Goal: Task Accomplishment & Management: Manage account settings

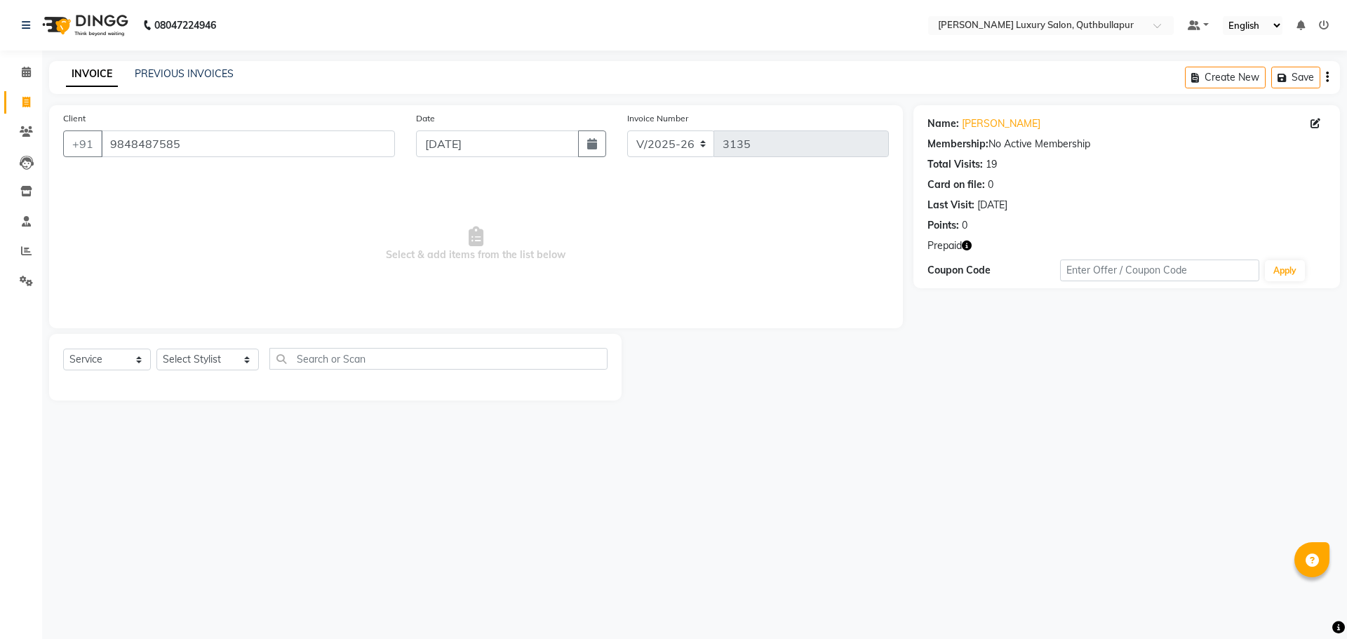
select select "5816"
select select "service"
drag, startPoint x: 0, startPoint y: 0, endPoint x: 186, endPoint y: 141, distance: 233.3
click at [186, 141] on input "9848487585" at bounding box center [248, 143] width 294 height 27
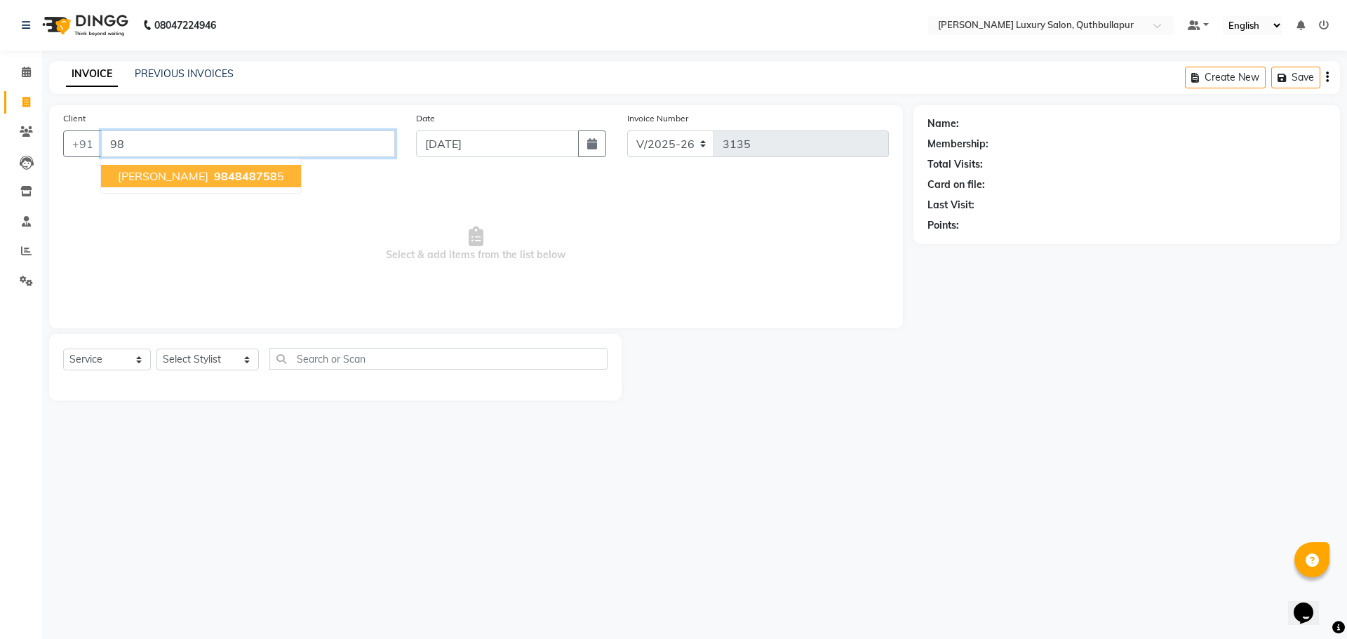
type input "9"
click at [219, 143] on input "Client" at bounding box center [248, 143] width 294 height 27
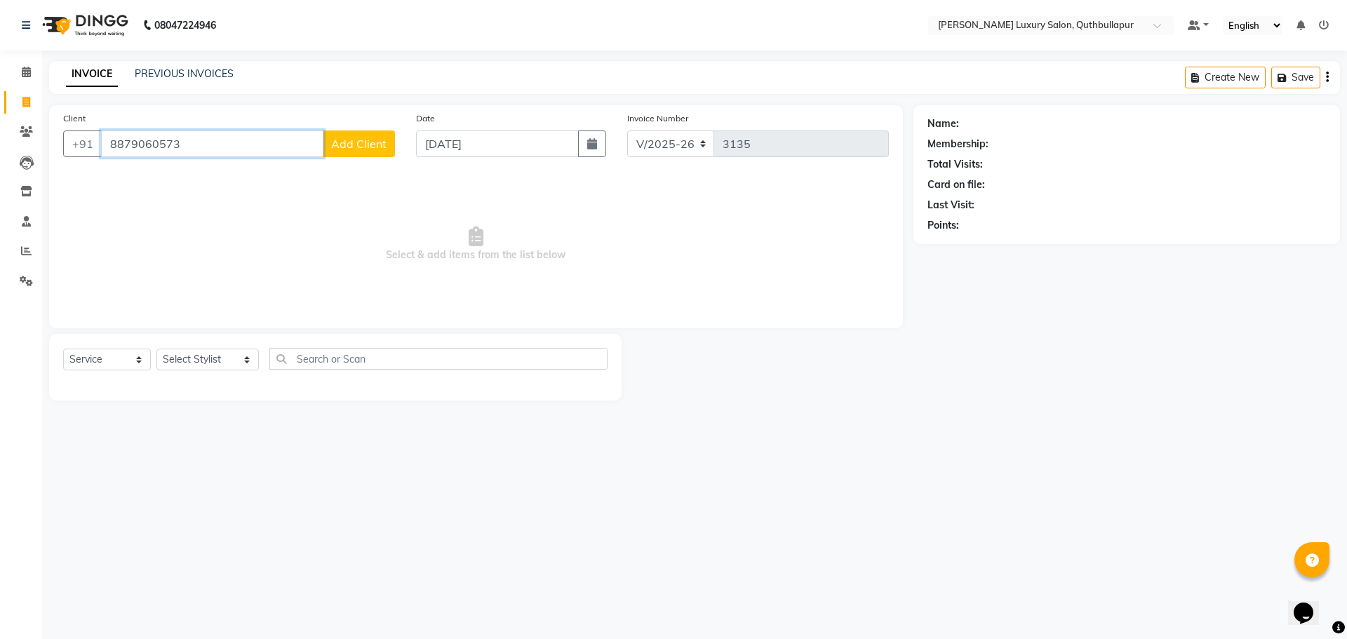
type input "8879060573"
click at [381, 147] on span "Add Client" at bounding box center [358, 144] width 55 height 14
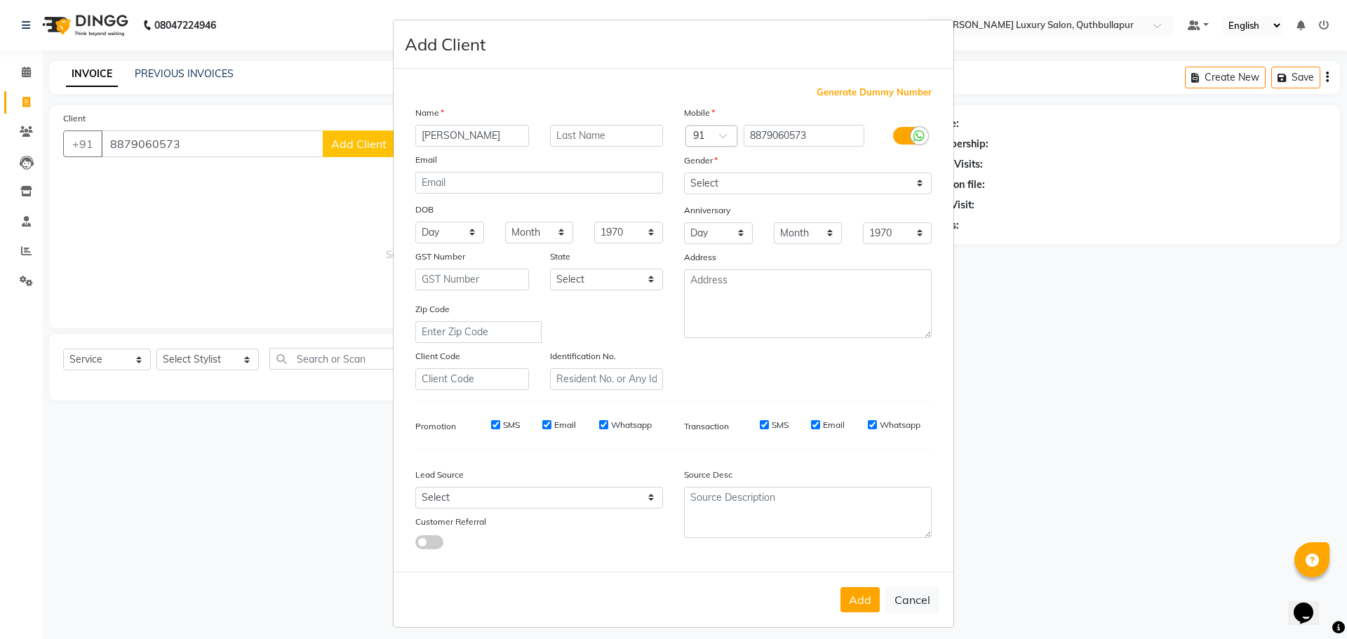
type input "[PERSON_NAME]"
click at [758, 173] on select "Select [DEMOGRAPHIC_DATA] [DEMOGRAPHIC_DATA] Other Prefer Not To Say" at bounding box center [808, 184] width 248 height 22
select select "[DEMOGRAPHIC_DATA]"
click at [684, 173] on select "Select [DEMOGRAPHIC_DATA] [DEMOGRAPHIC_DATA] Other Prefer Not To Say" at bounding box center [808, 184] width 248 height 22
click at [848, 612] on button "Add" at bounding box center [859, 599] width 39 height 25
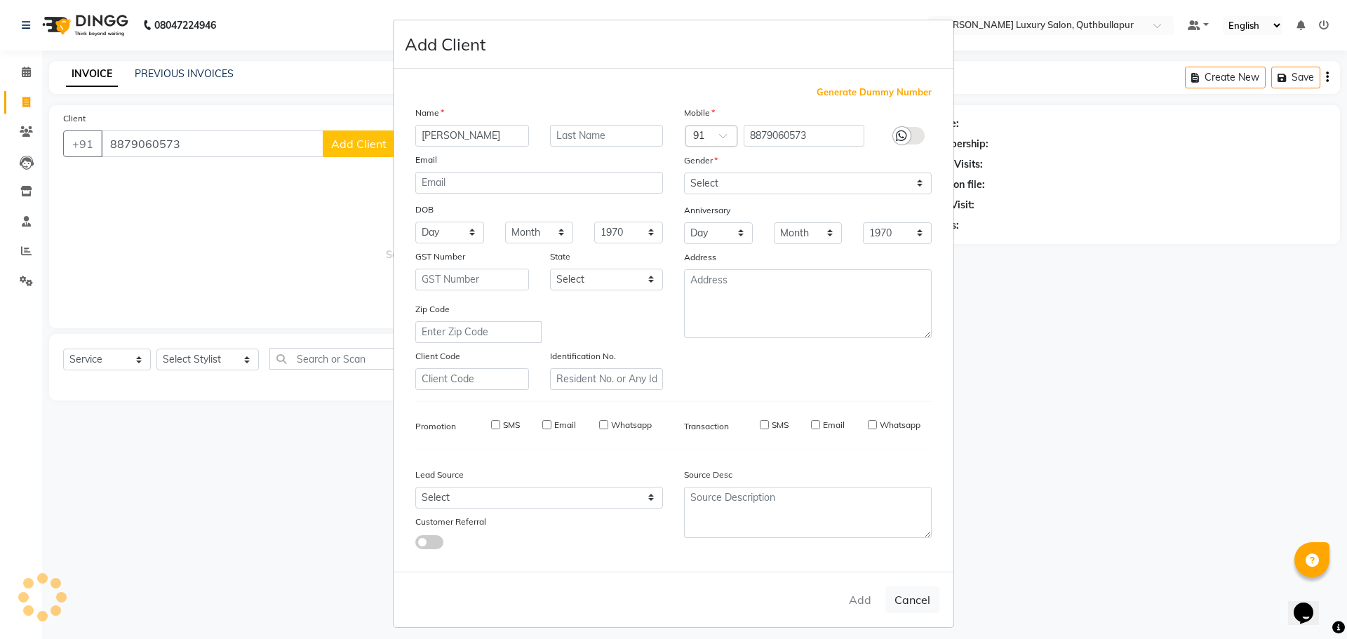
select select
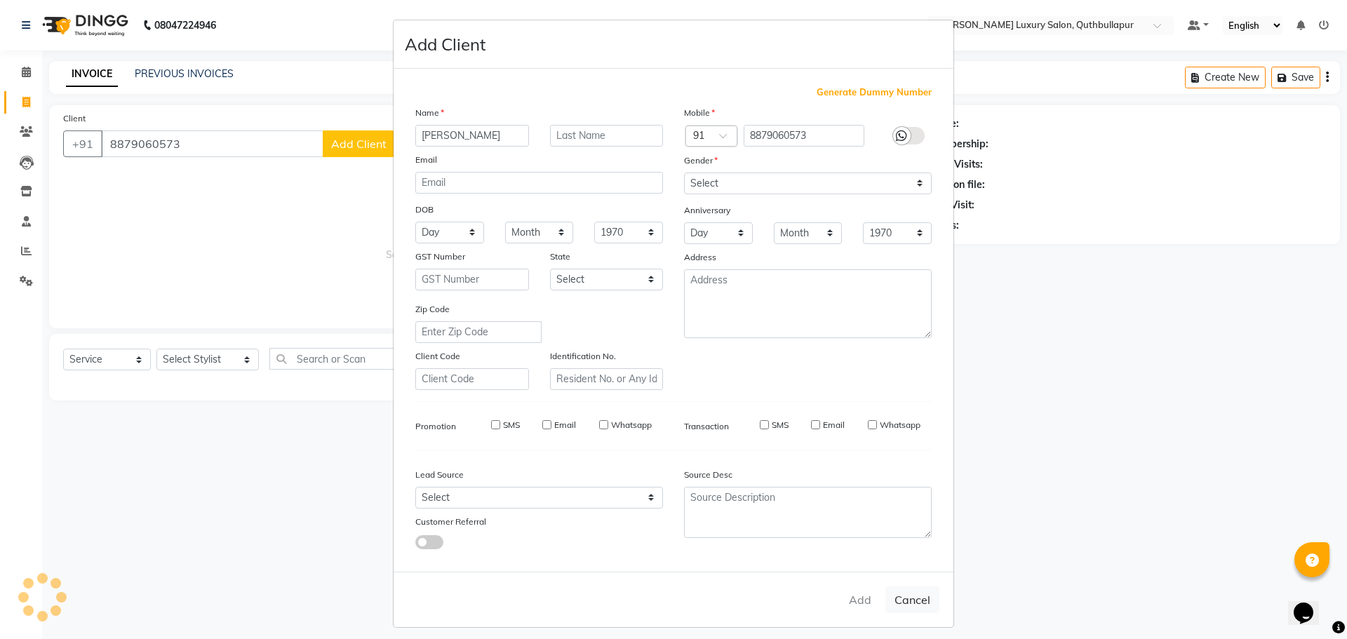
select select
checkbox input "false"
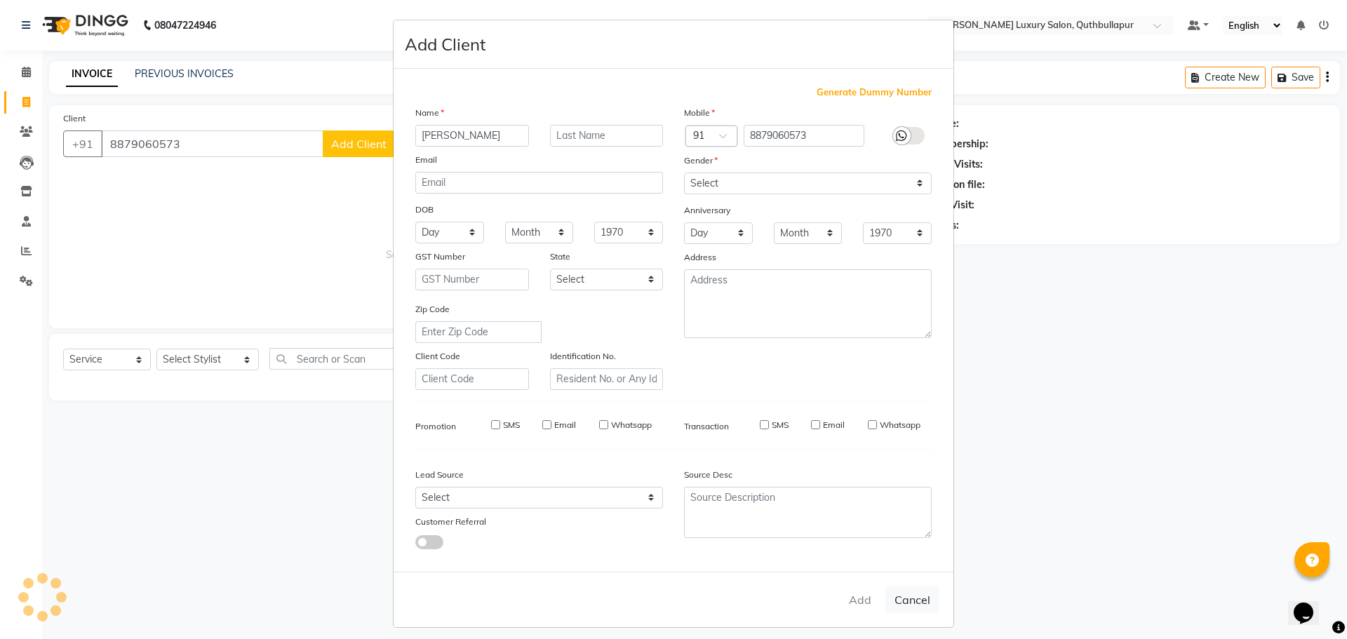
checkbox input "false"
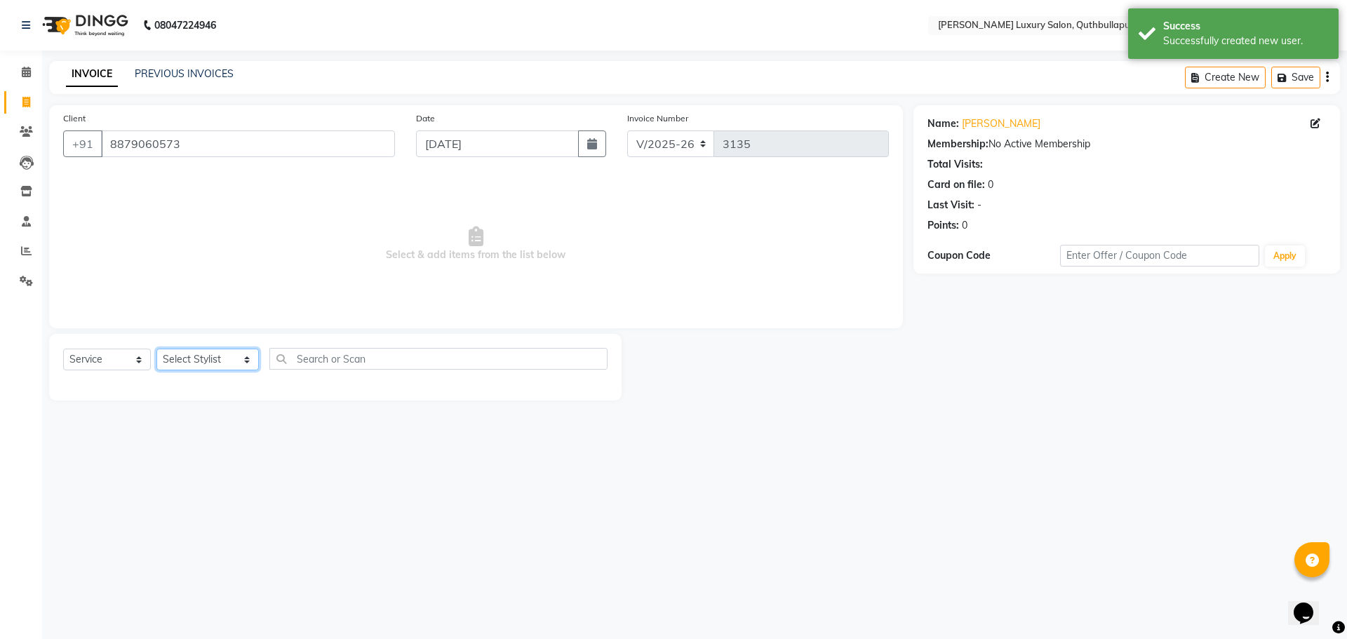
click at [196, 360] on select "Select Stylist AADIL SHAKE AHON ALI ARAVIND ARHAN ARHAN ARIF ARIF KPHB ARMAAN a…" at bounding box center [207, 360] width 102 height 22
select select "68526"
click at [156, 349] on select "Select Stylist AADIL SHAKE AHON ALI ARAVIND ARHAN ARHAN ARIF ARIF KPHB ARMAAN a…" at bounding box center [207, 360] width 102 height 22
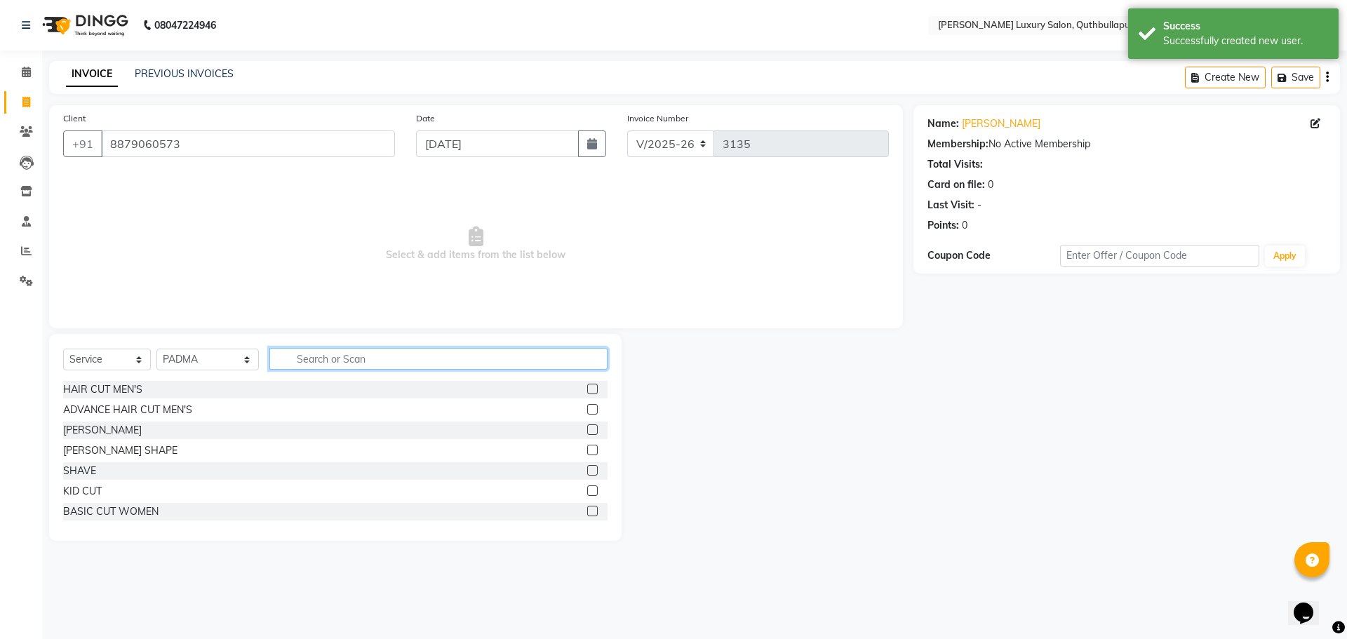
click at [317, 358] on input "text" at bounding box center [438, 359] width 338 height 22
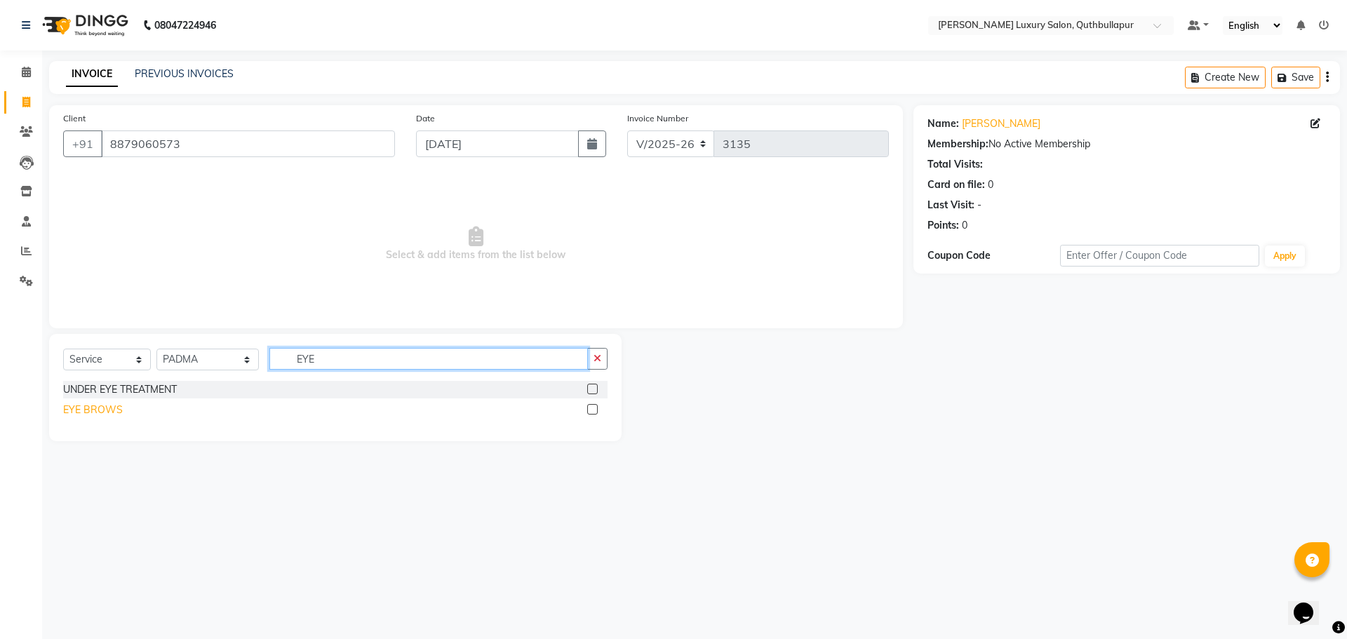
type input "EYE"
click at [102, 407] on div "EYE BROWS" at bounding box center [93, 410] width 60 height 15
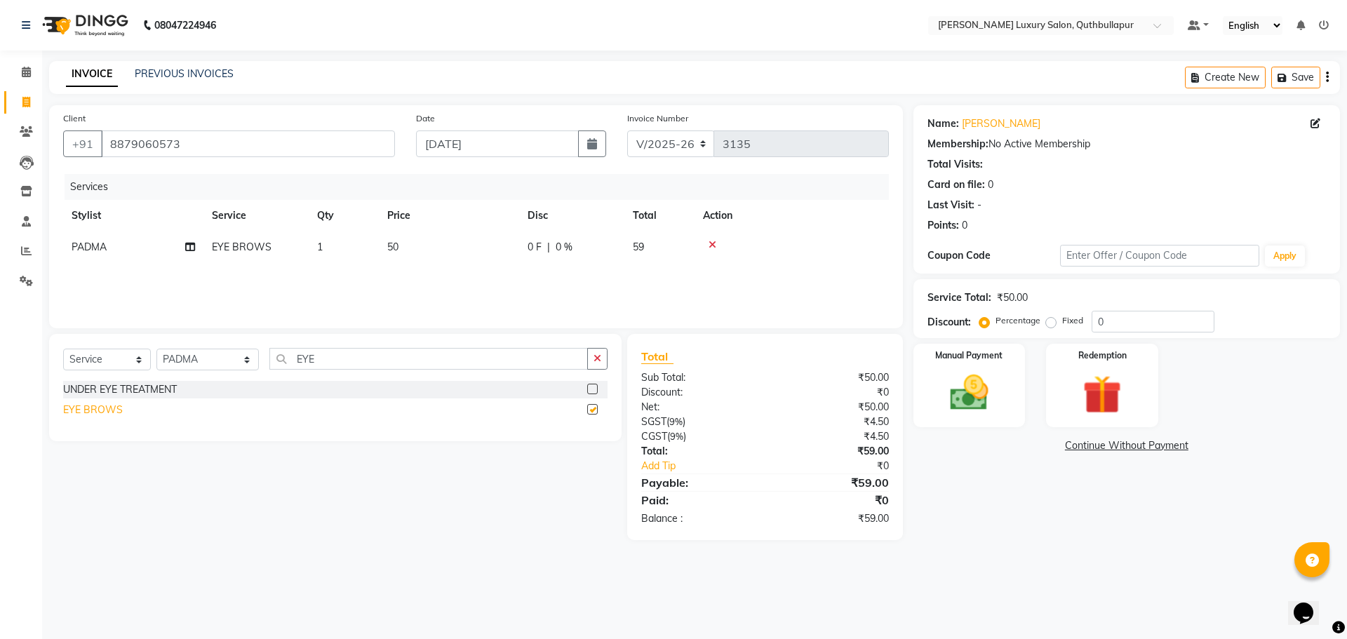
checkbox input "false"
click at [993, 384] on img at bounding box center [969, 393] width 65 height 46
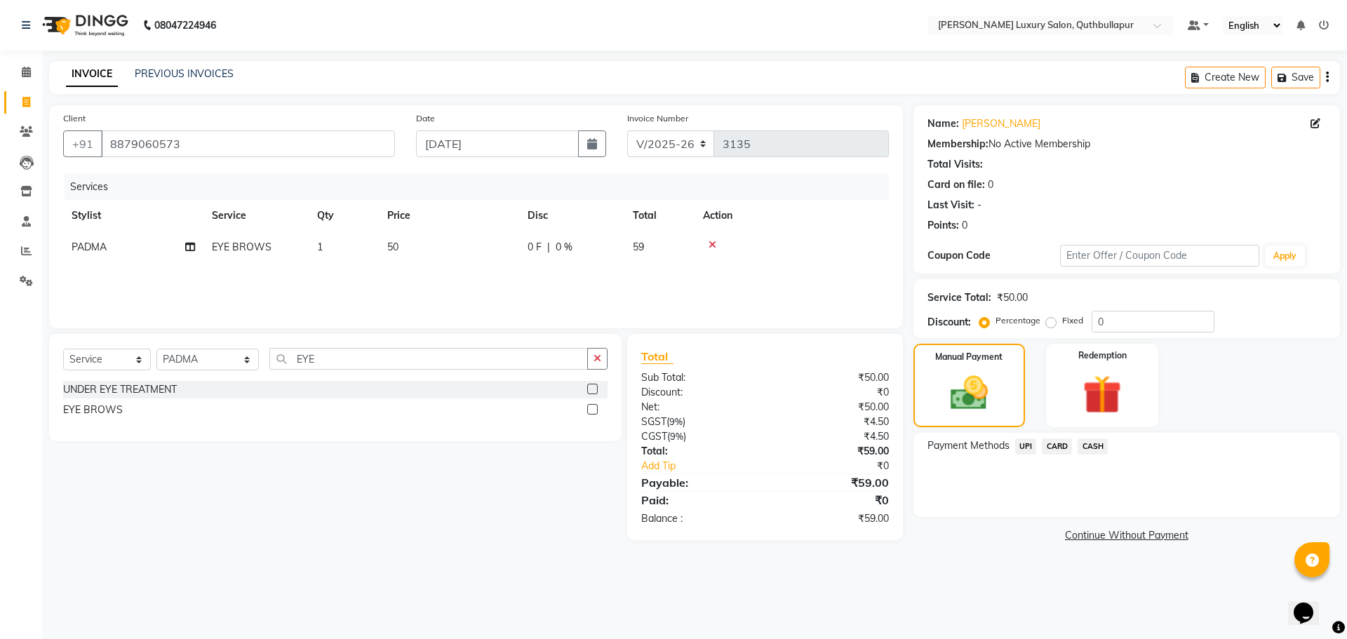
click at [1028, 447] on span "UPI" at bounding box center [1026, 446] width 22 height 16
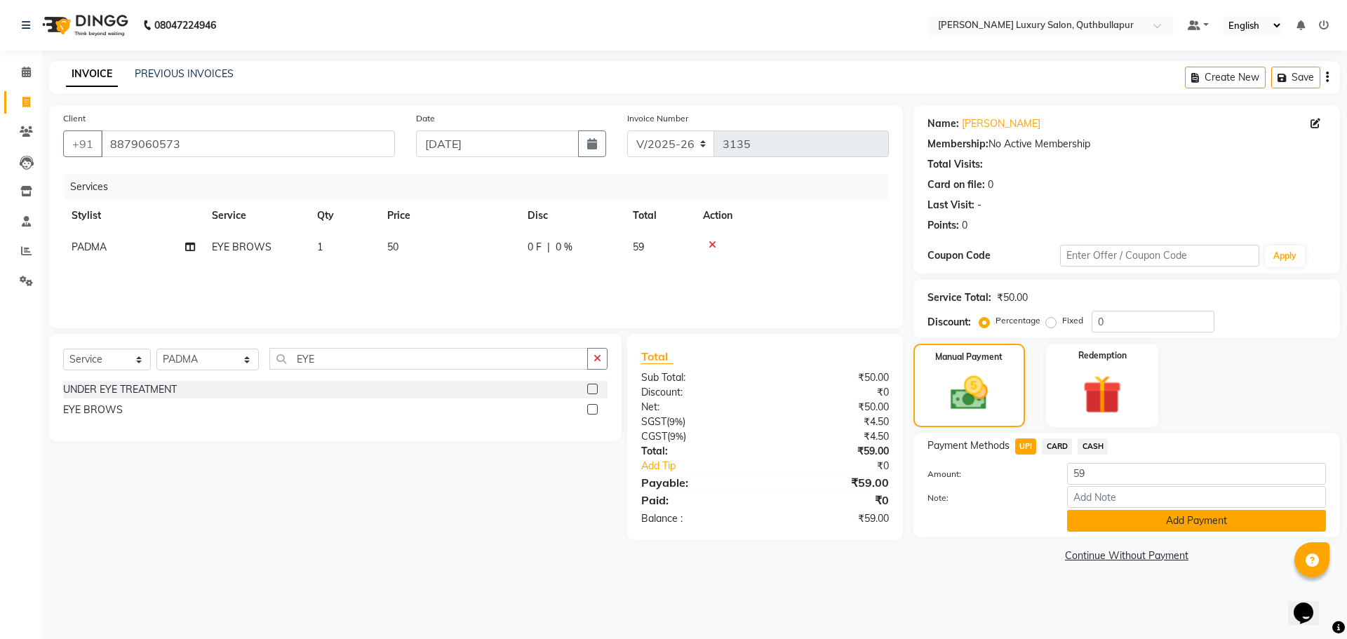
click at [1138, 516] on button "Add Payment" at bounding box center [1196, 521] width 259 height 22
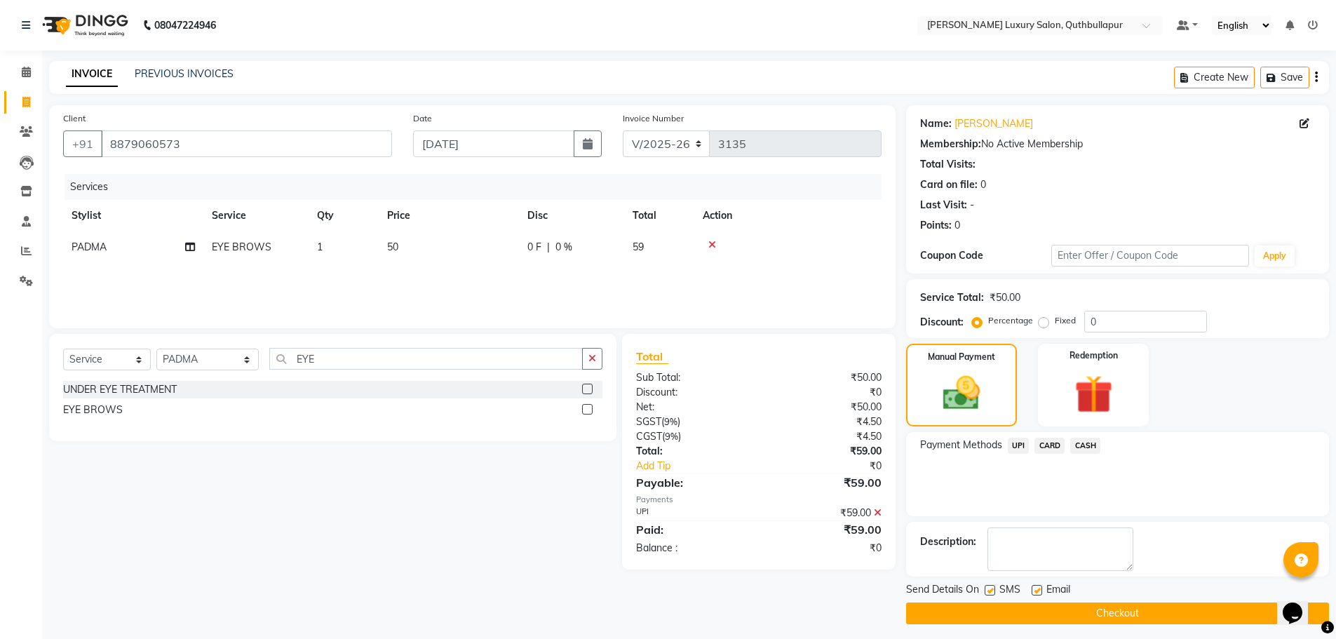
click at [1136, 619] on button "Checkout" at bounding box center [1117, 614] width 423 height 22
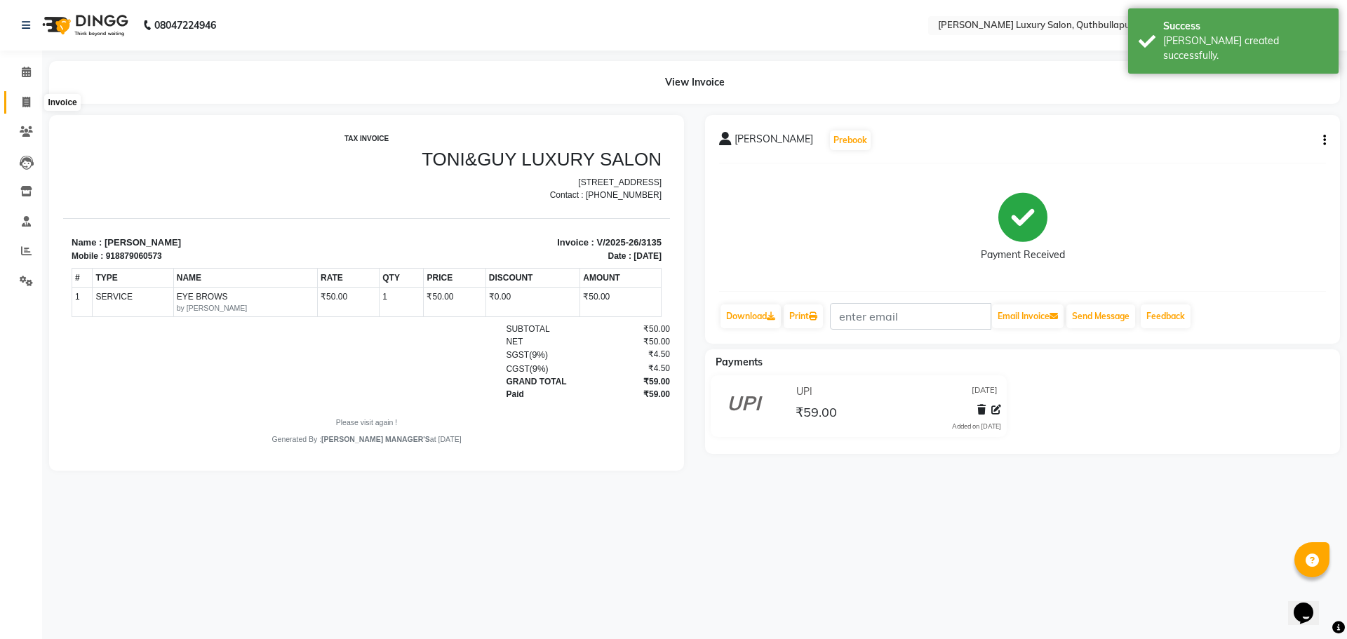
click at [24, 101] on icon at bounding box center [26, 102] width 8 height 11
select select "5816"
select select "service"
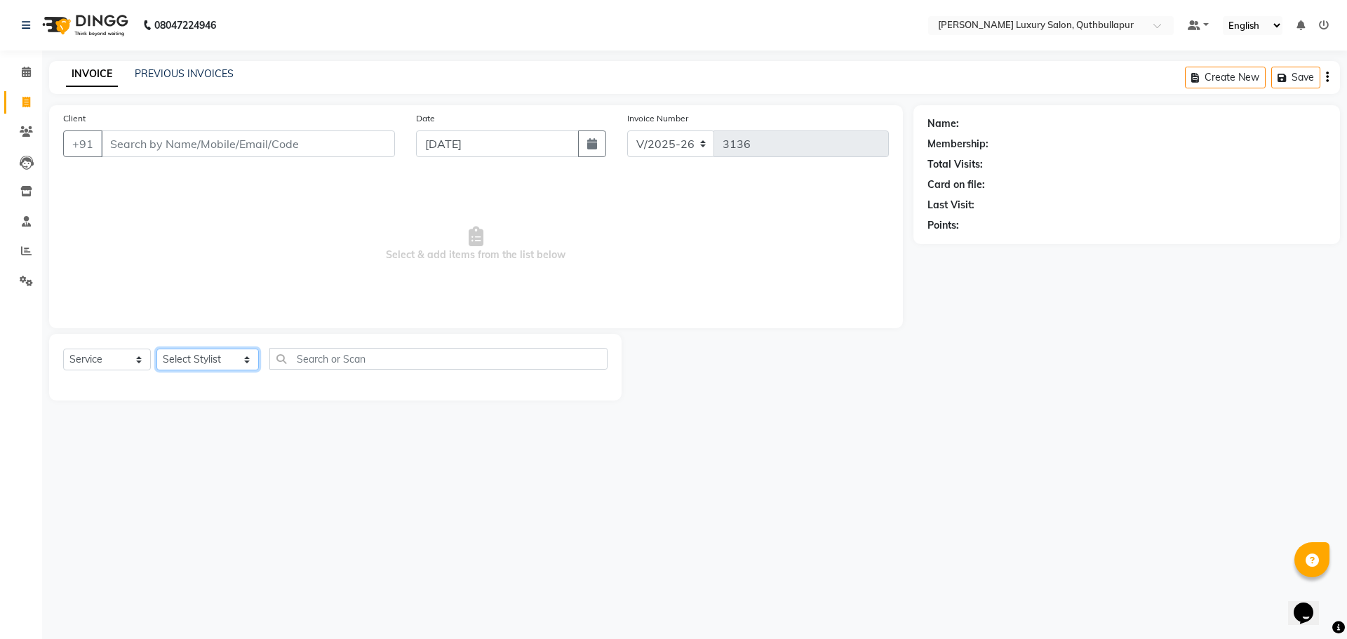
click at [180, 353] on select "Select Stylist AADIL SHAKE AHON ALI ARAVIND ARHAN ARHAN ARIF ARIF KPHB ARMAAN a…" at bounding box center [207, 360] width 102 height 22
select select "41114"
click at [156, 349] on select "Select Stylist AADIL SHAKE AHON ALI ARAVIND ARHAN ARHAN ARIF ARIF KPHB ARMAAN a…" at bounding box center [207, 360] width 102 height 22
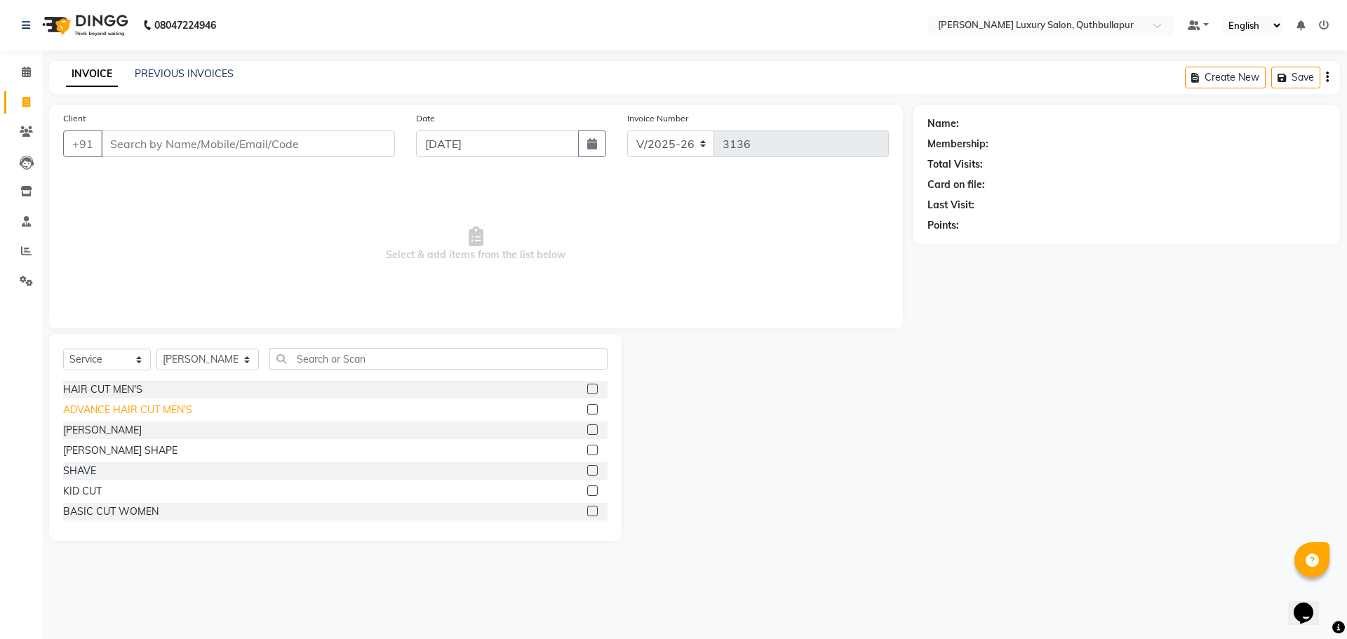
click at [126, 408] on div "ADVANCE HAIR CUT MEN'S" at bounding box center [127, 410] width 129 height 15
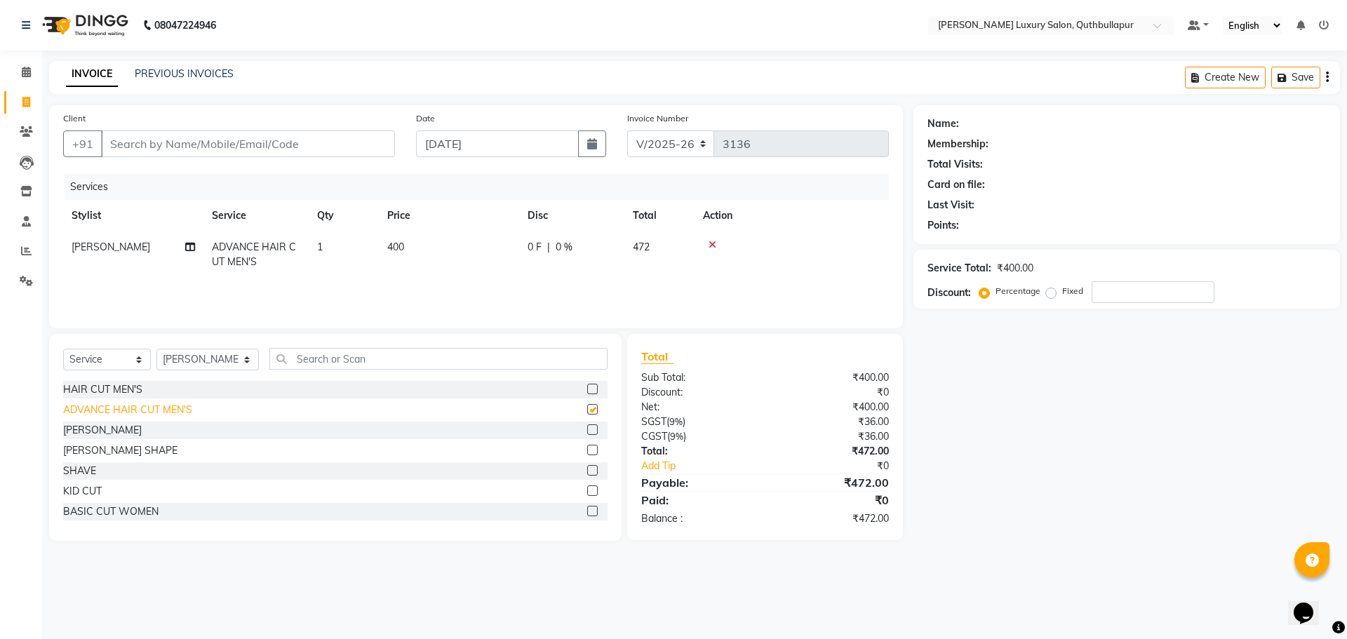
checkbox input "false"
click at [289, 361] on input "text" at bounding box center [438, 359] width 338 height 22
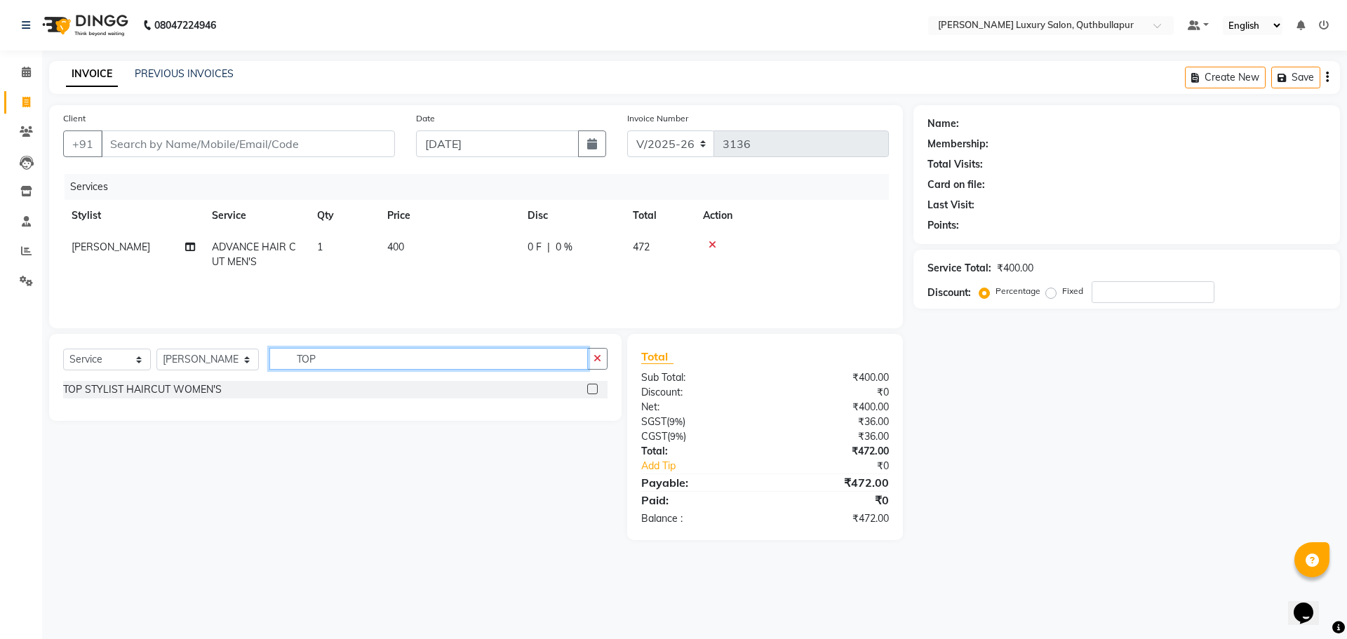
type input "TOP"
click at [135, 382] on div "TOP STYLIST HAIRCUT WOMEN'S" at bounding box center [335, 390] width 544 height 18
drag, startPoint x: 167, startPoint y: 391, endPoint x: 539, endPoint y: 326, distance: 378.3
click at [209, 389] on div "TOP STYLIST HAIRCUT WOMEN'S" at bounding box center [142, 389] width 159 height 15
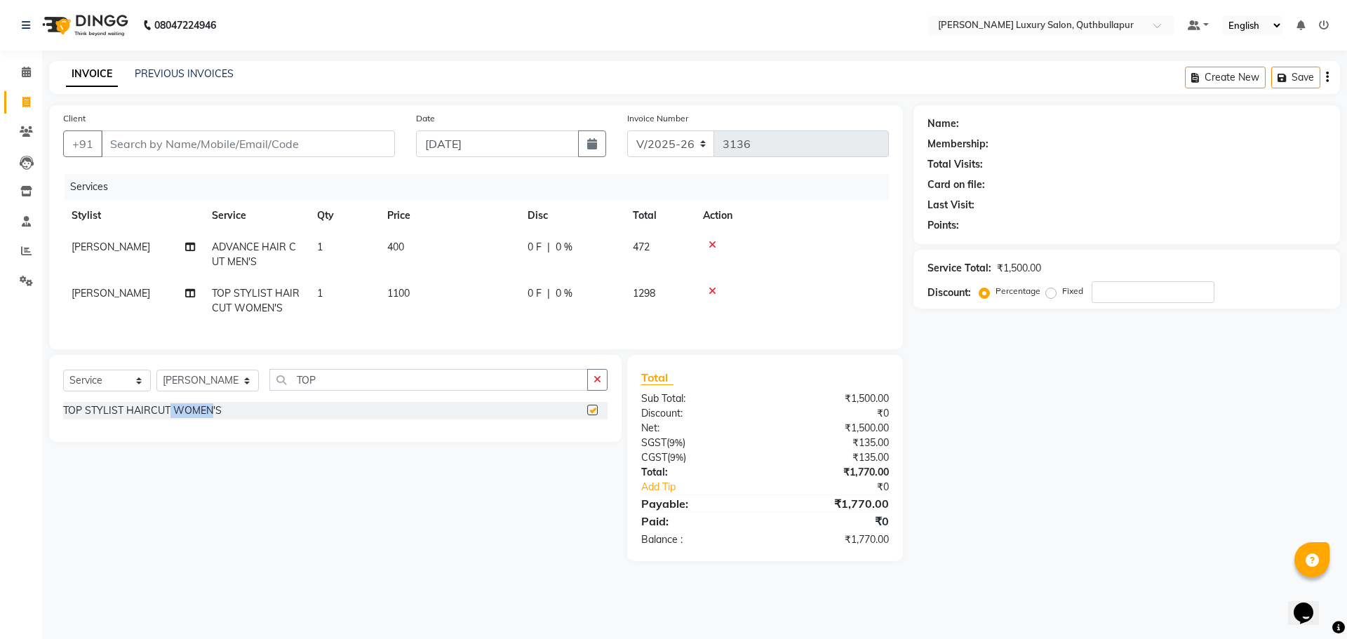
checkbox input "false"
click at [709, 246] on icon at bounding box center [713, 245] width 8 height 10
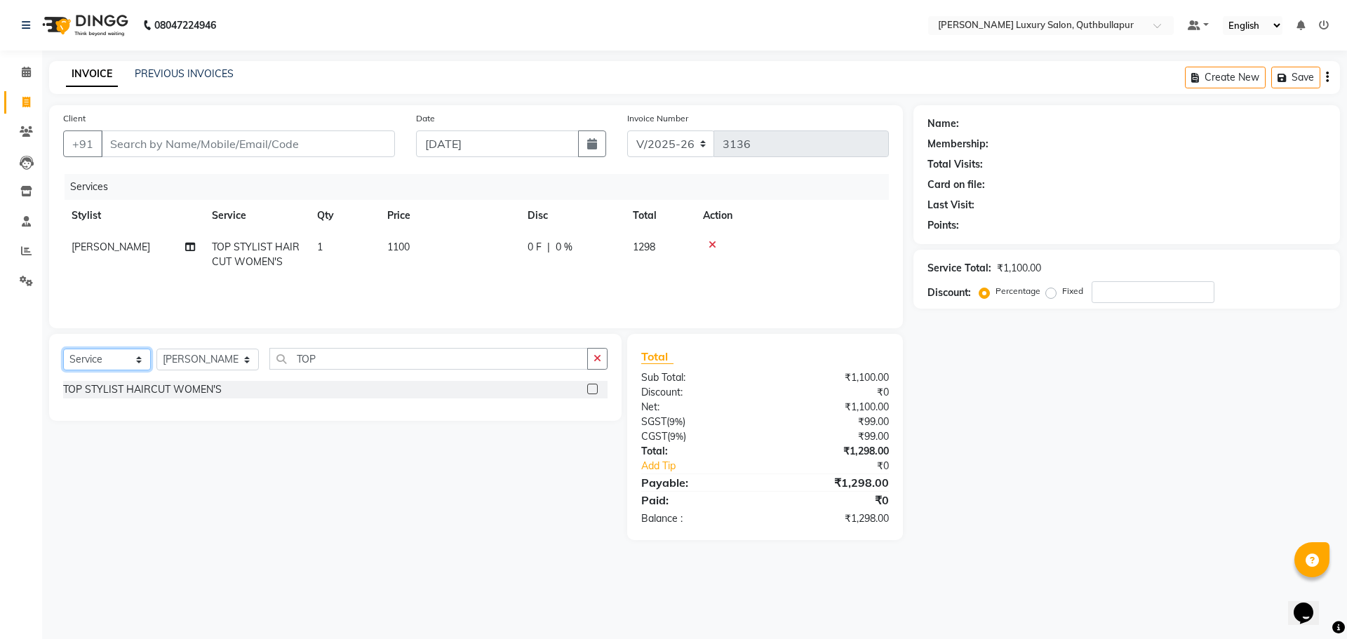
click at [119, 368] on select "Select Service Product Membership Package Voucher Prepaid Gift Card" at bounding box center [107, 360] width 88 height 22
click at [344, 351] on input "TOP" at bounding box center [428, 359] width 318 height 22
click at [336, 138] on input "Client" at bounding box center [248, 143] width 294 height 27
type input "9"
type input "0"
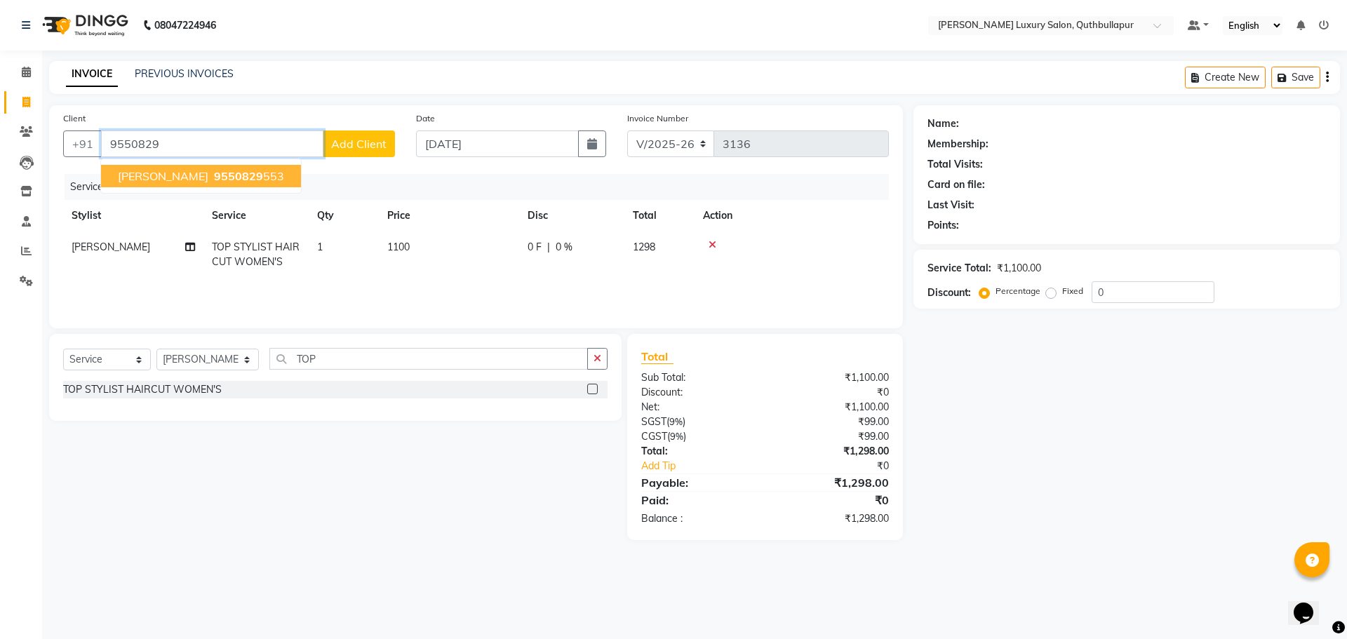
click at [230, 170] on ngb-highlight "9550829 553" at bounding box center [247, 176] width 73 height 14
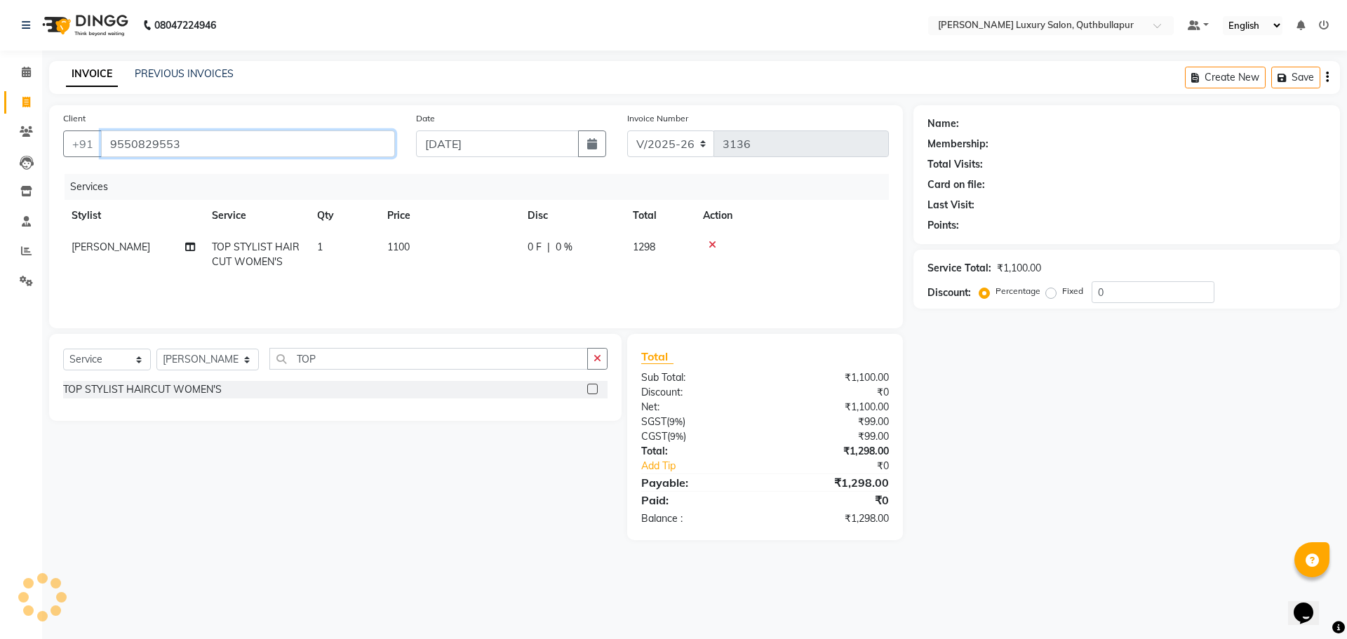
type input "9550829553"
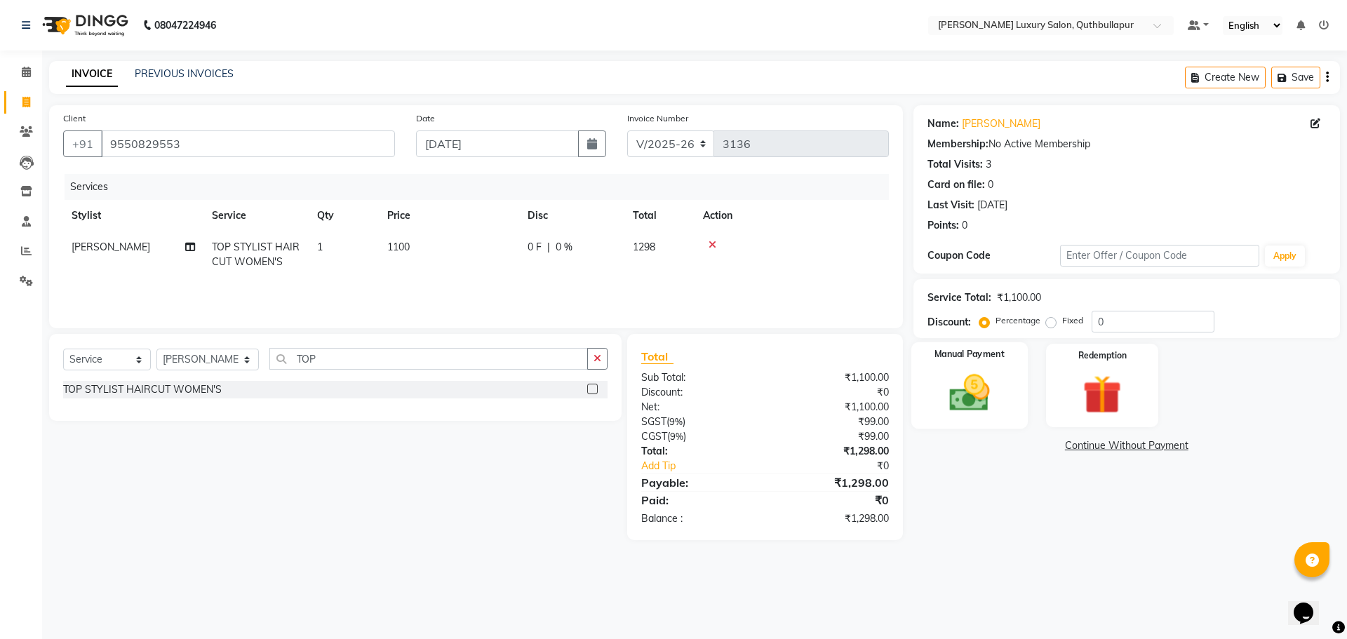
click at [985, 405] on img at bounding box center [969, 393] width 65 height 46
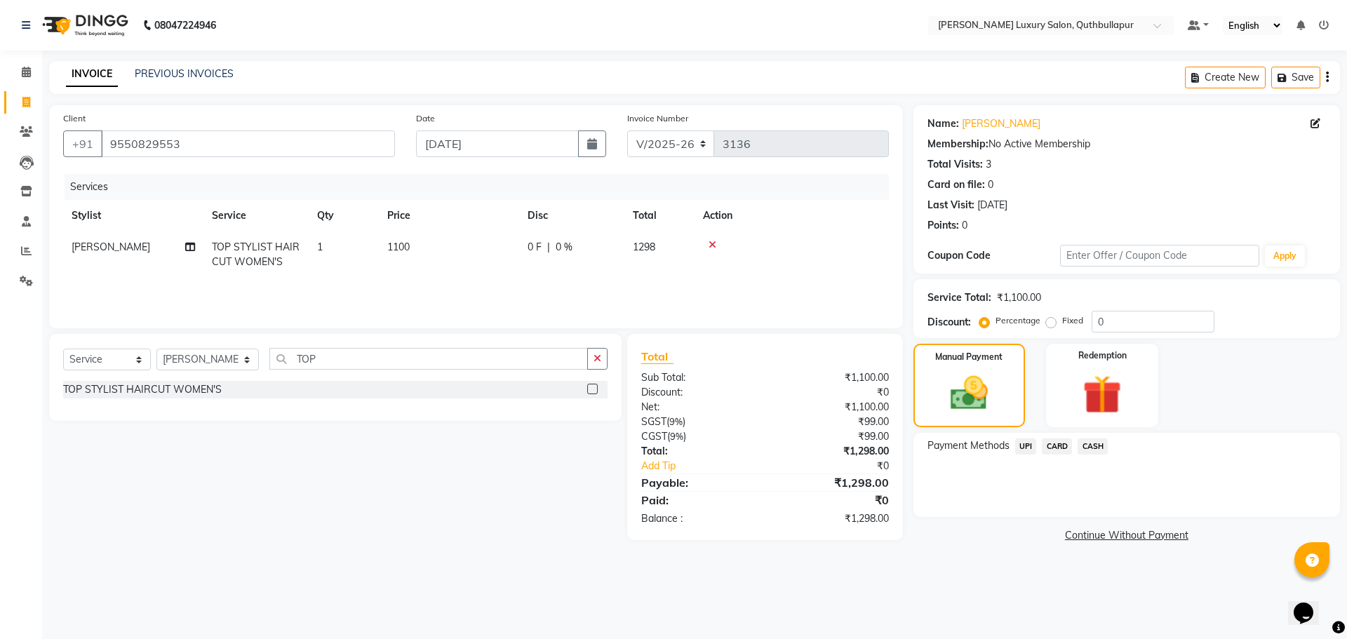
click at [1020, 444] on span "UPI" at bounding box center [1026, 446] width 22 height 16
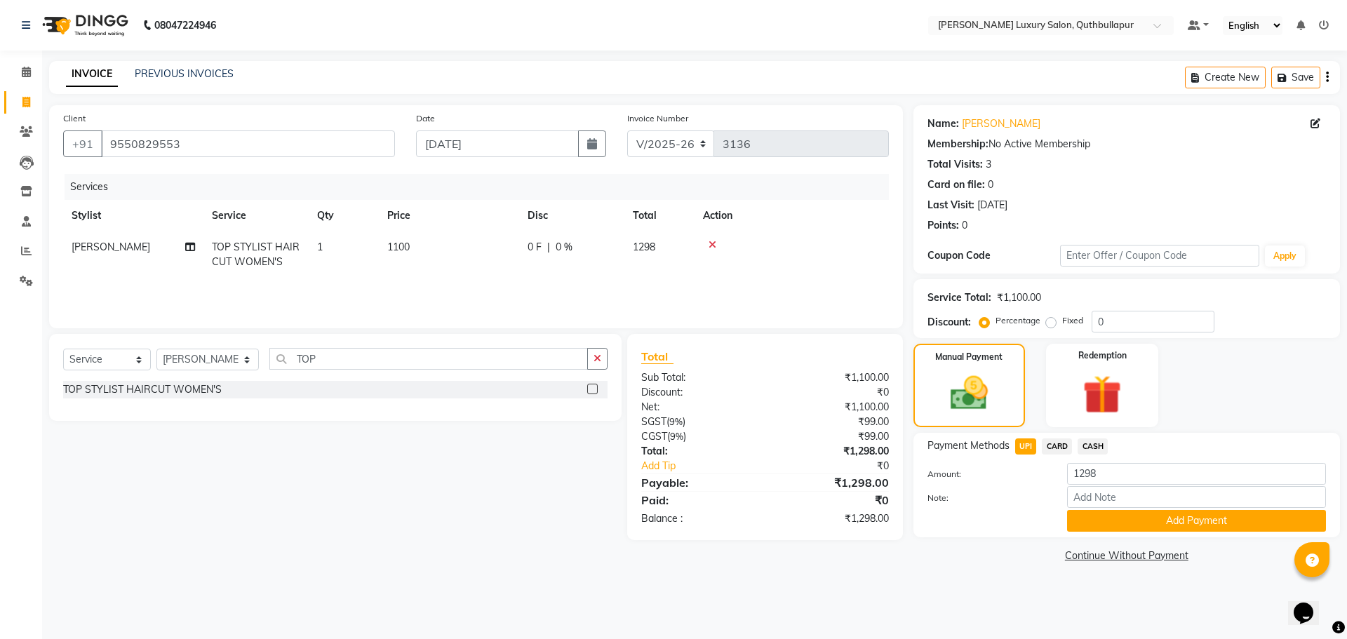
click at [1098, 446] on span "CASH" at bounding box center [1093, 446] width 30 height 16
click at [1143, 528] on button "Add Payment" at bounding box center [1196, 521] width 259 height 22
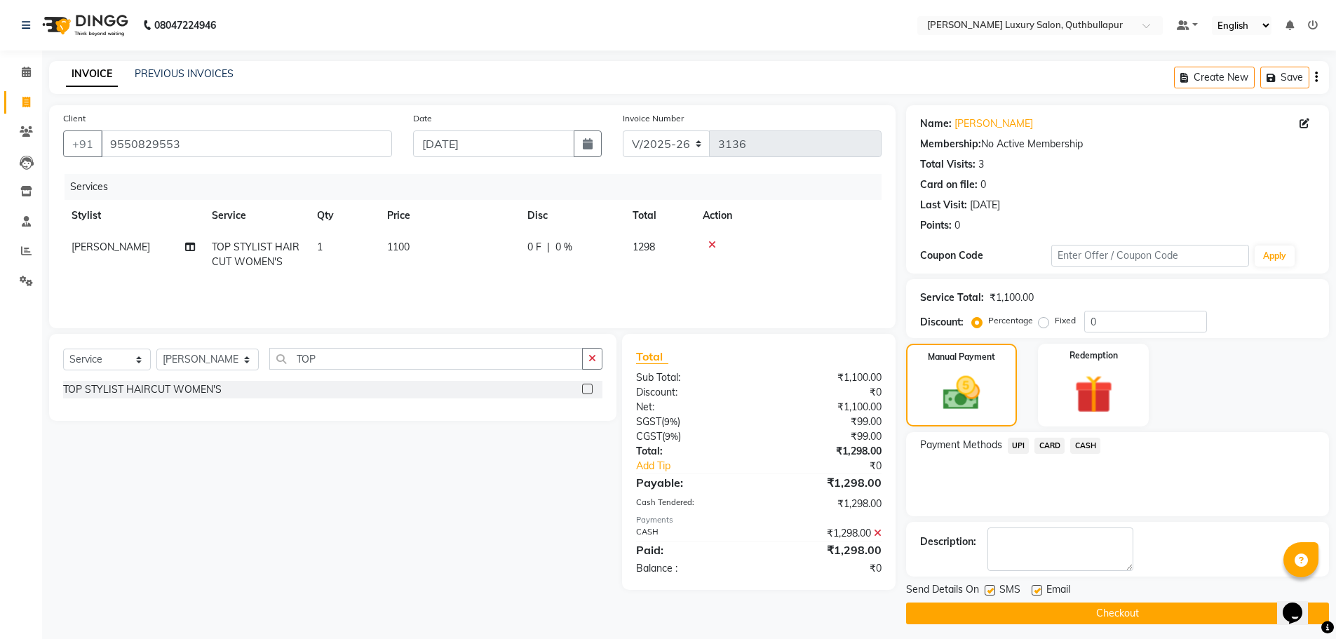
click at [1111, 610] on button "Checkout" at bounding box center [1117, 614] width 423 height 22
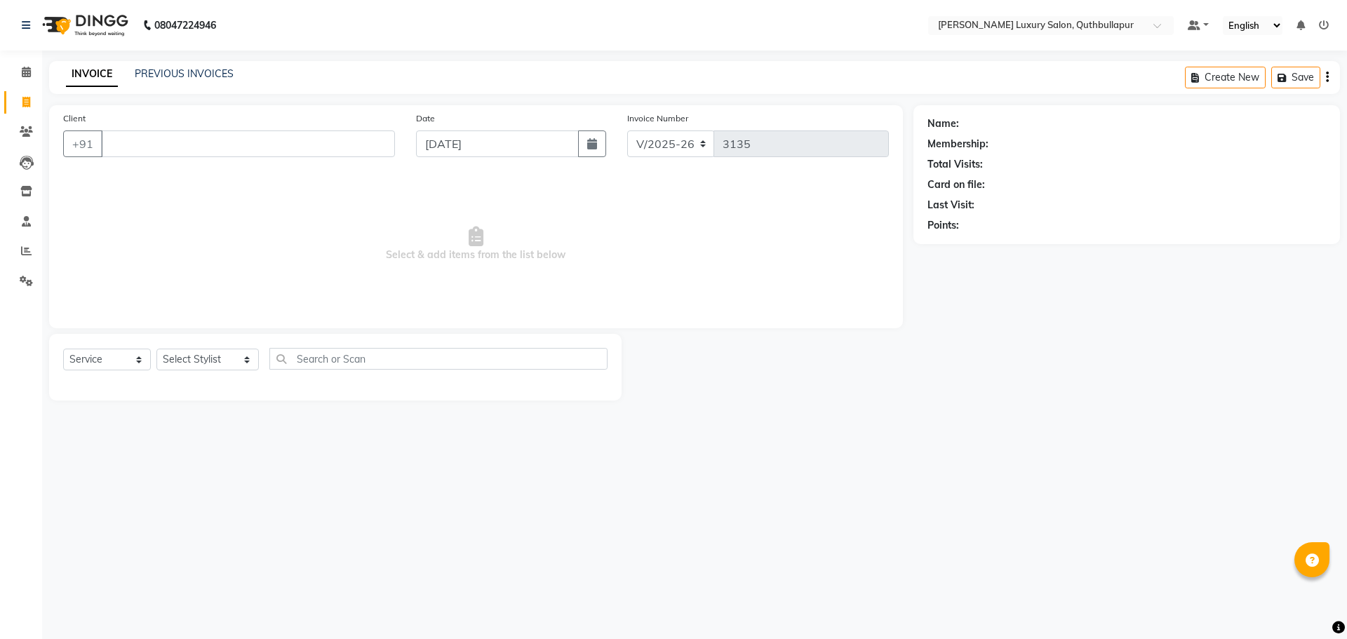
select select "5816"
select select "service"
drag, startPoint x: 166, startPoint y: 360, endPoint x: 178, endPoint y: 347, distance: 17.4
click at [178, 347] on div "Select Service Product Membership Package Voucher Prepaid Gift Card Select Styl…" at bounding box center [335, 367] width 572 height 67
select select "87161"
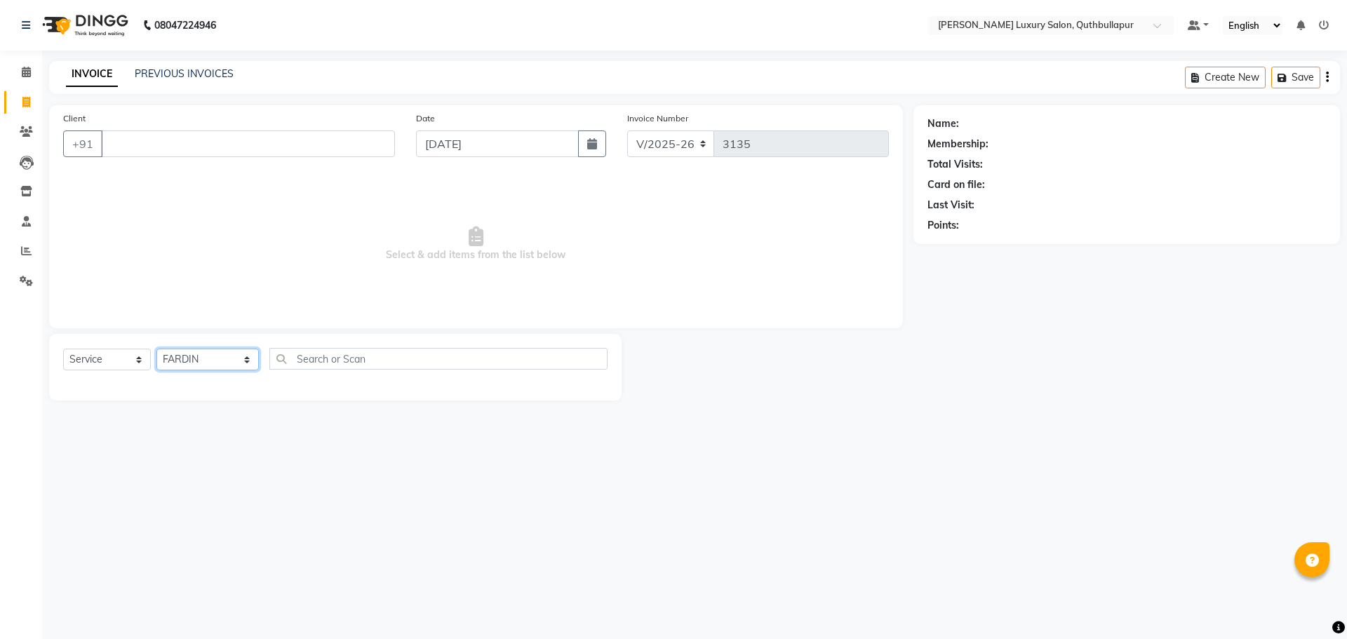
click at [156, 349] on select "Select Stylist [PERSON_NAME] SHAKE AHON [PERSON_NAME] [PERSON_NAME] [PERSON_NAM…" at bounding box center [207, 360] width 102 height 22
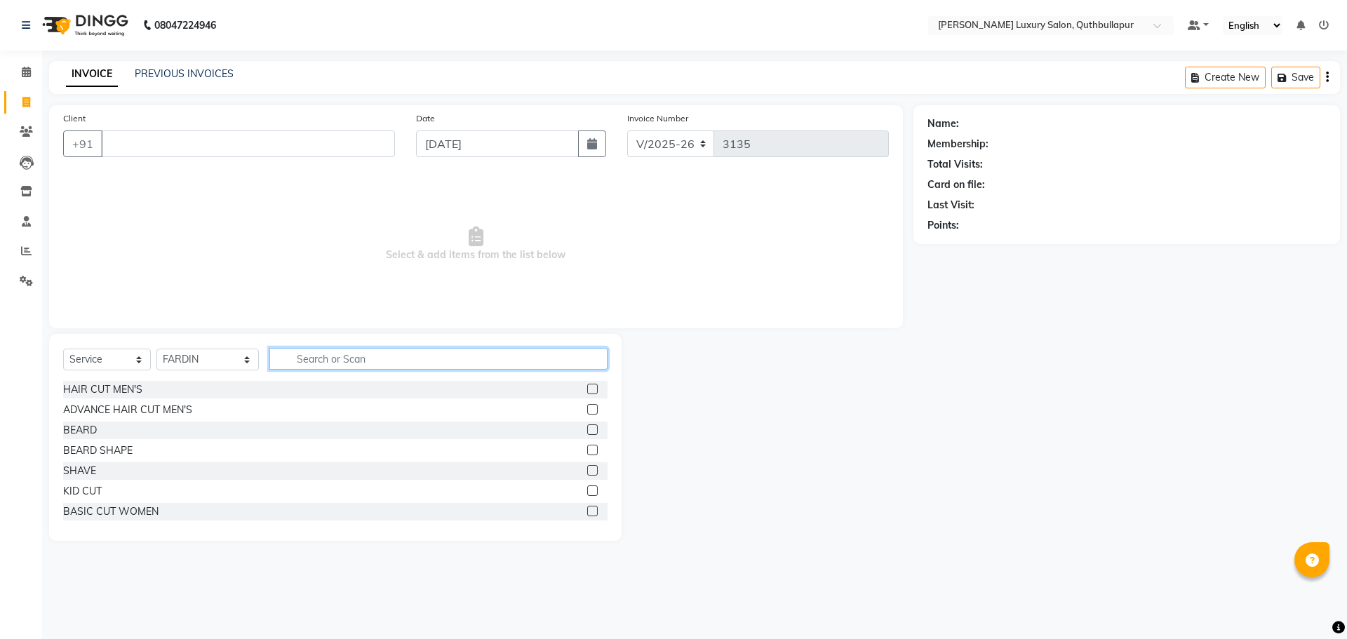
click at [288, 351] on input "text" at bounding box center [438, 359] width 338 height 22
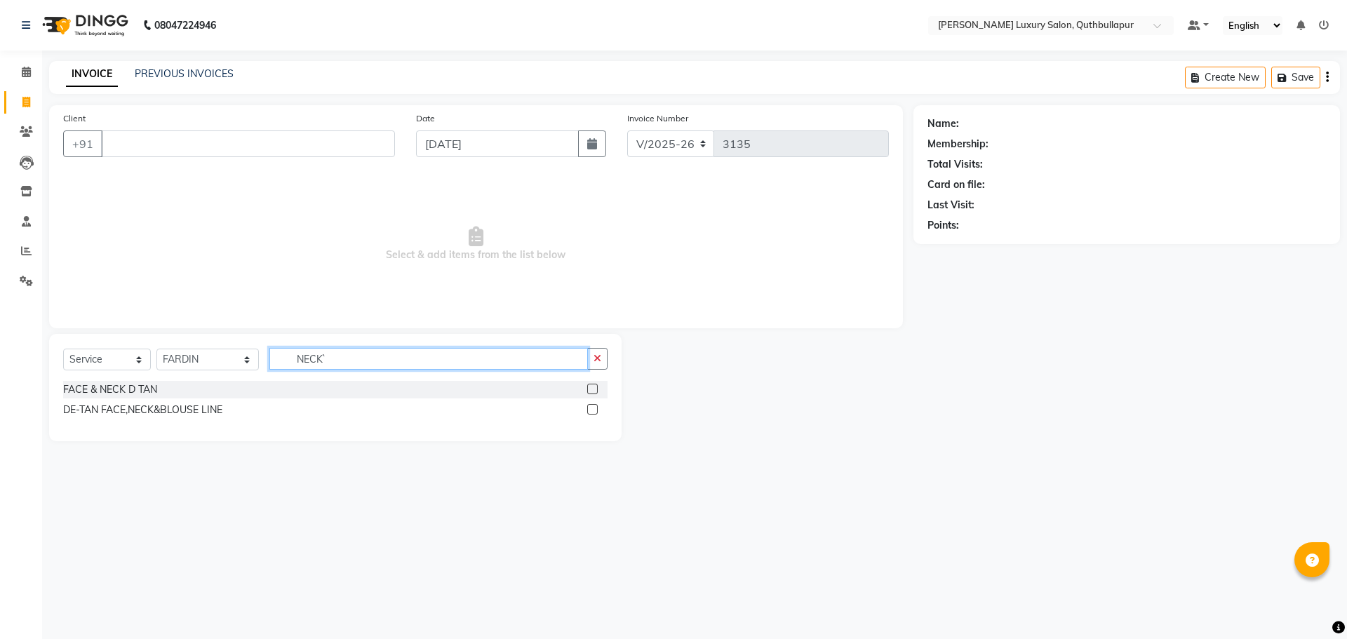
type input "NECK`"
click at [331, 367] on input "NECK`" at bounding box center [428, 359] width 318 height 22
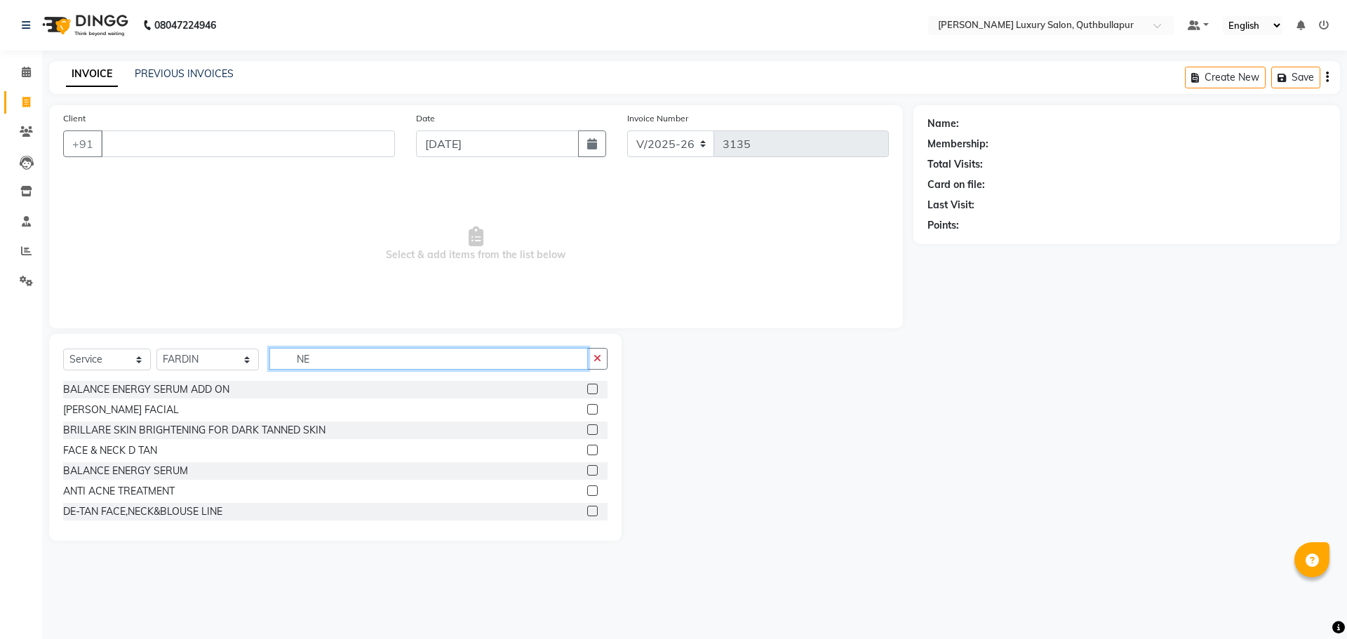
type input "N"
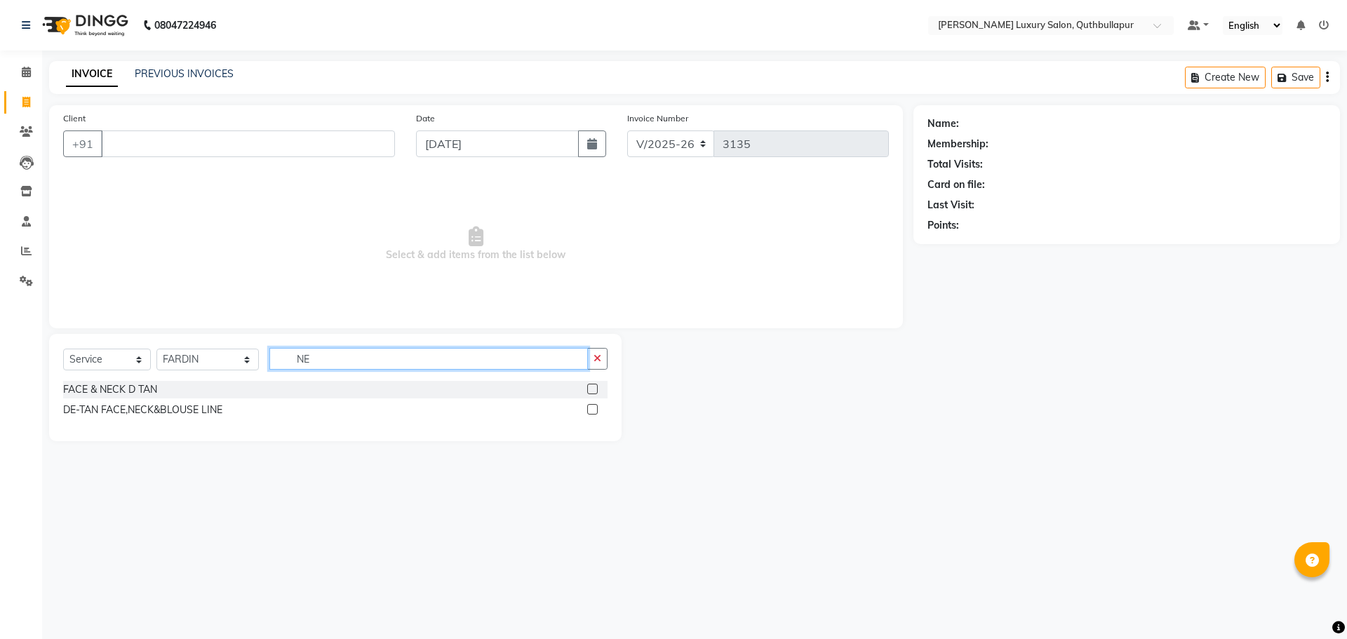
type input "N"
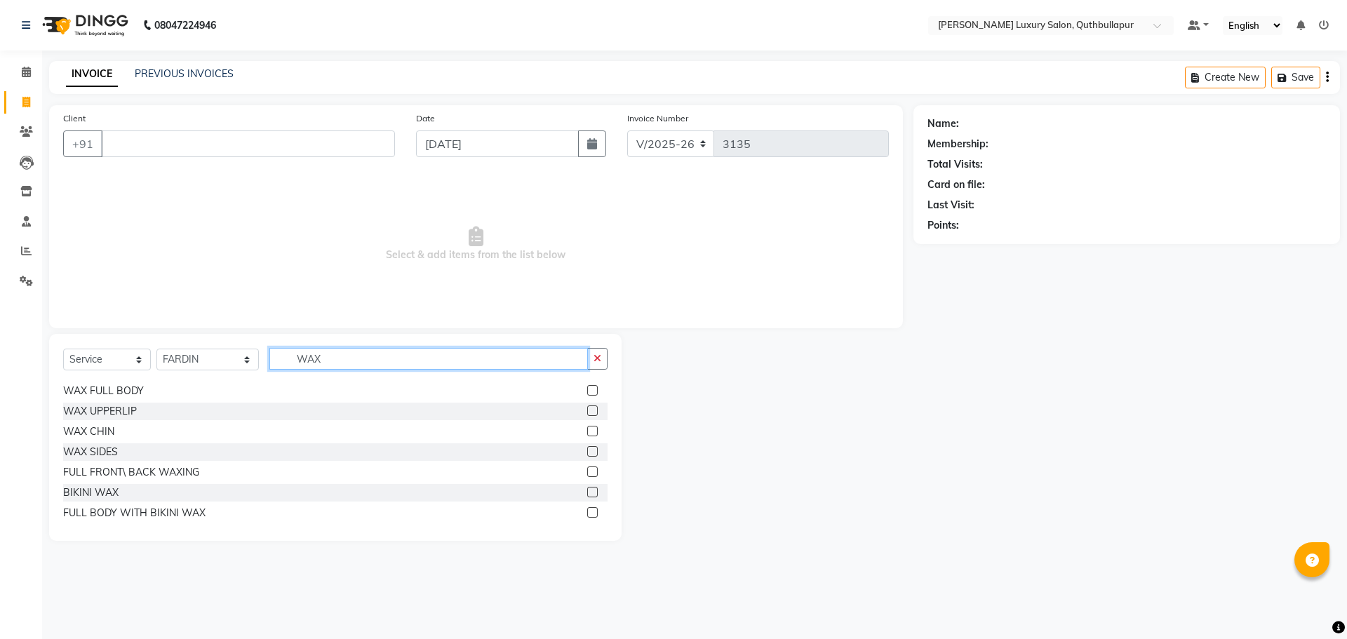
scroll to position [83, 0]
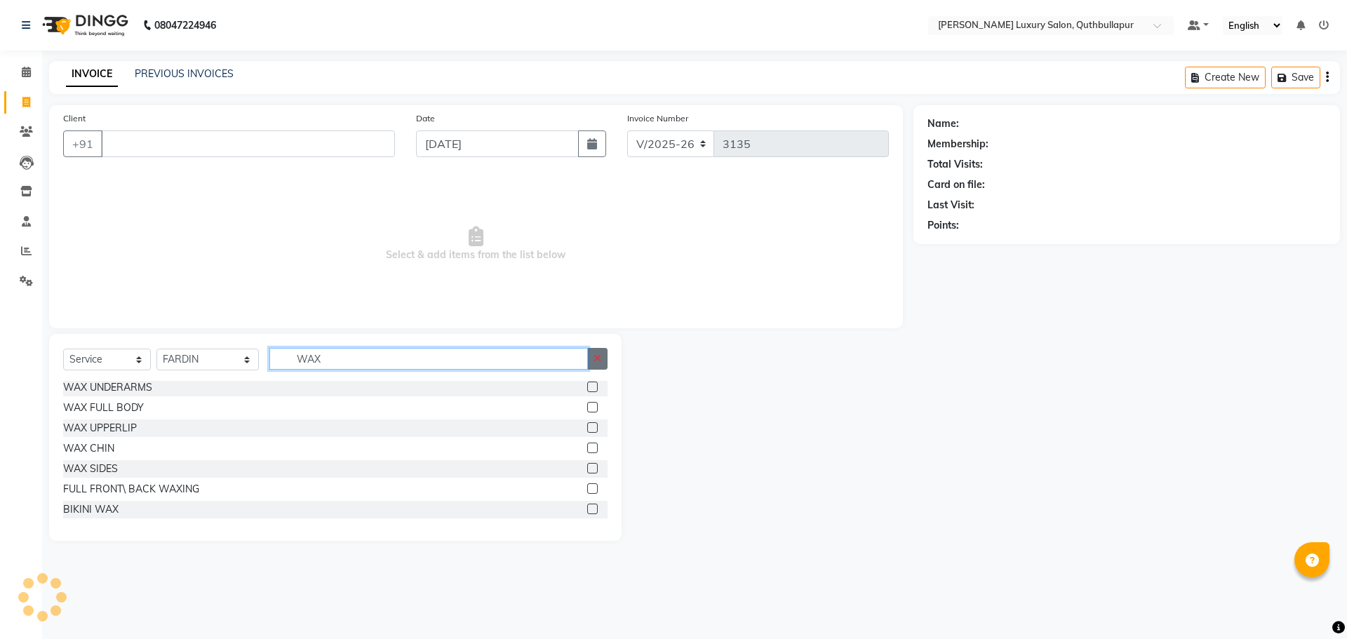
type input "WAX"
click at [600, 358] on icon "button" at bounding box center [597, 359] width 8 height 10
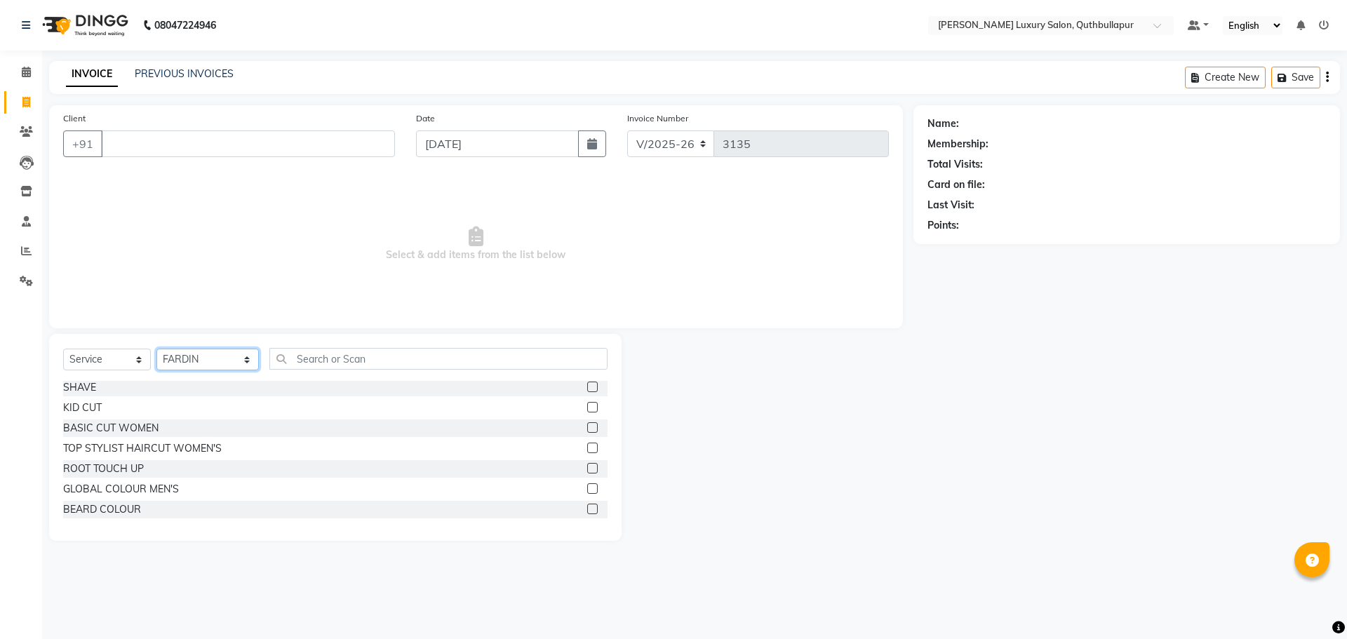
click at [206, 366] on select "Select Stylist [PERSON_NAME] SHAKE AHON [PERSON_NAME] [PERSON_NAME] [PERSON_NAM…" at bounding box center [207, 360] width 102 height 22
select select "59116"
click at [156, 349] on select "Select Stylist [PERSON_NAME] SHAKE AHON [PERSON_NAME] [PERSON_NAME] [PERSON_NAM…" at bounding box center [207, 360] width 102 height 22
click at [368, 361] on input "text" at bounding box center [438, 359] width 338 height 22
click at [123, 351] on select "Select Service Product Membership Package Voucher Prepaid Gift Card" at bounding box center [107, 360] width 88 height 22
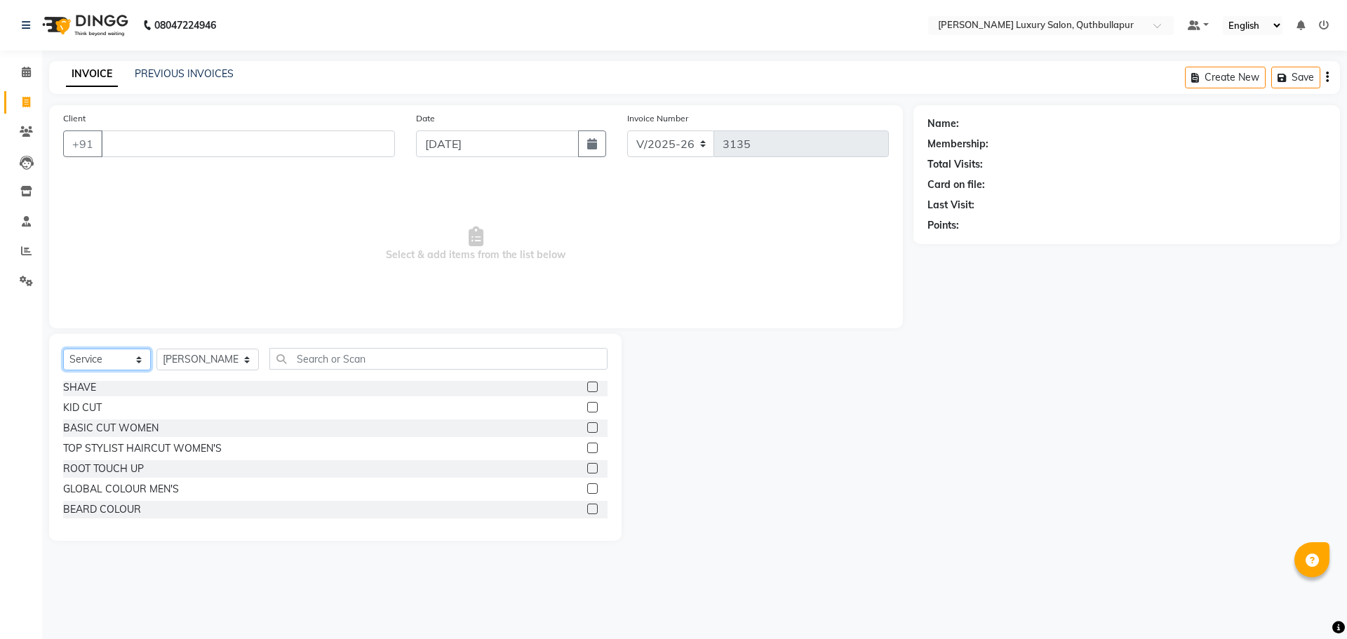
click at [63, 349] on select "Select Service Product Membership Package Voucher Prepaid Gift Card" at bounding box center [107, 360] width 88 height 22
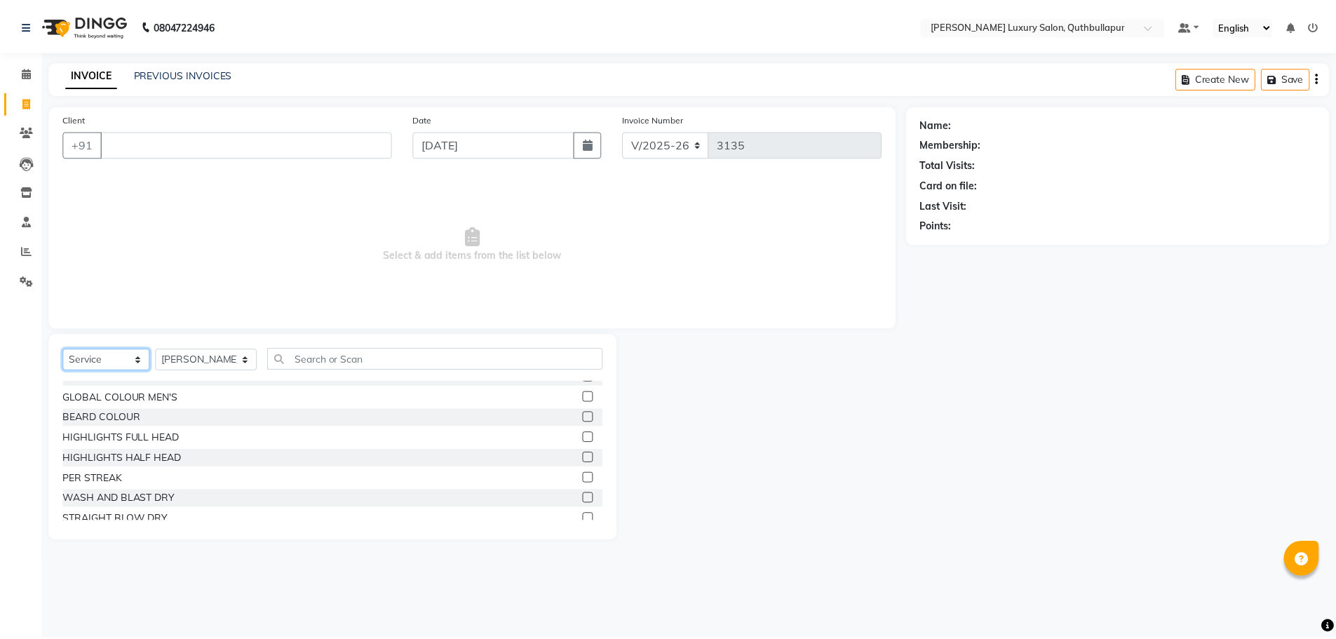
scroll to position [0, 0]
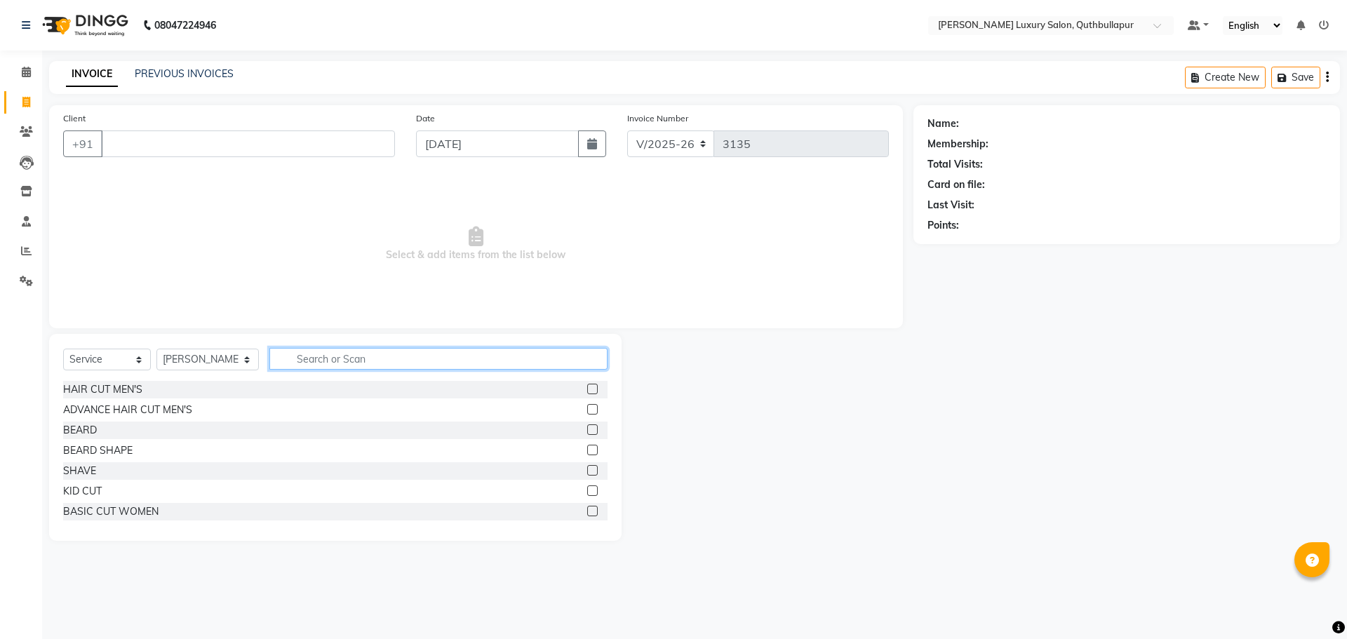
click at [342, 362] on input "text" at bounding box center [438, 359] width 338 height 22
click at [102, 396] on div "HAIR CUT MEN'S" at bounding box center [102, 389] width 79 height 15
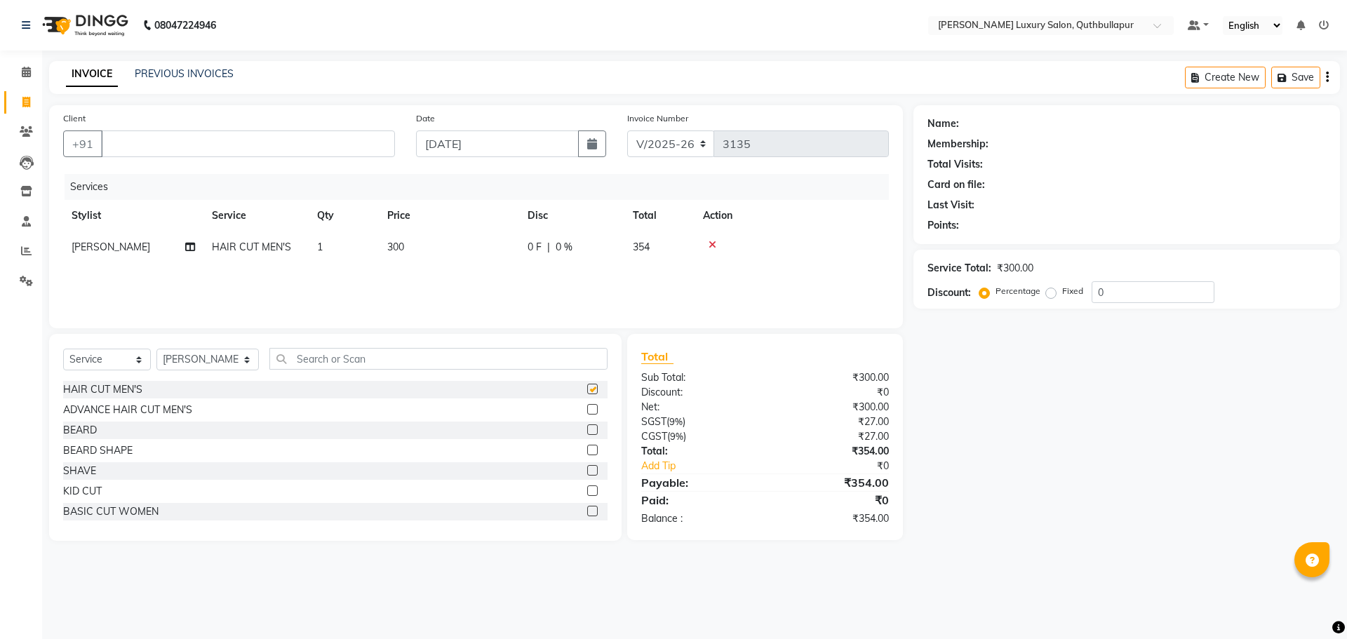
checkbox input "false"
click at [119, 366] on select "Select Service Product Membership Package Voucher Prepaid Gift Card" at bounding box center [107, 360] width 88 height 22
select select "product"
click at [63, 349] on select "Select Service Product Membership Package Voucher Prepaid Gift Card" at bounding box center [107, 360] width 88 height 22
click at [303, 358] on input "text" at bounding box center [438, 359] width 338 height 22
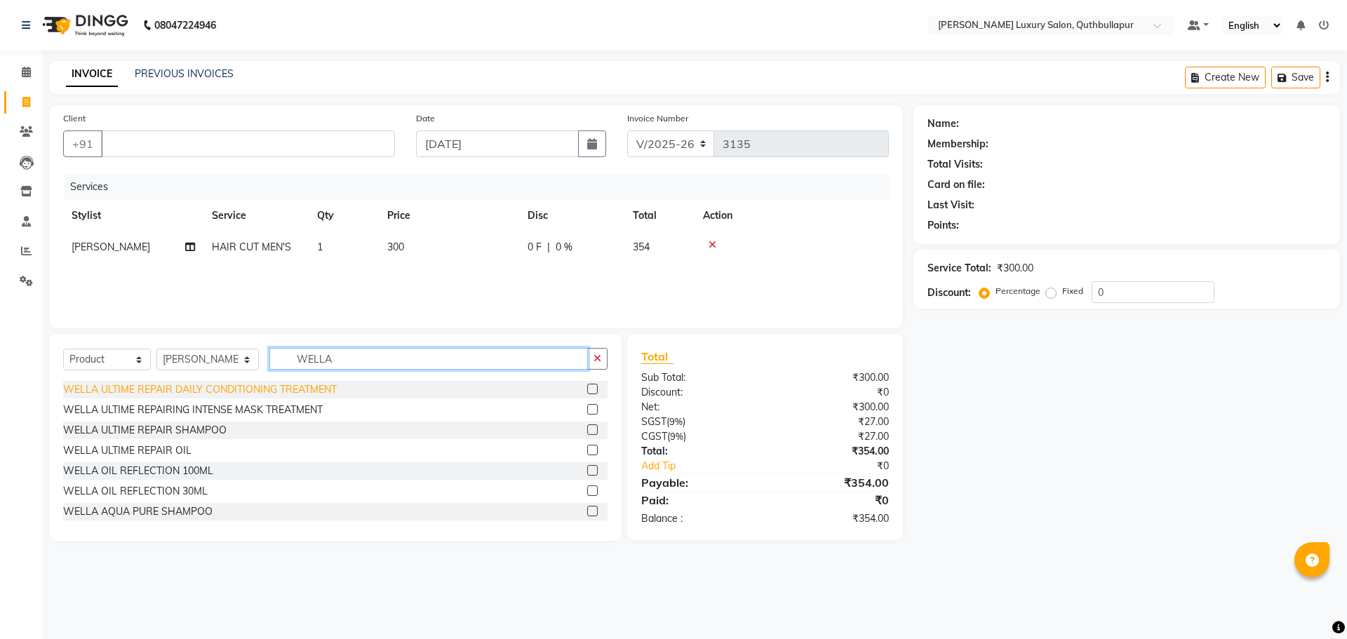
type input "WELLA"
click at [217, 389] on div "WELLA ULTIME REPAIR DAILY CONDITIONING TREATMENT" at bounding box center [200, 389] width 274 height 15
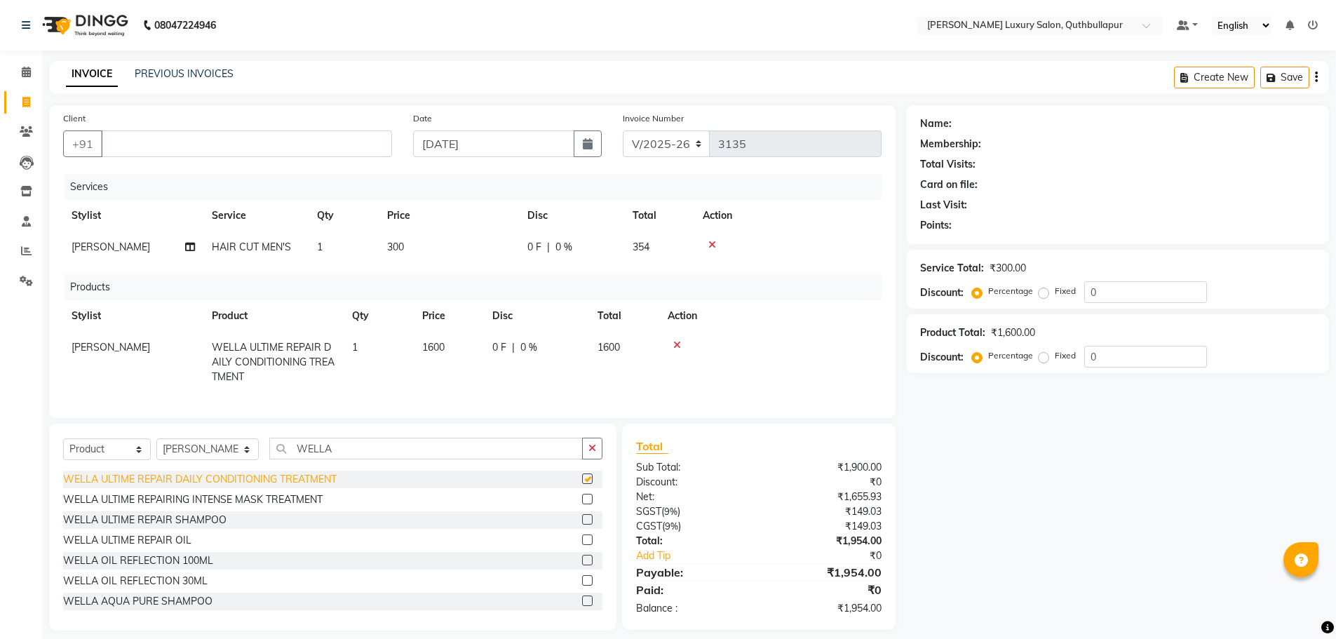
checkbox input "false"
click at [465, 340] on td "1600" at bounding box center [449, 362] width 70 height 61
select select "59116"
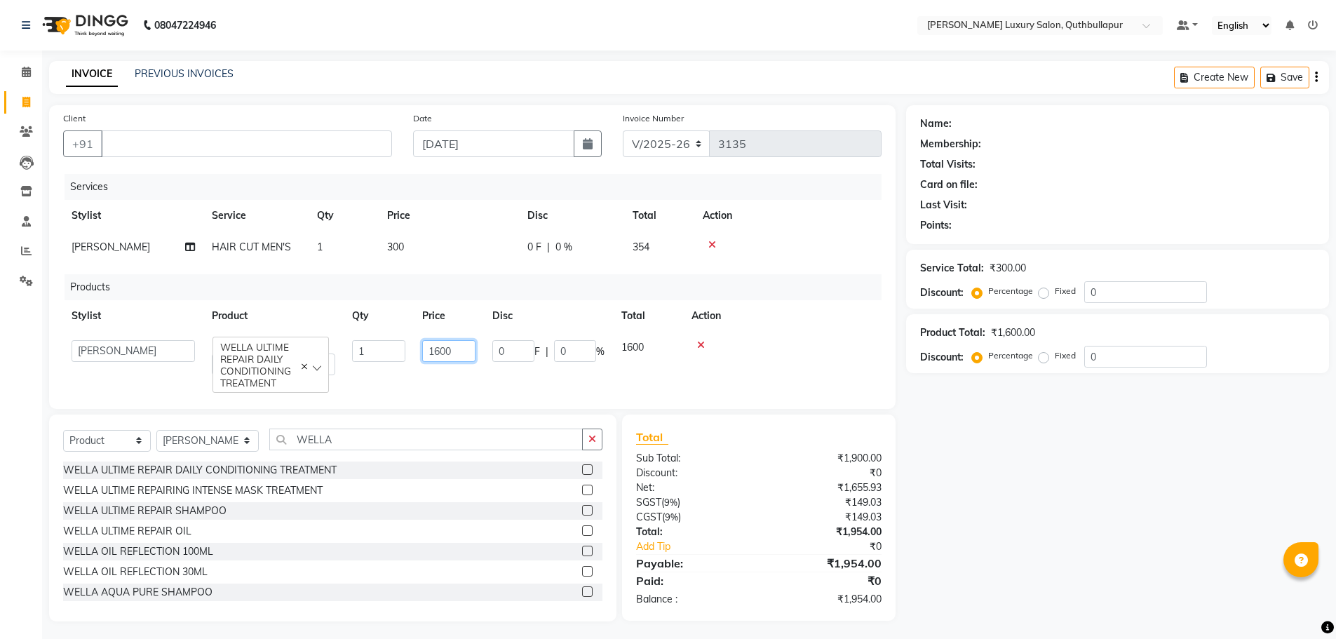
drag, startPoint x: 471, startPoint y: 344, endPoint x: 253, endPoint y: 314, distance: 220.3
click at [260, 314] on table "Stylist Product Qty Price Disc Total Action AADIL SHAKE AHON ALI ARAVIND ARHAN …" at bounding box center [472, 341] width 819 height 83
type input "1800"
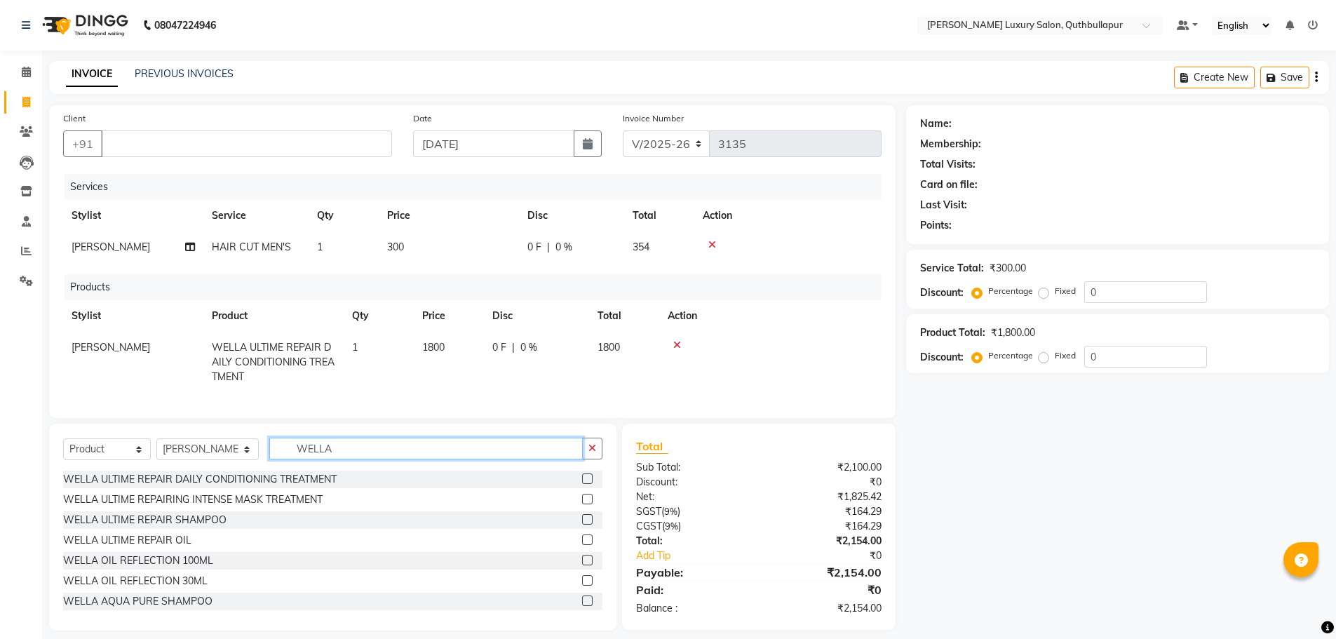
click at [337, 459] on input "WELLA" at bounding box center [426, 449] width 314 height 22
type input "W"
type input "REPAI"
click at [160, 568] on div "SP REPAIR SHAMPOO" at bounding box center [115, 561] width 105 height 15
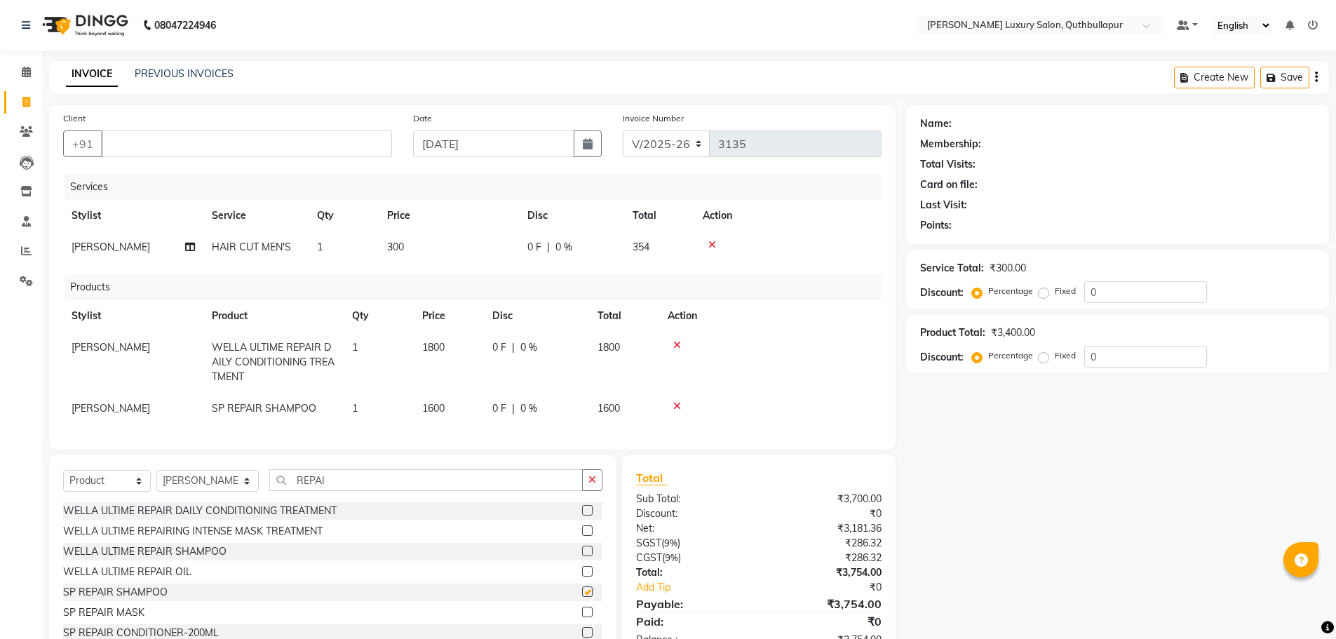
checkbox input "false"
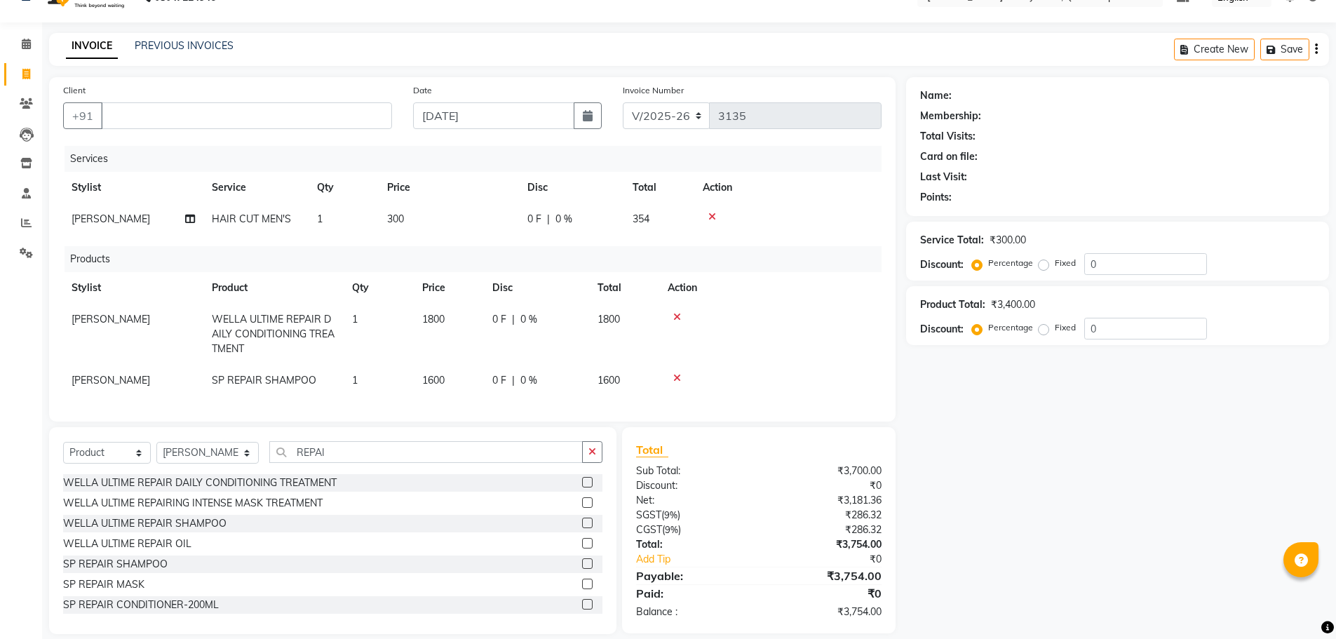
scroll to position [55, 0]
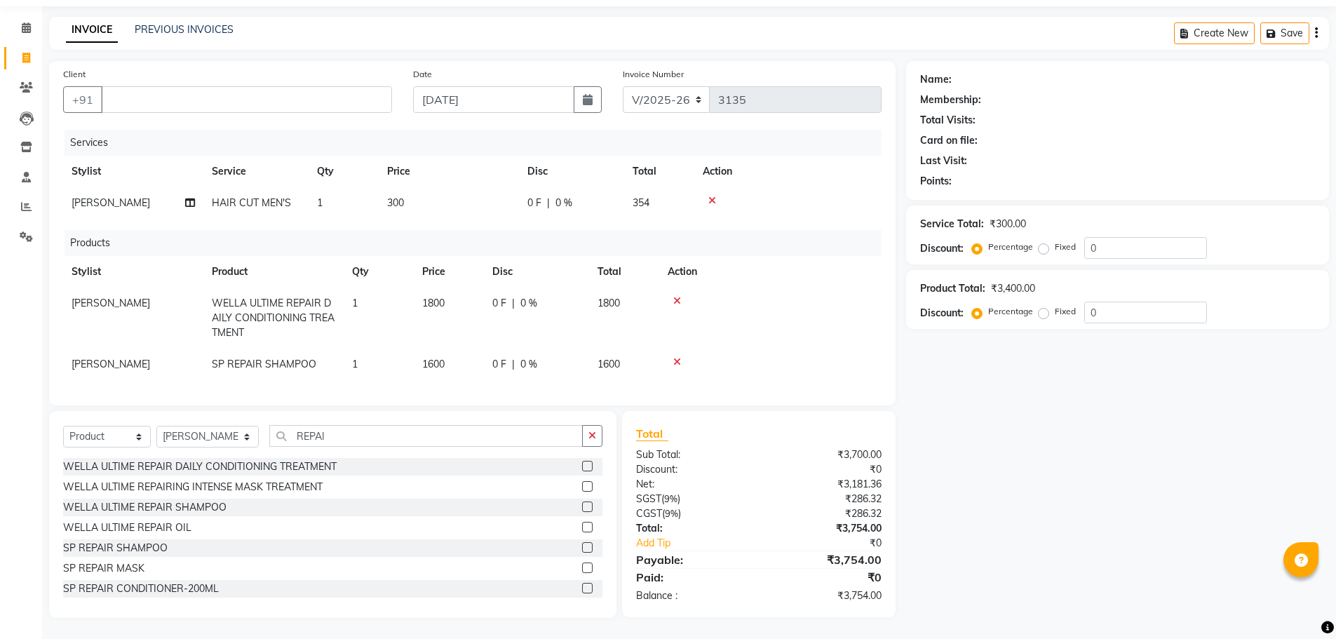
click at [469, 358] on td "1600" at bounding box center [449, 365] width 70 height 32
select select "59116"
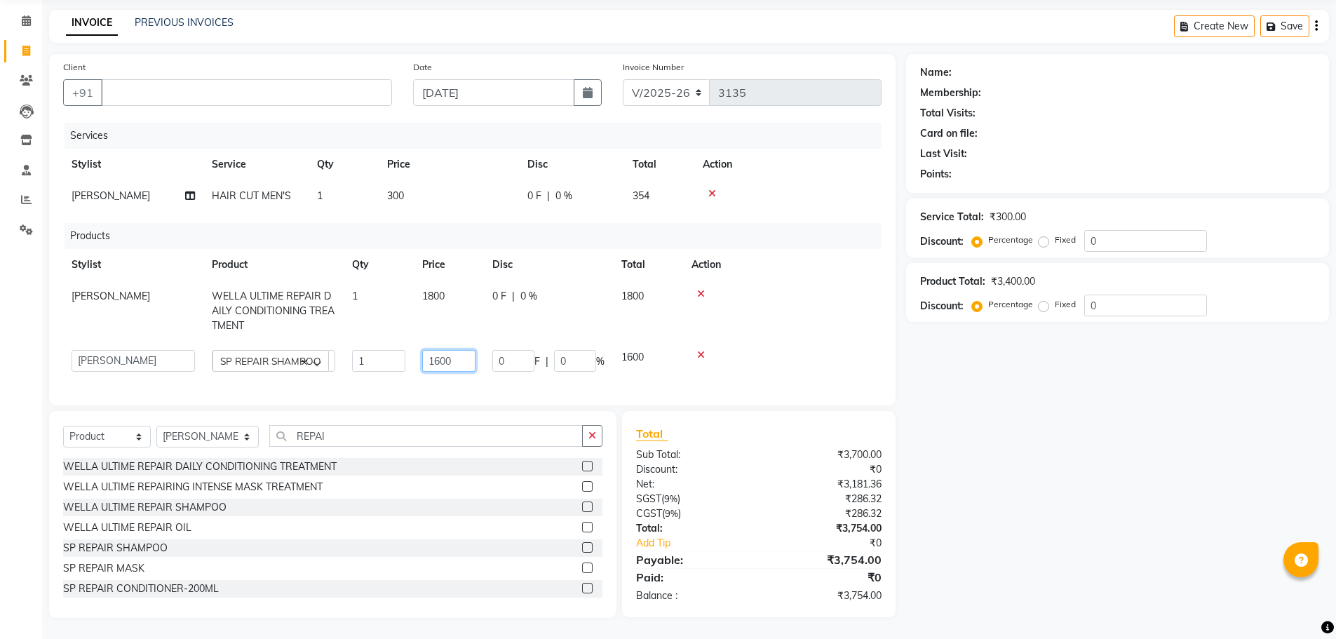
drag, startPoint x: 469, startPoint y: 358, endPoint x: 354, endPoint y: 348, distance: 116.2
click at [462, 358] on input "1600" at bounding box center [448, 361] width 53 height 22
type input "1"
type input "1800"
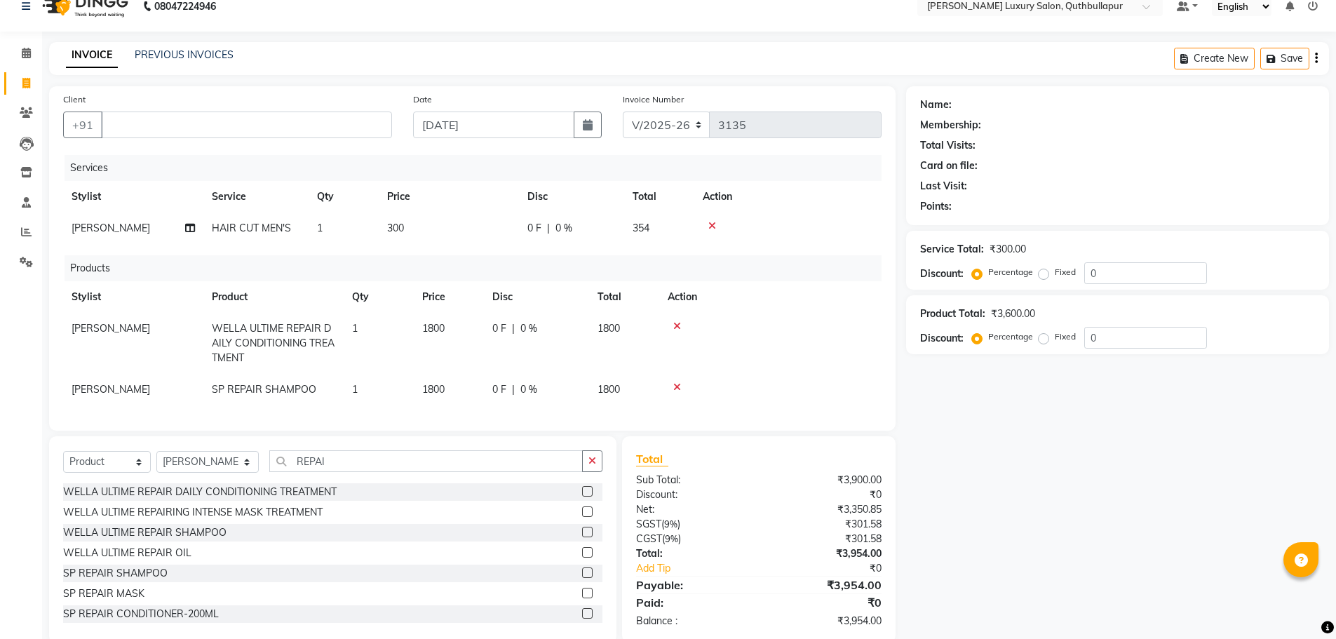
scroll to position [0, 0]
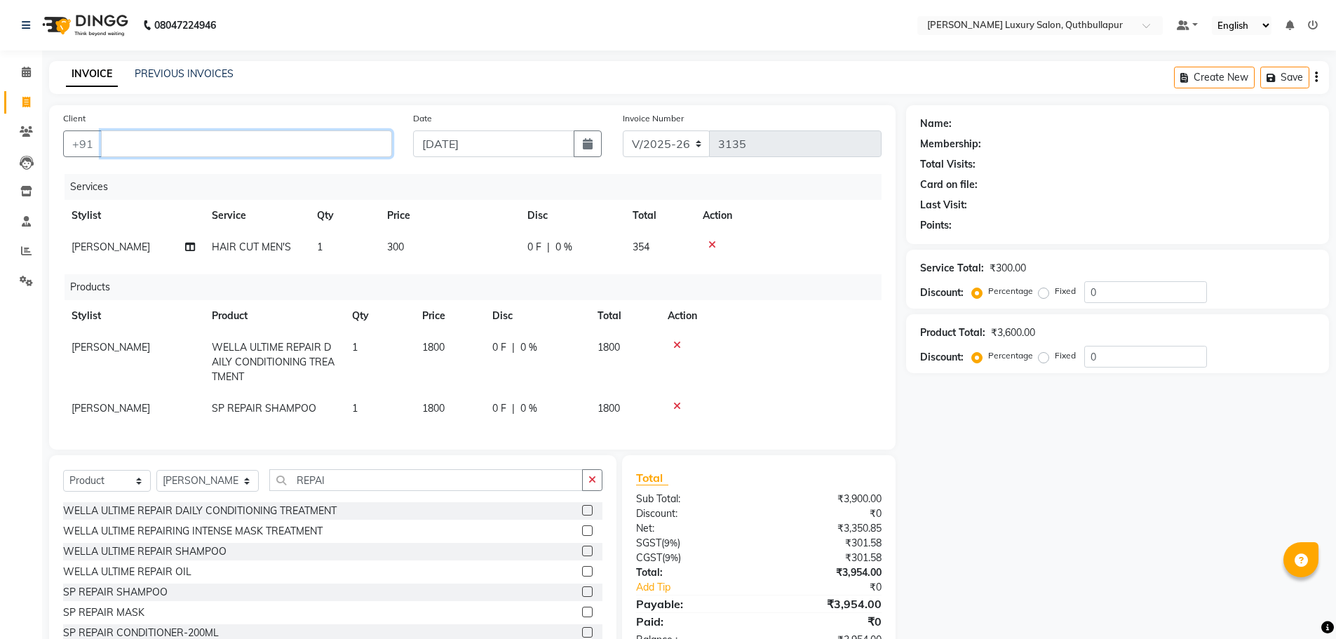
click at [306, 140] on input "Client" at bounding box center [246, 143] width 291 height 27
type input "9989491178"
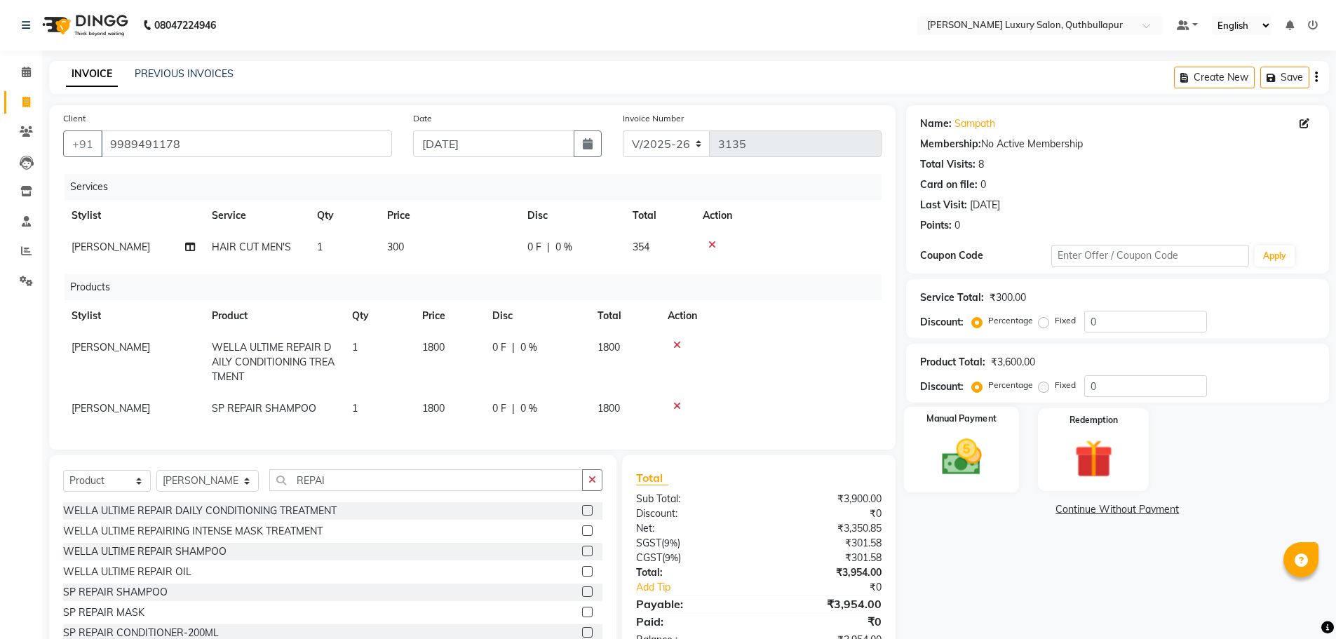
click at [999, 455] on div "Manual Payment" at bounding box center [962, 450] width 116 height 86
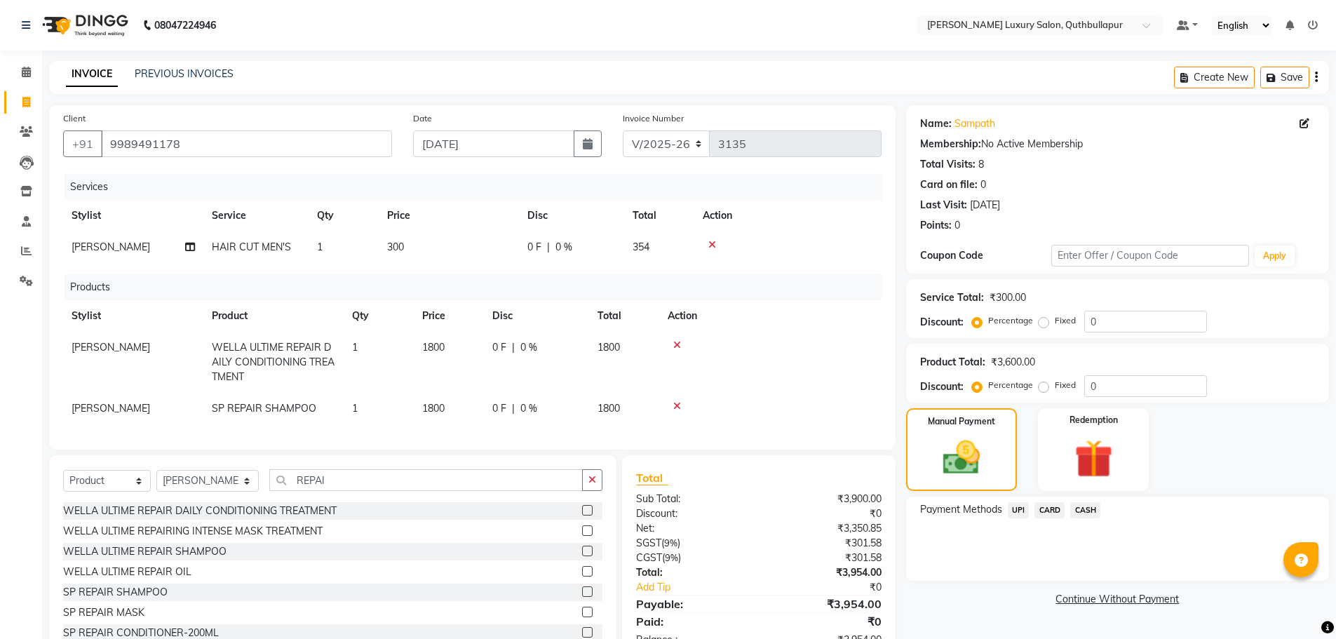
click at [1012, 511] on span "UPI" at bounding box center [1019, 510] width 22 height 16
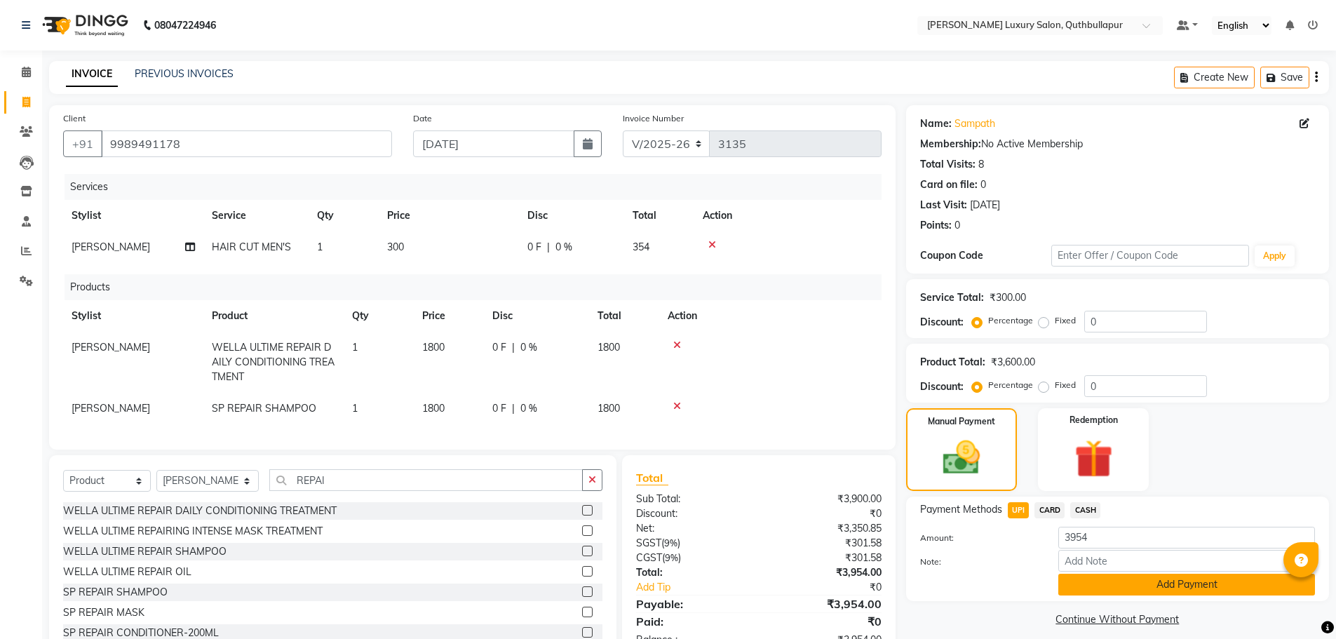
drag, startPoint x: 1106, startPoint y: 606, endPoint x: 1141, endPoint y: 579, distance: 45.0
click at [1119, 592] on div "Name: Sampath Membership: No Active Membership Total Visits: 8 Card on file: 0 …" at bounding box center [1123, 383] width 434 height 557
click at [1141, 579] on button "Add Payment" at bounding box center [1187, 585] width 257 height 22
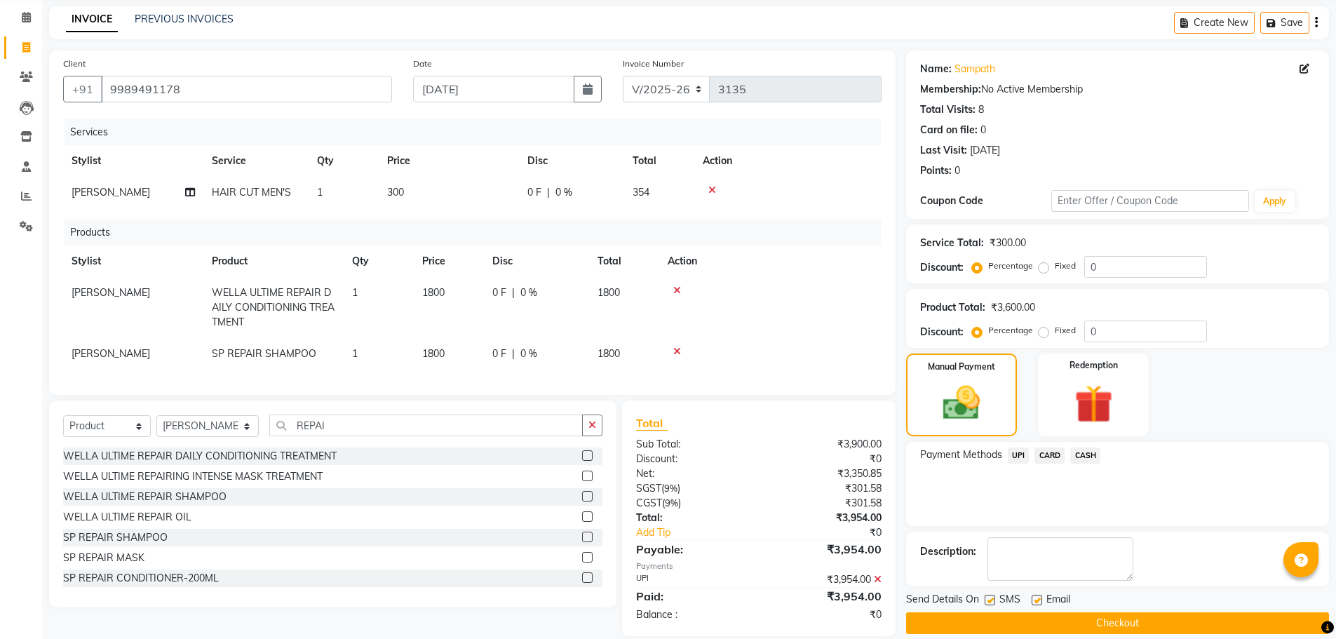
scroll to position [83, 0]
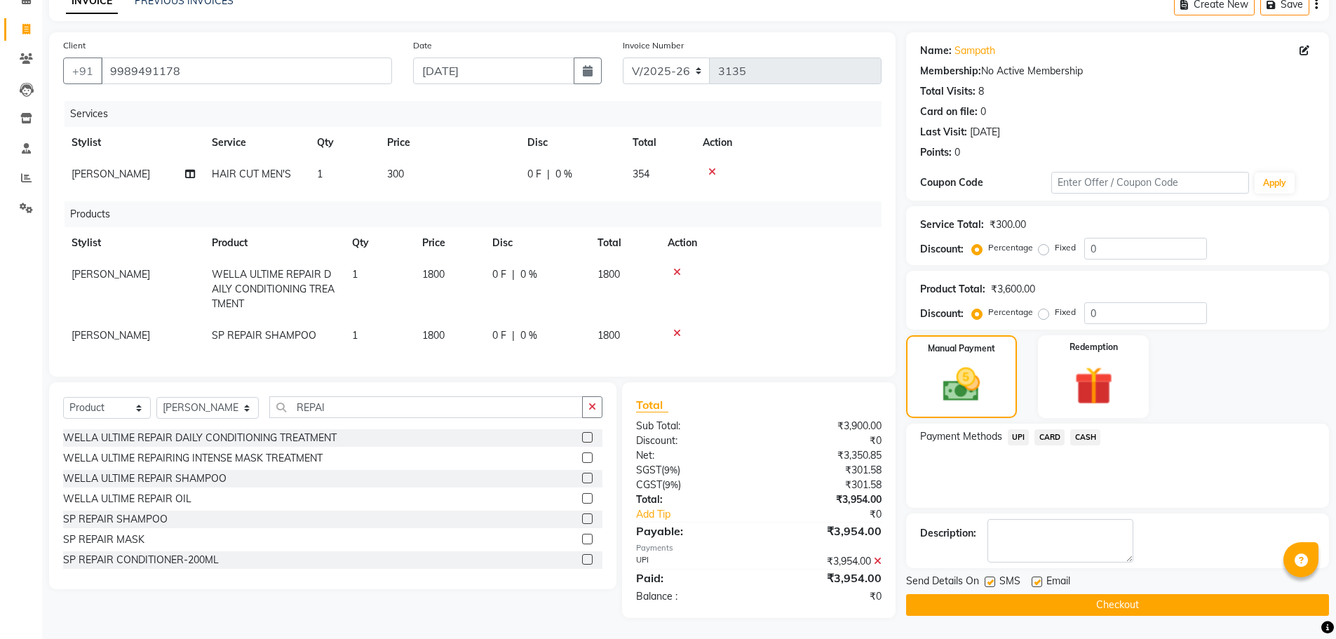
click at [1169, 605] on div "Name: Sampath Membership: No Active Membership Total Visits: 8 Card on file: 0 …" at bounding box center [1123, 325] width 434 height 586
click at [1176, 596] on button "Checkout" at bounding box center [1117, 605] width 423 height 22
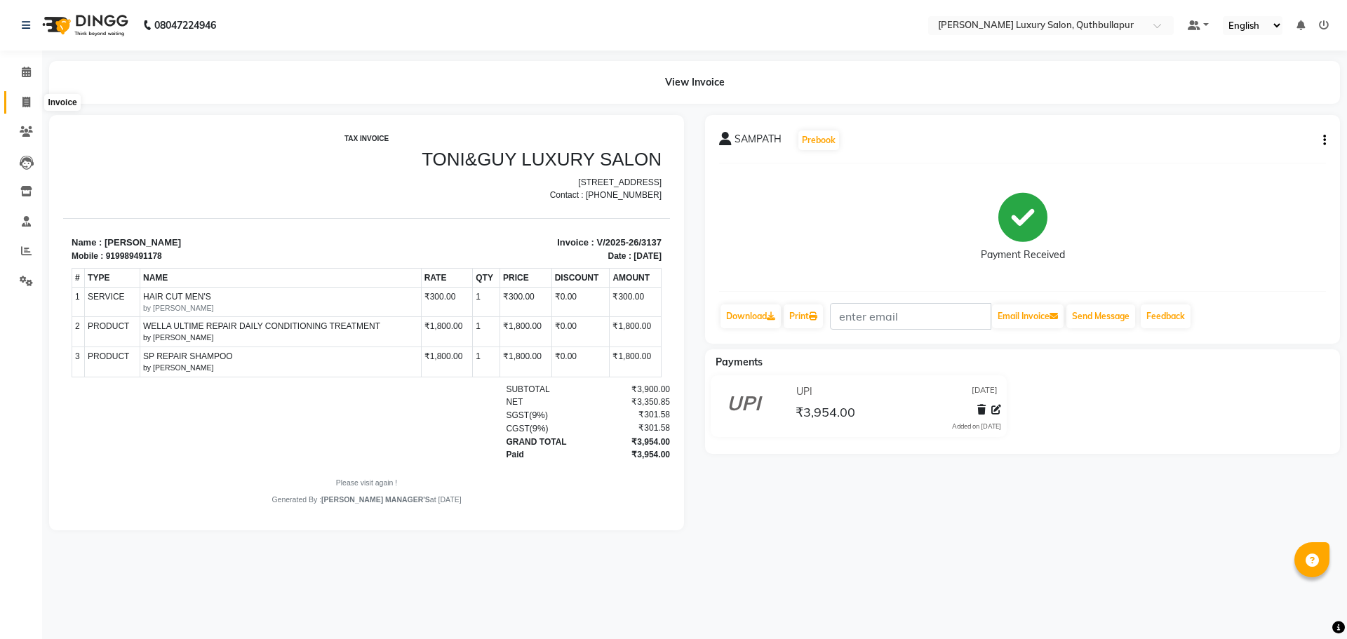
click at [36, 95] on span at bounding box center [26, 103] width 25 height 16
select select "5816"
select select "service"
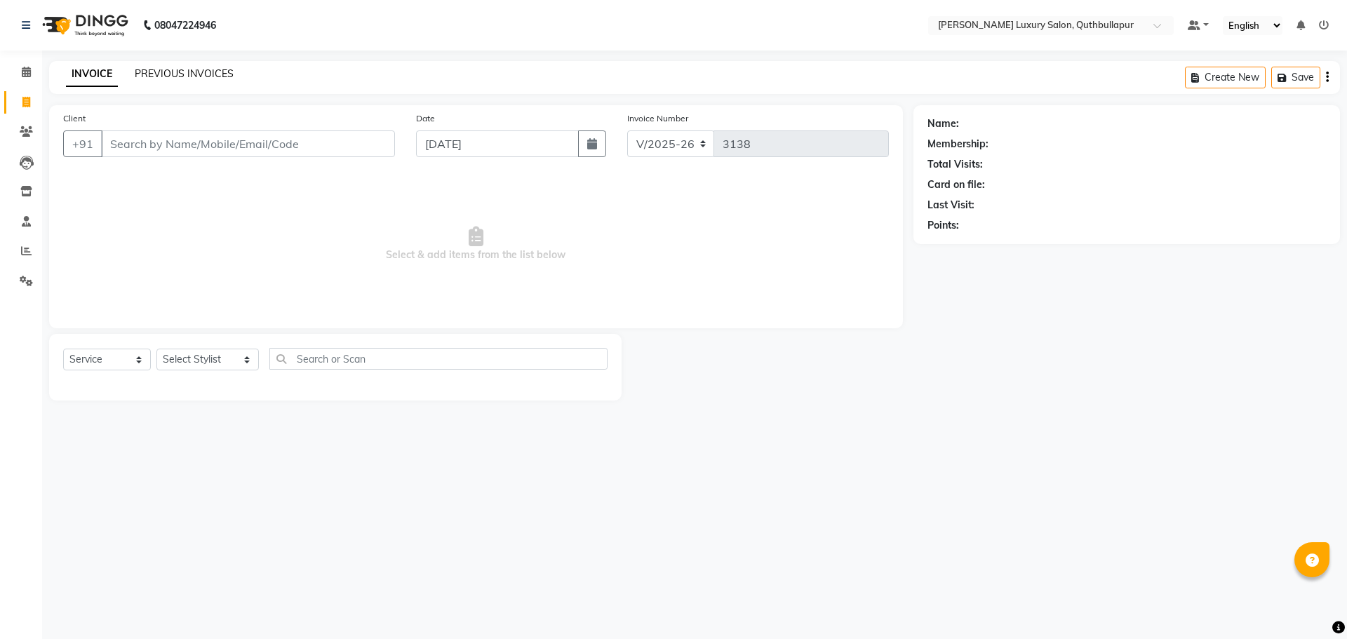
click at [190, 69] on link "PREVIOUS INVOICES" at bounding box center [184, 73] width 99 height 13
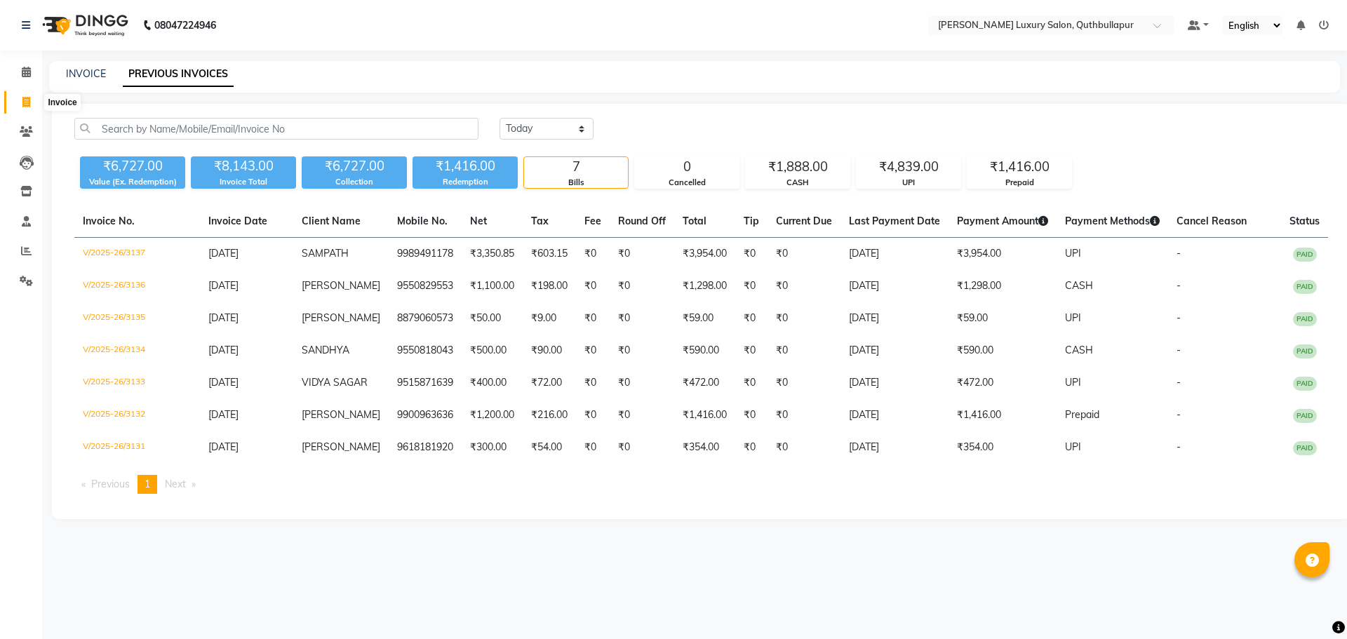
click at [21, 102] on span at bounding box center [26, 103] width 25 height 16
select select "5816"
select select "service"
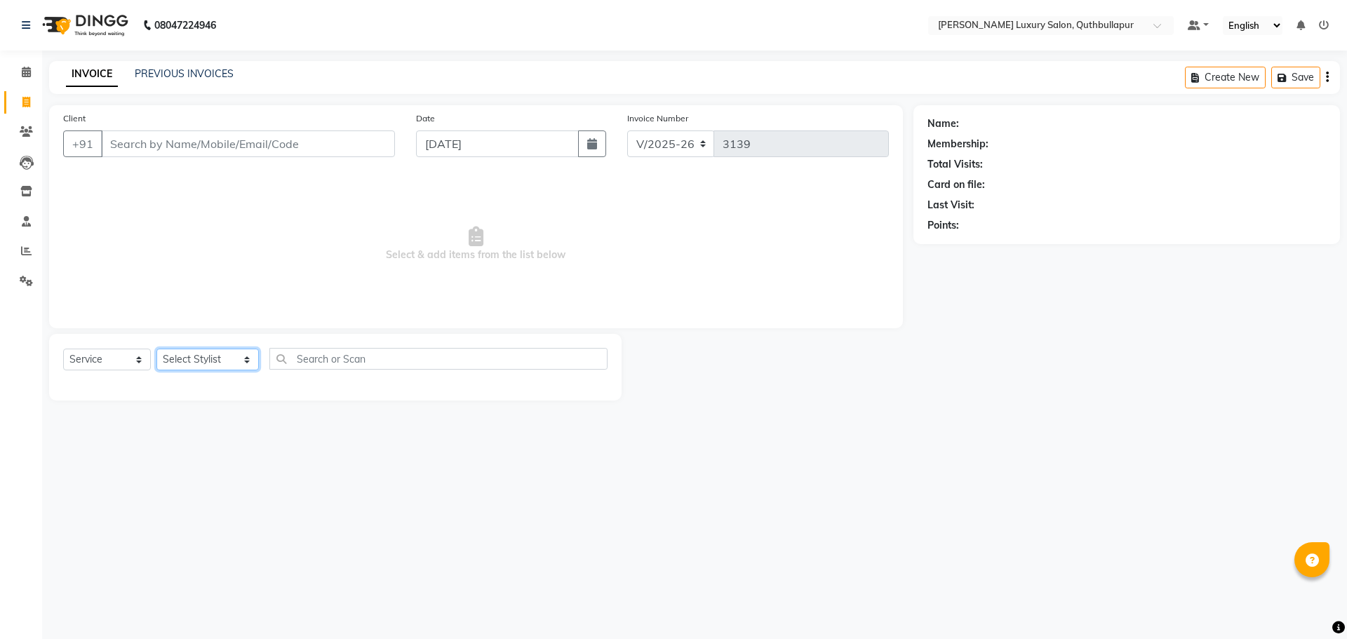
click at [194, 361] on select "Select Stylist AADIL SHAKE AHON ALI ARAVIND ARHAN ARHAN ARIF ARIF KPHB ARMAAN a…" at bounding box center [207, 360] width 102 height 22
select select "83845"
click at [156, 349] on select "Select Stylist AADIL SHAKE AHON ALI ARAVIND ARHAN ARHAN ARIF ARIF KPHB ARMAAN a…" at bounding box center [207, 360] width 102 height 22
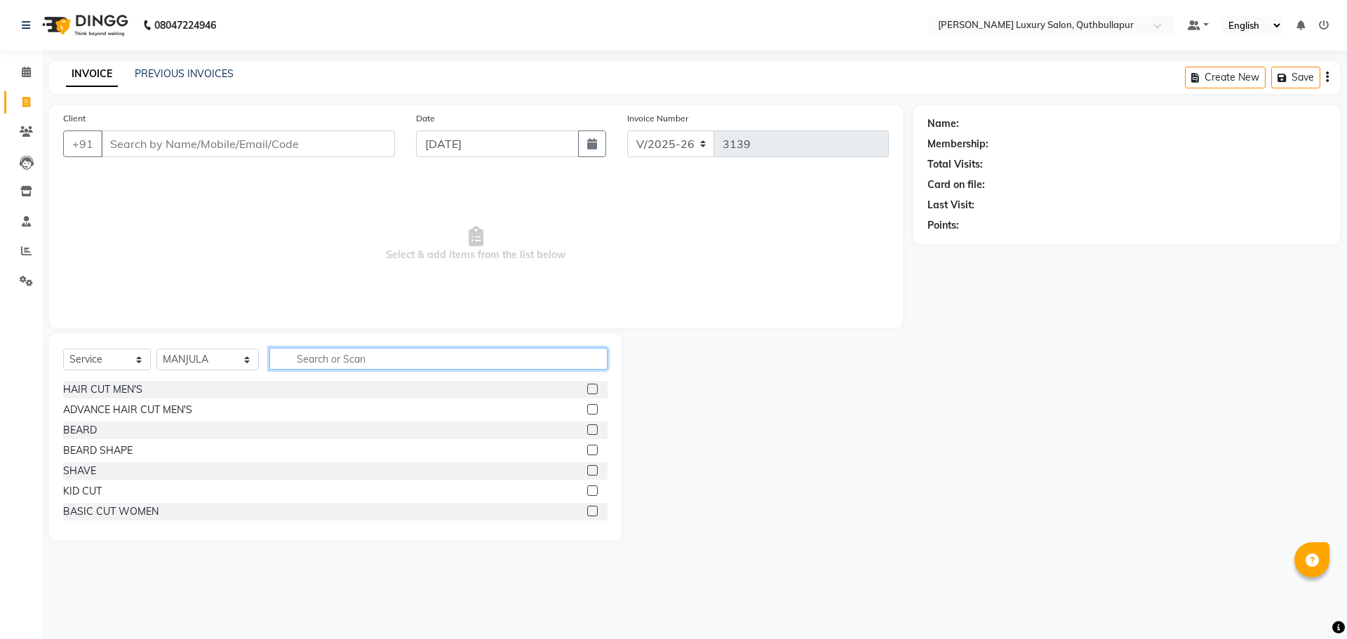
click at [295, 358] on input "text" at bounding box center [438, 359] width 338 height 22
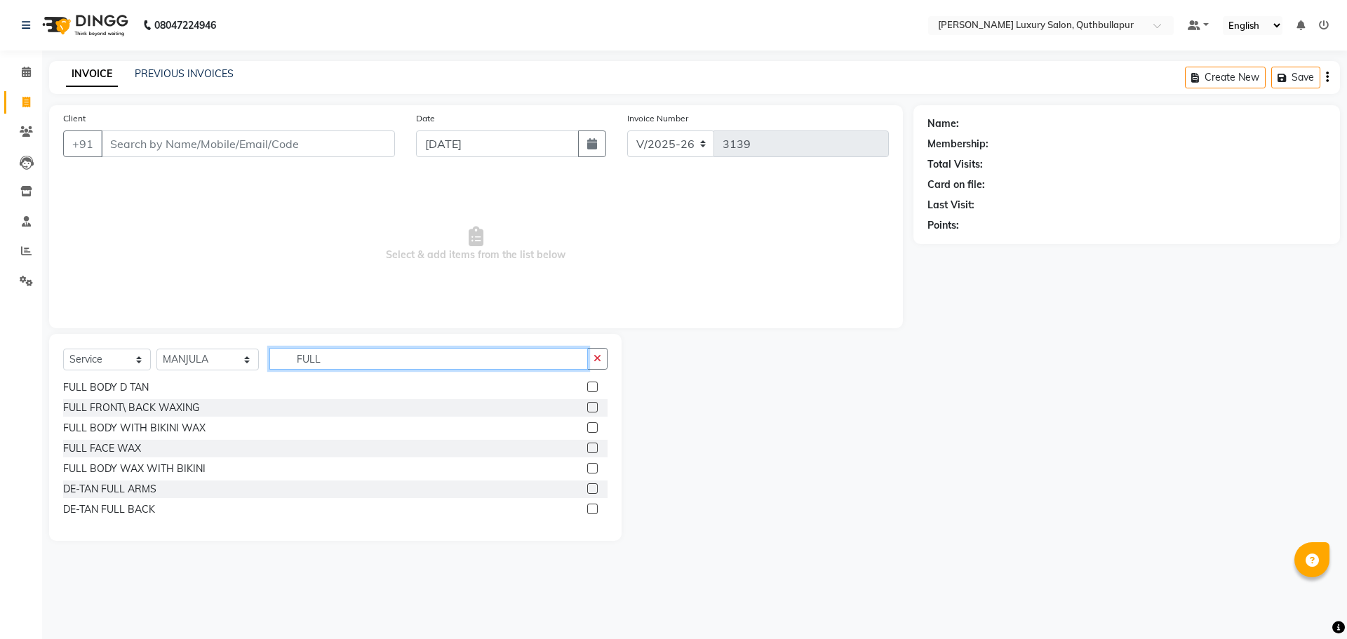
type input "FULL"
click at [587, 446] on label at bounding box center [592, 448] width 11 height 11
click at [587, 446] on input "checkbox" at bounding box center [591, 448] width 9 height 9
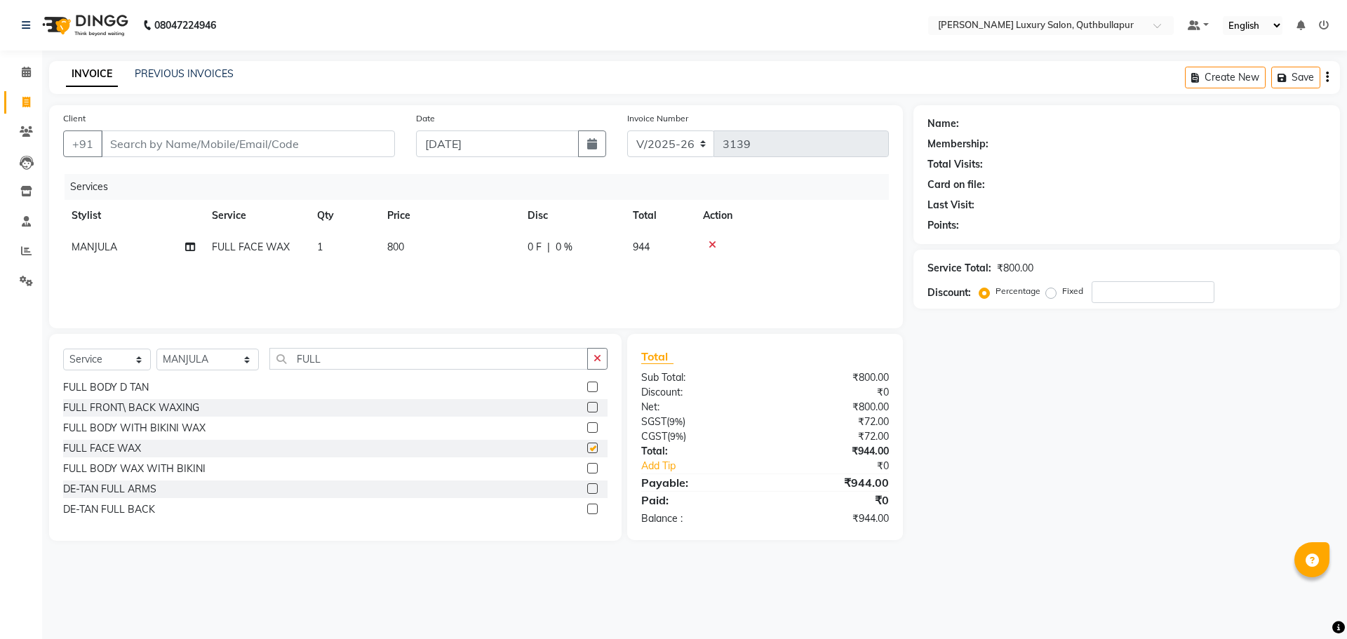
checkbox input "false"
click at [316, 351] on div "Select Service Product Membership Package Voucher Prepaid Gift Card Select Styl…" at bounding box center [335, 437] width 572 height 207
click at [316, 357] on input "FULL" at bounding box center [428, 359] width 318 height 22
type input "F"
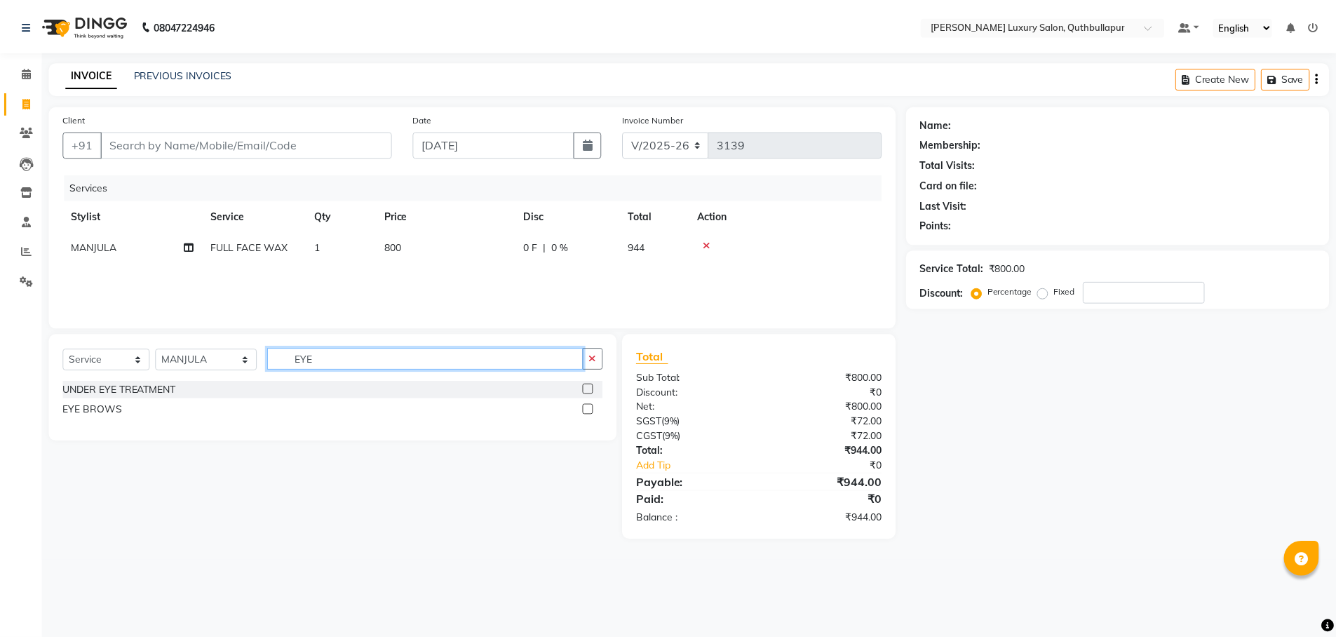
scroll to position [0, 0]
type input "EYE"
click at [591, 409] on label at bounding box center [592, 409] width 11 height 11
click at [591, 409] on input "checkbox" at bounding box center [591, 409] width 9 height 9
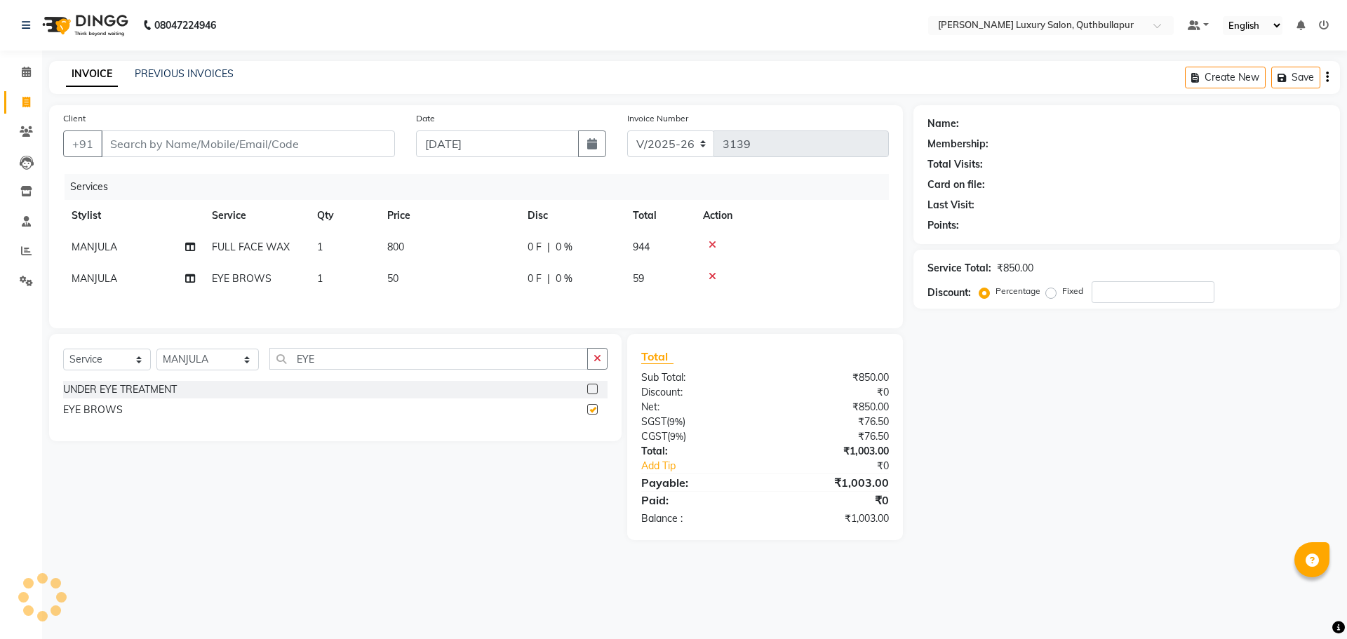
checkbox input "false"
click at [343, 369] on div "Select Service Product Membership Package Voucher Prepaid Gift Card Select Styl…" at bounding box center [335, 364] width 544 height 33
click at [343, 369] on input "EYE" at bounding box center [428, 359] width 318 height 22
type input "E"
type input "UNDERARM"
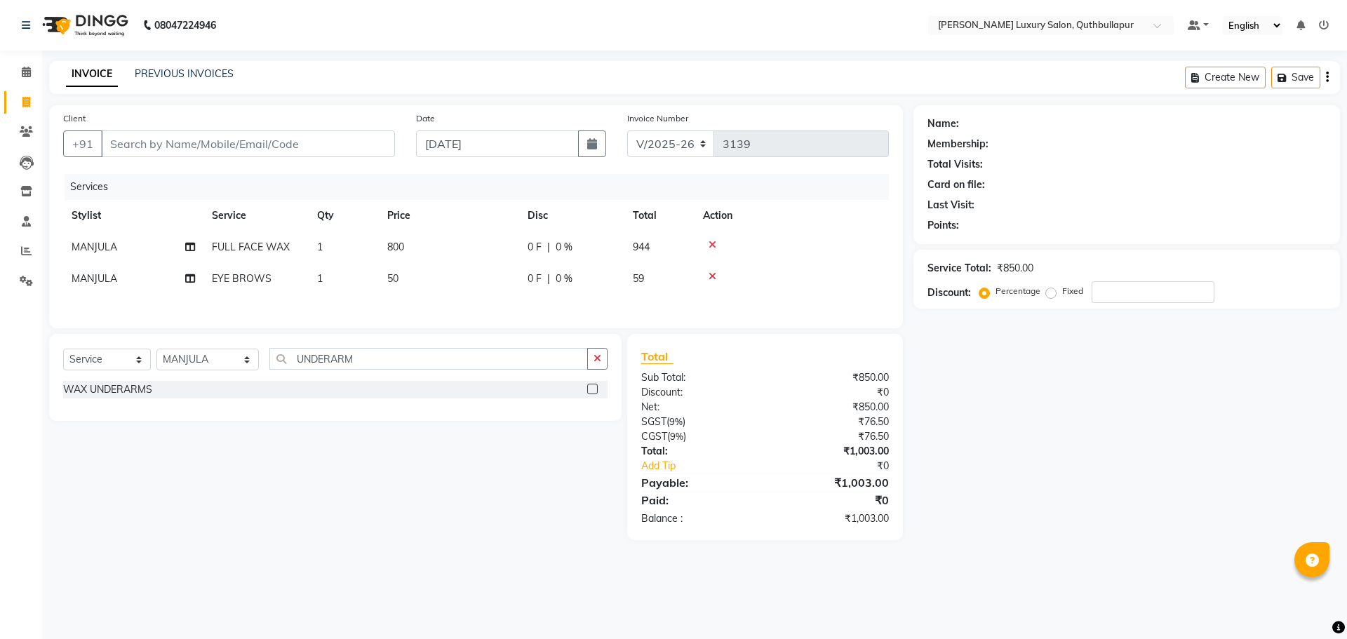
click at [595, 388] on label at bounding box center [592, 389] width 11 height 11
click at [595, 388] on input "checkbox" at bounding box center [591, 389] width 9 height 9
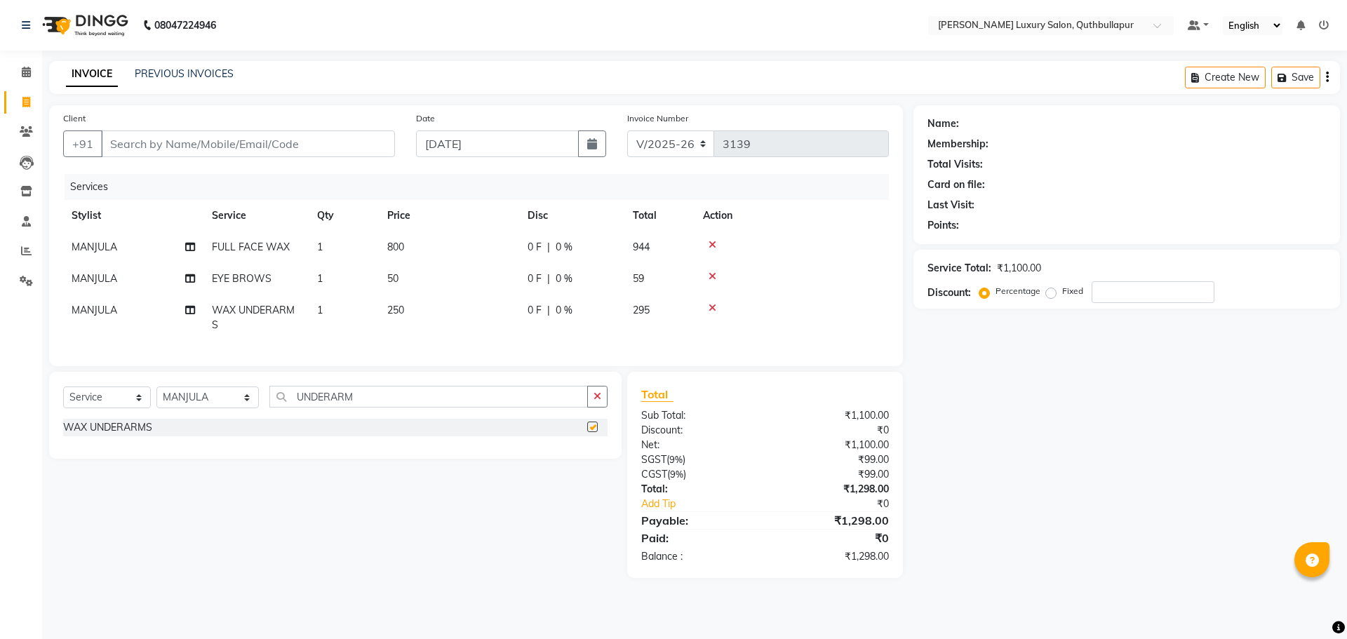
checkbox input "false"
click at [368, 408] on input "UNDERARM" at bounding box center [428, 397] width 318 height 22
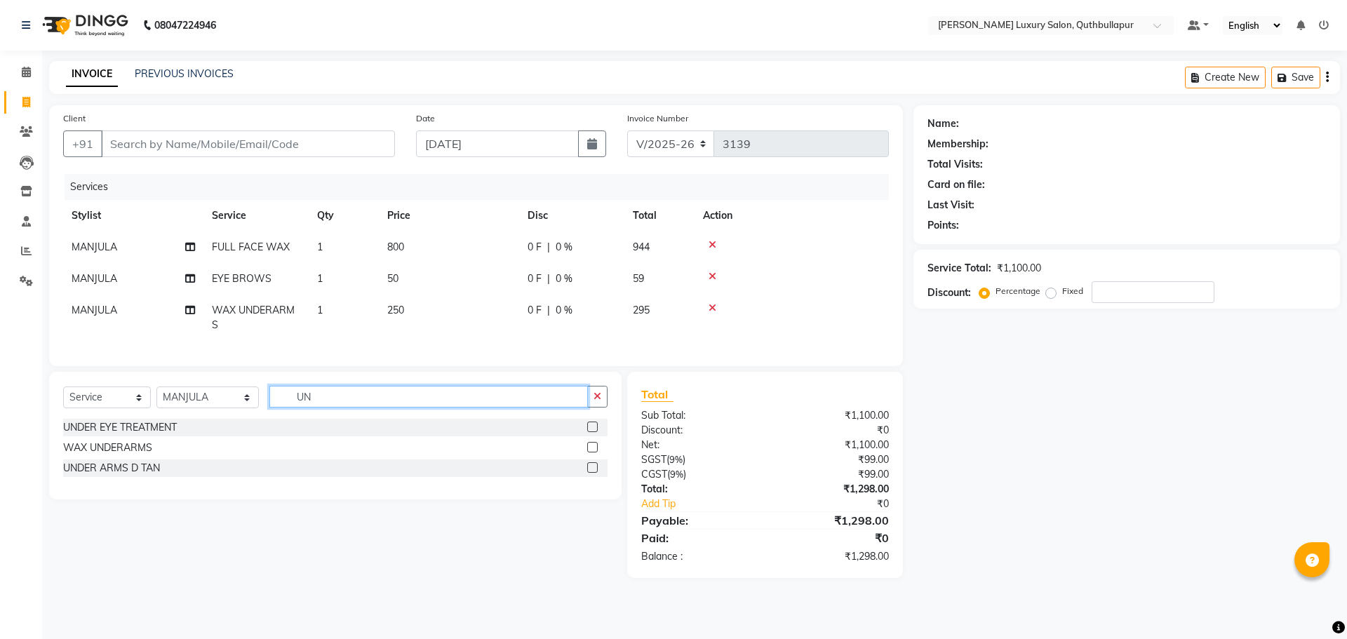
type input "U"
type input "FULL"
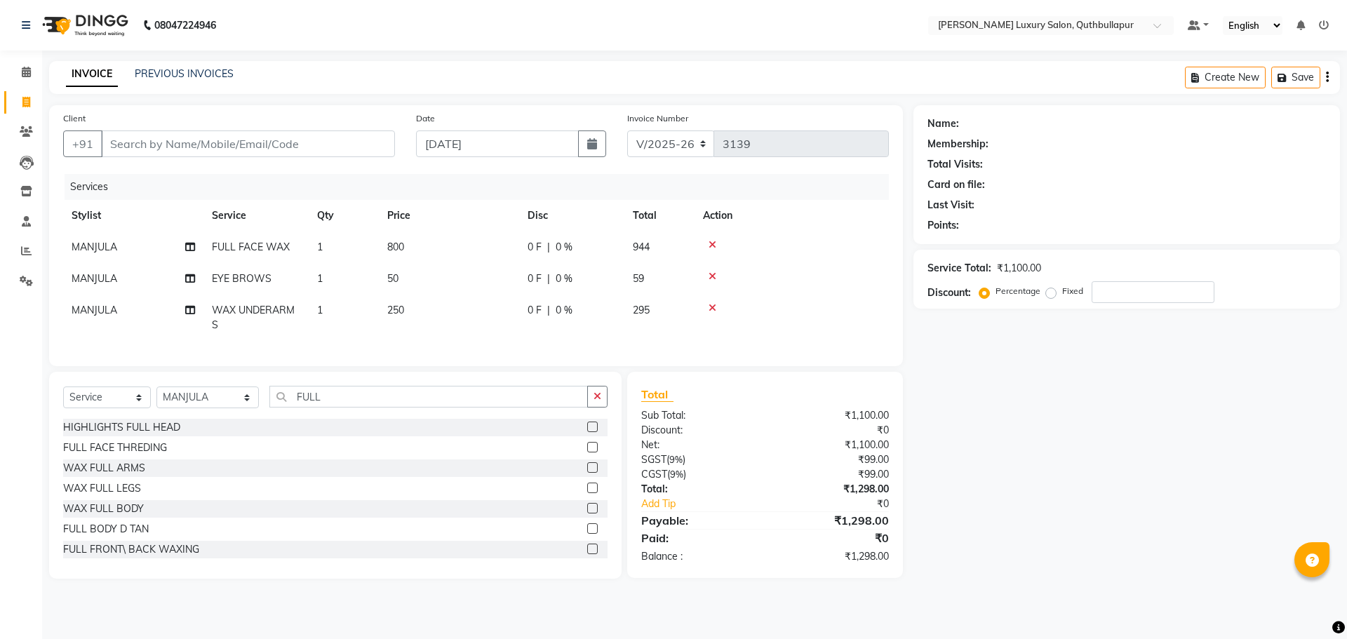
click at [587, 473] on label at bounding box center [592, 467] width 11 height 11
click at [587, 473] on input "checkbox" at bounding box center [591, 468] width 9 height 9
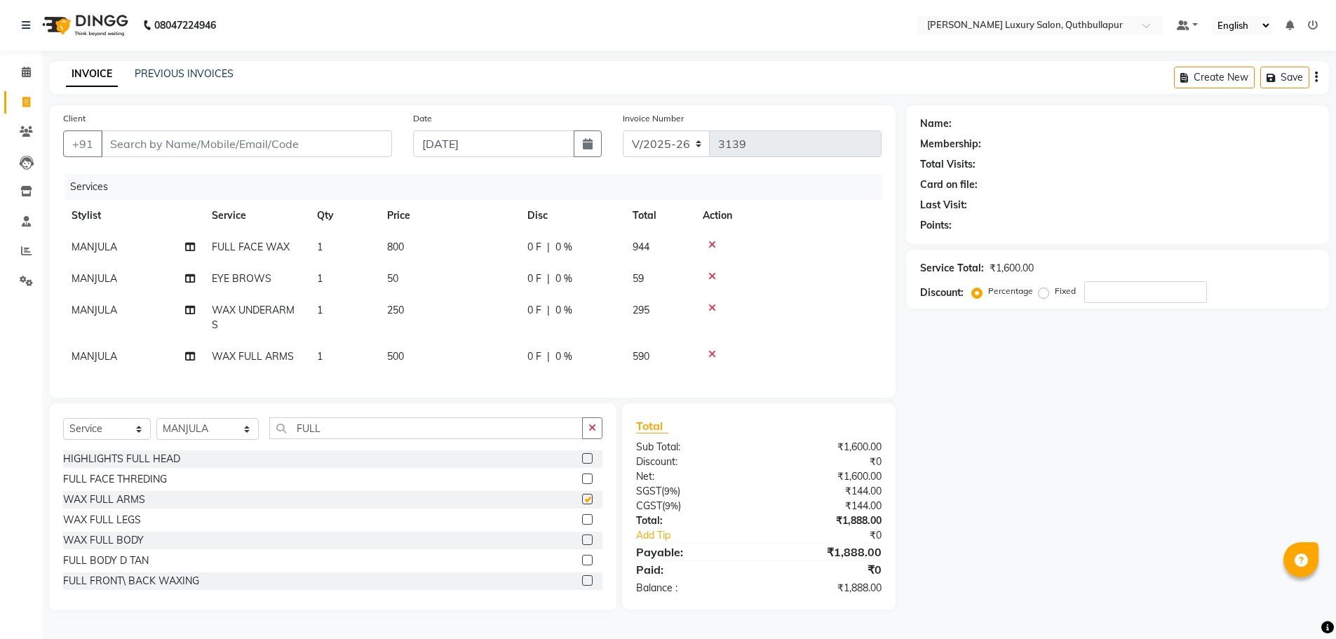
checkbox input "false"
click at [228, 147] on input "Client" at bounding box center [246, 143] width 291 height 27
type input "9"
type input "0"
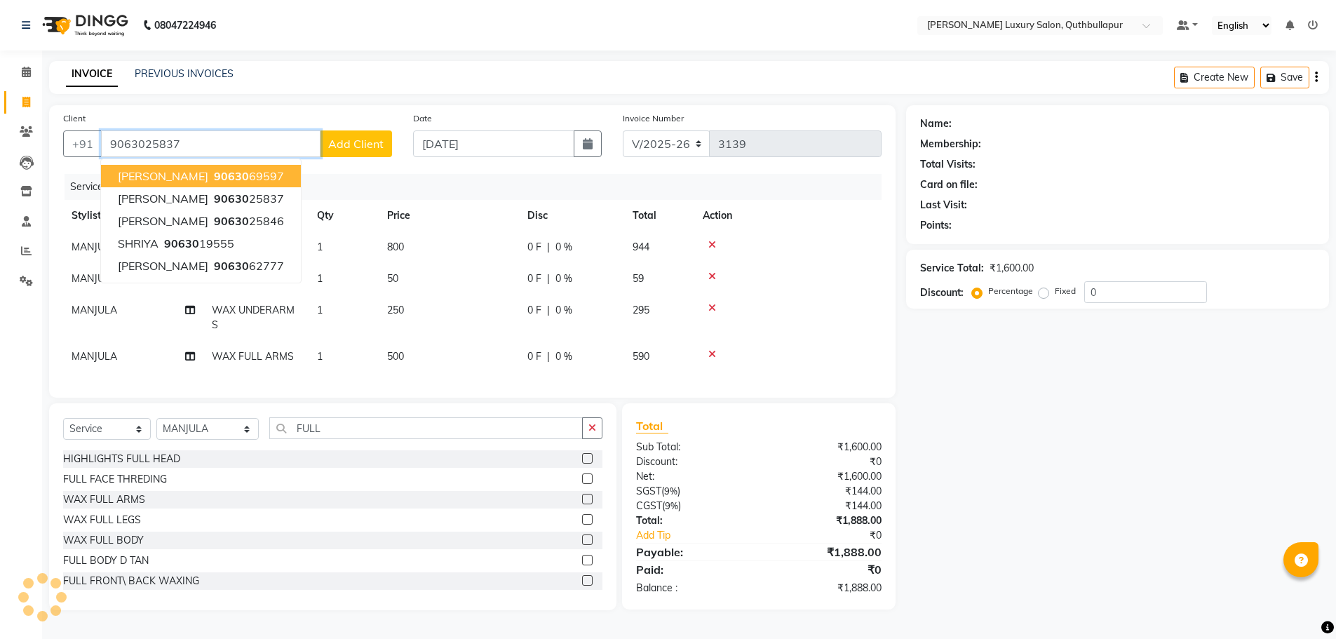
type input "9063025837"
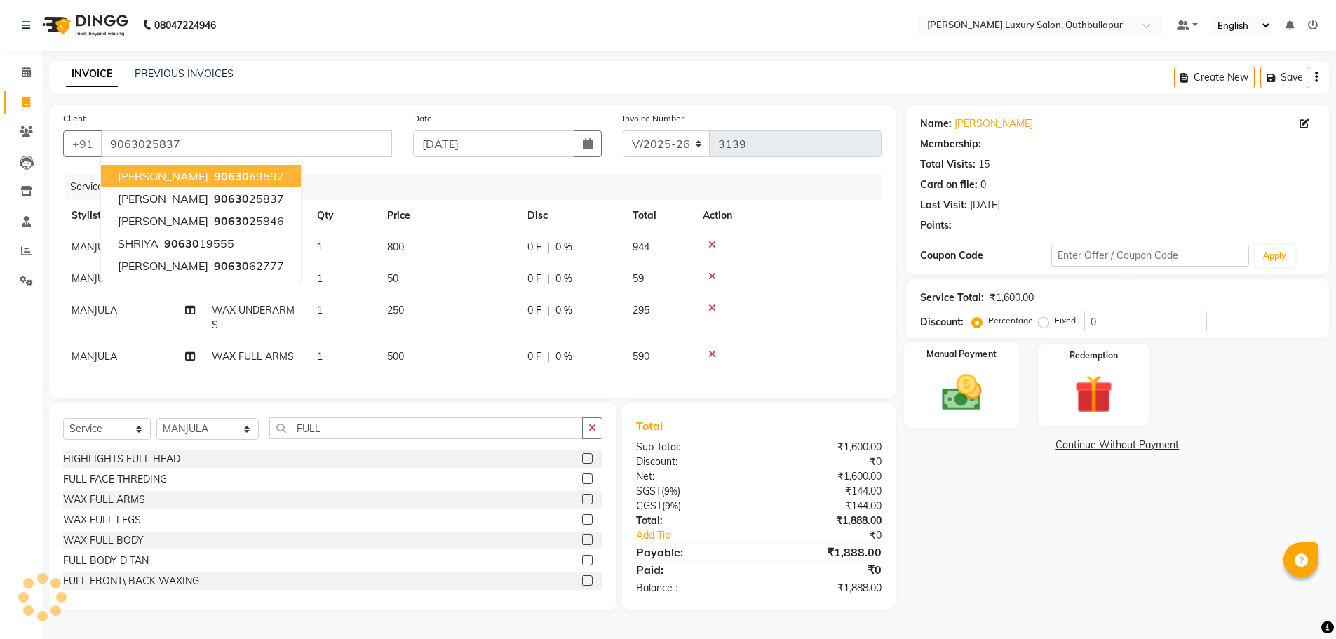
click at [988, 392] on img at bounding box center [962, 393] width 65 height 46
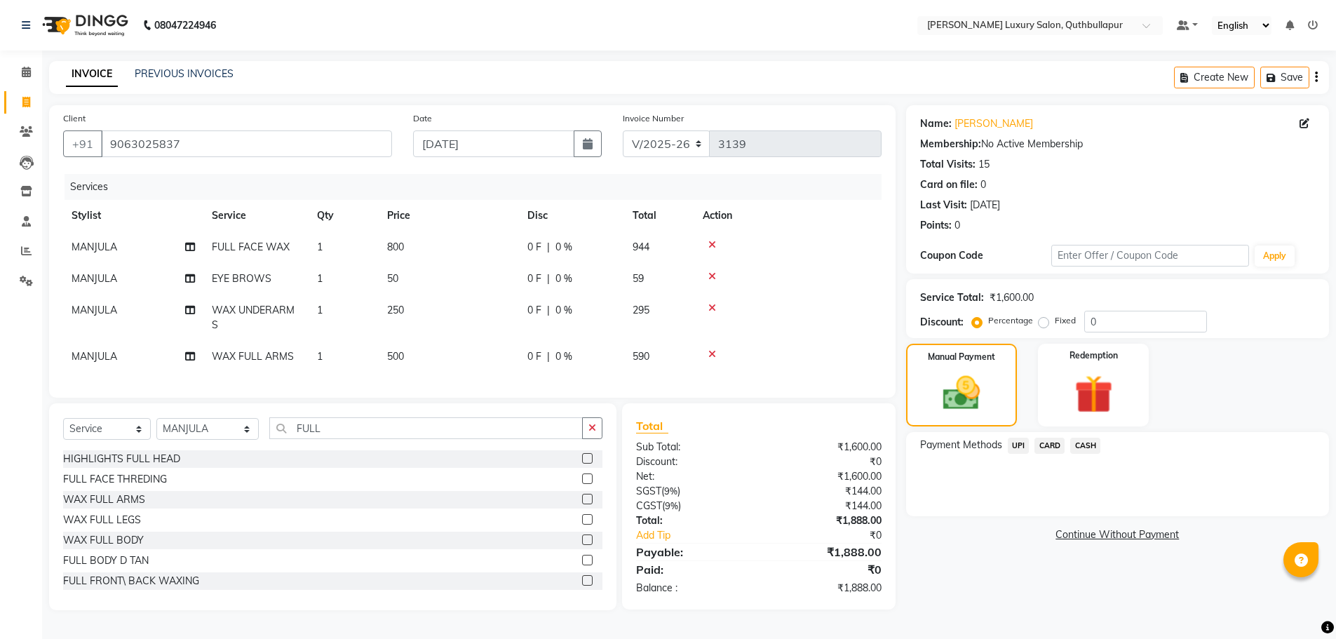
click at [1095, 441] on span "CASH" at bounding box center [1086, 446] width 30 height 16
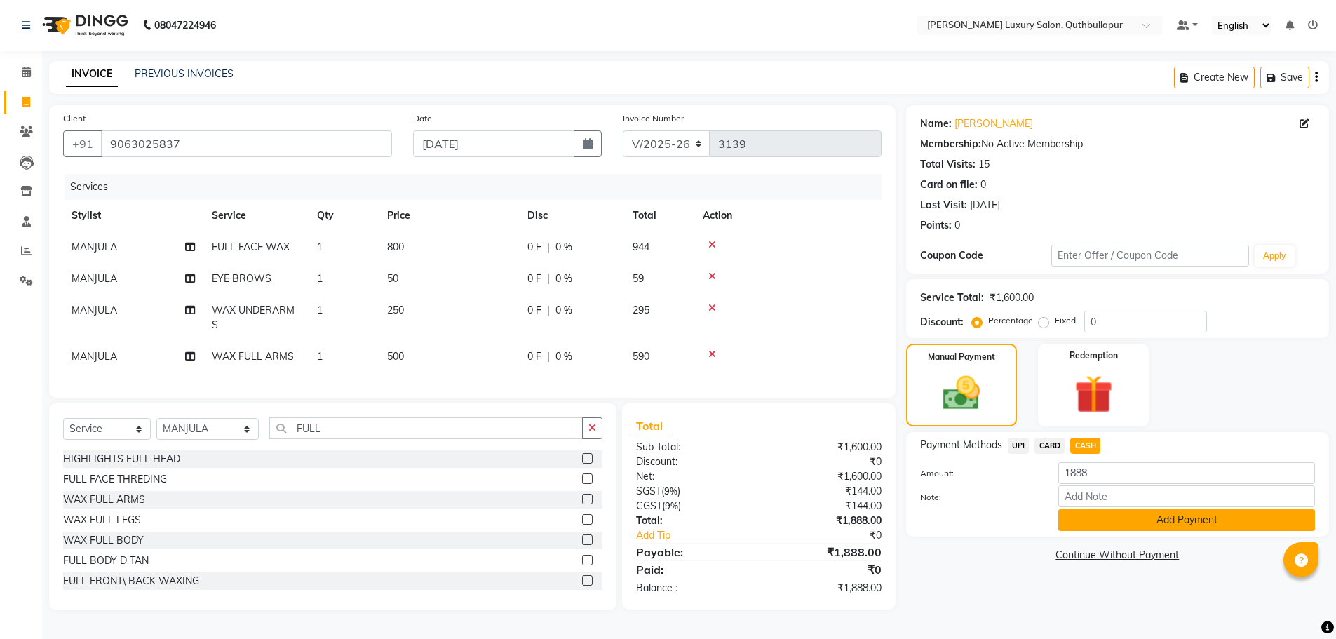
click at [1160, 520] on button "Add Payment" at bounding box center [1187, 520] width 257 height 22
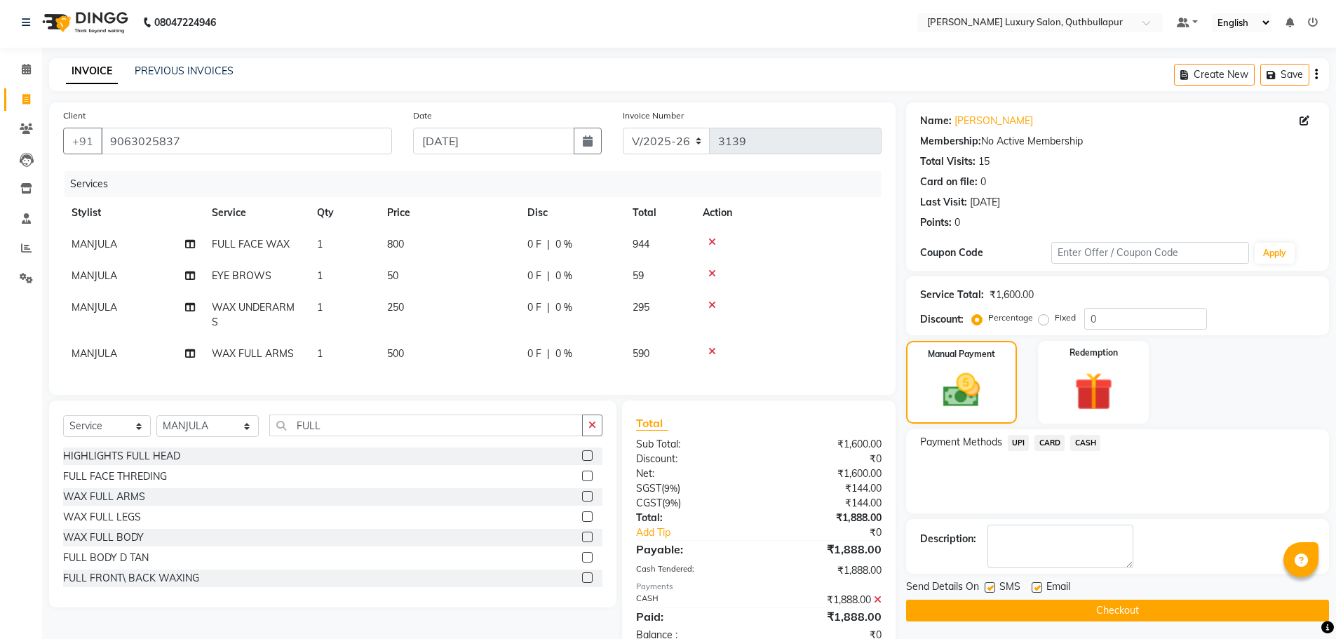
click at [1164, 617] on button "Checkout" at bounding box center [1117, 611] width 423 height 22
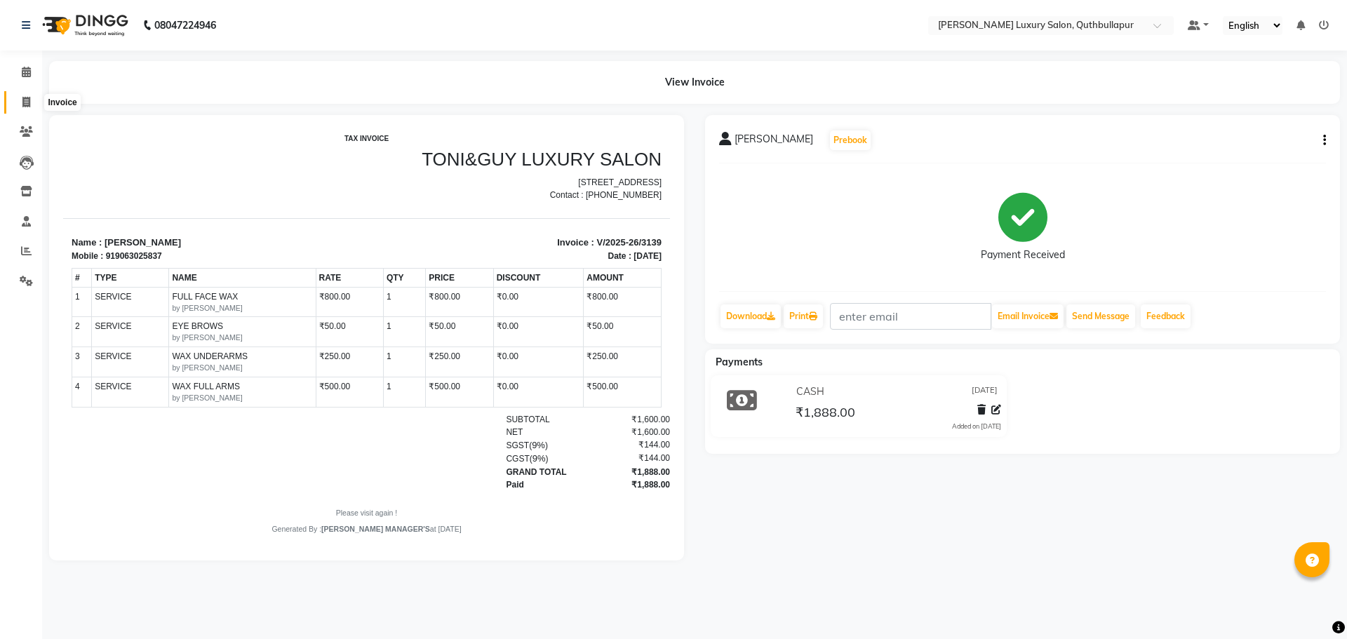
click at [24, 101] on icon at bounding box center [26, 102] width 8 height 11
select select "5816"
select select "service"
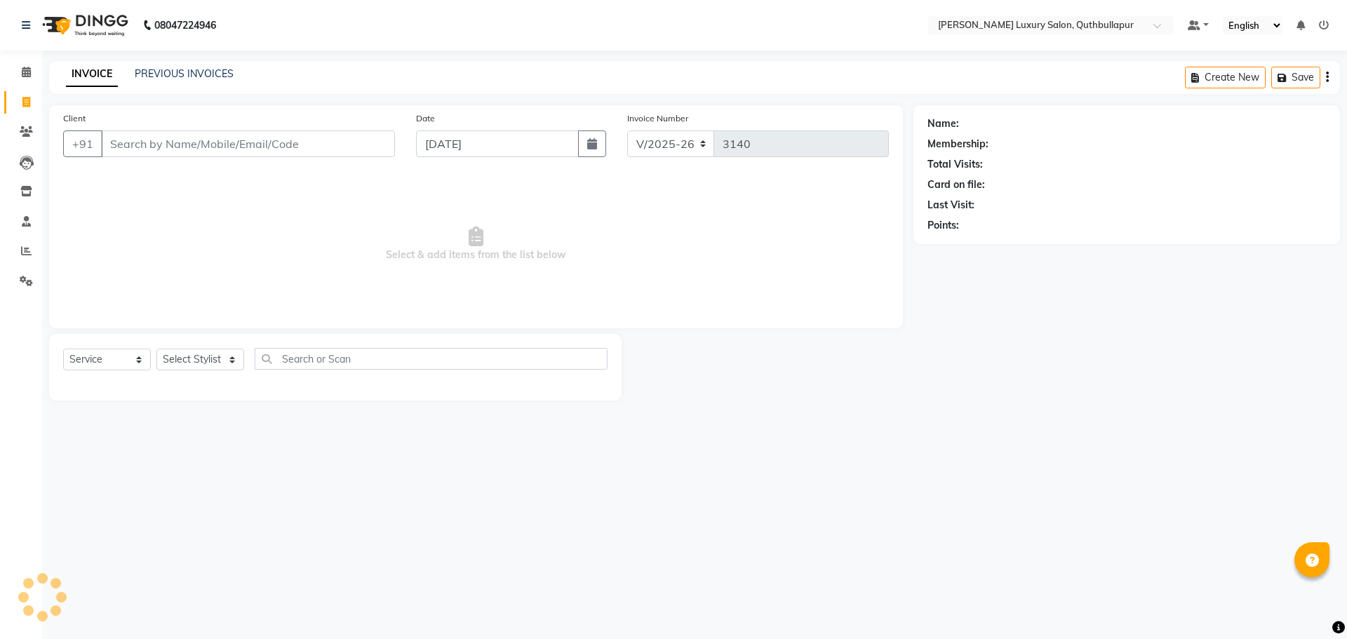
click at [190, 137] on input "Client" at bounding box center [248, 143] width 294 height 27
type input "9177471050"
click at [372, 137] on span "Add Client" at bounding box center [358, 144] width 55 height 14
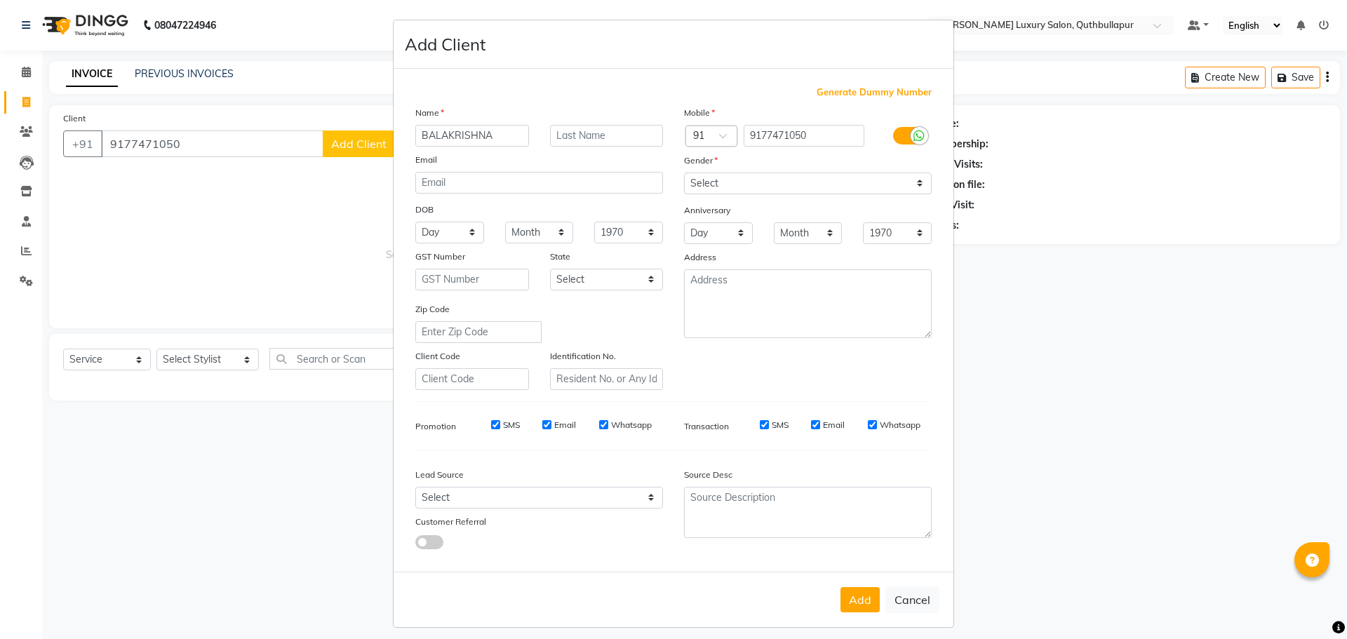
click at [442, 132] on input "BALAKRISHNA" at bounding box center [472, 136] width 114 height 22
type input "BALA KRISHNA"
click at [765, 188] on select "Select Male Female Other Prefer Not To Say" at bounding box center [808, 184] width 248 height 22
select select "male"
click at [684, 173] on select "Select Male Female Other Prefer Not To Say" at bounding box center [808, 184] width 248 height 22
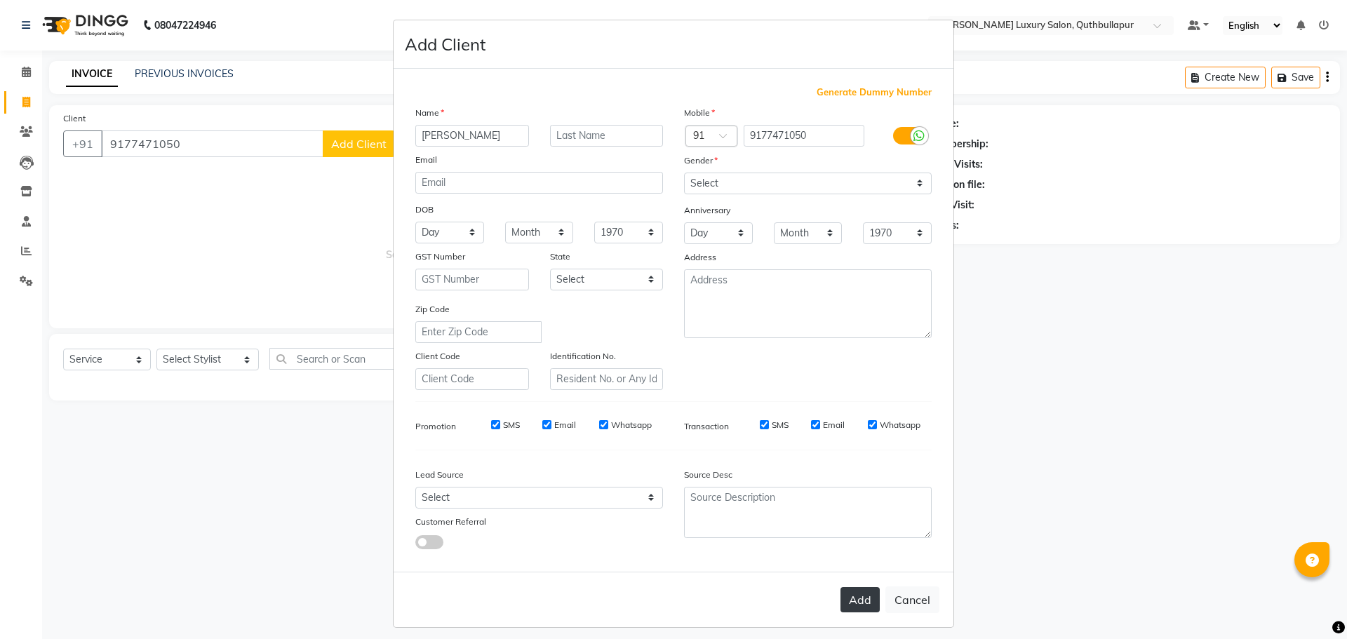
click at [861, 600] on button "Add" at bounding box center [859, 599] width 39 height 25
select select
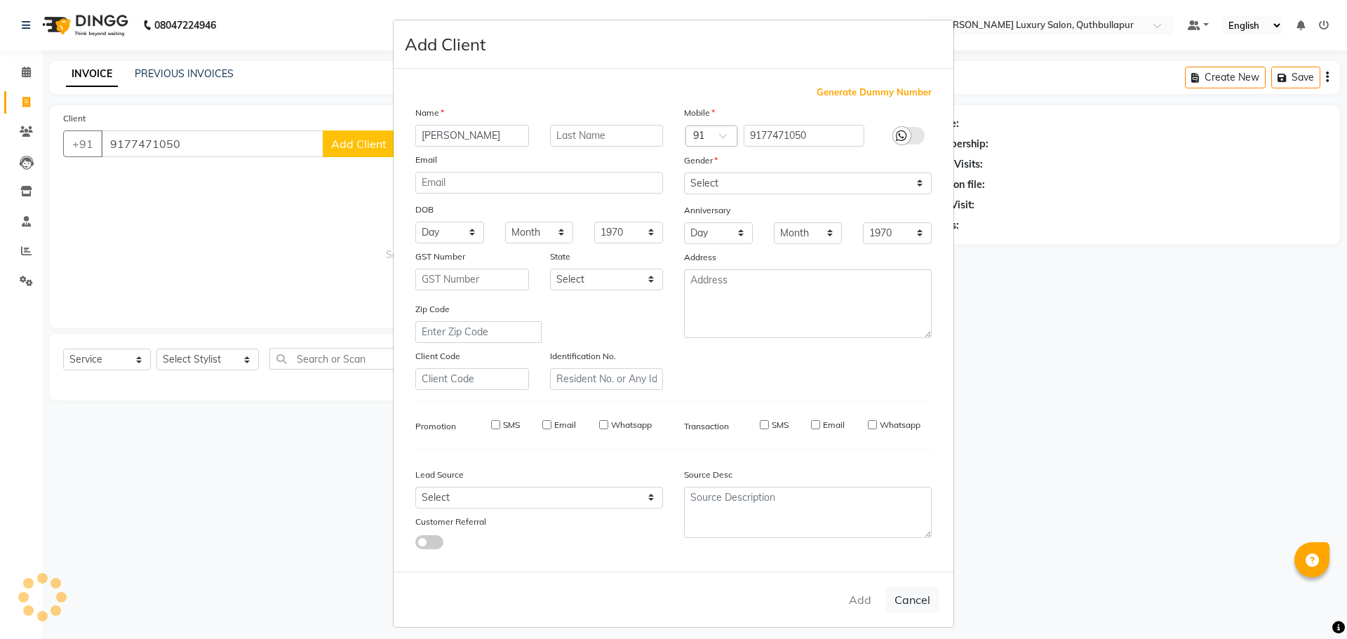
select select
checkbox input "false"
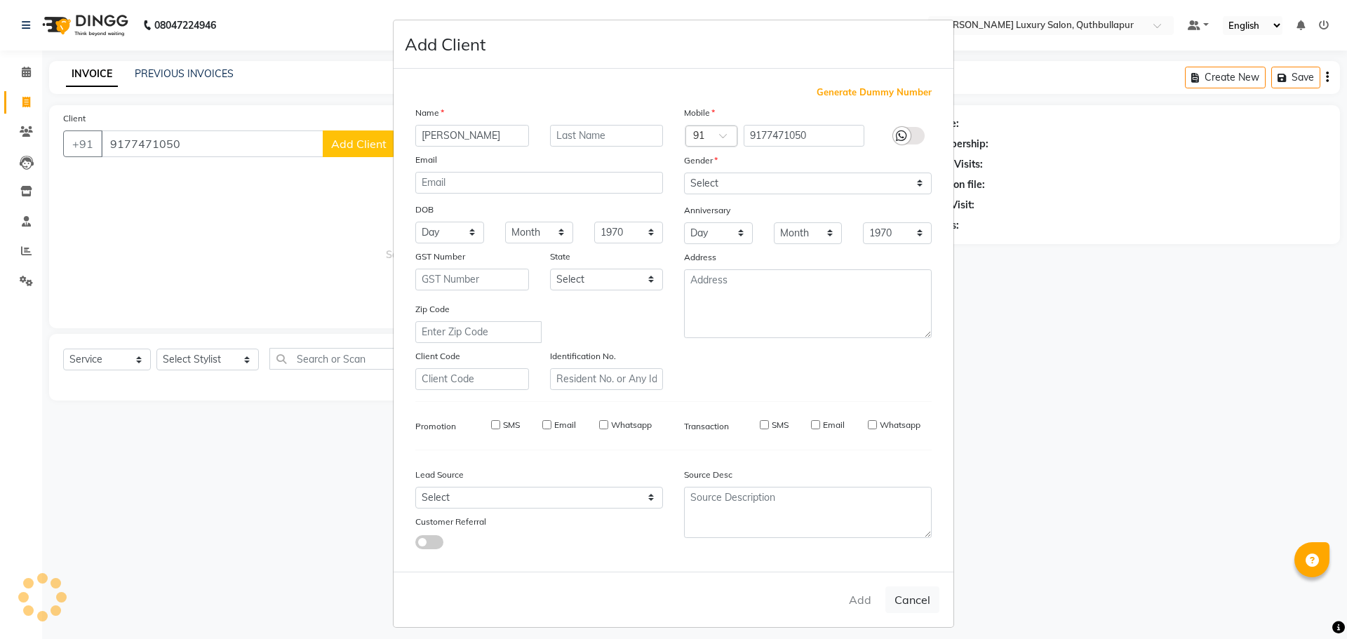
checkbox input "false"
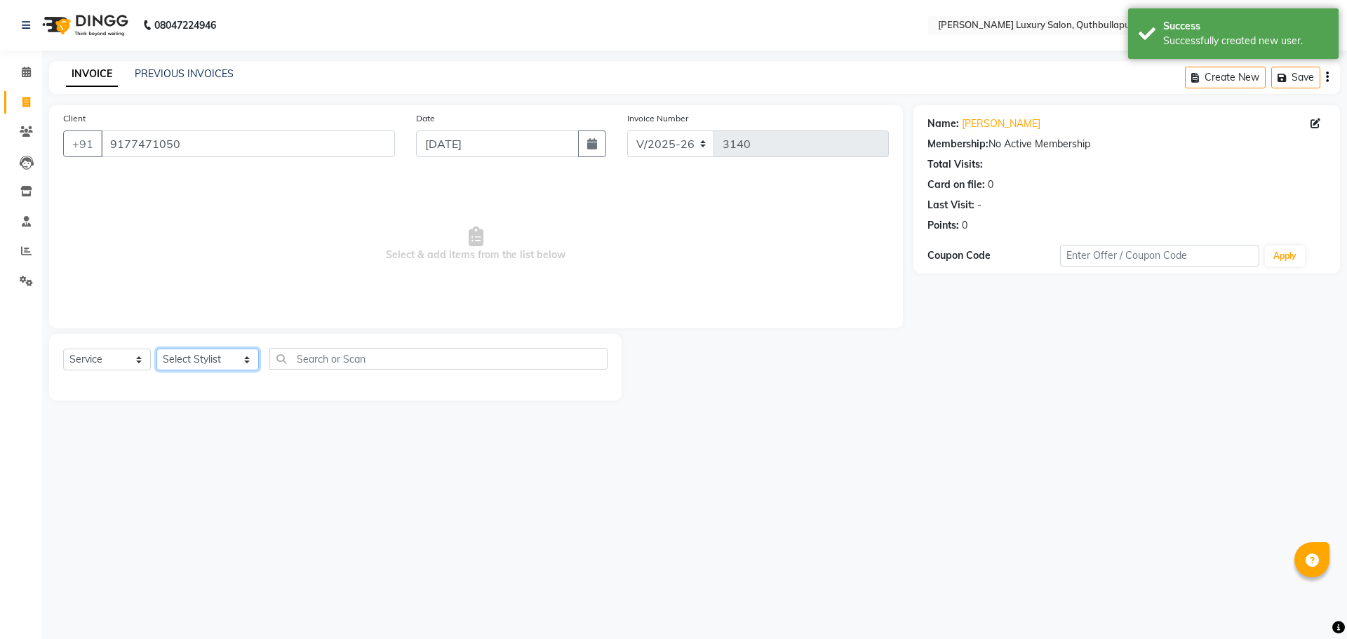
click at [194, 368] on select "Select Stylist AADIL SHAKE AHON ALI ARAVIND ARHAN ARHAN ARIF ARIF KPHB ARMAAN a…" at bounding box center [207, 360] width 102 height 22
select select "75082"
click at [156, 349] on select "Select Stylist AADIL SHAKE AHON ALI ARAVIND ARHAN ARHAN ARIF ARIF KPHB ARMAAN a…" at bounding box center [207, 360] width 102 height 22
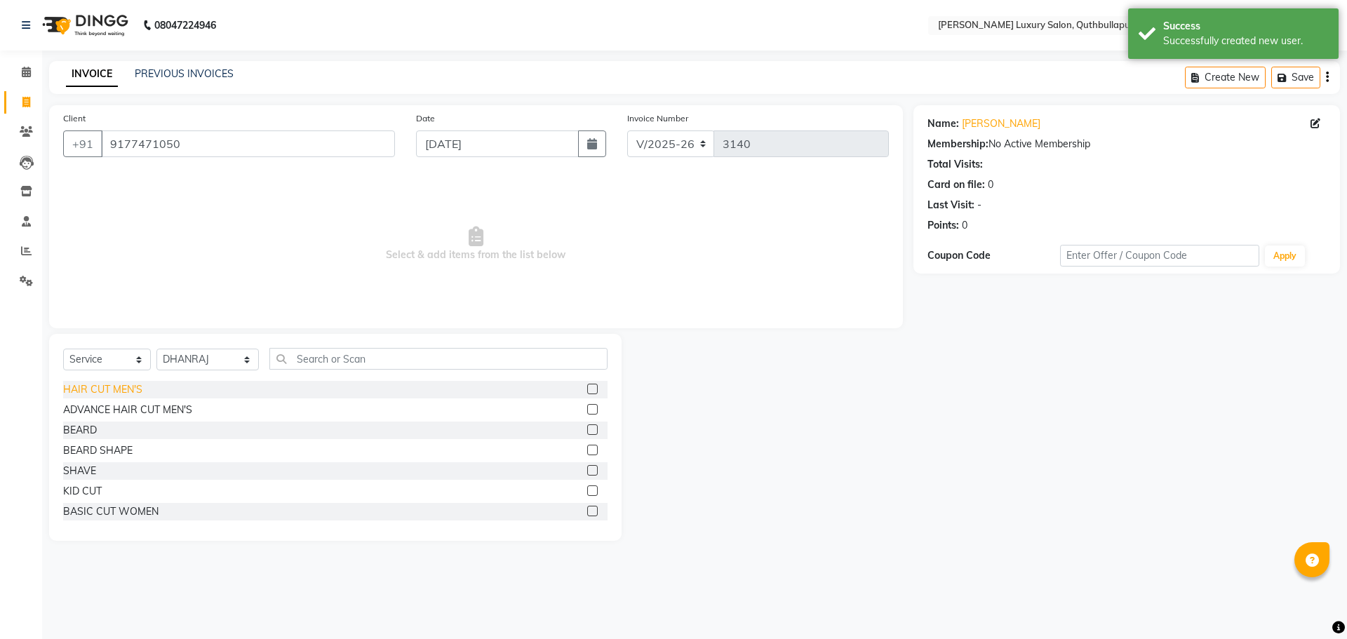
click at [74, 390] on div "HAIR CUT MEN'S" at bounding box center [102, 389] width 79 height 15
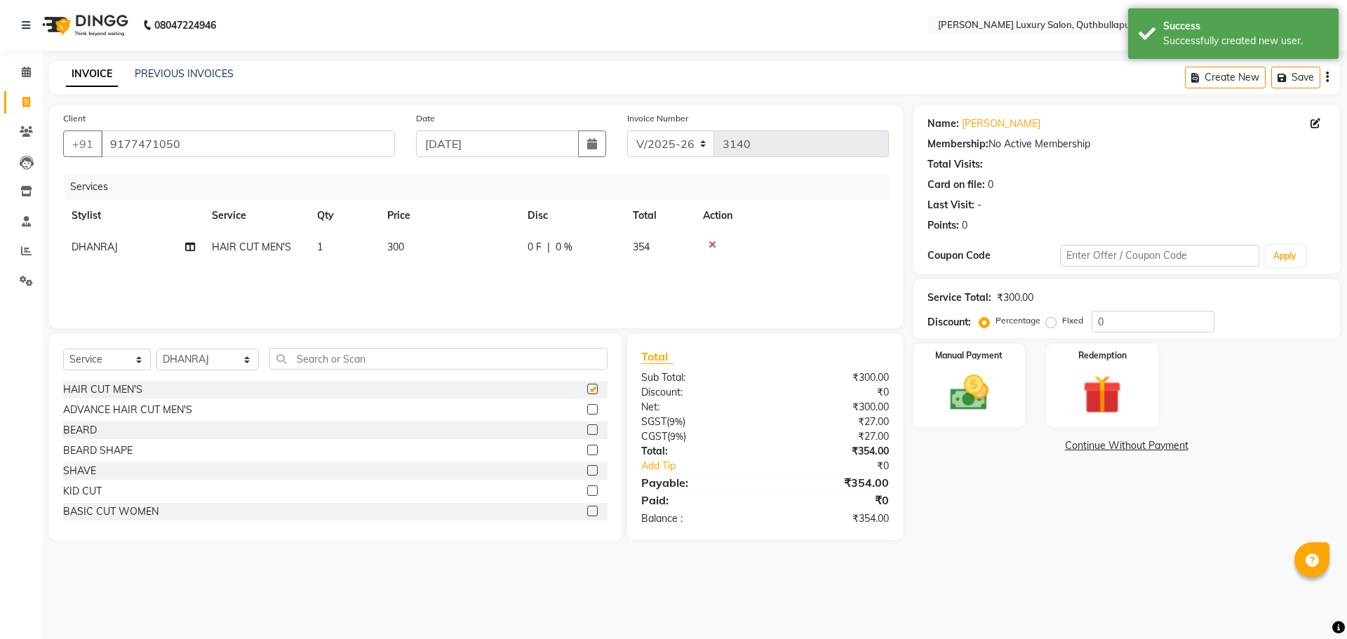
checkbox input "false"
click at [79, 432] on div "BEARD" at bounding box center [80, 430] width 34 height 15
checkbox input "false"
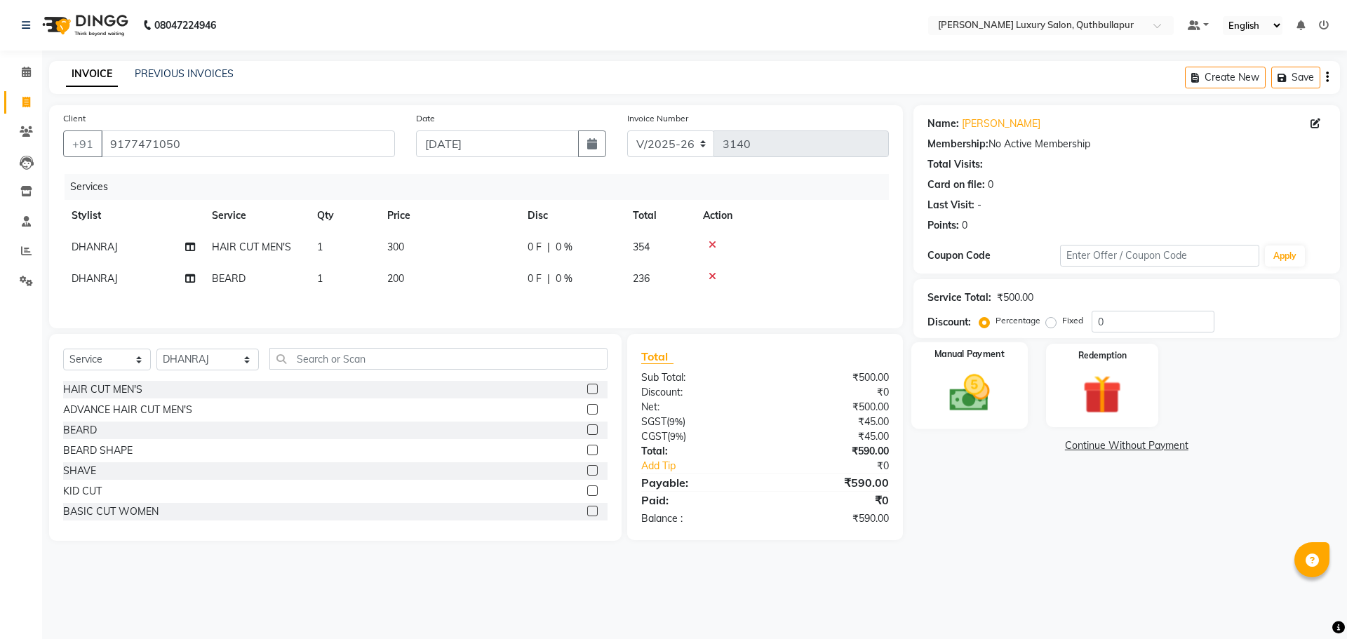
click at [1008, 398] on div "Manual Payment" at bounding box center [969, 385] width 116 height 86
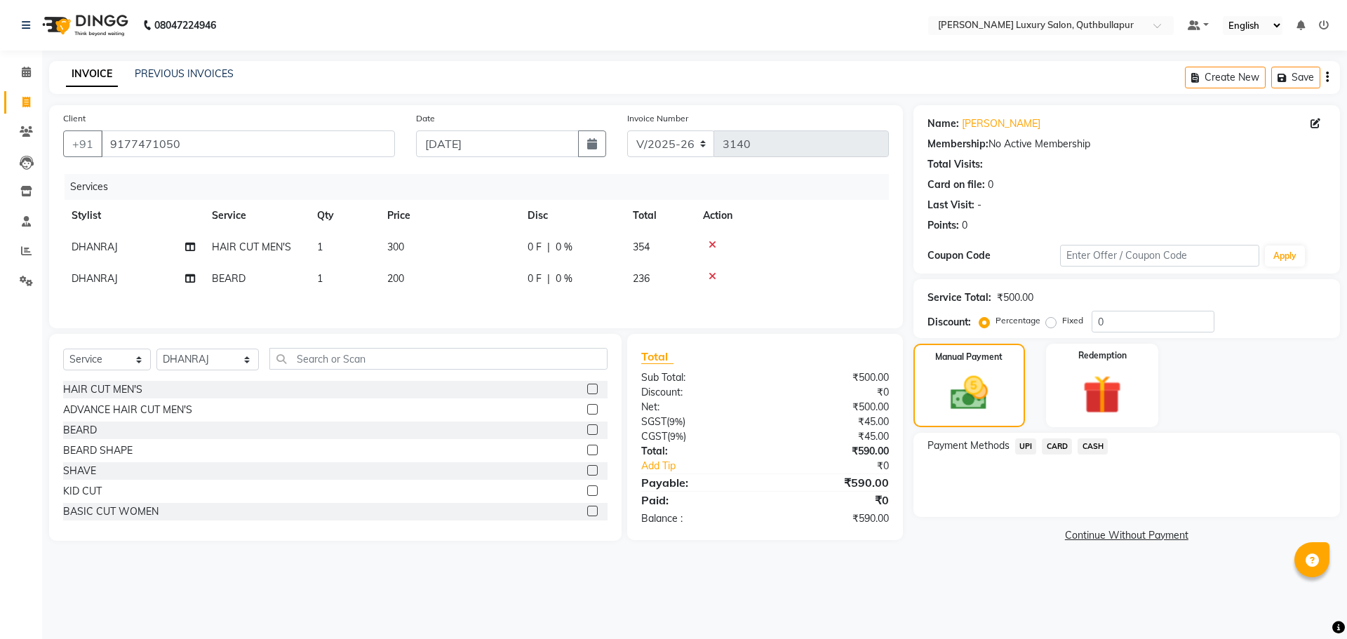
click at [1029, 441] on span "UPI" at bounding box center [1026, 446] width 22 height 16
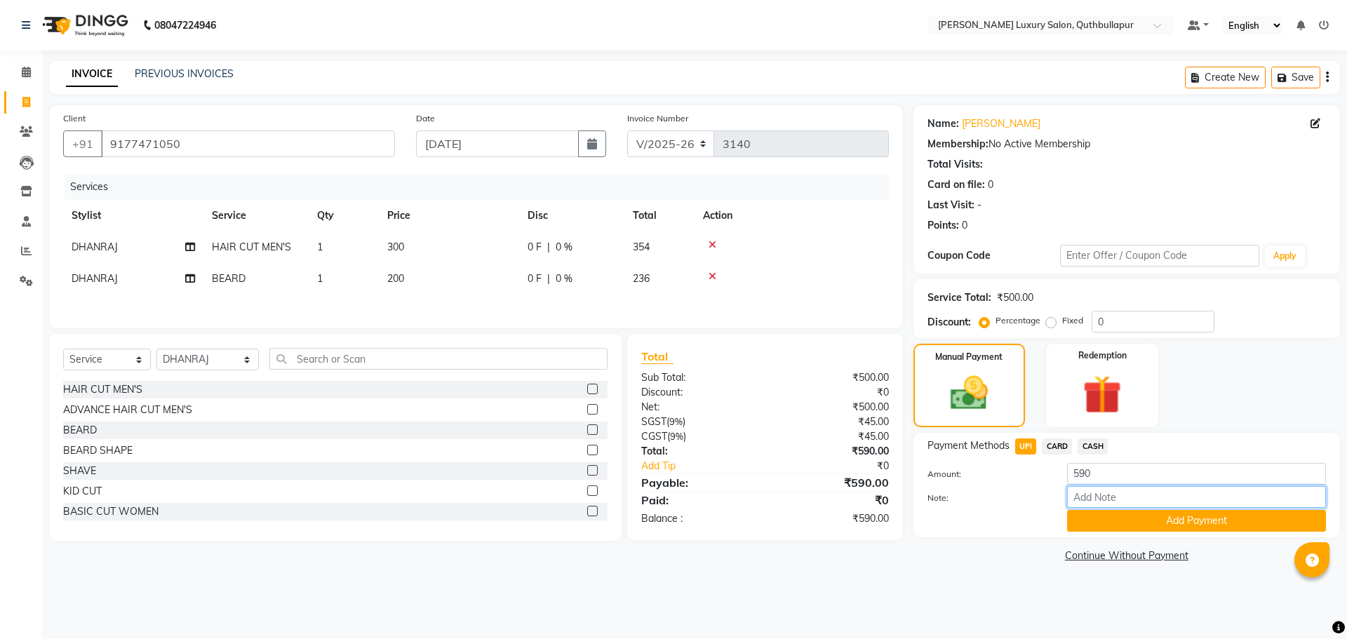
drag, startPoint x: 1091, startPoint y: 508, endPoint x: 1092, endPoint y: 539, distance: 30.9
click at [1091, 508] on input "Note:" at bounding box center [1196, 497] width 259 height 22
click at [1099, 525] on button "Add Payment" at bounding box center [1196, 521] width 259 height 22
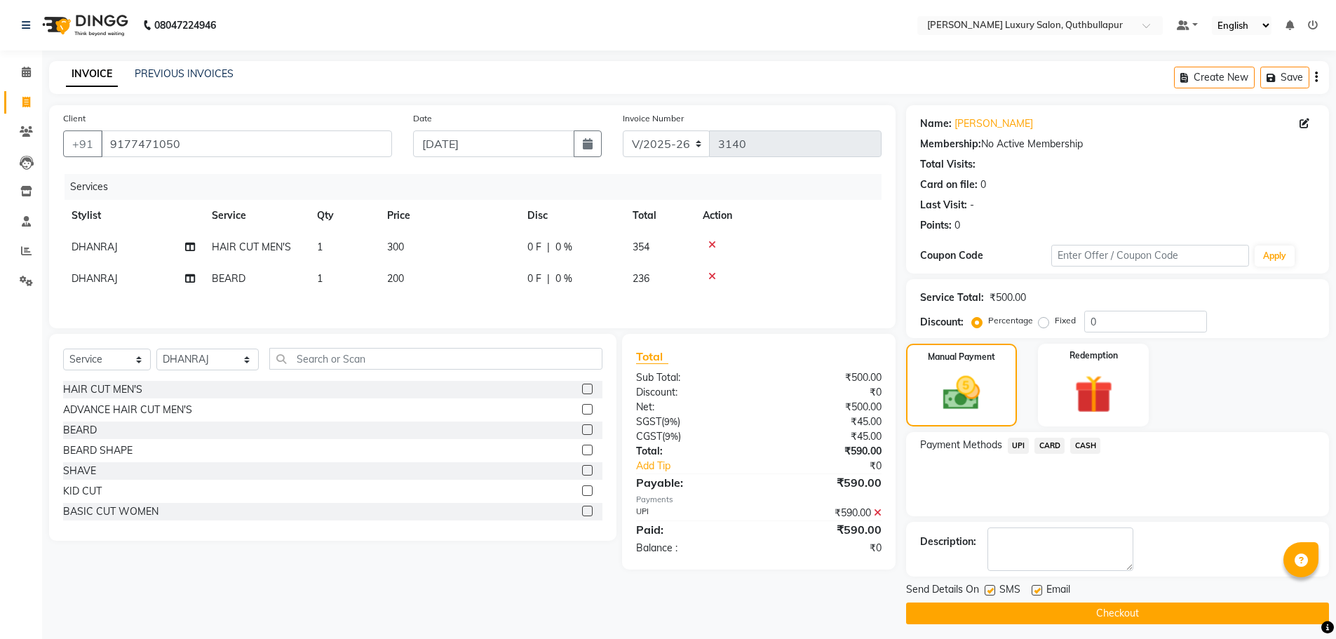
click at [1115, 612] on button "Checkout" at bounding box center [1117, 614] width 423 height 22
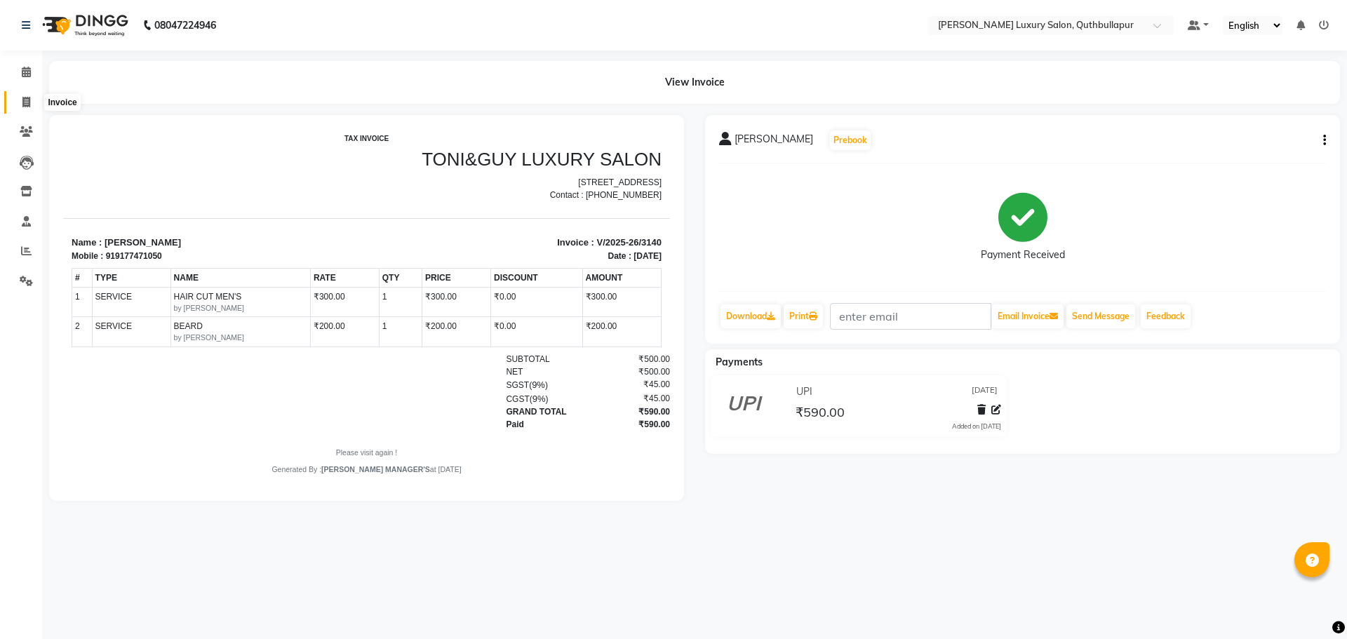
click at [18, 105] on span at bounding box center [26, 103] width 25 height 16
select select "service"
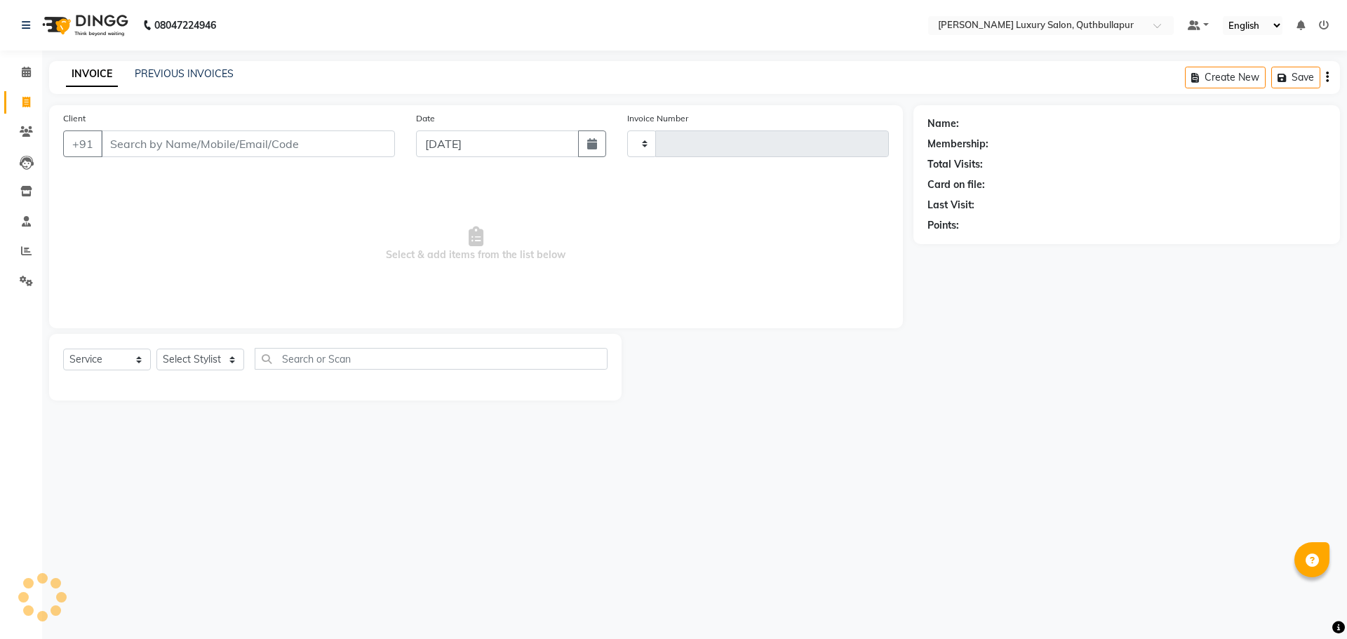
type input "3142"
select select "5816"
click at [27, 81] on link "Calendar" at bounding box center [21, 72] width 34 height 23
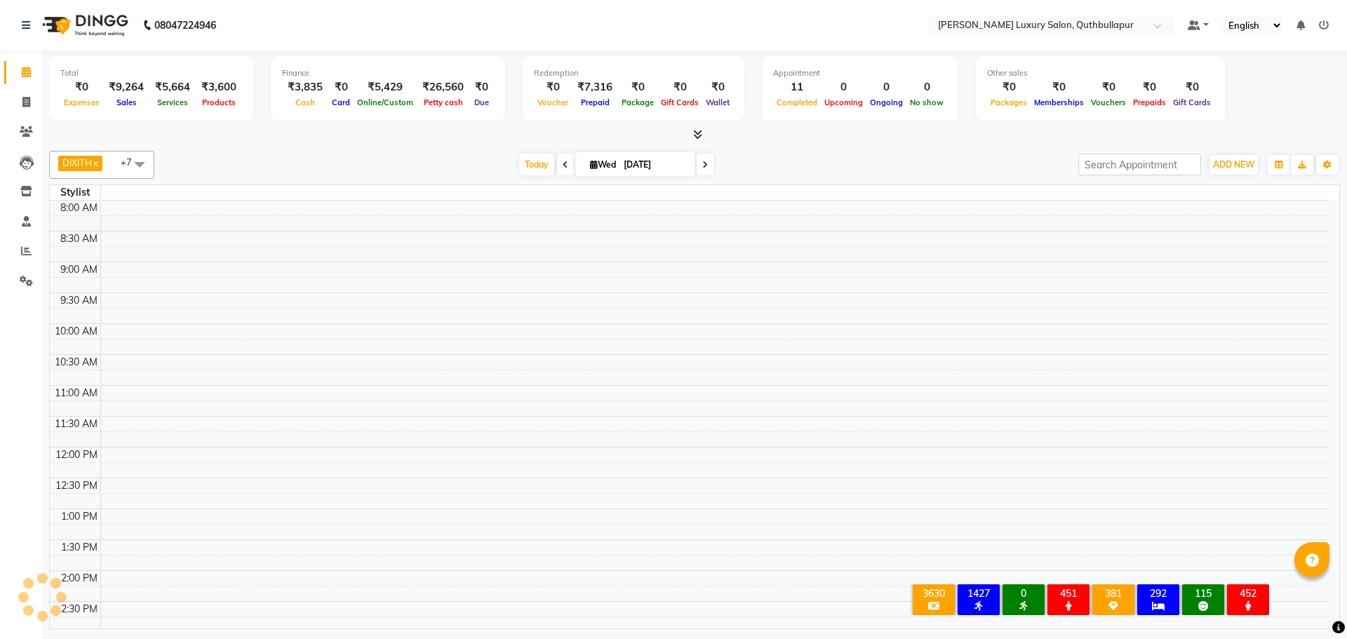
click at [23, 298] on li "Completed InProgress Upcoming Dropped Tentative Check-In Confirm" at bounding box center [21, 299] width 42 height 7
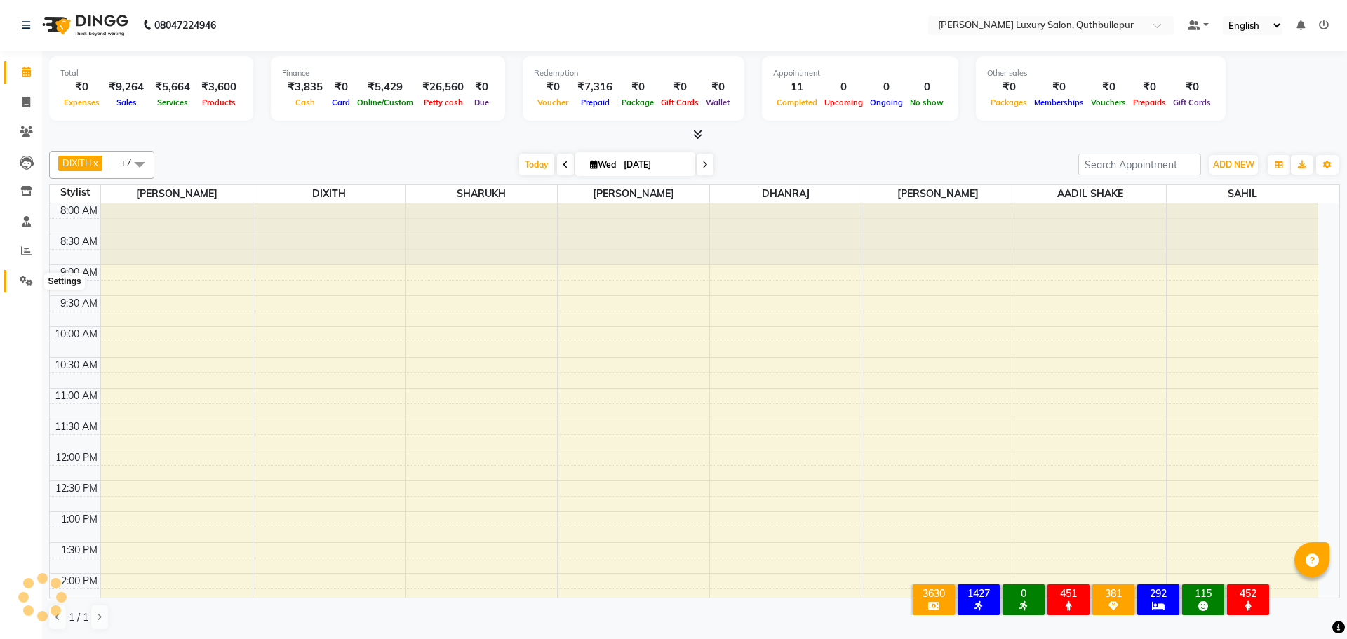
click at [30, 285] on icon at bounding box center [26, 281] width 13 height 11
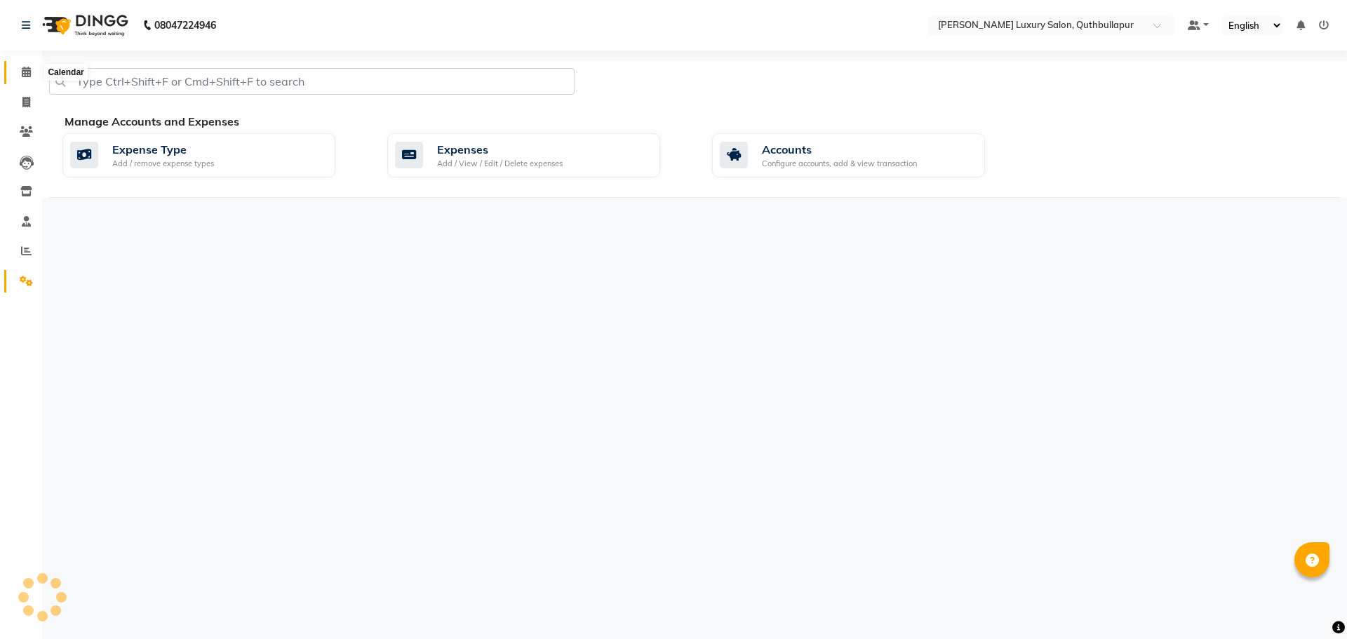
click at [28, 74] on icon at bounding box center [26, 72] width 9 height 11
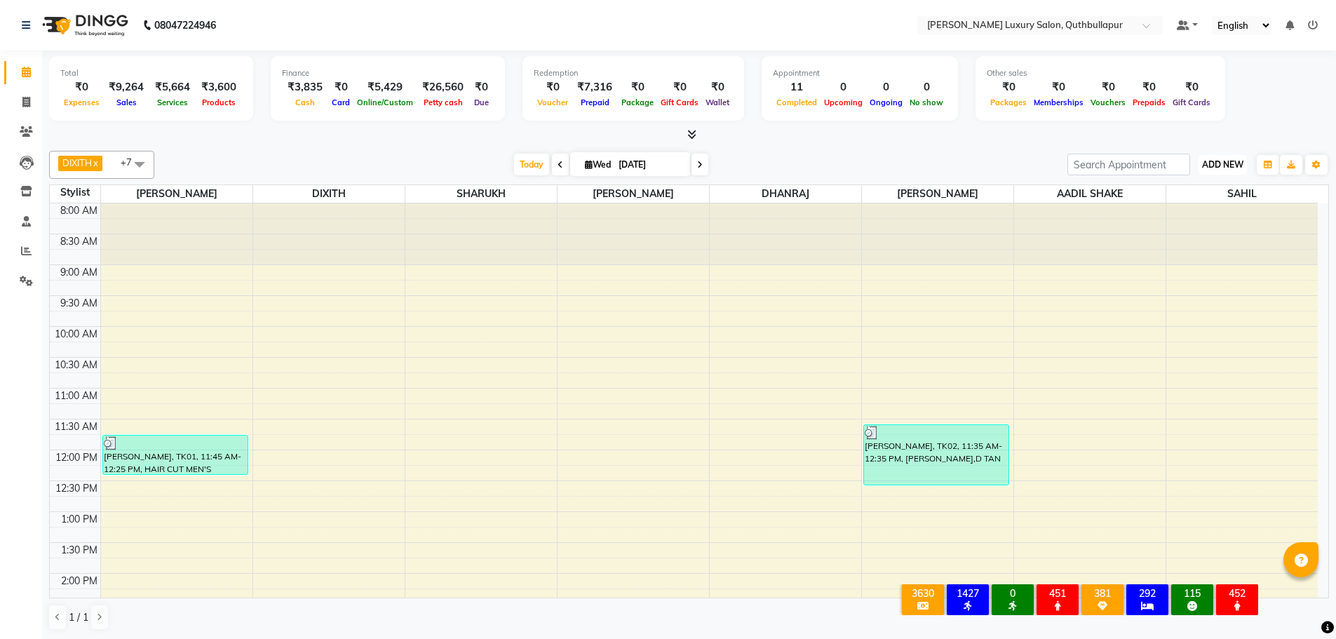
click at [1221, 159] on span "ADD NEW" at bounding box center [1222, 164] width 41 height 11
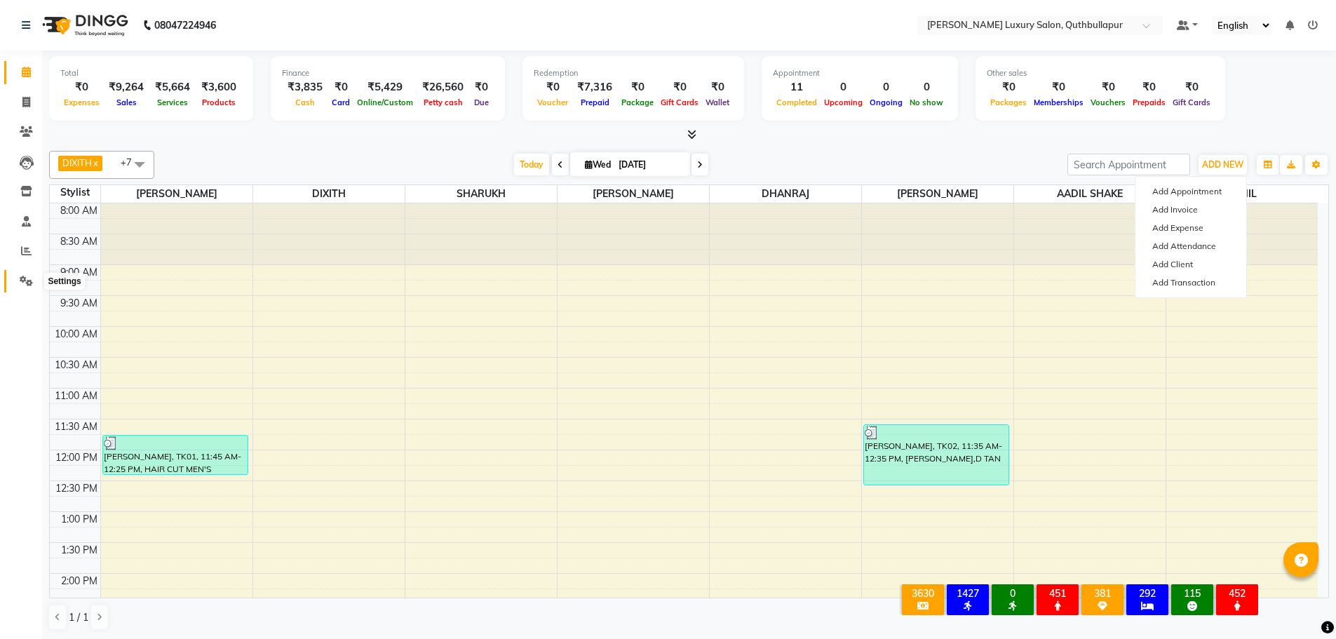
click at [34, 283] on span at bounding box center [26, 282] width 25 height 16
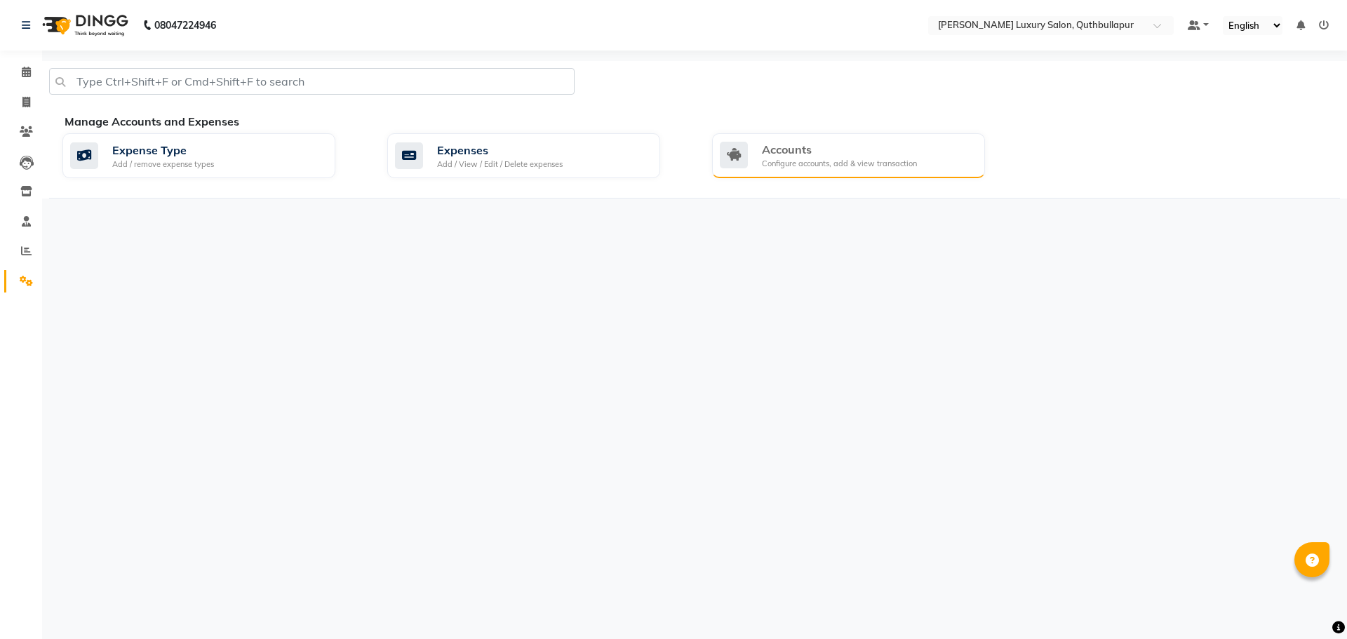
click at [763, 152] on div "Accounts" at bounding box center [839, 149] width 155 height 17
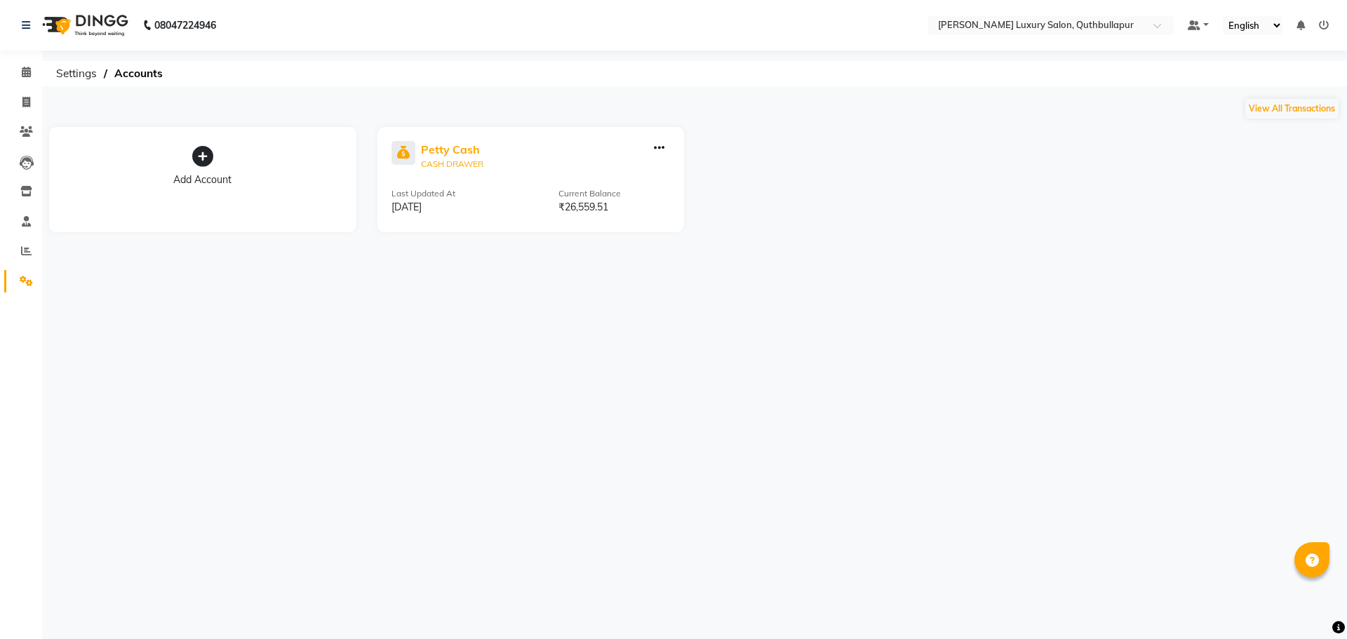
click at [448, 167] on div "CASH DRAWER" at bounding box center [452, 164] width 62 height 13
select select "4771"
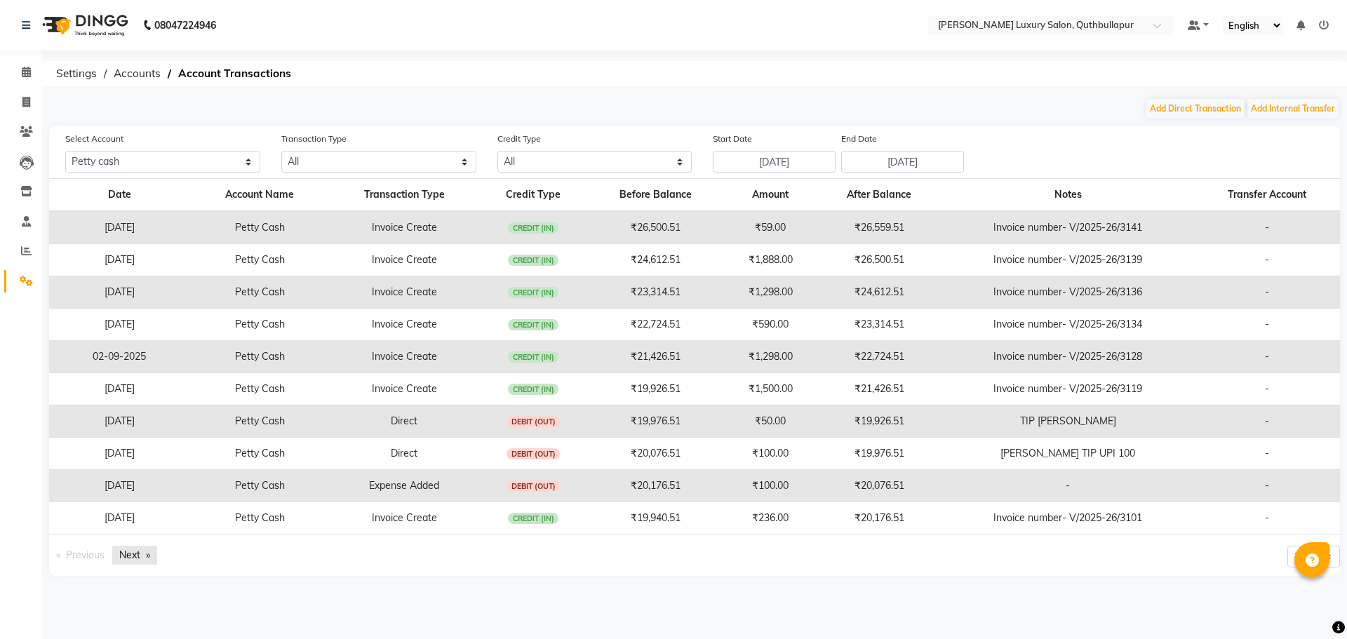
click at [154, 552] on link "Next page" at bounding box center [134, 555] width 45 height 19
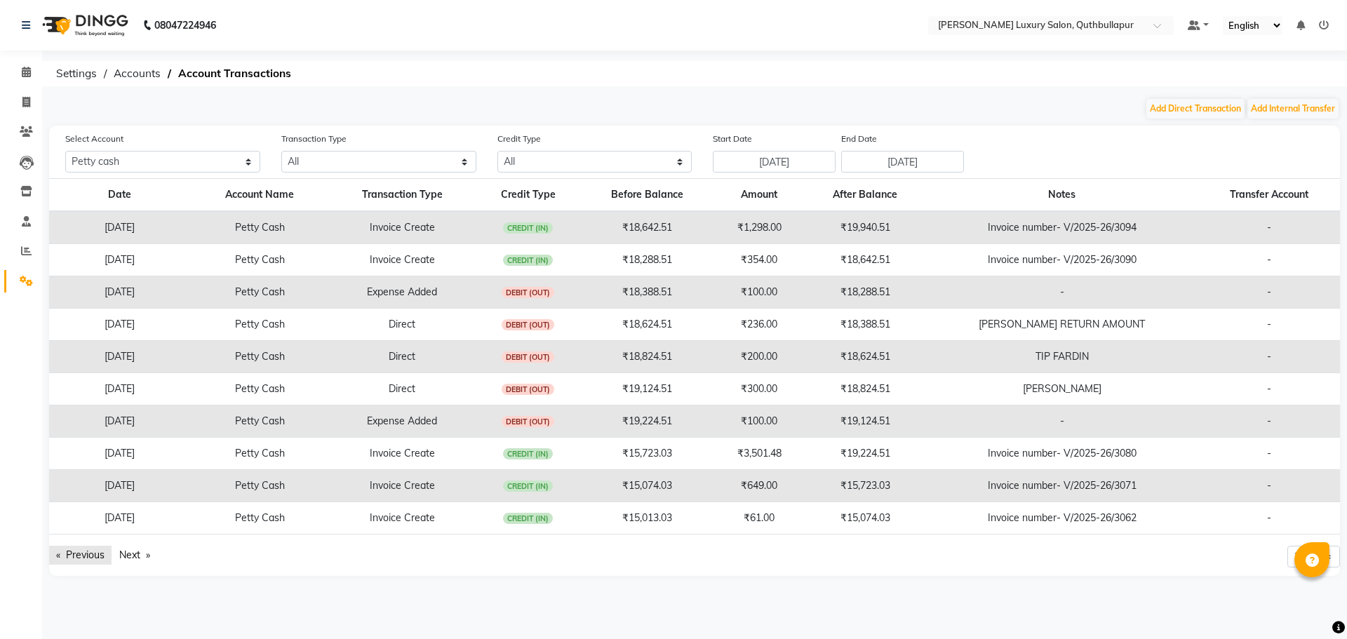
click at [77, 556] on link "Previous page" at bounding box center [80, 555] width 62 height 19
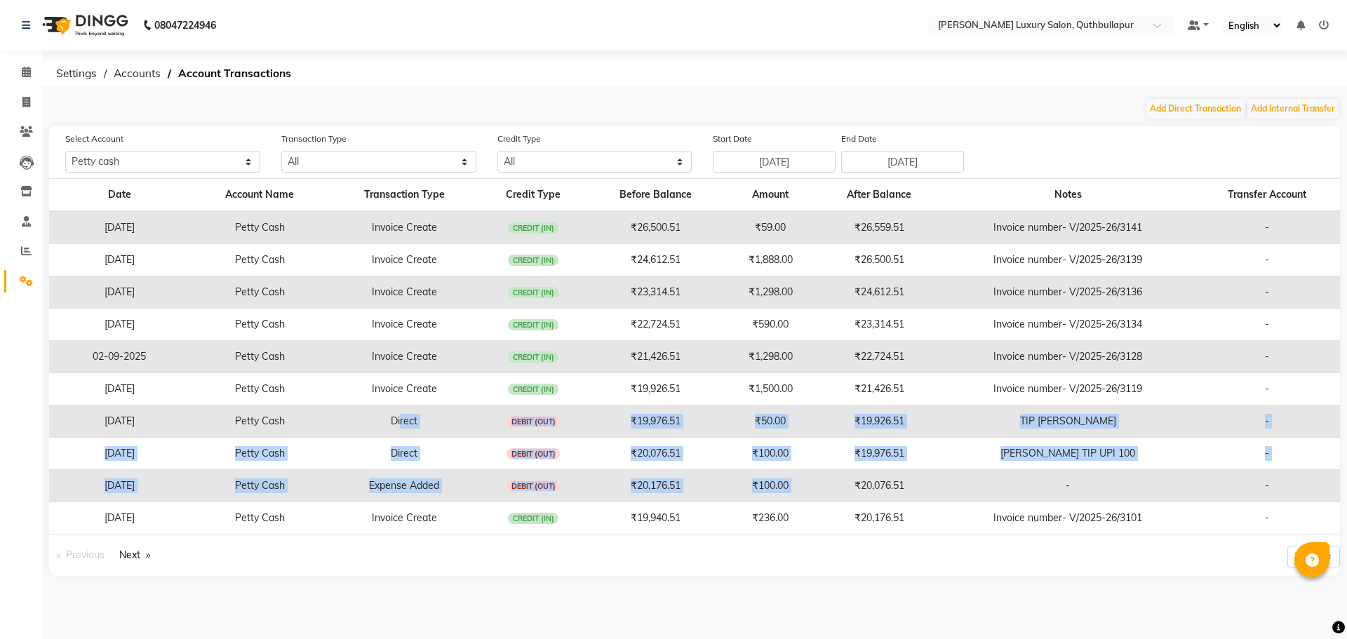
drag, startPoint x: 823, startPoint y: 483, endPoint x: 400, endPoint y: 421, distance: 427.6
click at [400, 421] on tbody "03-09-2025 Petty Cash Invoice Create CREDIT (IN) ₹26,500.51 ₹59.00 ₹26,559.51 I…" at bounding box center [694, 372] width 1291 height 323
click at [30, 74] on icon at bounding box center [26, 72] width 9 height 11
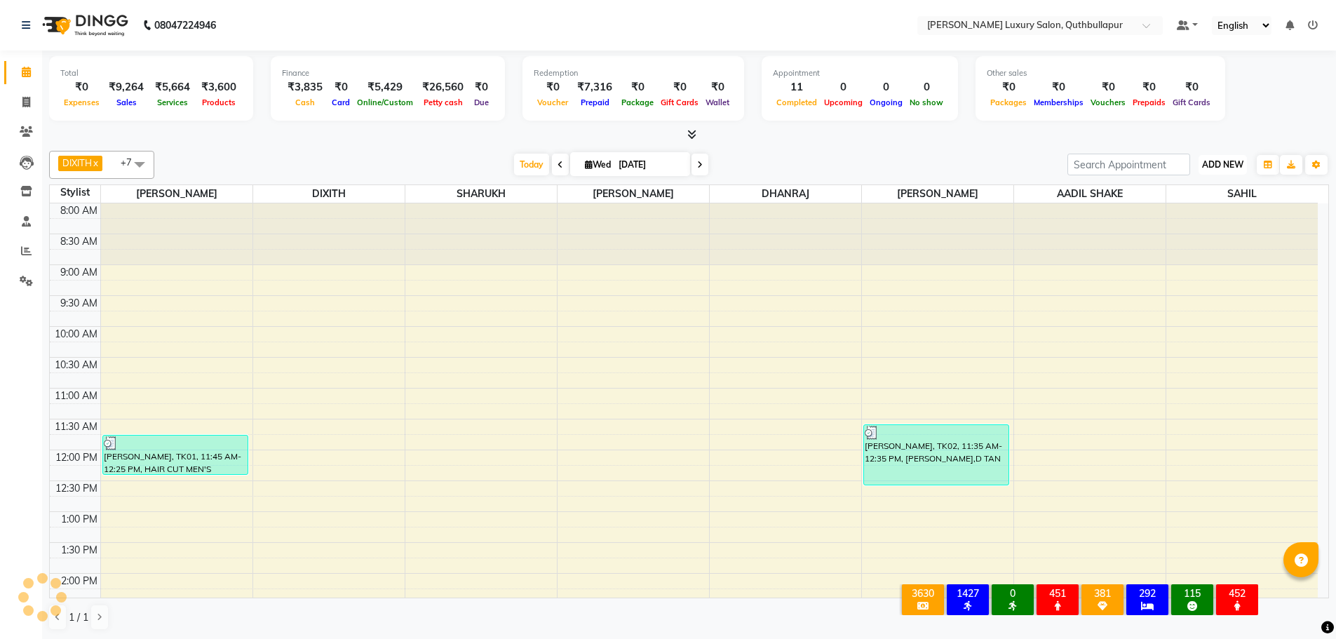
click at [1220, 166] on span "ADD NEW" at bounding box center [1222, 164] width 41 height 11
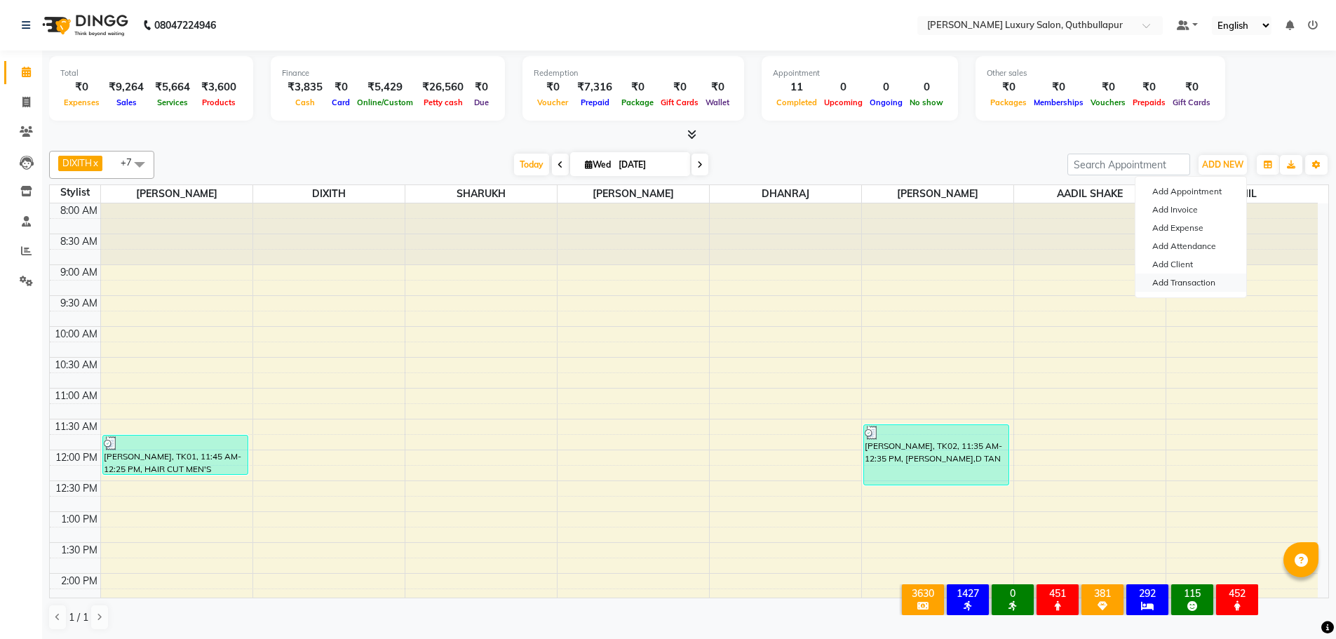
click at [1194, 286] on link "Add Transaction" at bounding box center [1191, 283] width 111 height 18
select select "direct"
select select
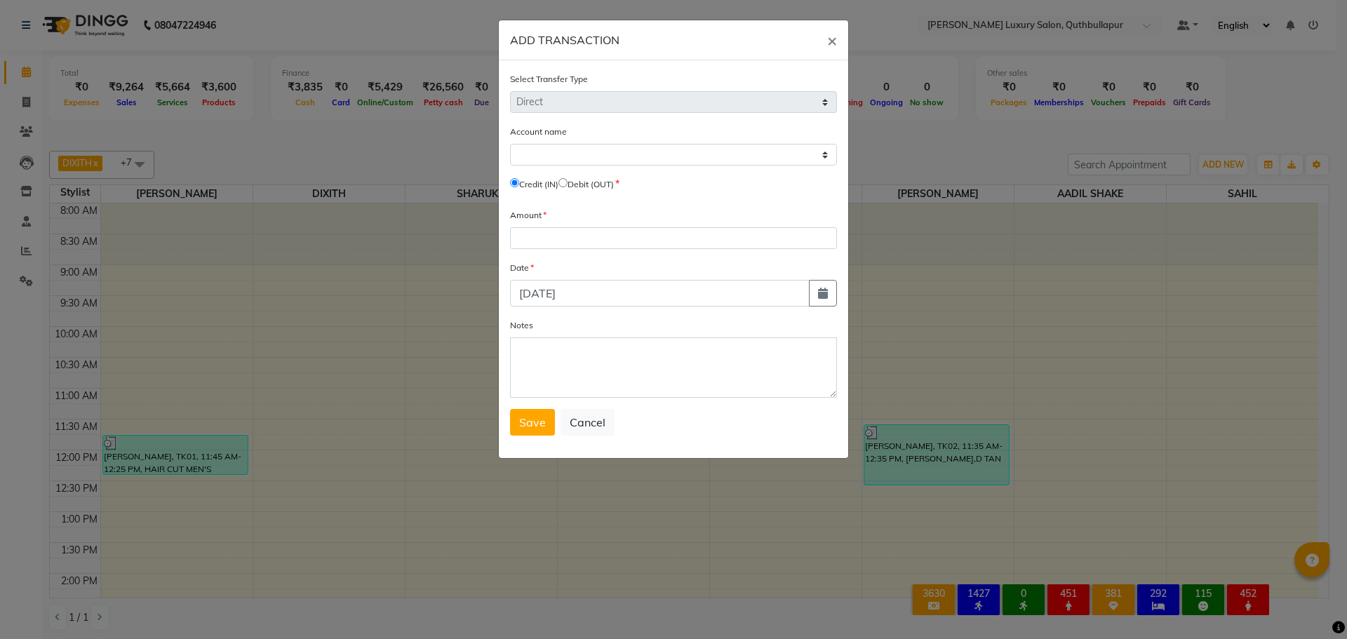
click at [576, 178] on label "Debit (OUT)" at bounding box center [591, 184] width 46 height 13
click at [568, 184] on input "radio" at bounding box center [562, 182] width 9 height 9
radio input "true"
drag, startPoint x: 595, startPoint y: 144, endPoint x: 591, endPoint y: 161, distance: 18.0
click at [595, 144] on select "Select Petty Cash" at bounding box center [673, 155] width 327 height 22
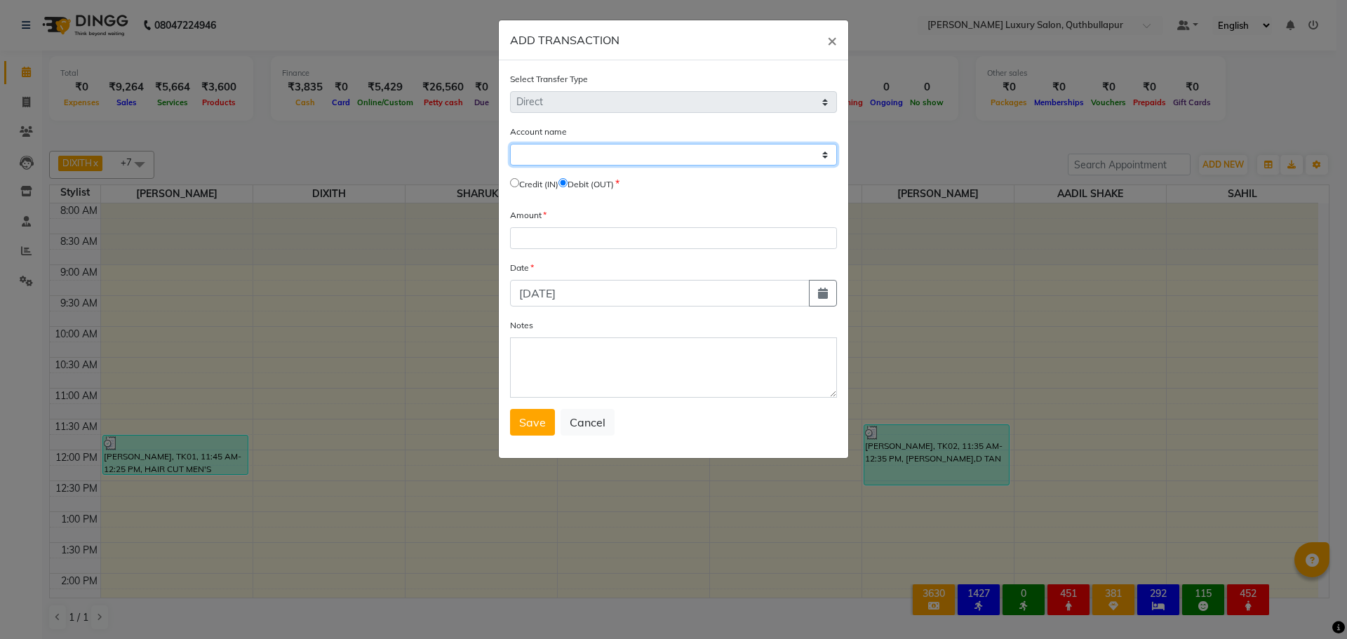
select select "4771"
click at [510, 144] on select "Select Petty Cash" at bounding box center [673, 155] width 327 height 22
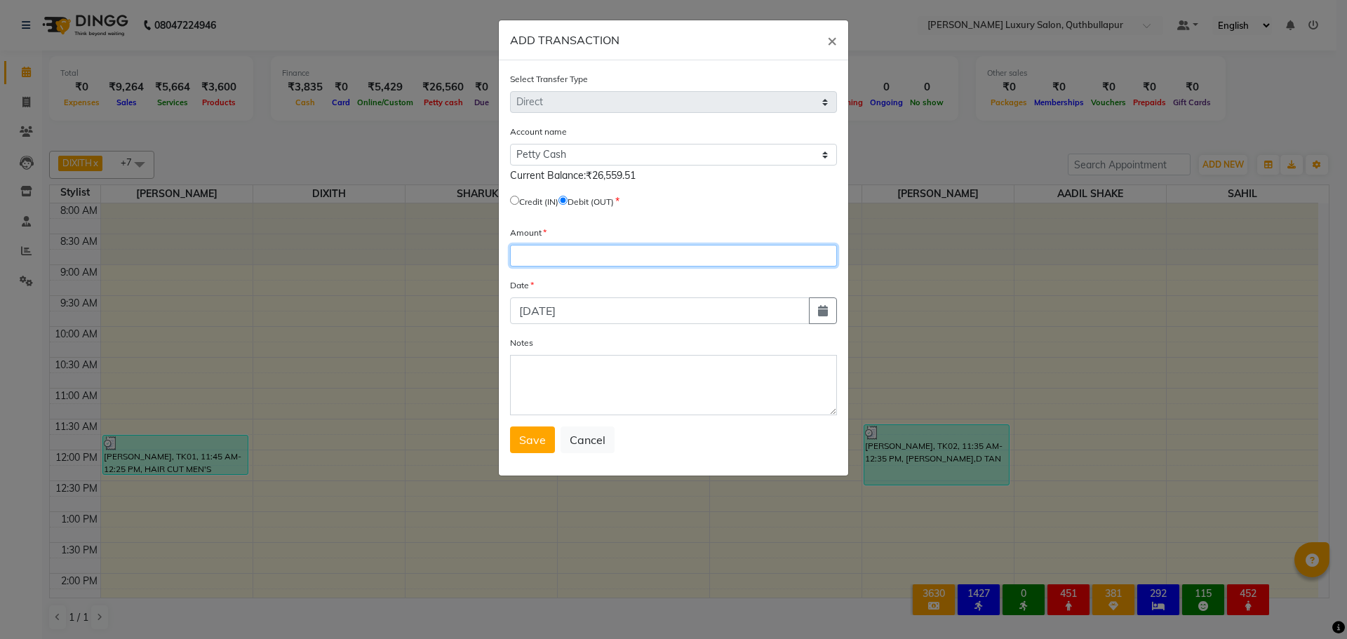
click at [601, 262] on input "number" at bounding box center [673, 256] width 327 height 22
type input "200"
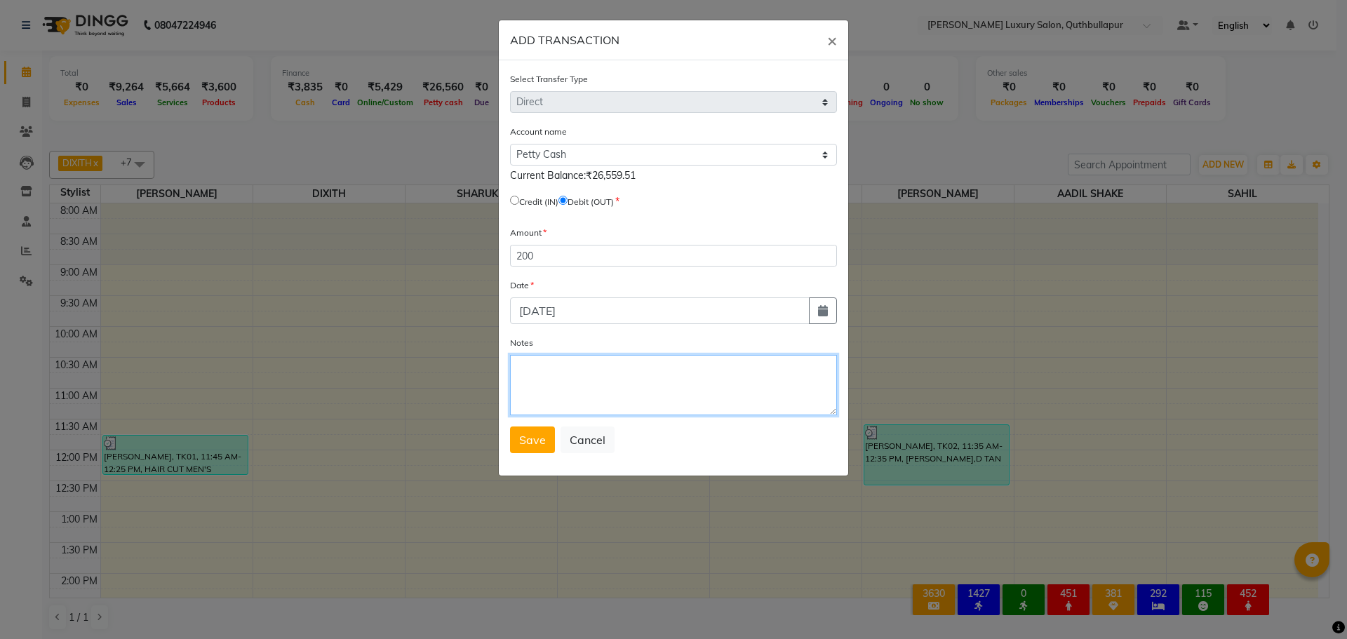
click at [568, 392] on textarea "Notes" at bounding box center [673, 385] width 327 height 60
type textarea "TIP FARDIN"
click at [530, 430] on button "Save" at bounding box center [532, 440] width 45 height 27
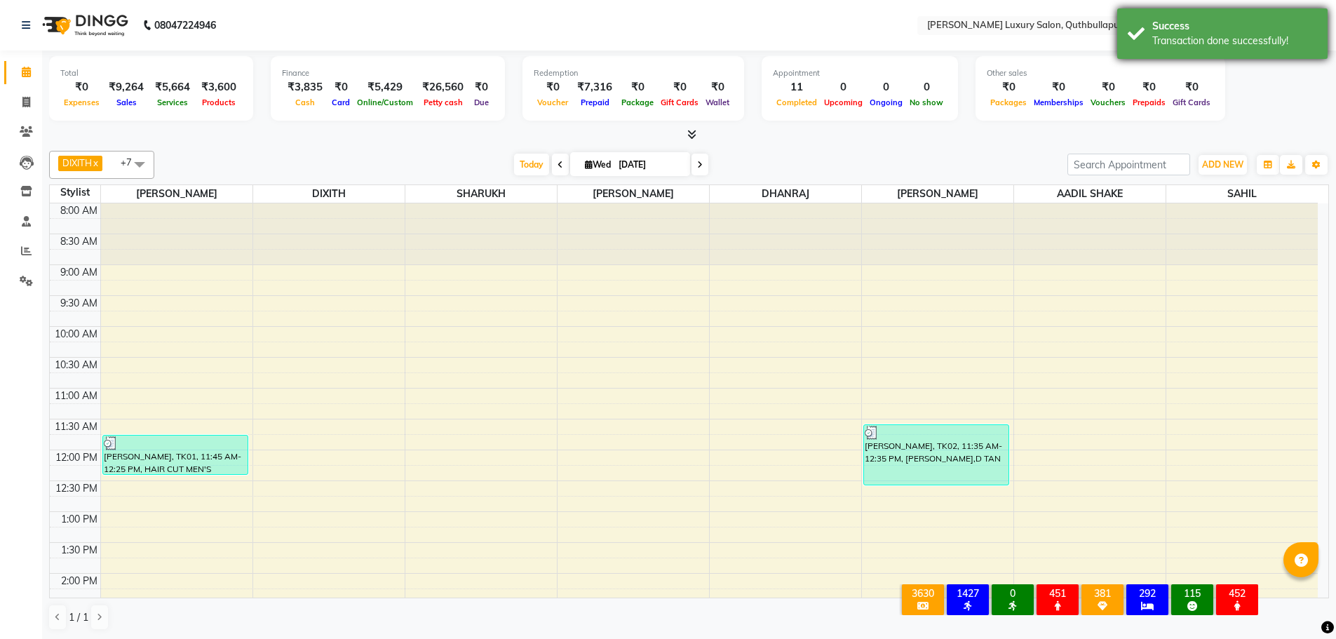
click at [1172, 34] on div "Transaction done successfully!" at bounding box center [1235, 41] width 165 height 15
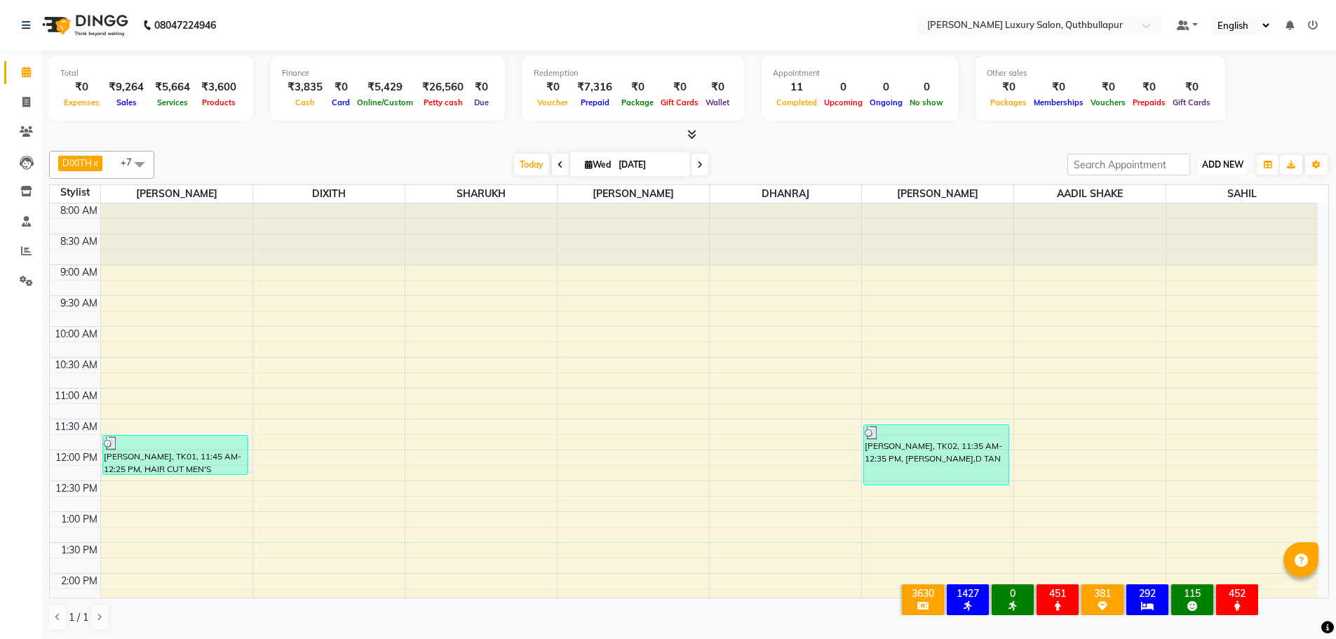
click at [1224, 156] on button "ADD NEW Toggle Dropdown" at bounding box center [1223, 165] width 48 height 20
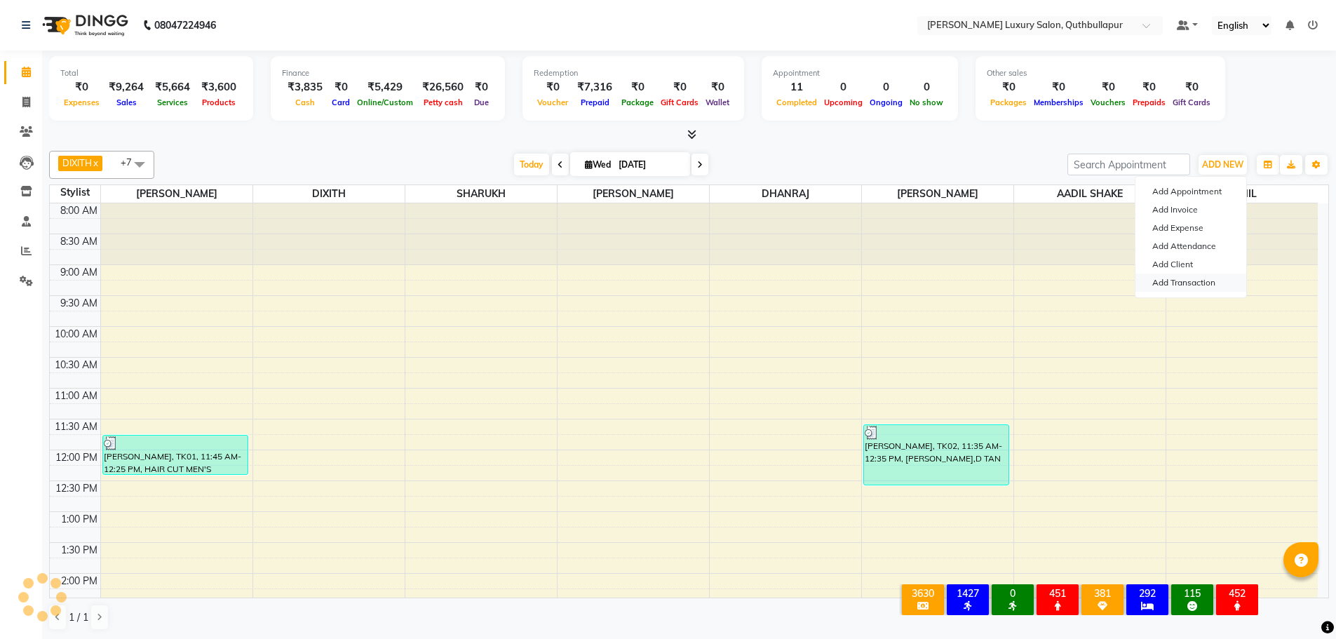
click at [1193, 282] on link "Add Transaction" at bounding box center [1191, 283] width 111 height 18
select select "direct"
select select
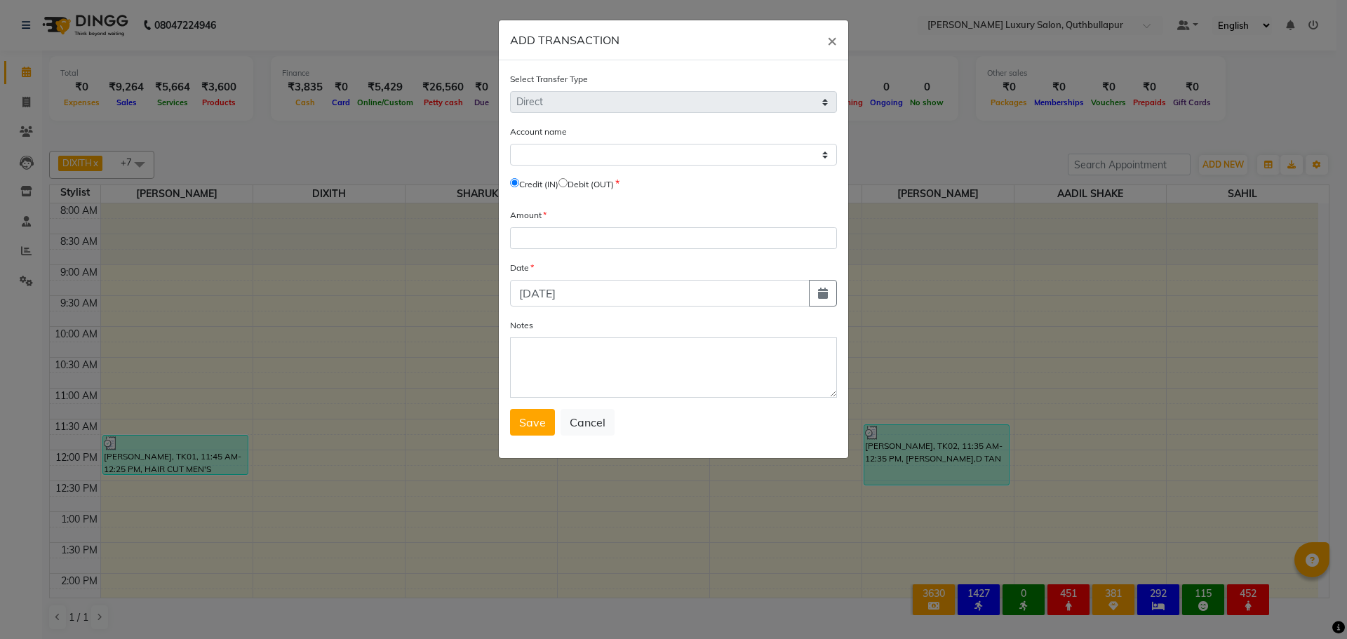
drag, startPoint x: 572, startPoint y: 180, endPoint x: 586, endPoint y: 166, distance: 19.4
click at [568, 180] on input "radio" at bounding box center [562, 182] width 9 height 9
radio input "true"
click at [586, 162] on select "Select Petty Cash" at bounding box center [673, 155] width 327 height 22
select select "4771"
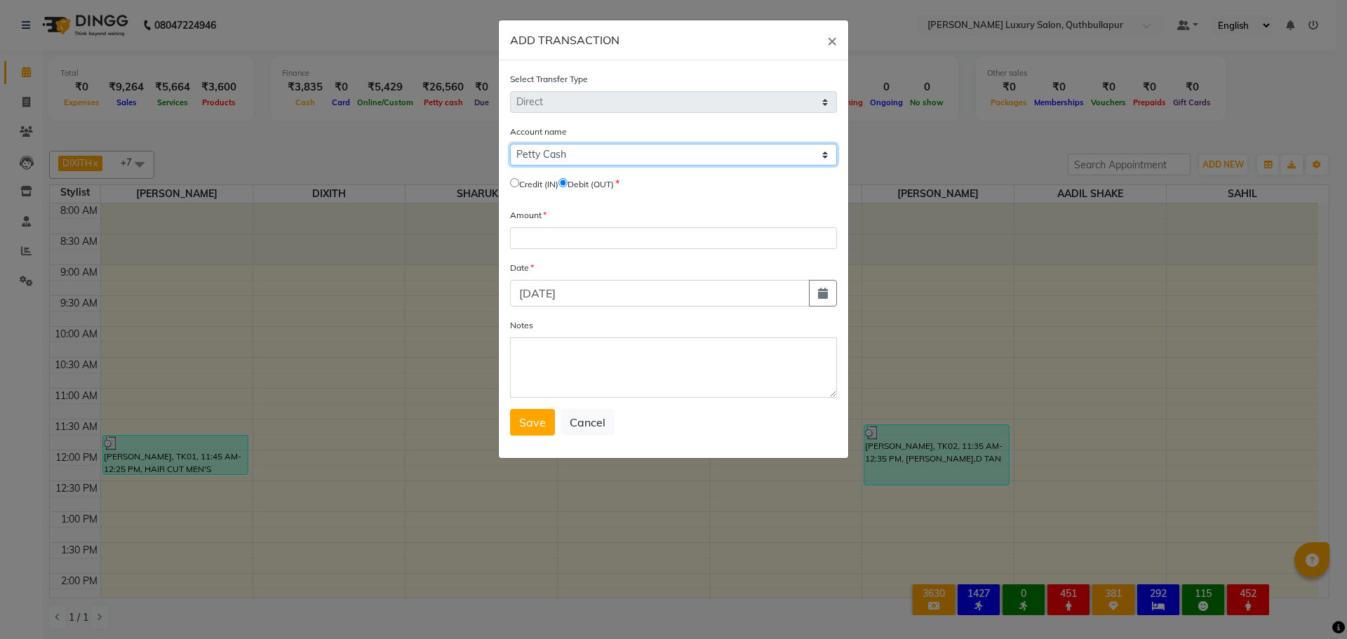
click at [510, 144] on select "Select Petty Cash" at bounding box center [673, 155] width 327 height 22
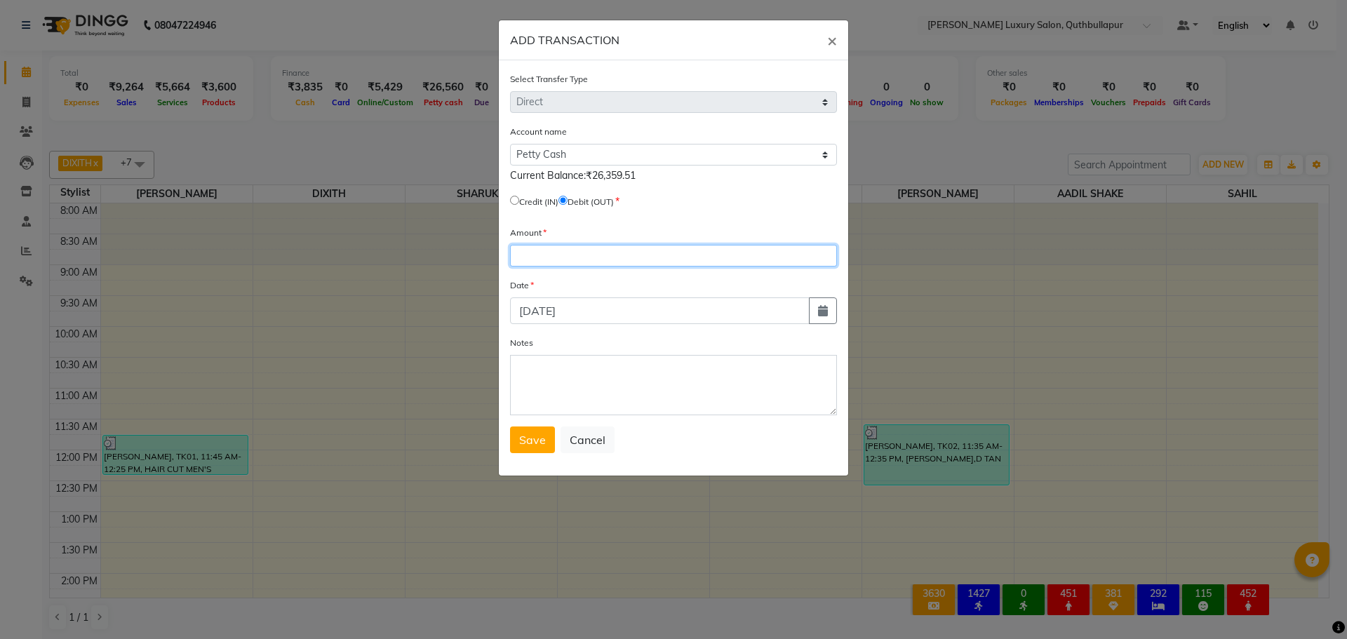
click at [587, 256] on input "number" at bounding box center [673, 256] width 327 height 22
type input "100"
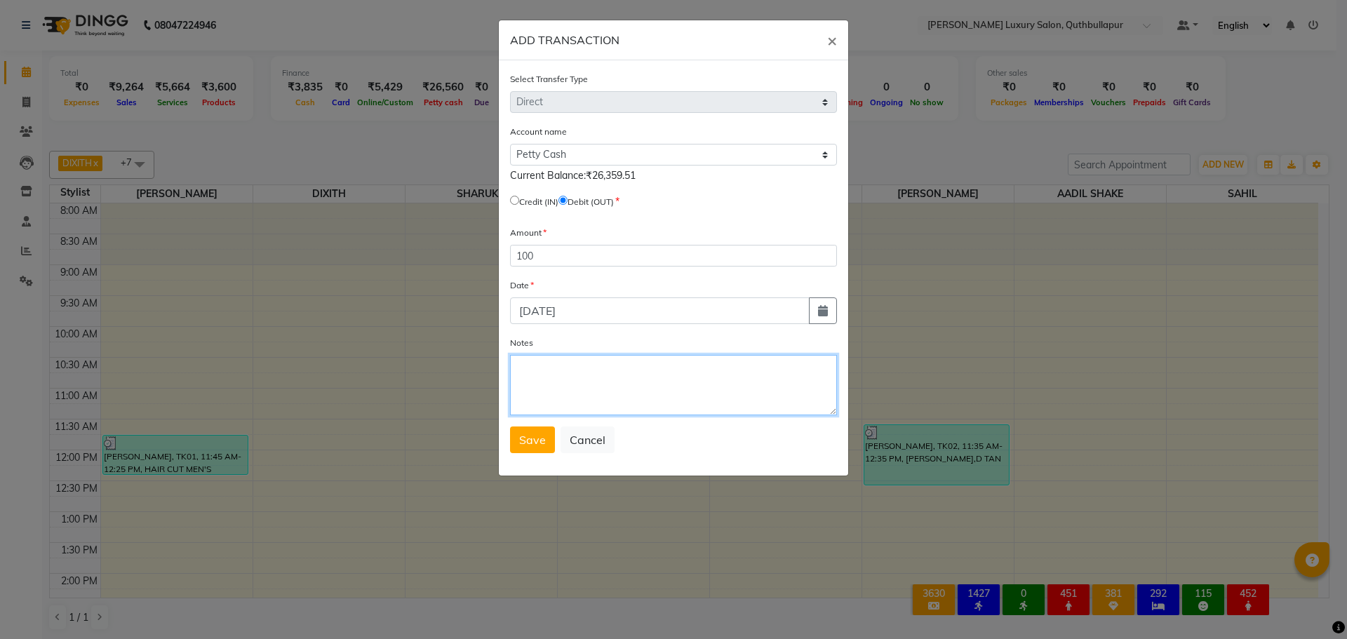
click at [695, 384] on textarea "Notes" at bounding box center [673, 385] width 327 height 60
type textarea "MILK"
click at [531, 438] on span "Save" at bounding box center [532, 440] width 27 height 14
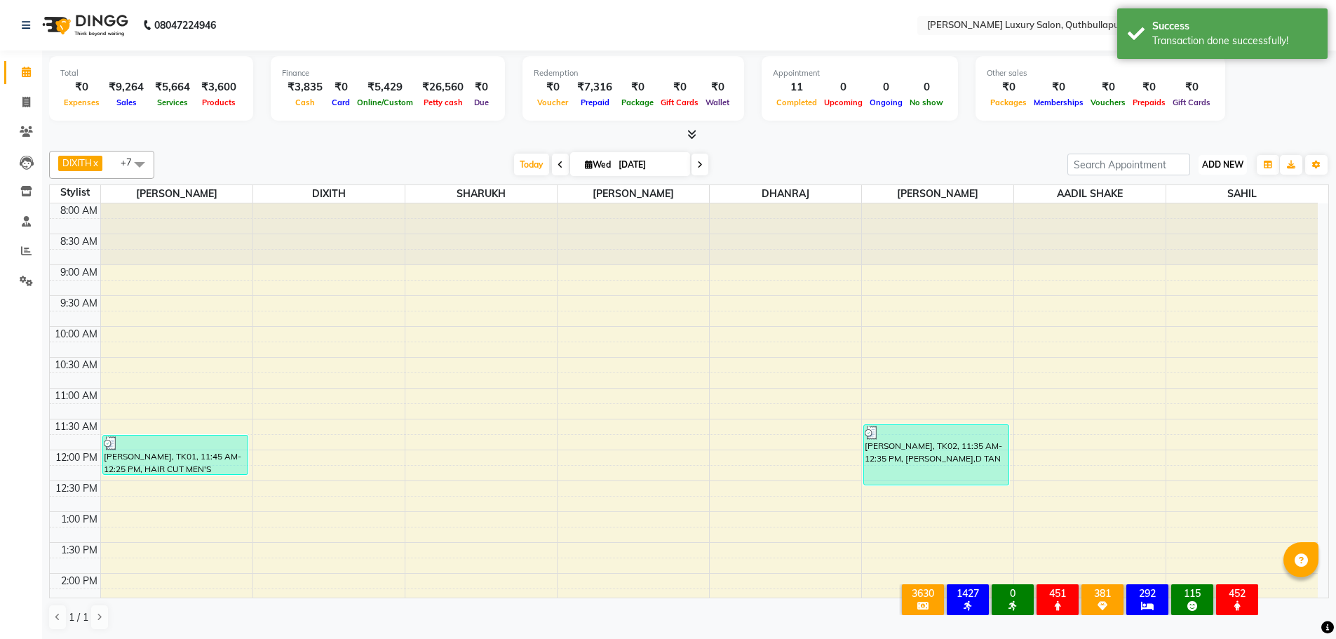
click at [1218, 167] on span "ADD NEW" at bounding box center [1222, 164] width 41 height 11
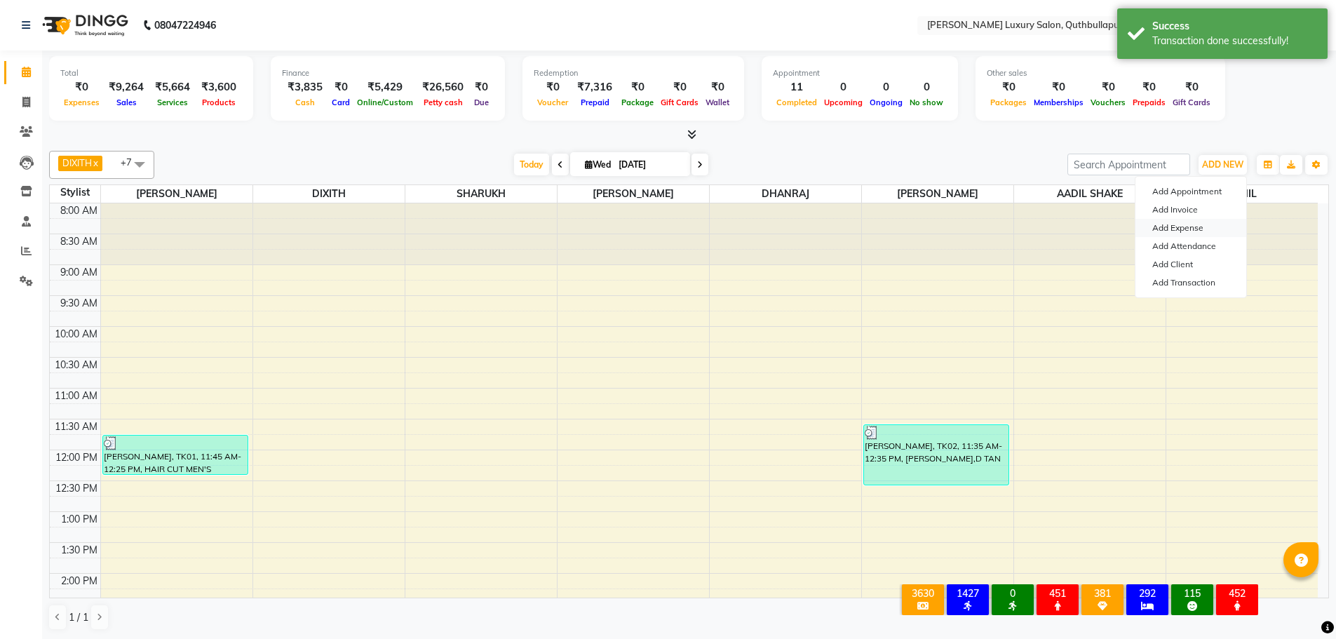
click at [1190, 220] on link "Add Expense" at bounding box center [1191, 228] width 111 height 18
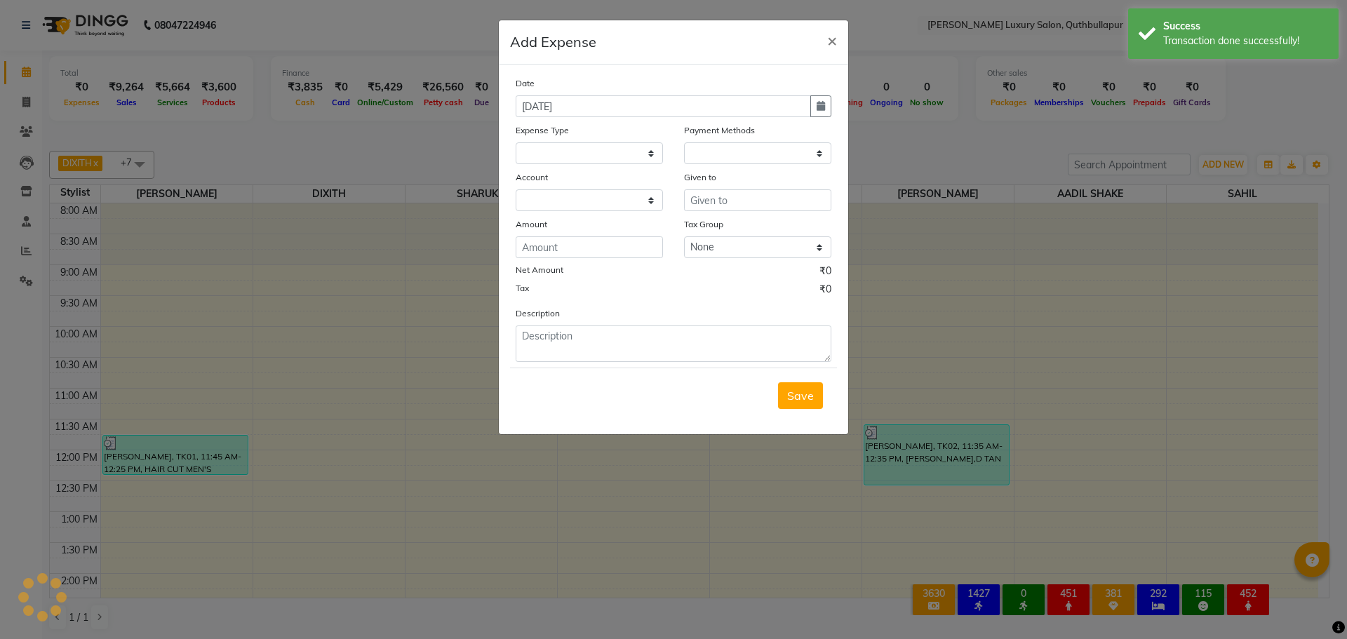
select select "1"
select select "4771"
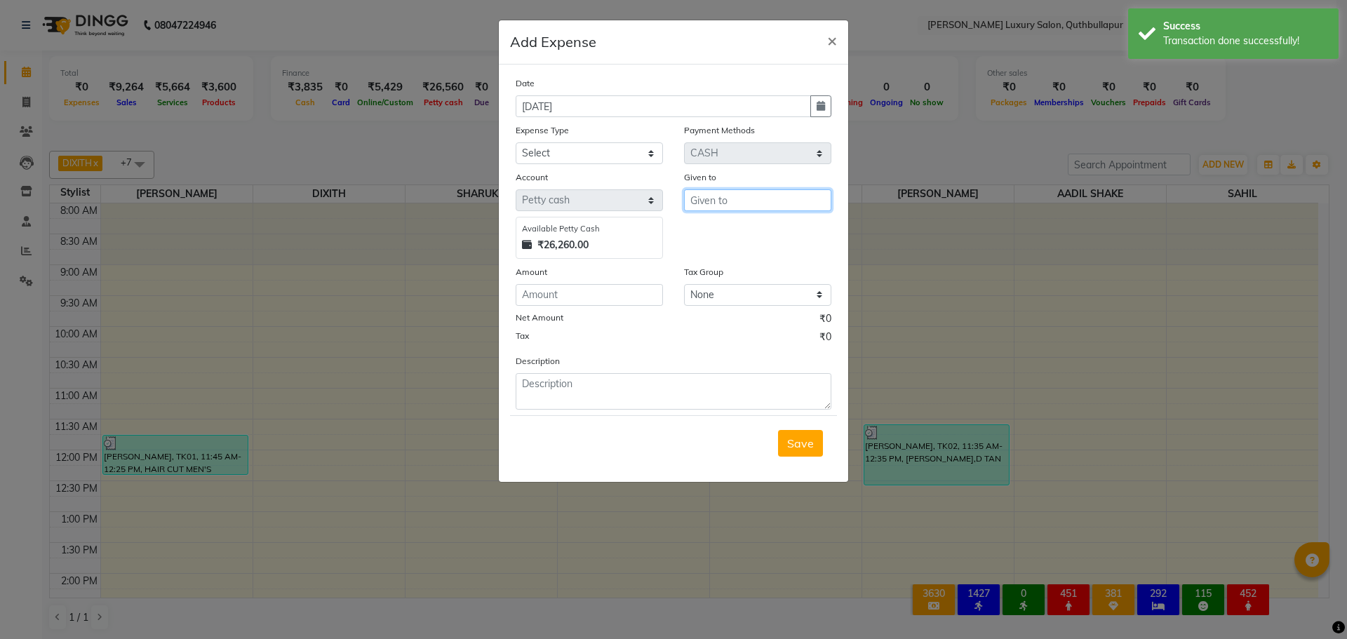
click at [709, 196] on input "text" at bounding box center [757, 200] width 147 height 22
type input "SUNITHA"
click at [619, 290] on input "number" at bounding box center [589, 295] width 147 height 22
type input "100"
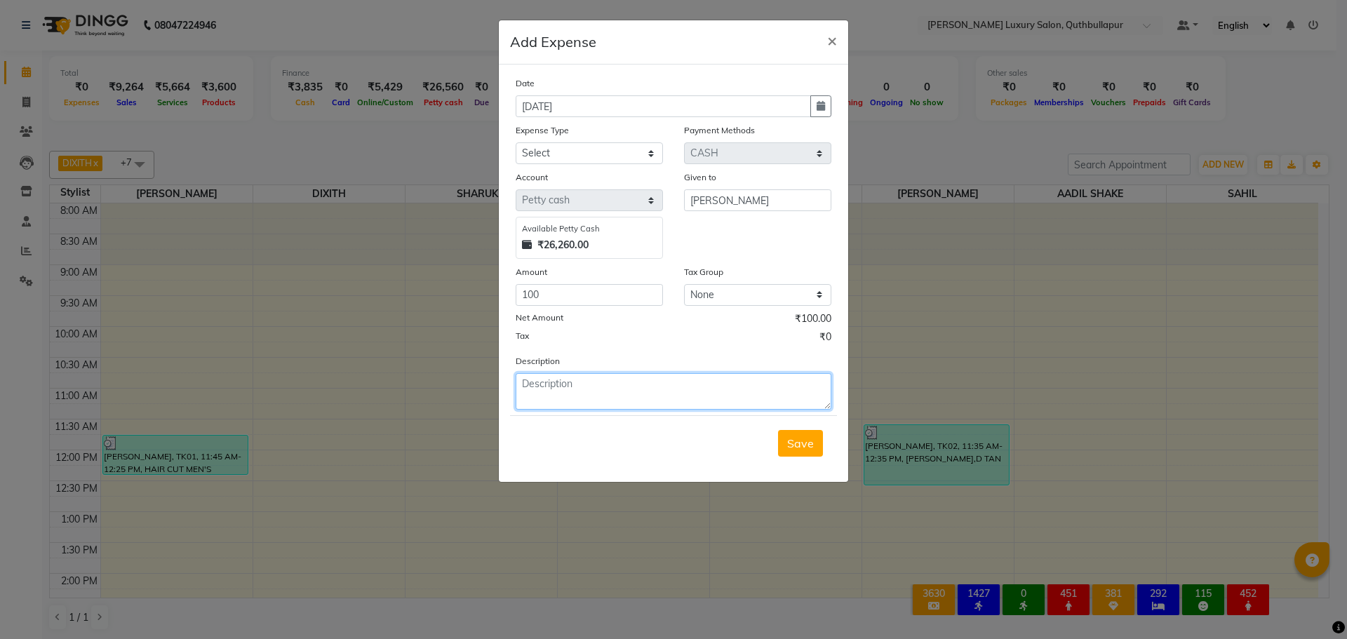
click at [633, 403] on textarea at bounding box center [674, 391] width 316 height 36
type textarea "MILK"
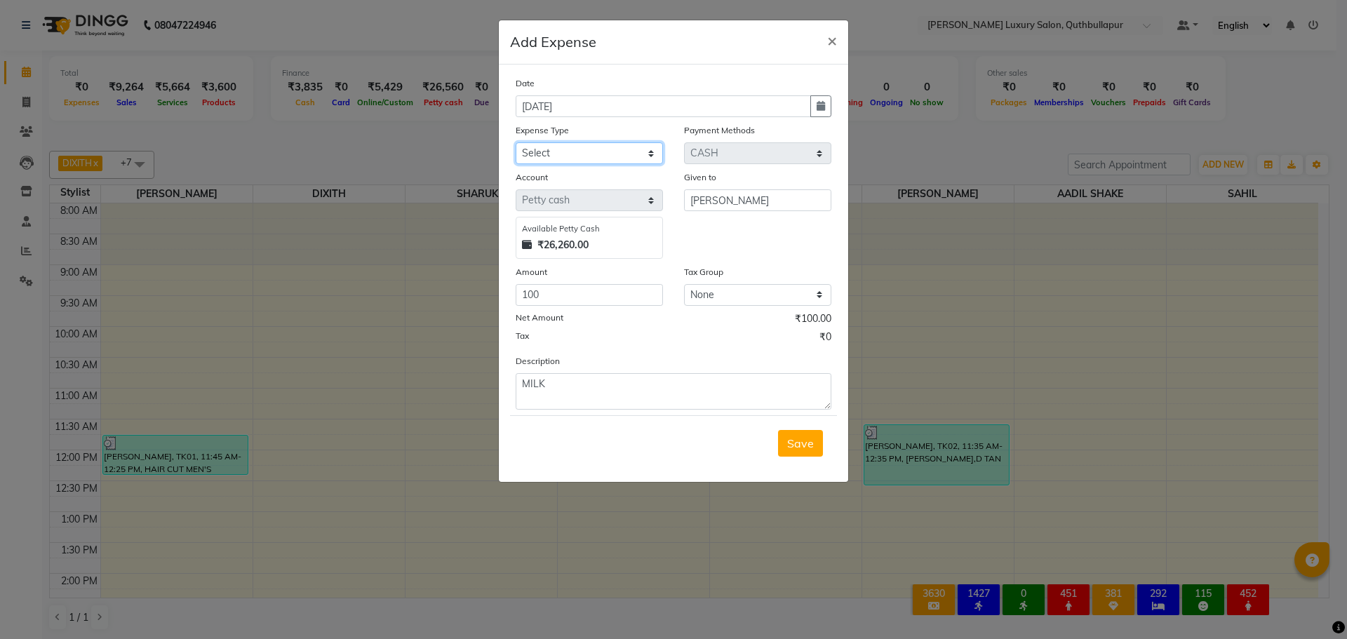
click at [572, 160] on select "Select Advance Salary Birthday party Cash transfer to bank Cash transfer to hub…" at bounding box center [589, 153] width 147 height 22
select select "13569"
click at [516, 142] on select "Select Advance Salary Birthday party Cash transfer to bank Cash transfer to hub…" at bounding box center [589, 153] width 147 height 22
click at [811, 439] on span "Save" at bounding box center [800, 443] width 27 height 14
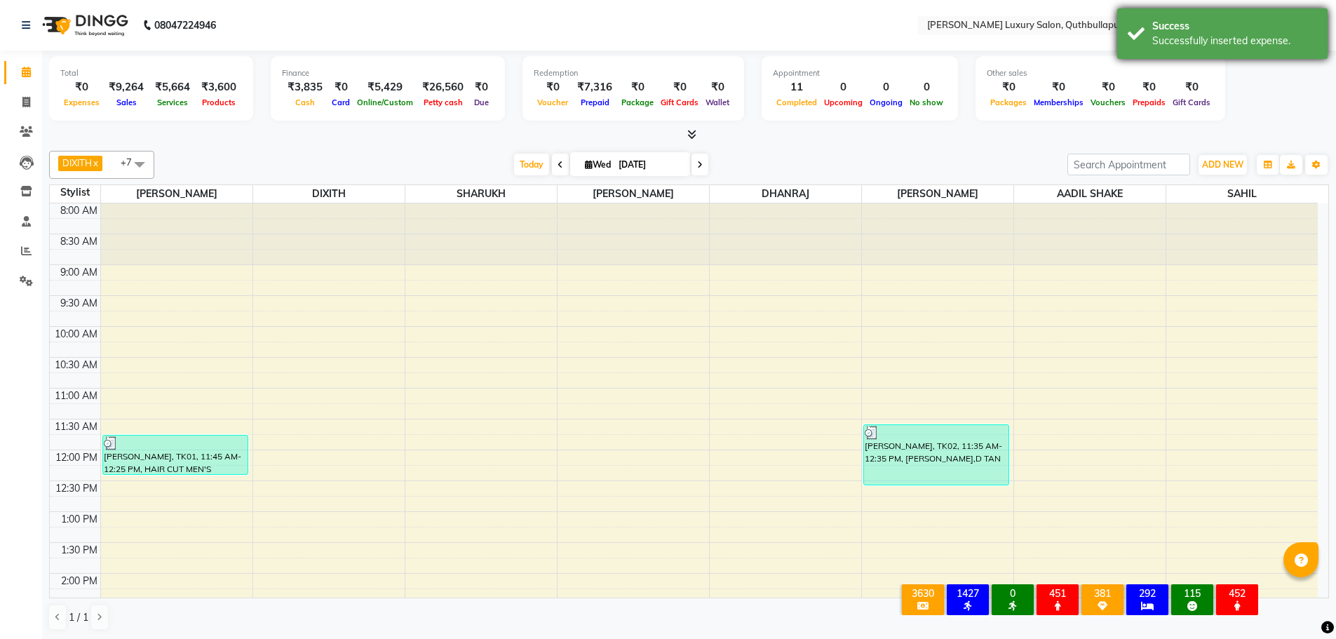
click at [1202, 20] on div "Success" at bounding box center [1235, 26] width 165 height 15
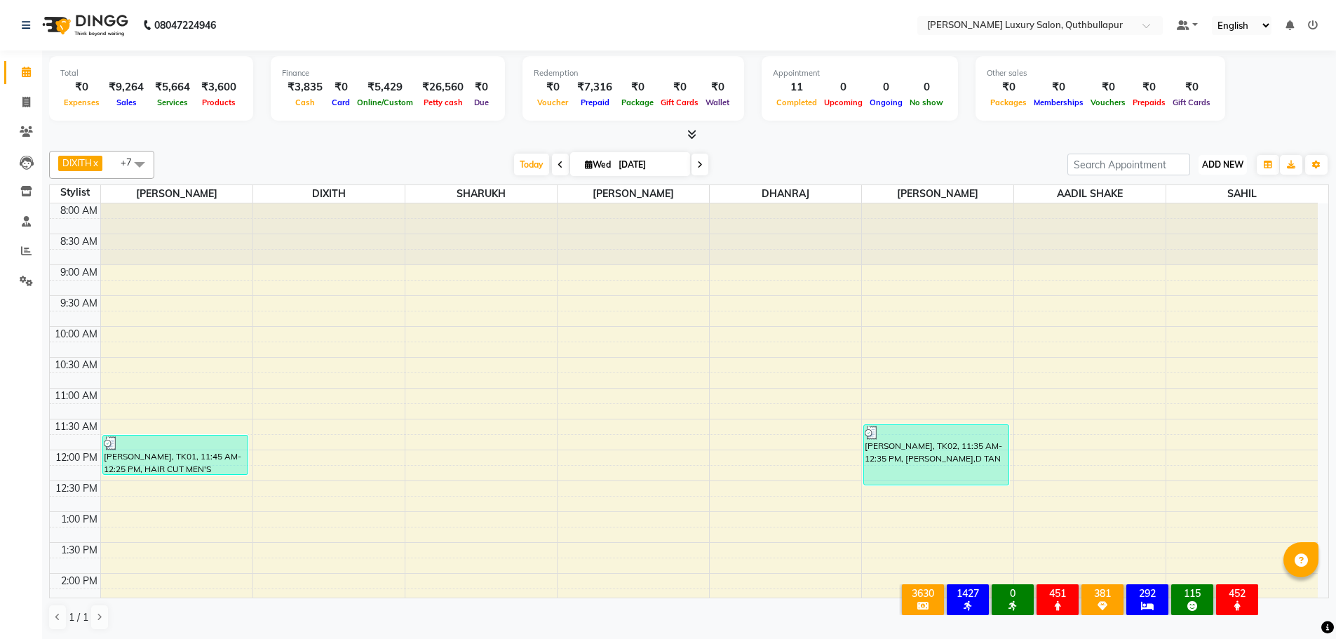
click at [1223, 173] on button "ADD NEW Toggle Dropdown" at bounding box center [1223, 165] width 48 height 20
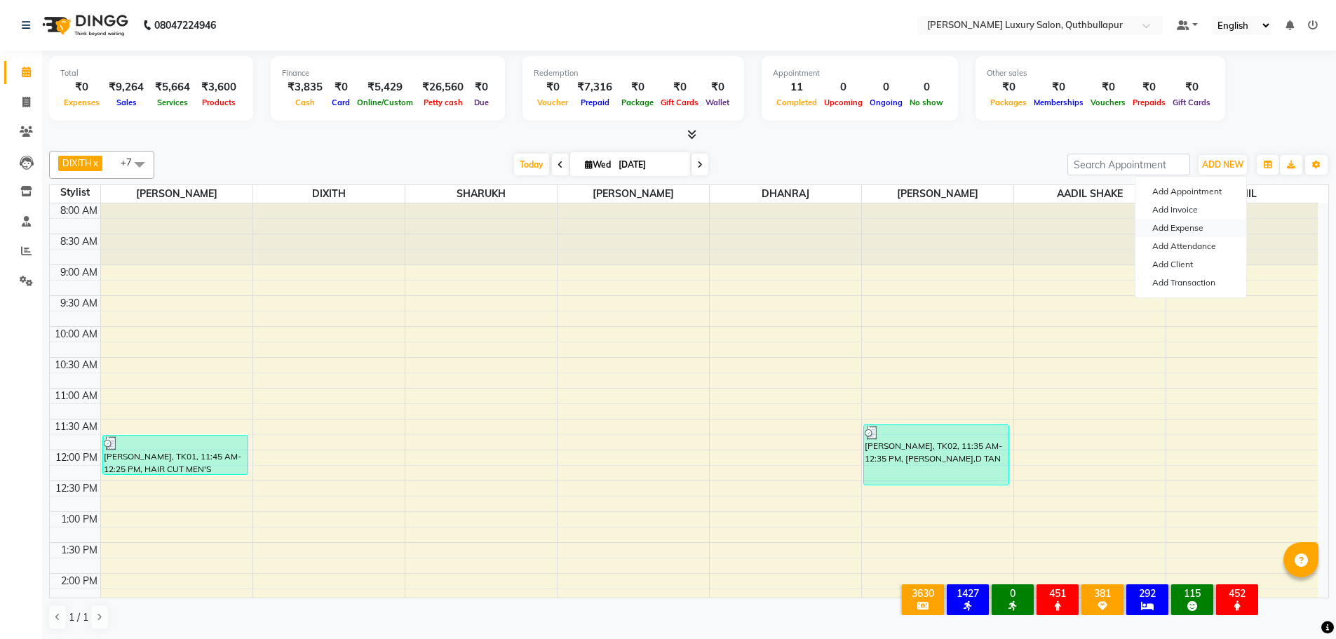
click at [1195, 222] on link "Add Expense" at bounding box center [1191, 228] width 111 height 18
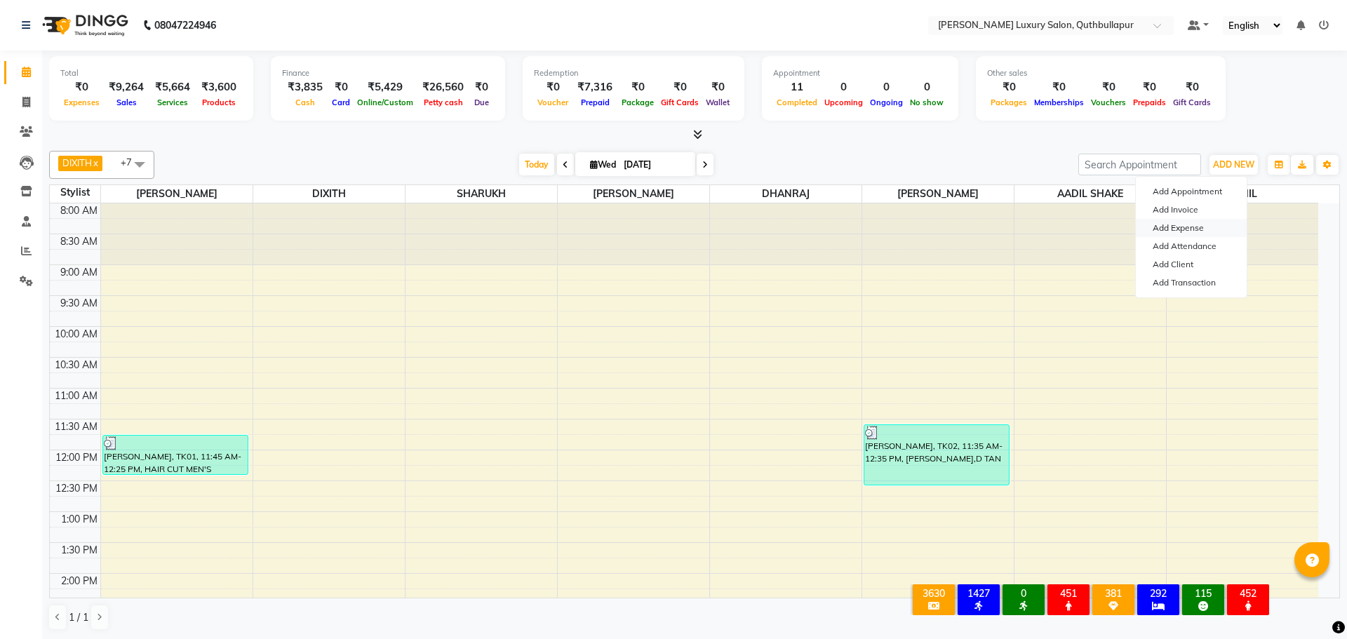
select select "1"
select select "4771"
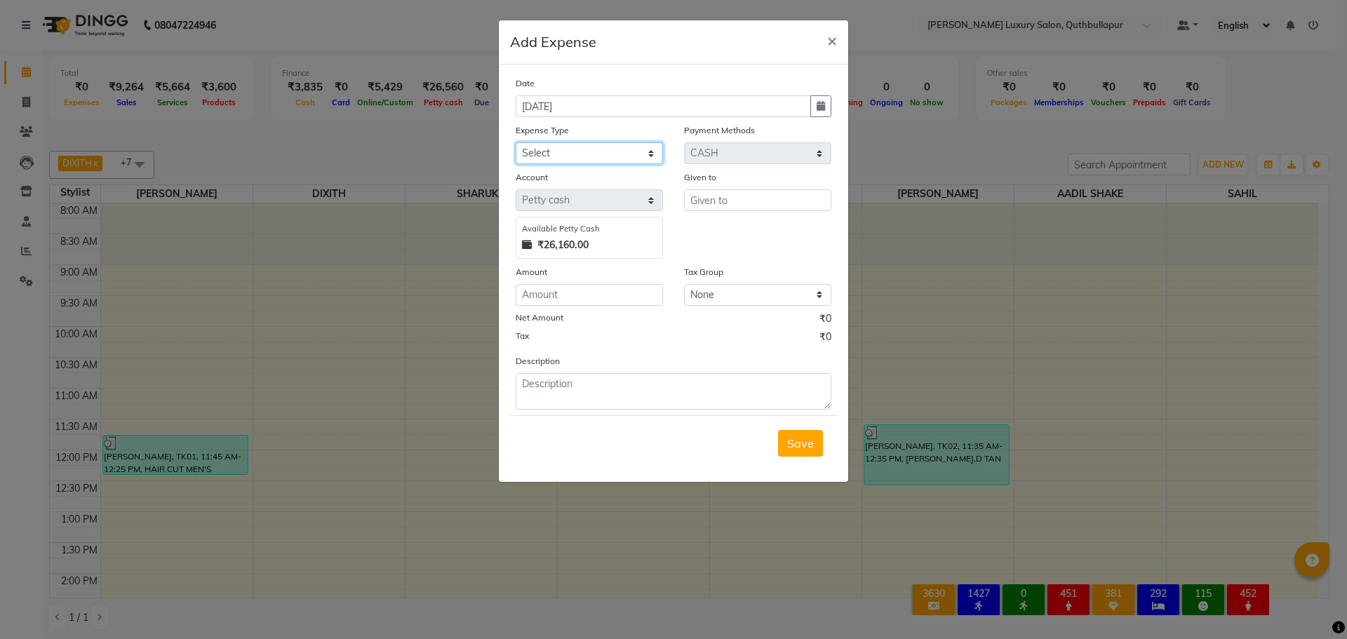
click at [561, 159] on select "Select Advance Salary Birthday party Cash transfer to bank Cash transfer to hub…" at bounding box center [589, 153] width 147 height 22
select select "13569"
click at [516, 142] on select "Select Advance Salary Birthday party Cash transfer to bank Cash transfer to hub…" at bounding box center [589, 153] width 147 height 22
drag, startPoint x: 727, startPoint y: 204, endPoint x: 720, endPoint y: 202, distance: 8.0
click at [724, 203] on input "text" at bounding box center [757, 200] width 147 height 22
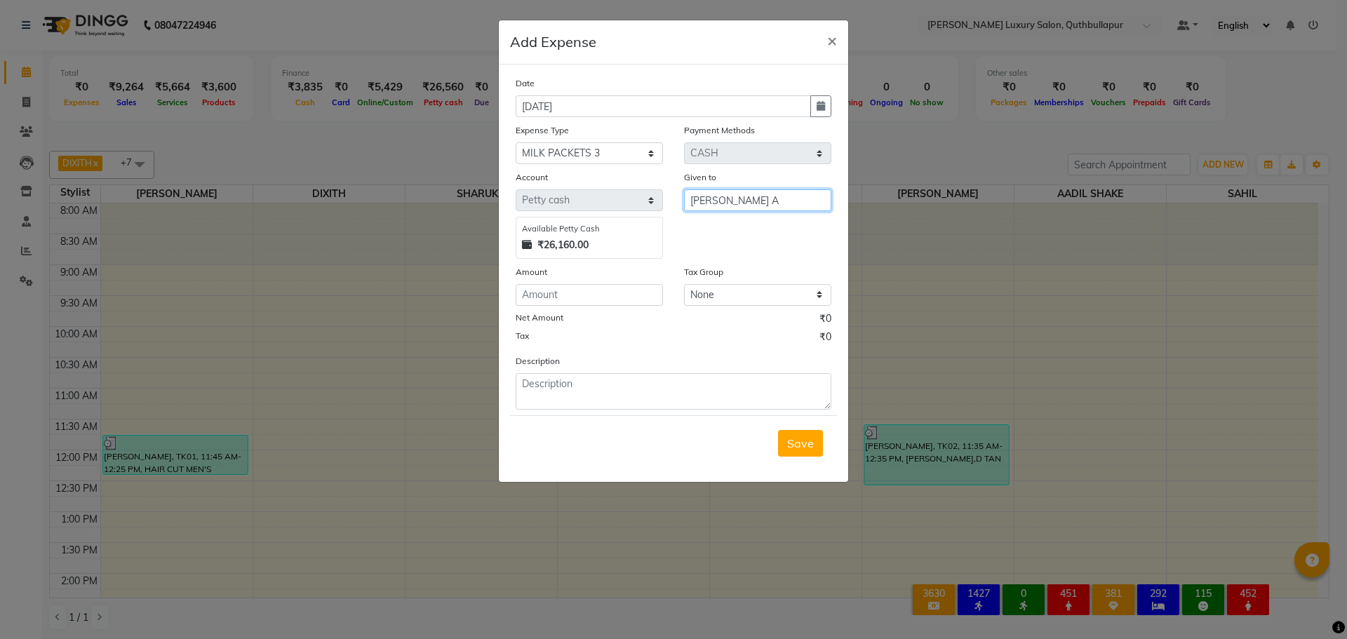
click at [734, 208] on input "SUNITH A" at bounding box center [757, 200] width 147 height 22
click at [729, 196] on input "SUNITH A" at bounding box center [757, 200] width 147 height 22
type input "SUNITHA"
click at [576, 291] on input "number" at bounding box center [589, 295] width 147 height 22
type input "100"
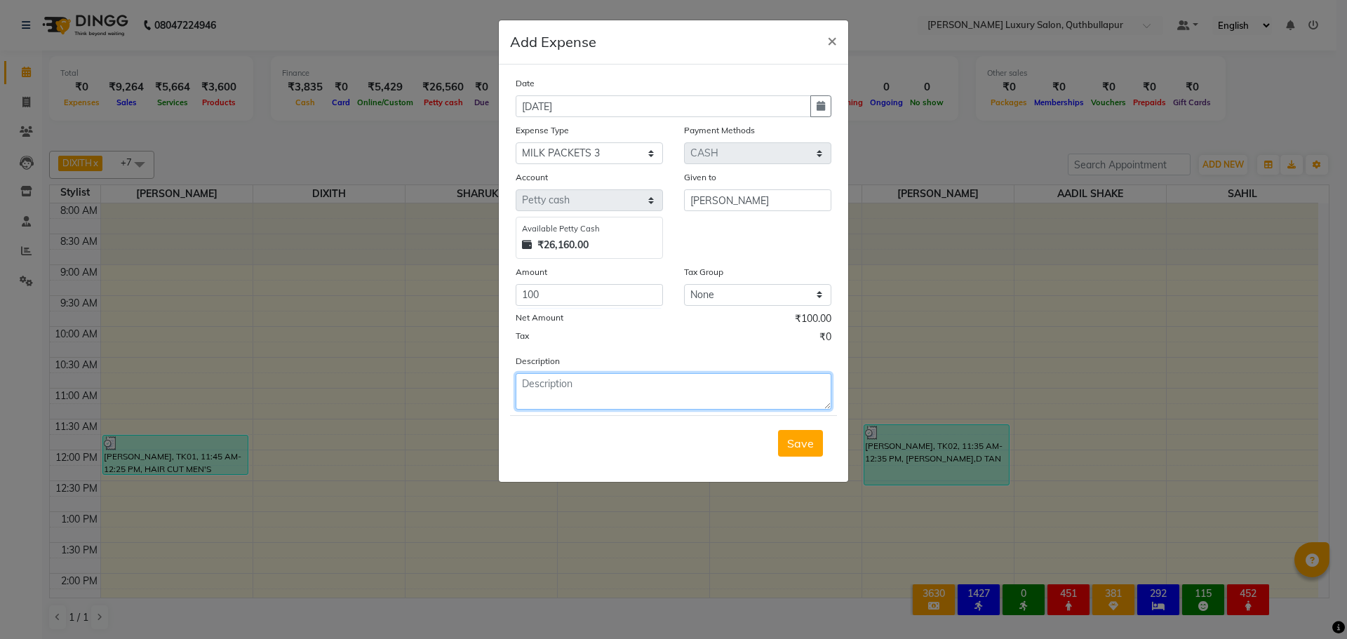
click at [613, 380] on textarea at bounding box center [674, 391] width 316 height 36
type textarea "MILK"
click at [816, 445] on button "Save" at bounding box center [800, 443] width 45 height 27
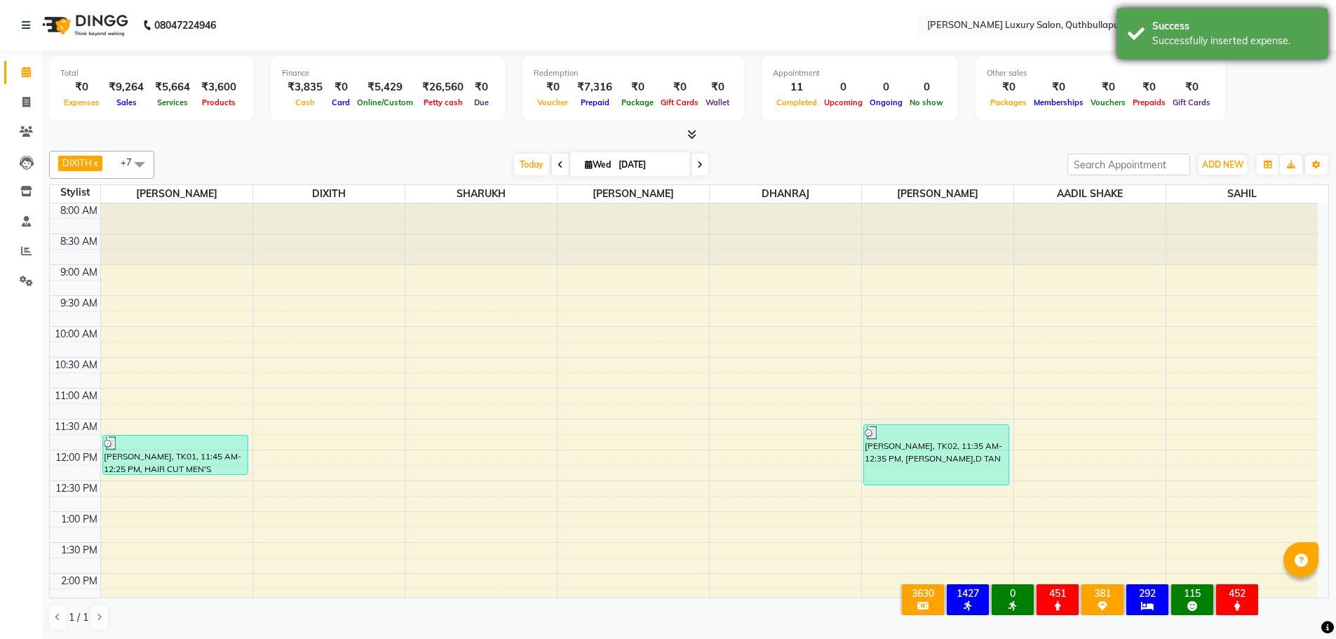
click at [1178, 49] on div "Success Successfully inserted expense." at bounding box center [1223, 33] width 210 height 51
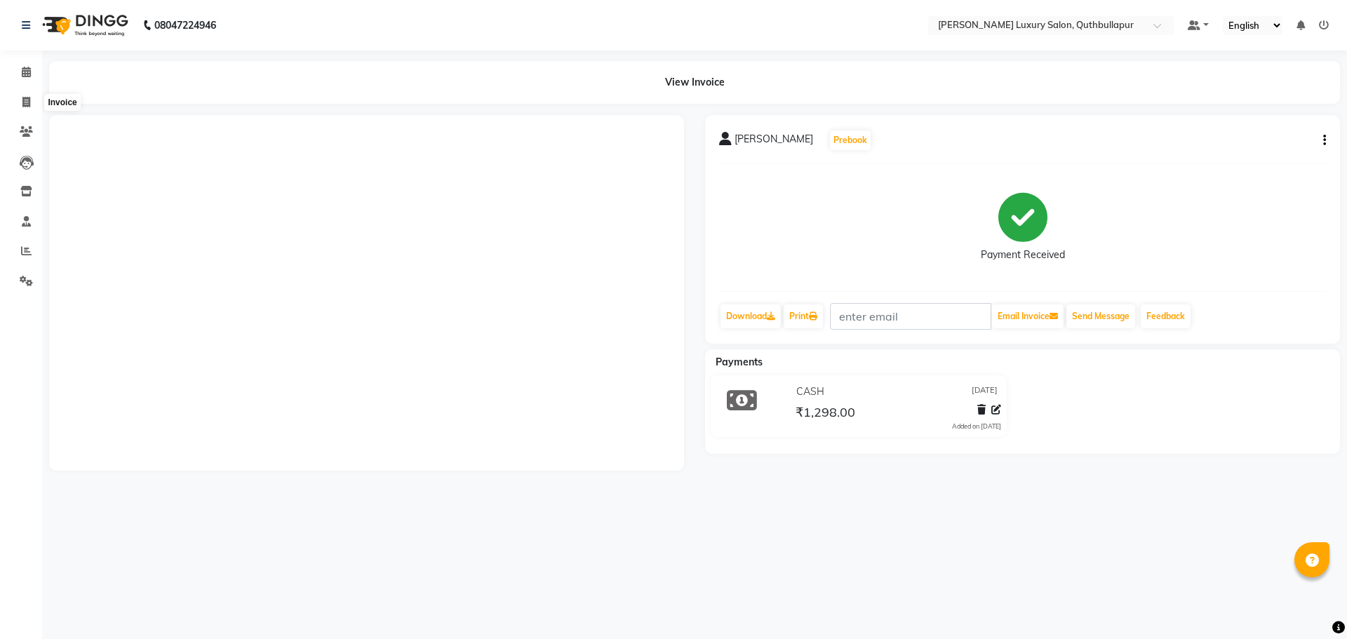
click at [21, 105] on span at bounding box center [26, 103] width 25 height 16
select select "5816"
select select "service"
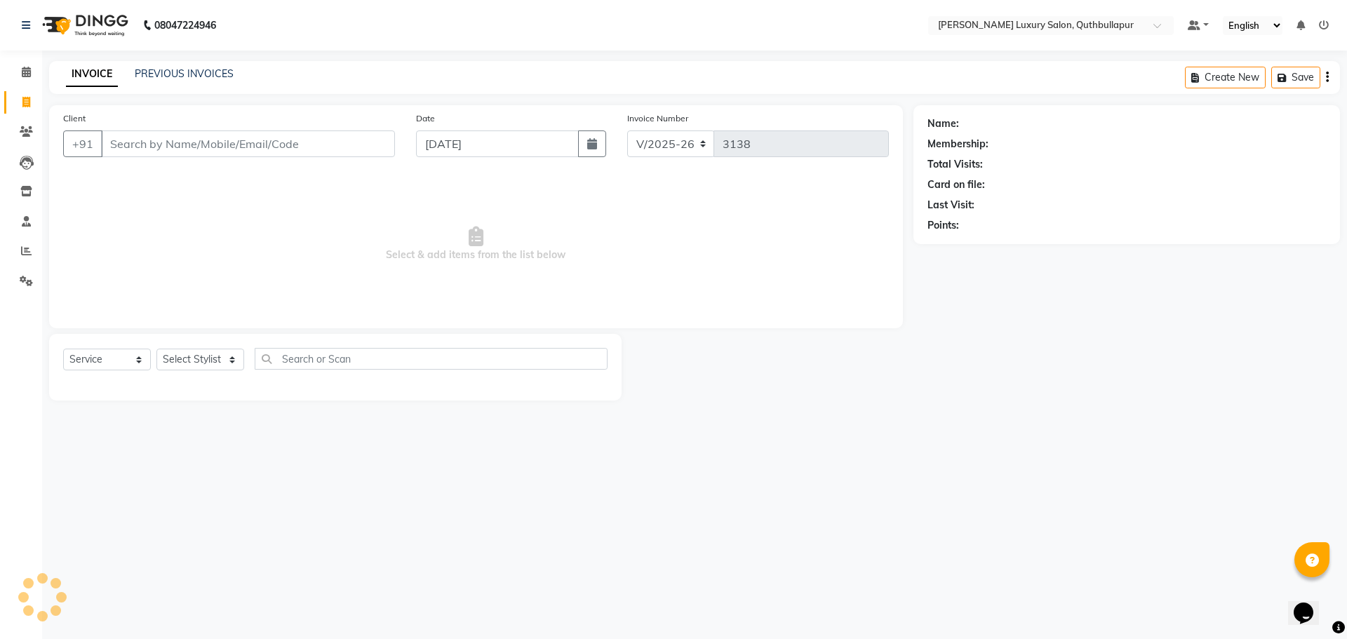
click at [161, 137] on input "Client" at bounding box center [248, 143] width 294 height 27
type input "9848487585"
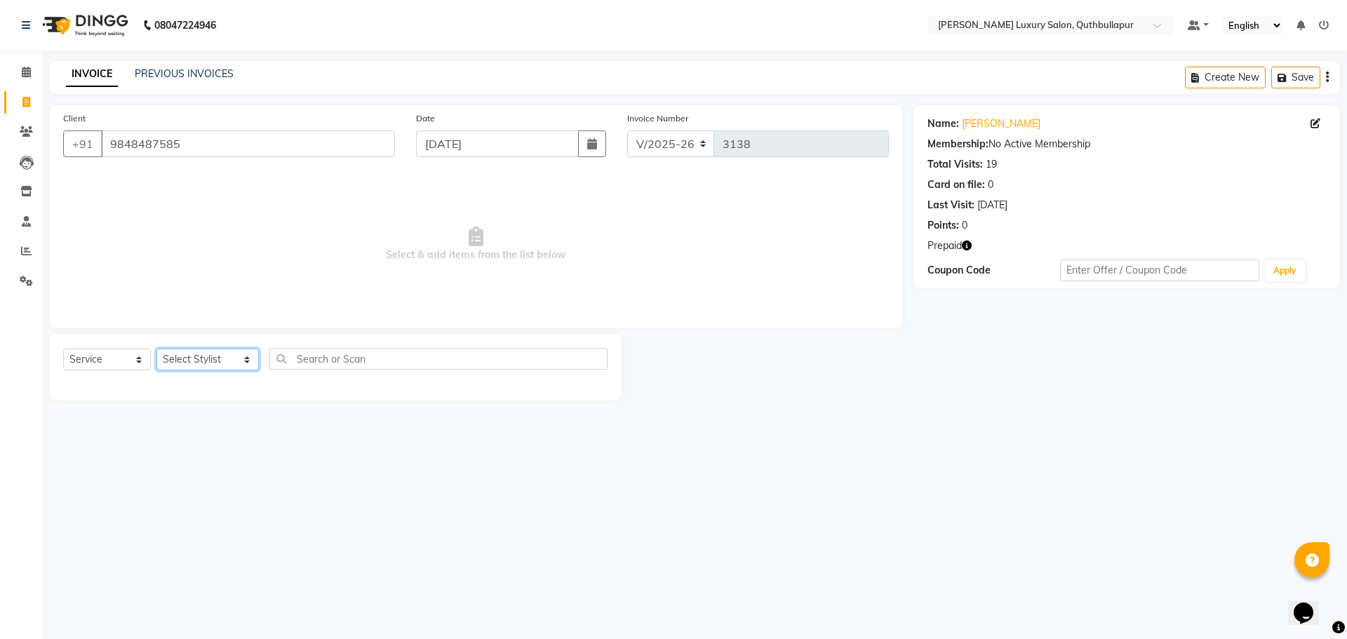
click at [174, 361] on select "Select Stylist [PERSON_NAME] SHAKE AHON [PERSON_NAME] [PERSON_NAME] [PERSON_NAM…" at bounding box center [207, 360] width 102 height 22
select select "67055"
click at [156, 349] on select "Select Stylist [PERSON_NAME] SHAKE AHON [PERSON_NAME] [PERSON_NAME] [PERSON_NAM…" at bounding box center [207, 360] width 102 height 22
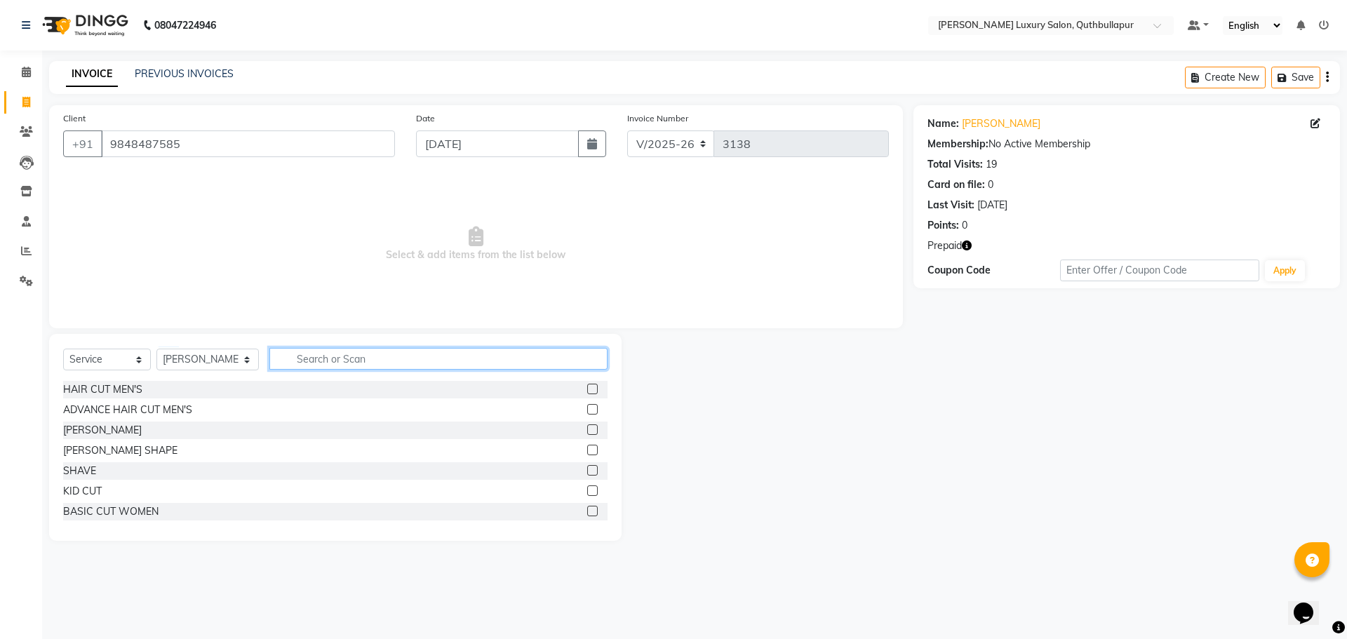
click at [429, 361] on input "text" at bounding box center [438, 359] width 338 height 22
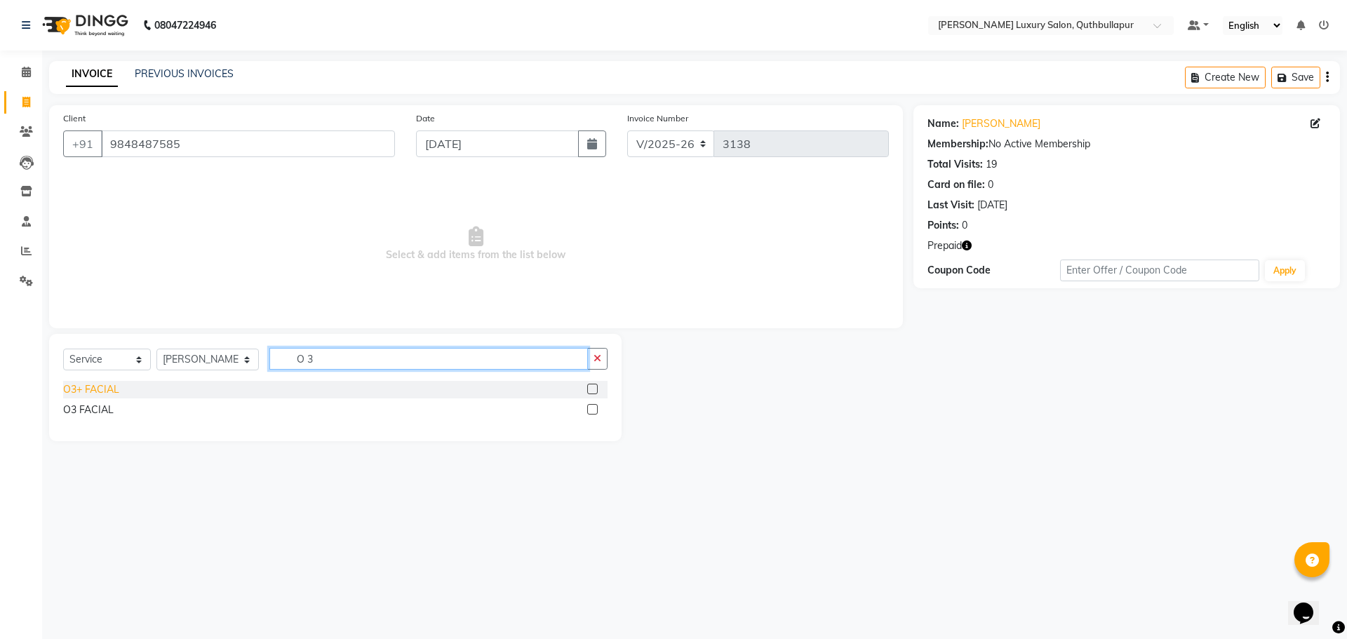
type input "O 3"
drag, startPoint x: 98, startPoint y: 387, endPoint x: 307, endPoint y: 385, distance: 209.8
click at [100, 387] on div "O3+ FACIAL" at bounding box center [91, 389] width 56 height 15
checkbox input "false"
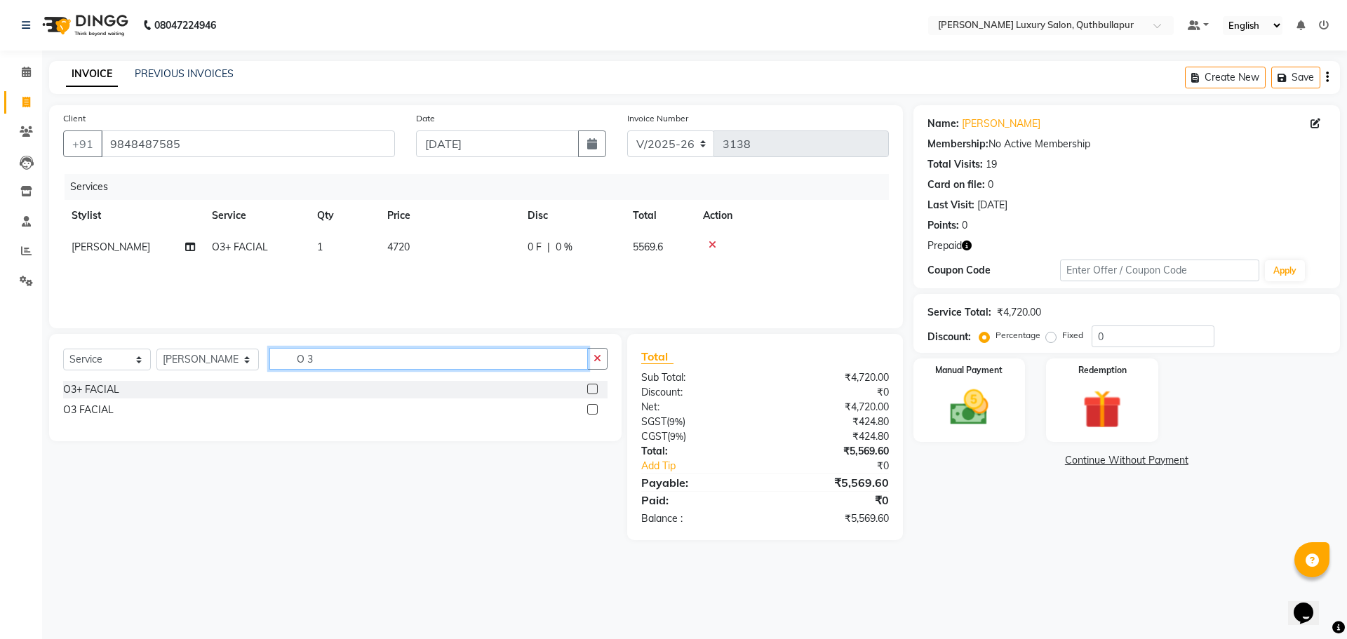
drag, startPoint x: 368, startPoint y: 363, endPoint x: 235, endPoint y: 358, distance: 133.4
click at [239, 358] on div "Select Service Product Membership Package Voucher Prepaid Gift Card Select Styl…" at bounding box center [335, 364] width 544 height 33
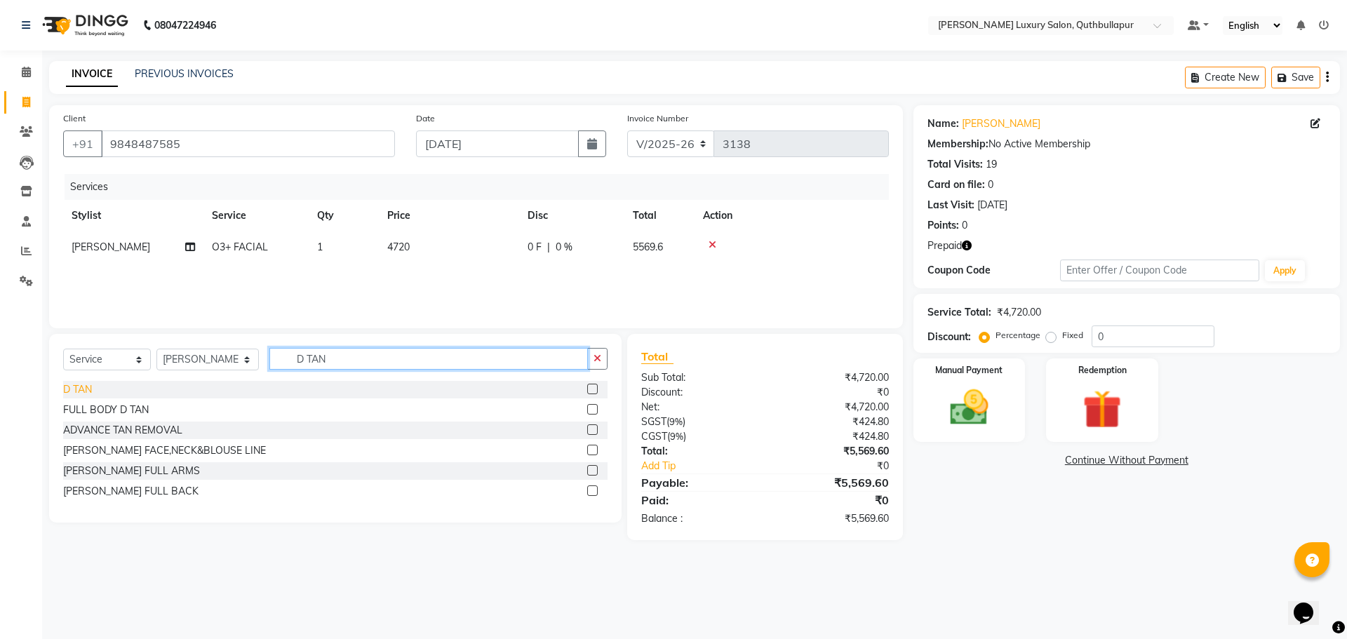
type input "D TAN"
click at [71, 383] on div "D TAN" at bounding box center [77, 389] width 29 height 15
checkbox input "false"
drag, startPoint x: 428, startPoint y: 275, endPoint x: 518, endPoint y: 293, distance: 92.3
click at [433, 276] on td "600" at bounding box center [449, 279] width 140 height 32
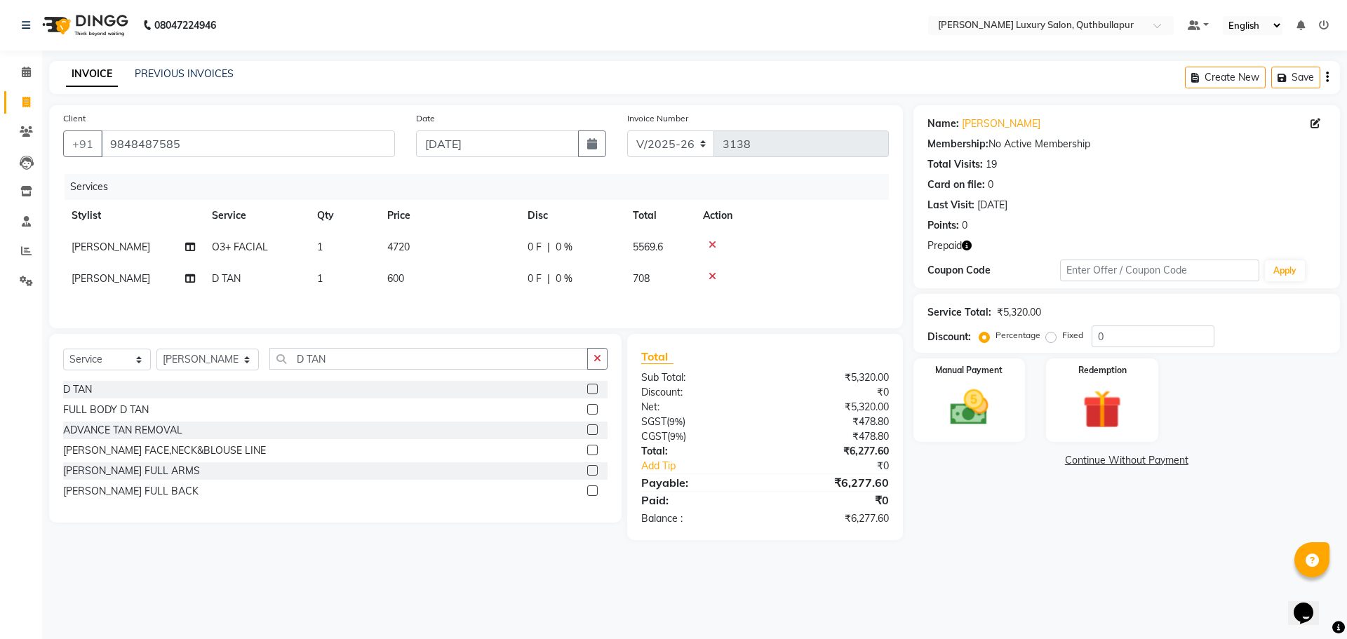
select select "67055"
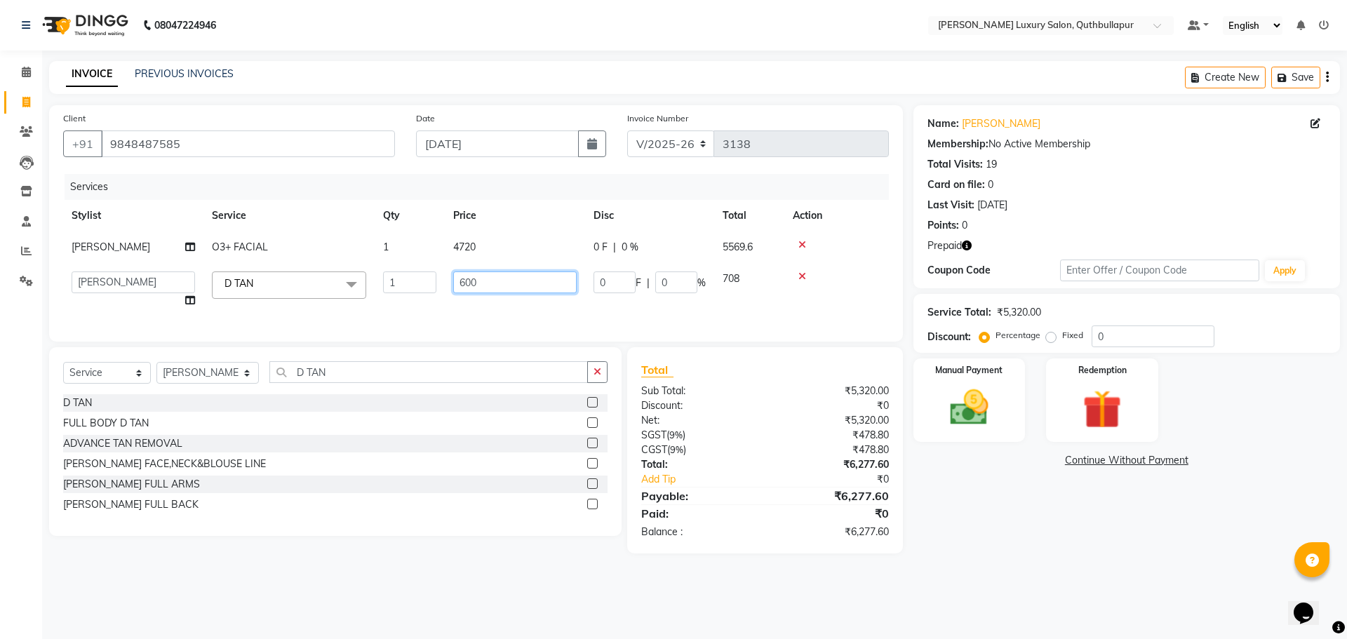
drag, startPoint x: 521, startPoint y: 281, endPoint x: 420, endPoint y: 285, distance: 101.1
click at [421, 285] on tr "AADIL SHAKE AHON ALI ARAVIND ARHAN ARHAN ARIF ARIF KPHB ARMAAN ashu AYAN DANISH…" at bounding box center [476, 289] width 826 height 53
type input "1000"
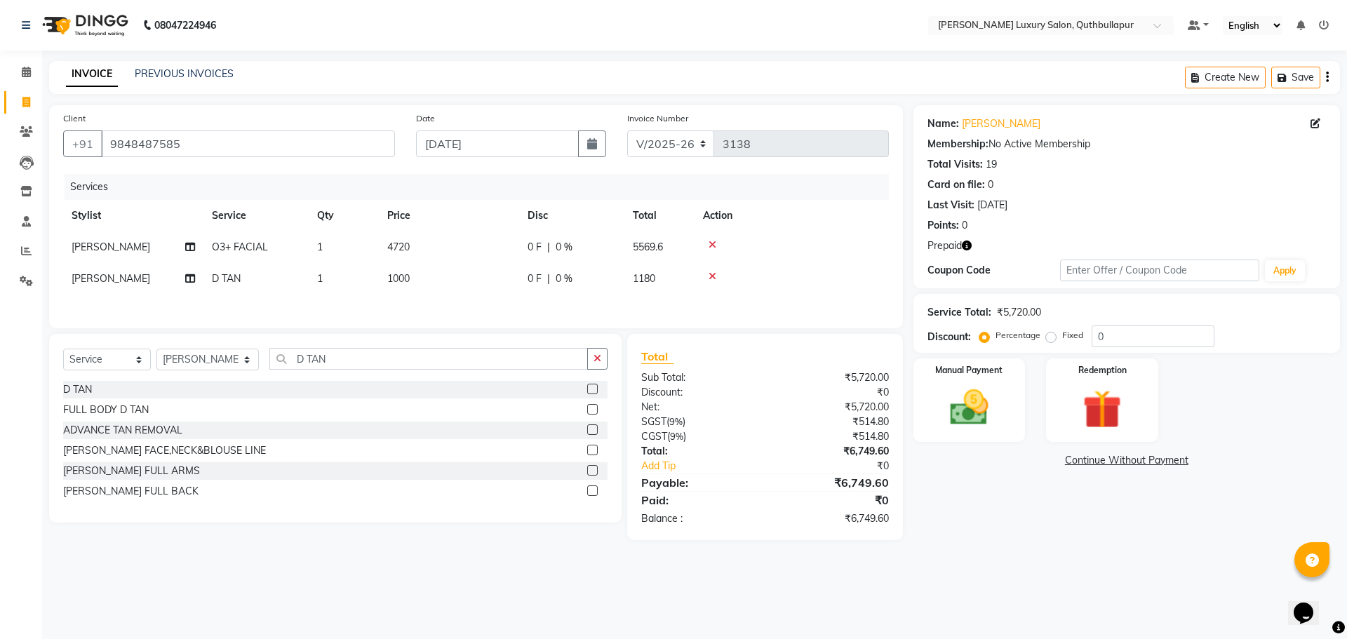
drag, startPoint x: 435, startPoint y: 245, endPoint x: 478, endPoint y: 237, distance: 43.5
click at [459, 238] on td "4720" at bounding box center [449, 248] width 140 height 32
select select "67055"
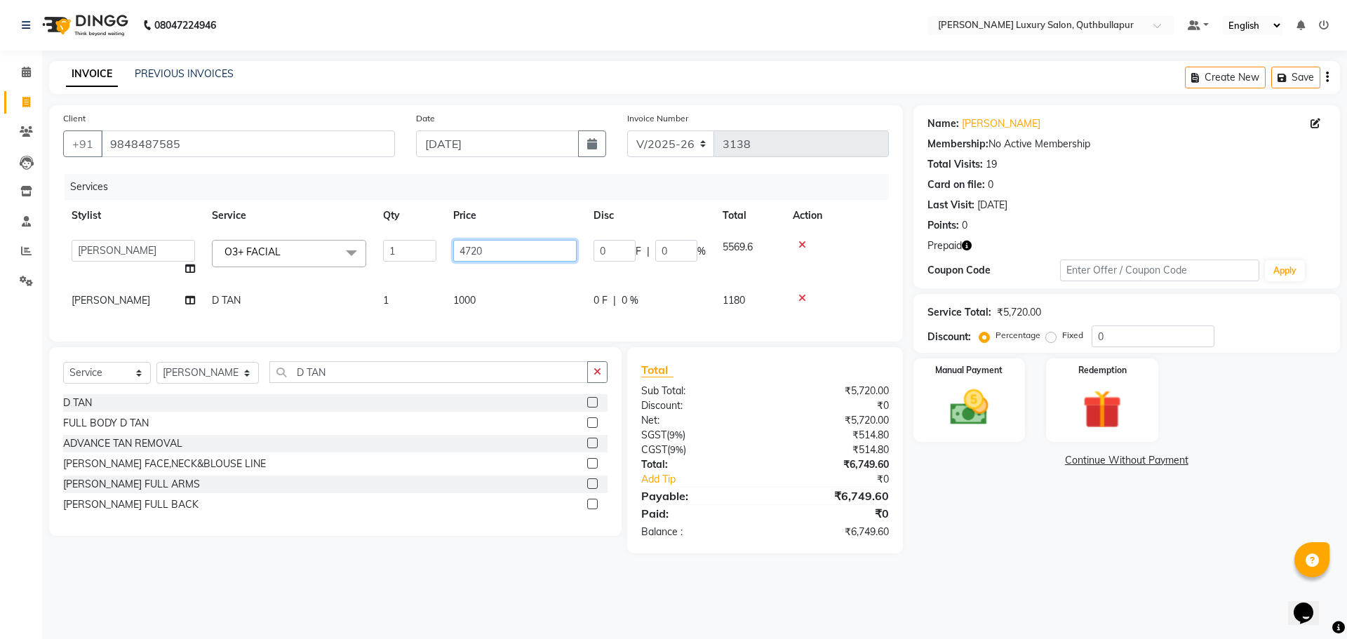
drag, startPoint x: 478, startPoint y: 237, endPoint x: 365, endPoint y: 261, distance: 114.8
click at [365, 261] on tr "AADIL SHAKE AHON ALI ARAVIND ARHAN ARHAN ARIF ARIF KPHB ARMAAN ashu AYAN DANISH…" at bounding box center [476, 258] width 826 height 53
type input "4000"
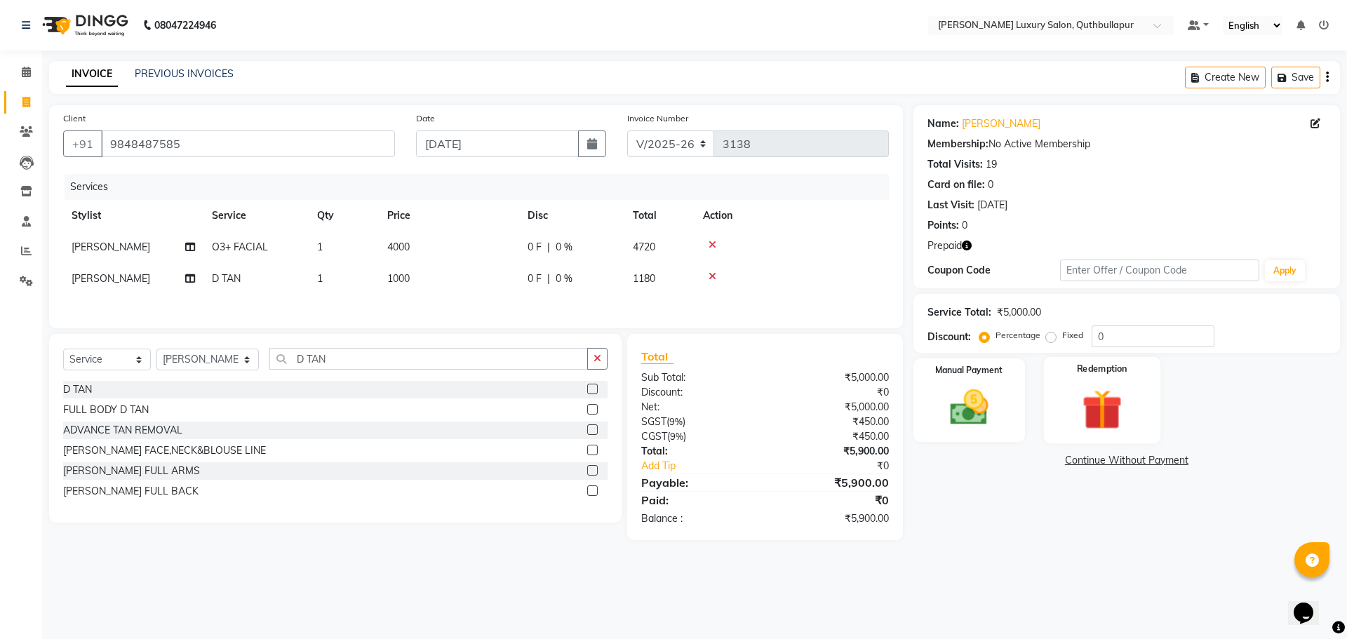
click at [1087, 428] on img at bounding box center [1101, 409] width 65 height 50
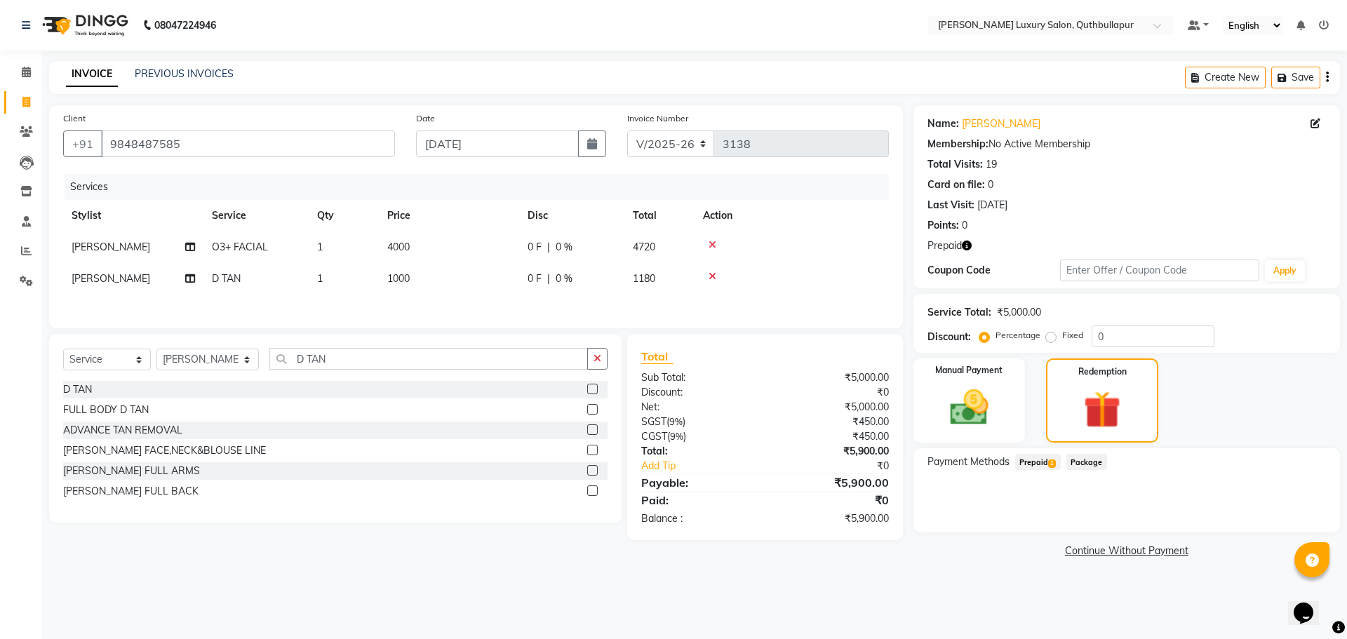
drag, startPoint x: 1044, startPoint y: 459, endPoint x: 1068, endPoint y: 471, distance: 27.3
click at [1047, 459] on span "Prepaid 1" at bounding box center [1038, 462] width 46 height 16
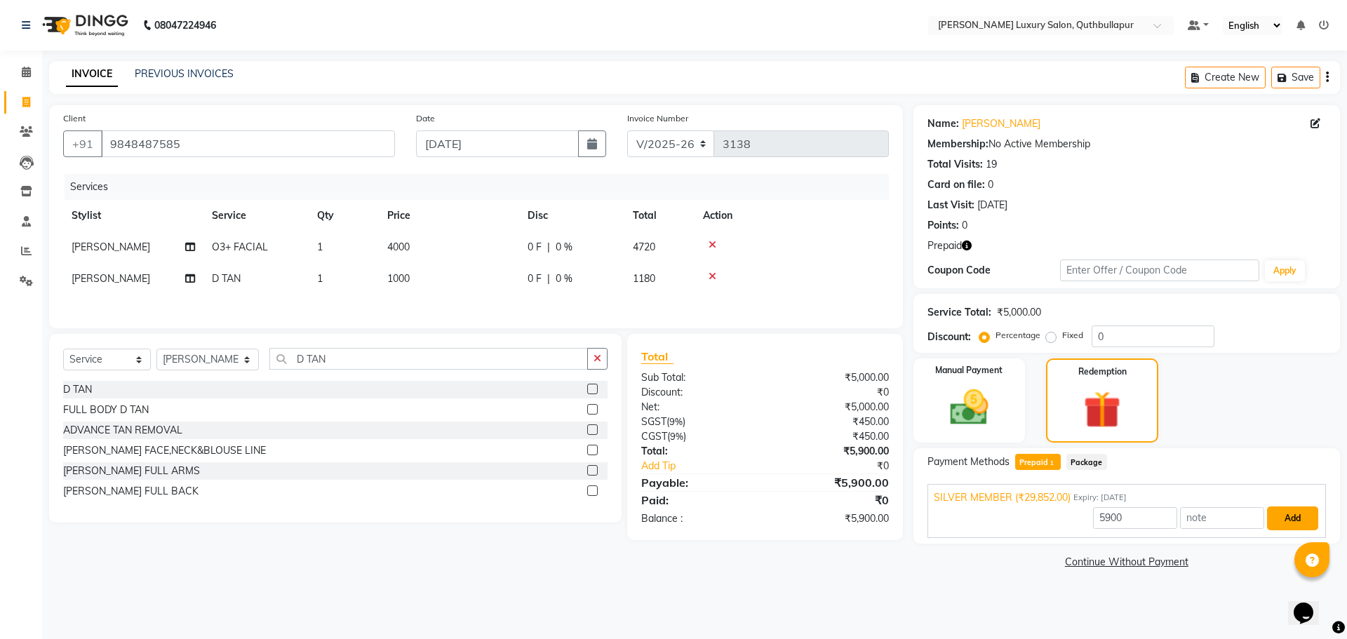
click at [1292, 511] on button "Add" at bounding box center [1292, 519] width 51 height 24
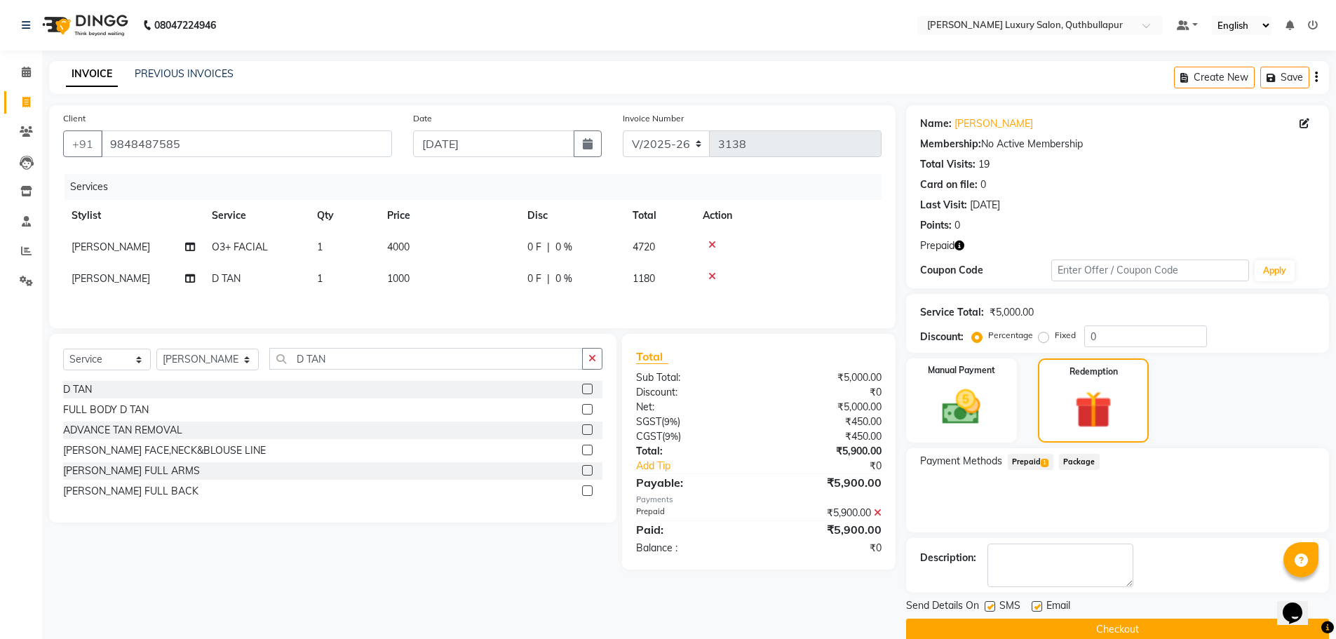
click at [1176, 624] on button "Checkout" at bounding box center [1117, 630] width 423 height 22
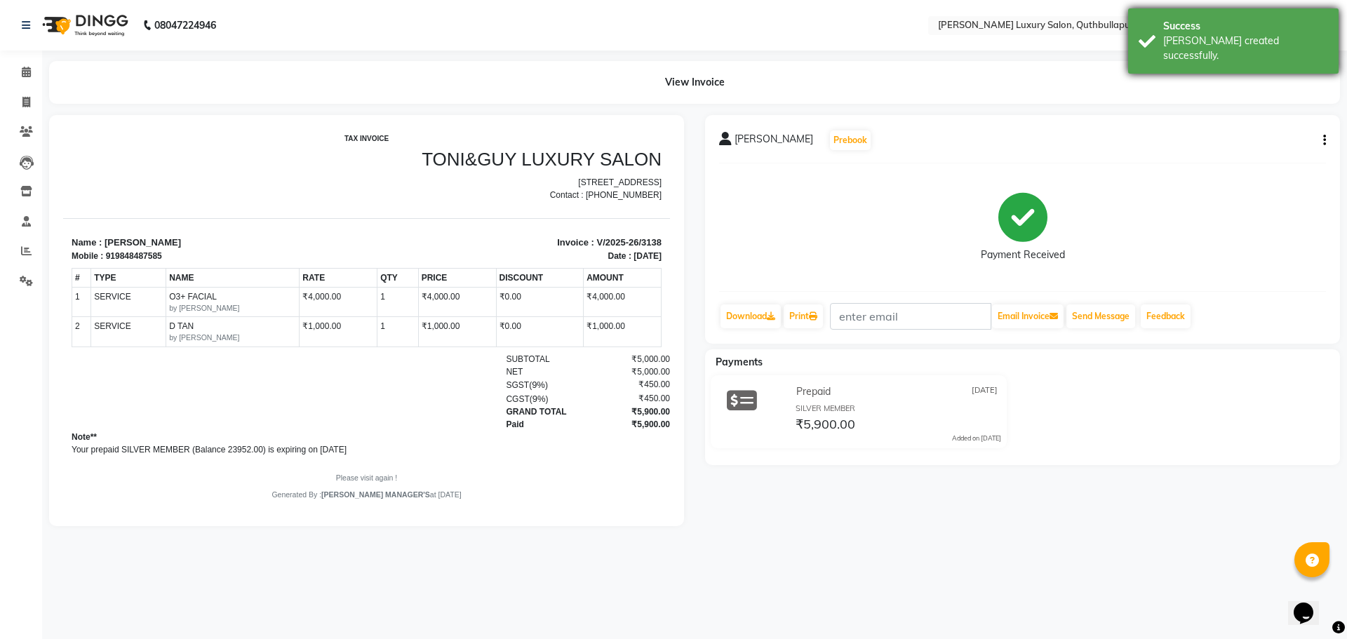
click at [1235, 38] on div "[PERSON_NAME] created successfully." at bounding box center [1245, 48] width 165 height 29
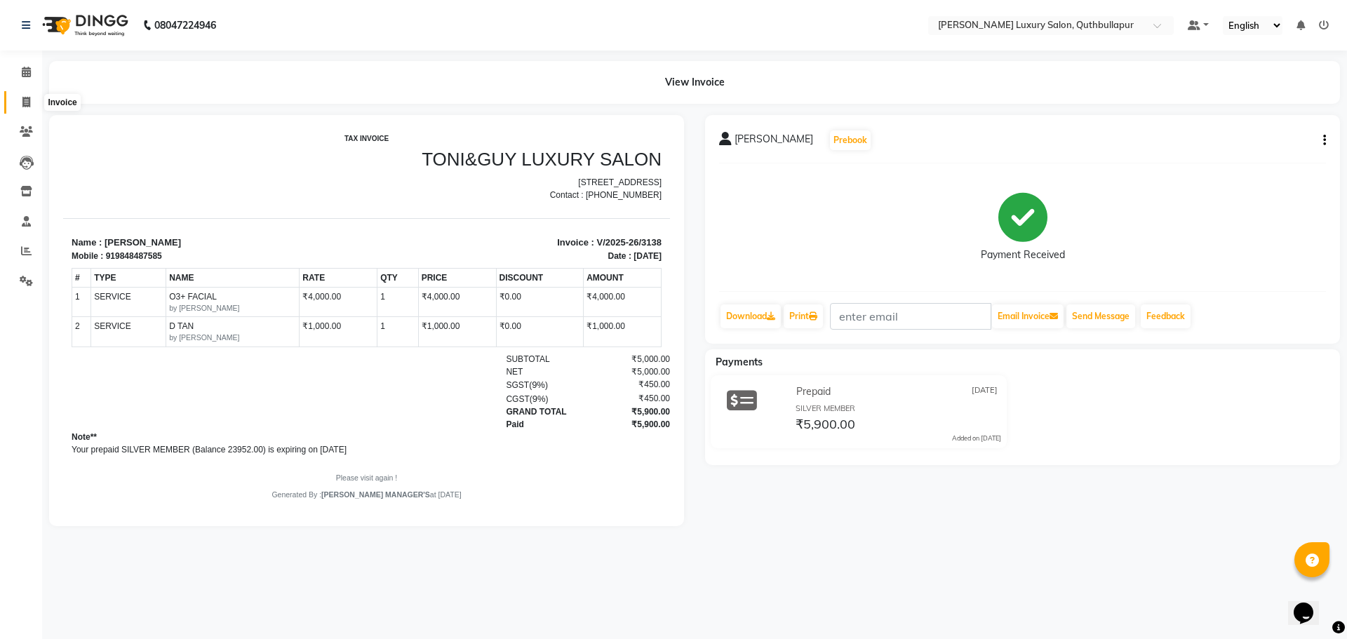
click at [31, 97] on span at bounding box center [26, 103] width 25 height 16
select select "5816"
select select "service"
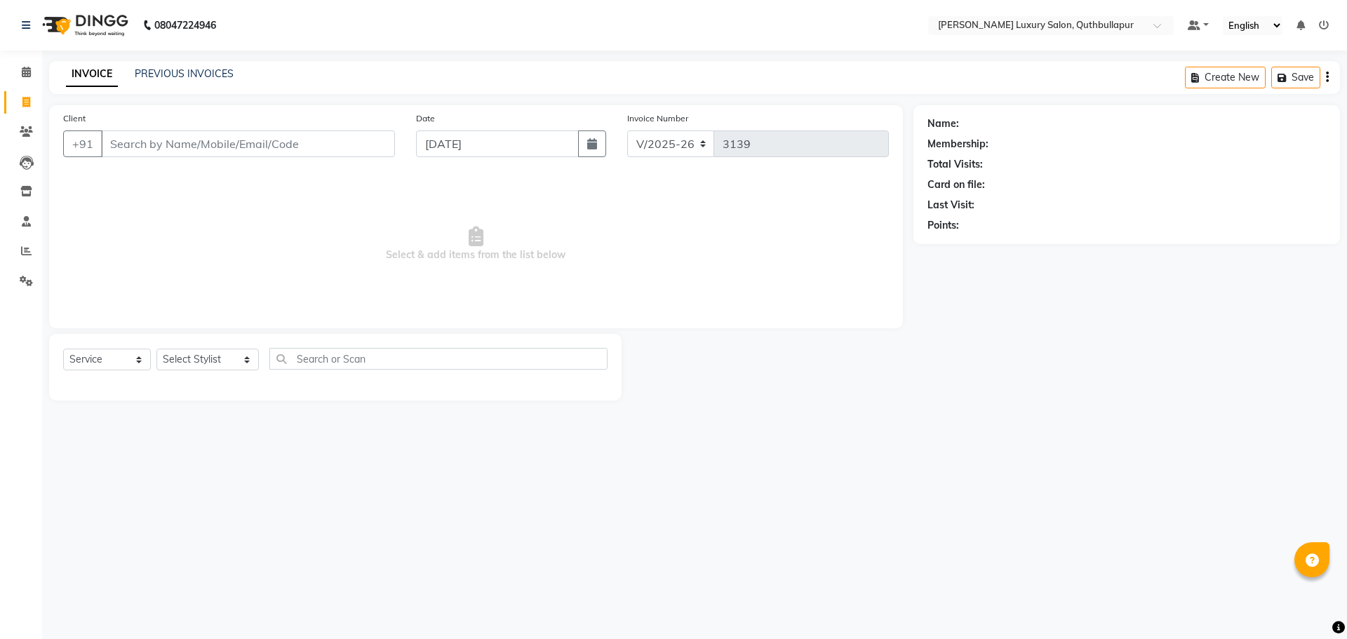
select select "5816"
select select "service"
click at [168, 139] on input "Client" at bounding box center [248, 143] width 294 height 27
type input "9"
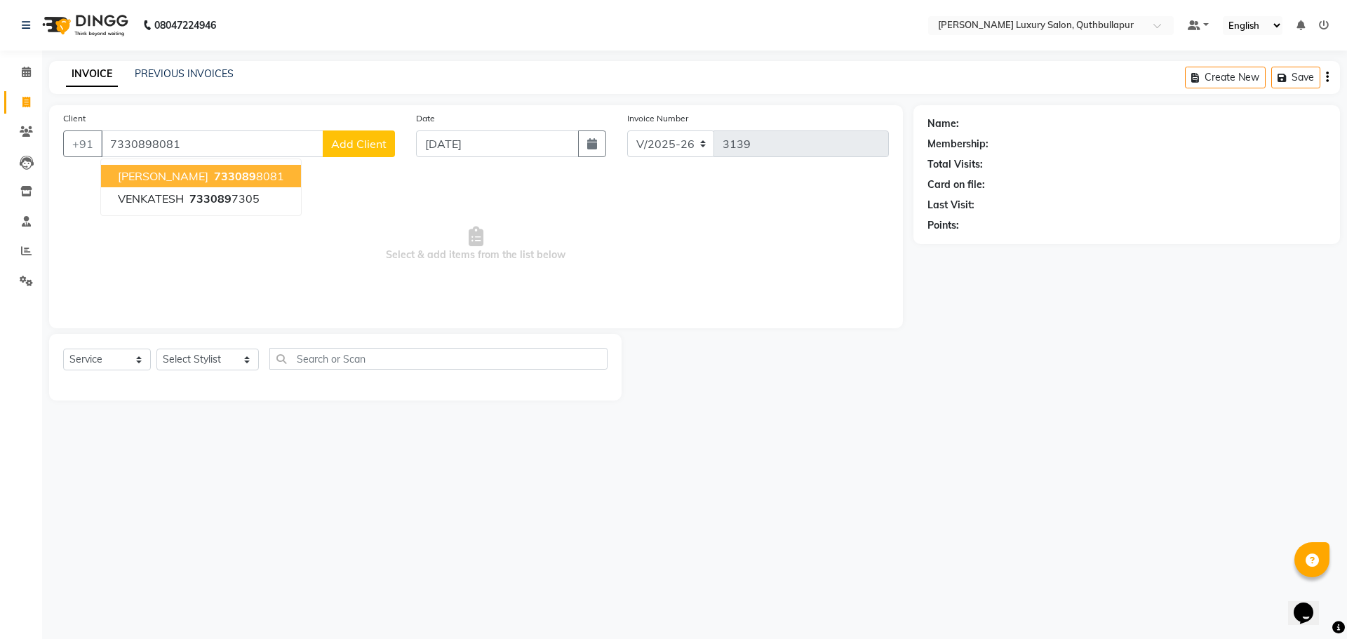
type input "7330898081"
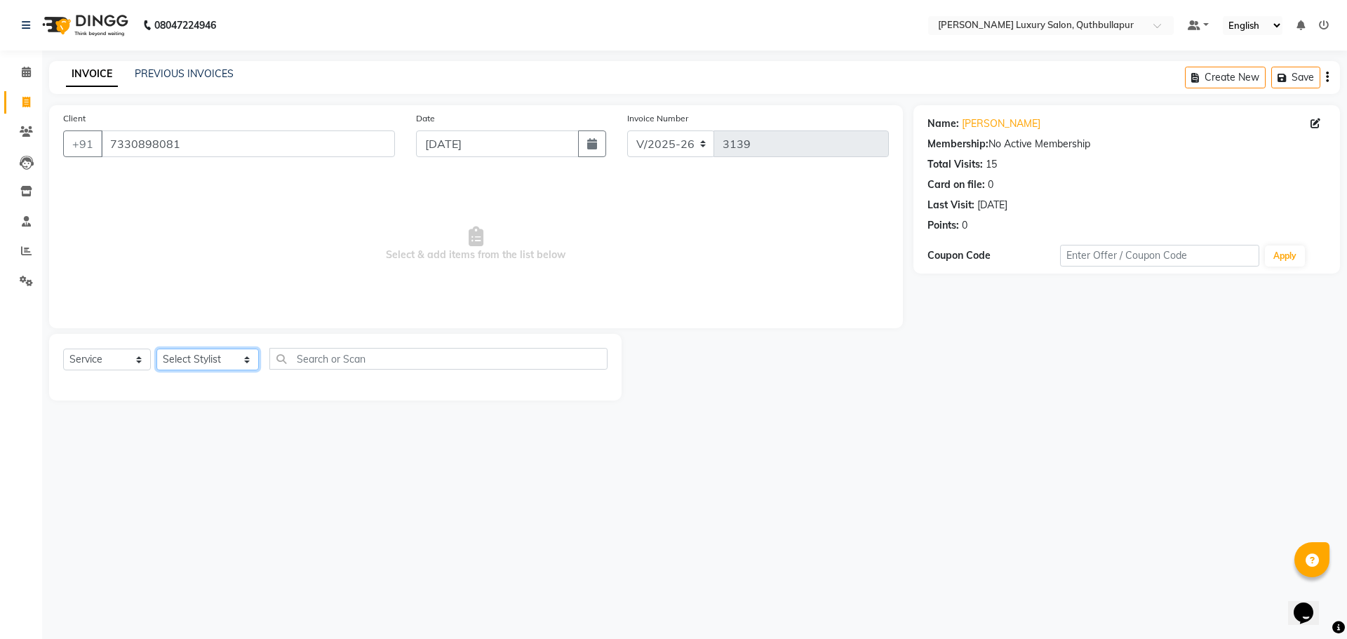
click at [194, 357] on select "Select Stylist [PERSON_NAME] SHAKE AHON [PERSON_NAME] [PERSON_NAME] [PERSON_NAM…" at bounding box center [207, 360] width 102 height 22
select select "68526"
click at [156, 349] on select "Select Stylist [PERSON_NAME] SHAKE AHON [PERSON_NAME] [PERSON_NAME] [PERSON_NAM…" at bounding box center [207, 360] width 102 height 22
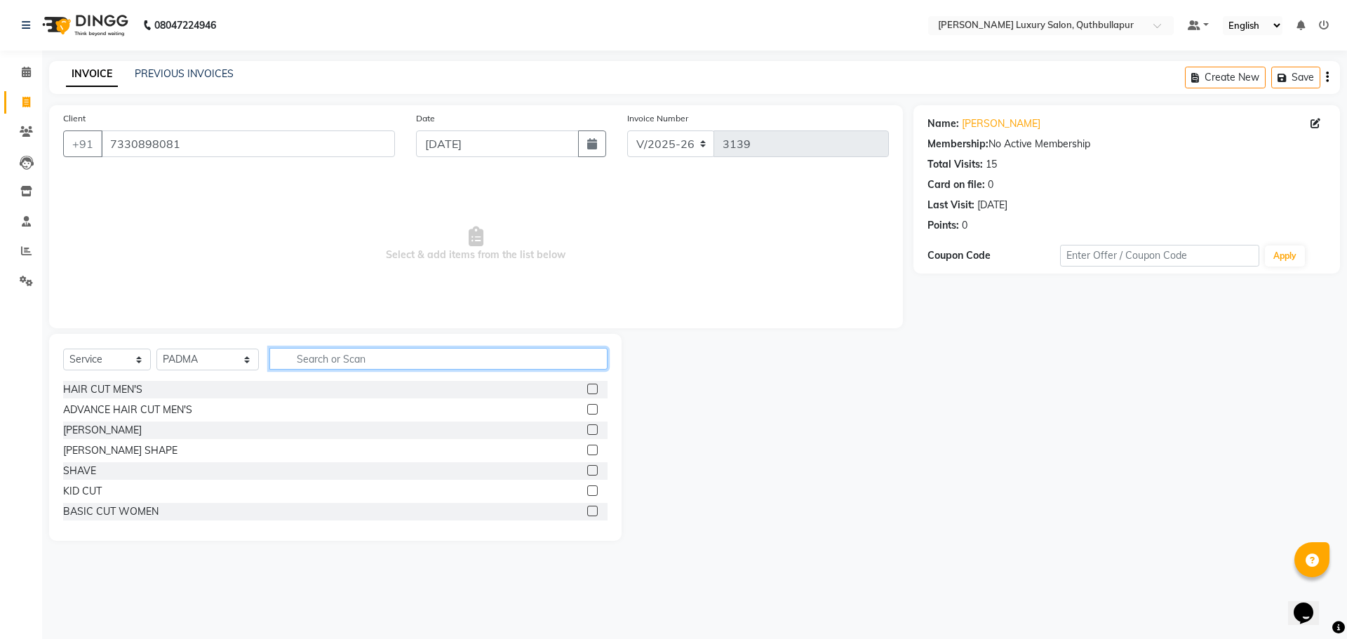
click at [353, 351] on input "text" at bounding box center [438, 359] width 338 height 22
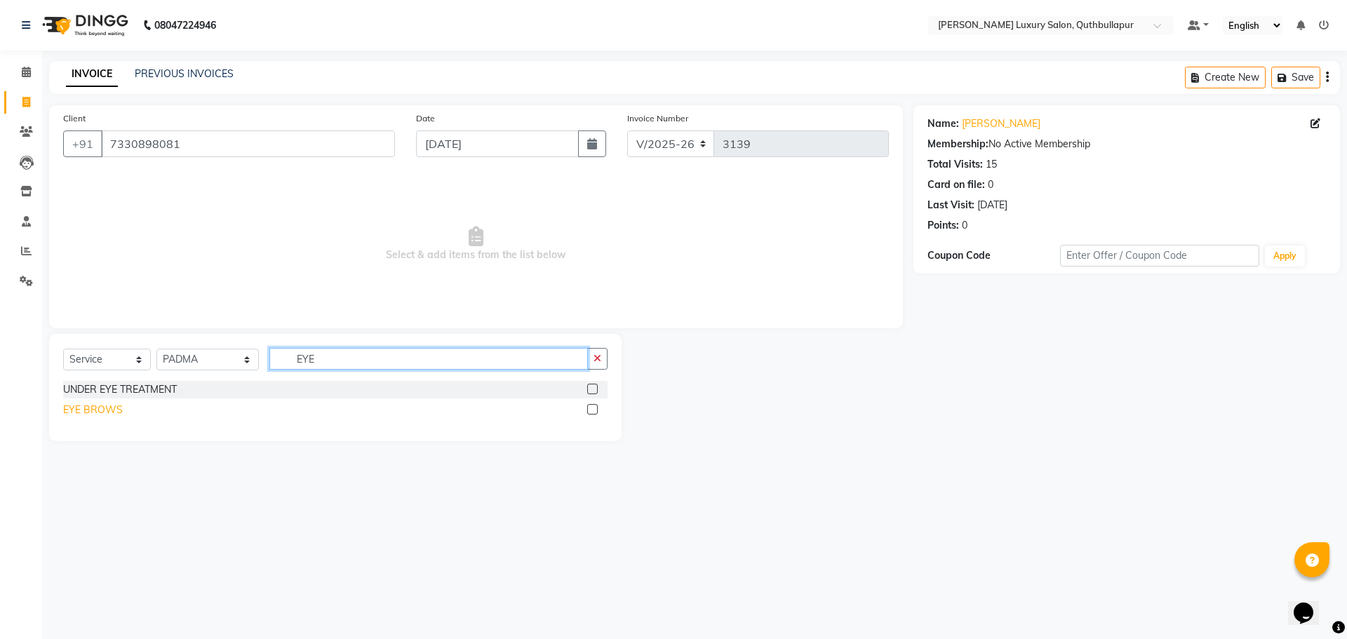
type input "EYE"
click at [87, 415] on div "EYE BROWS" at bounding box center [93, 410] width 60 height 15
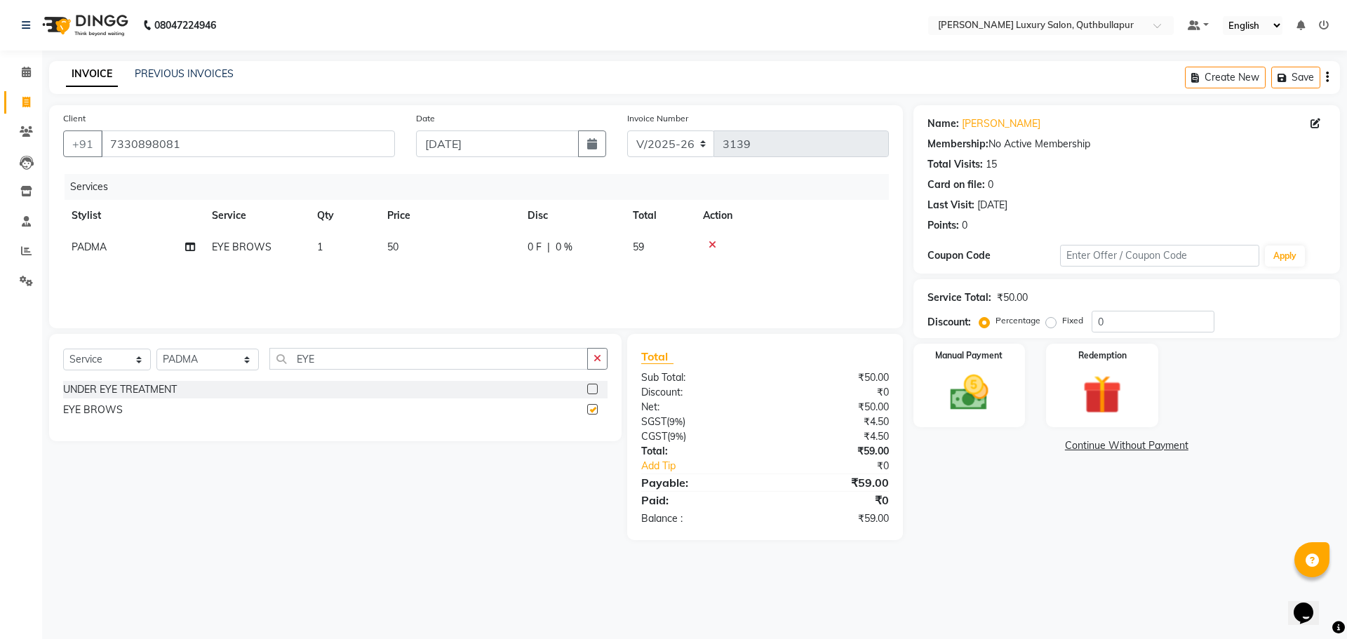
checkbox input "false"
click at [986, 384] on img at bounding box center [969, 393] width 65 height 46
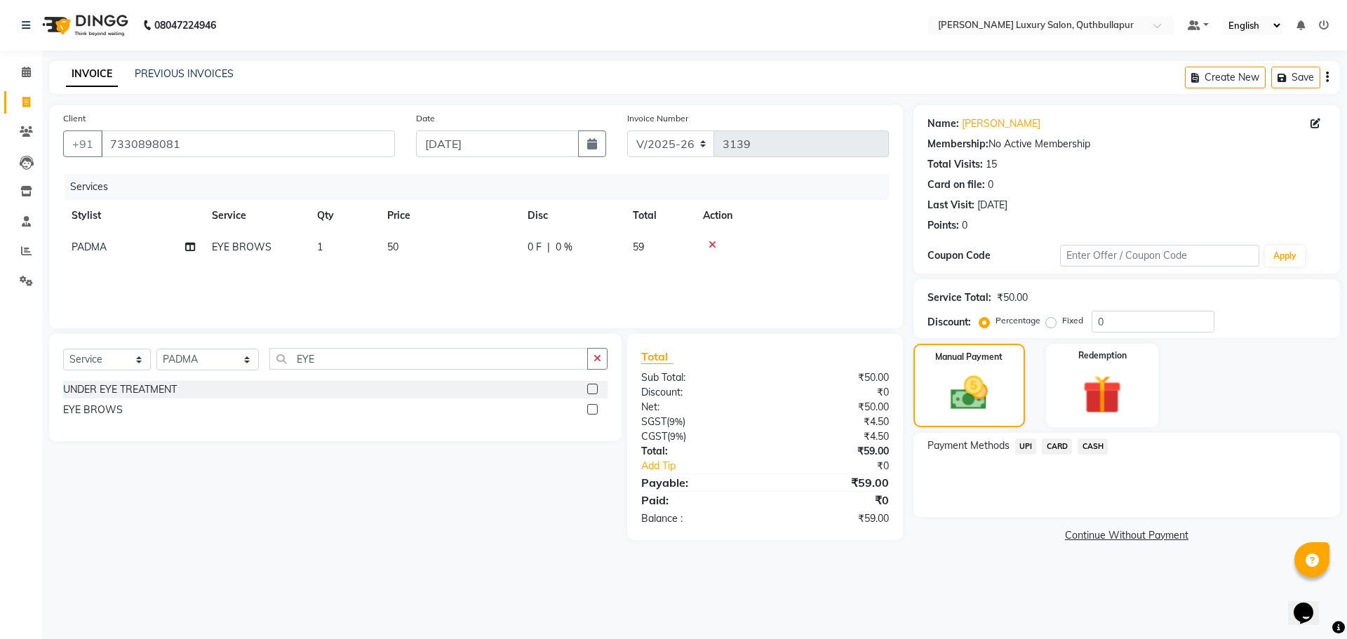
click at [1092, 451] on span "CASH" at bounding box center [1093, 446] width 30 height 16
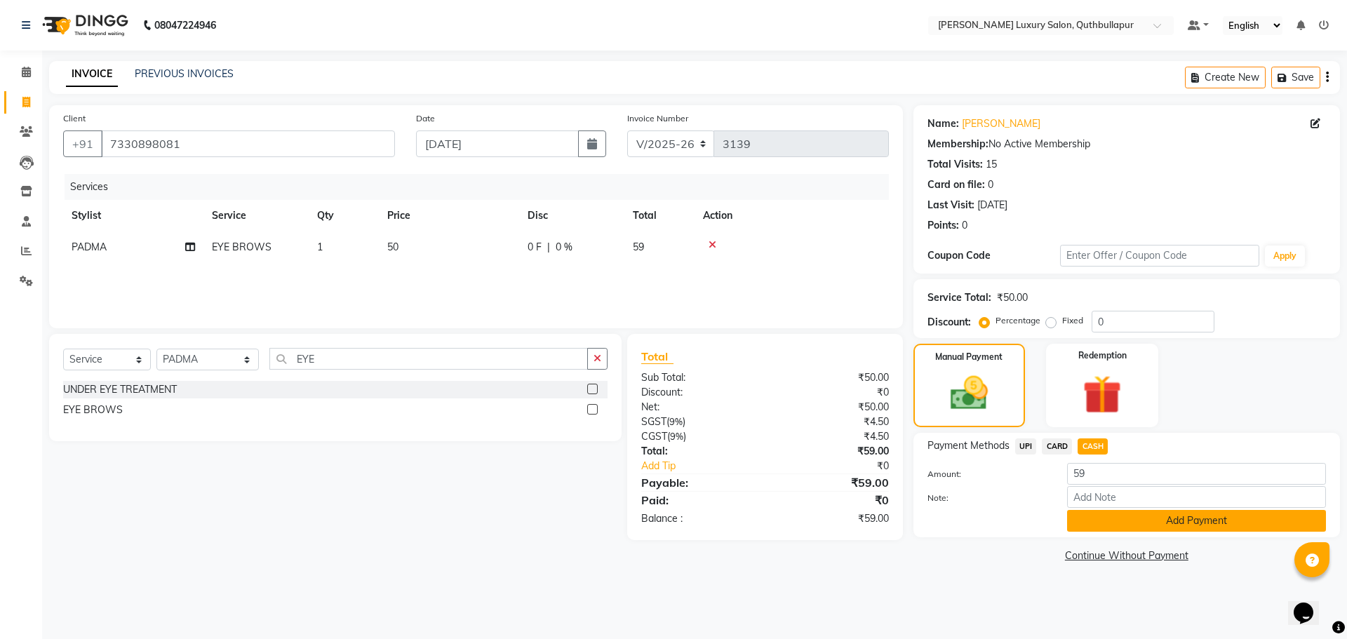
click at [1200, 525] on button "Add Payment" at bounding box center [1196, 521] width 259 height 22
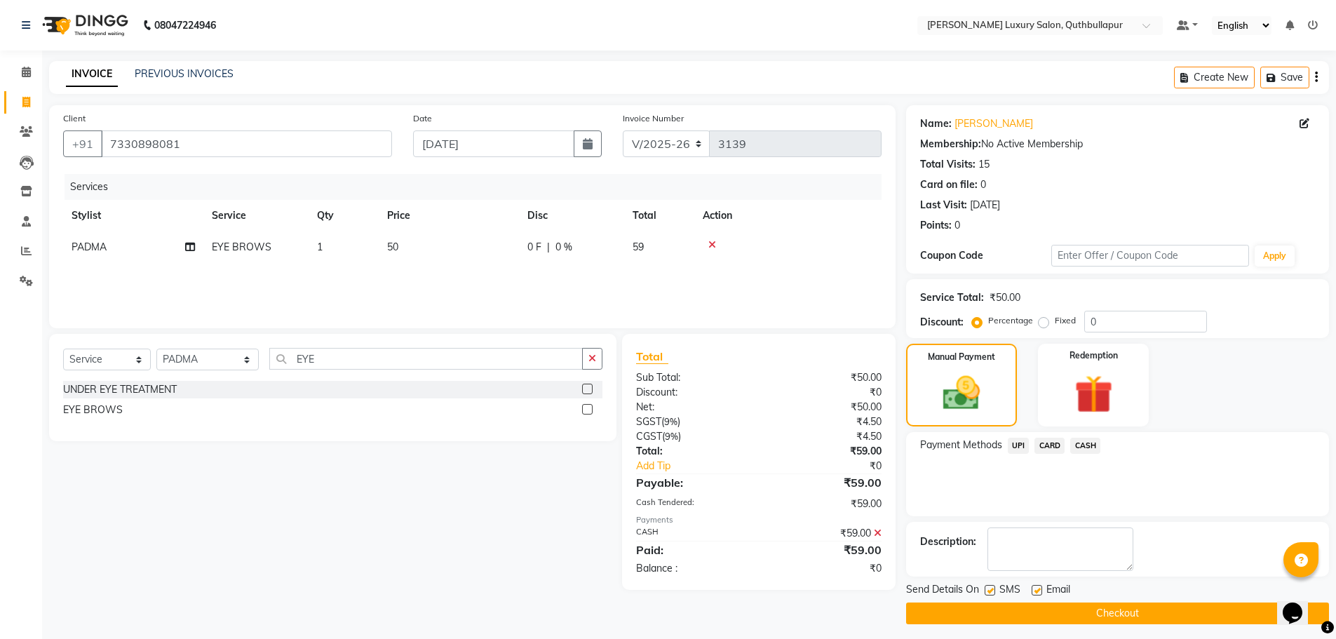
click at [1185, 608] on button "Checkout" at bounding box center [1117, 614] width 423 height 22
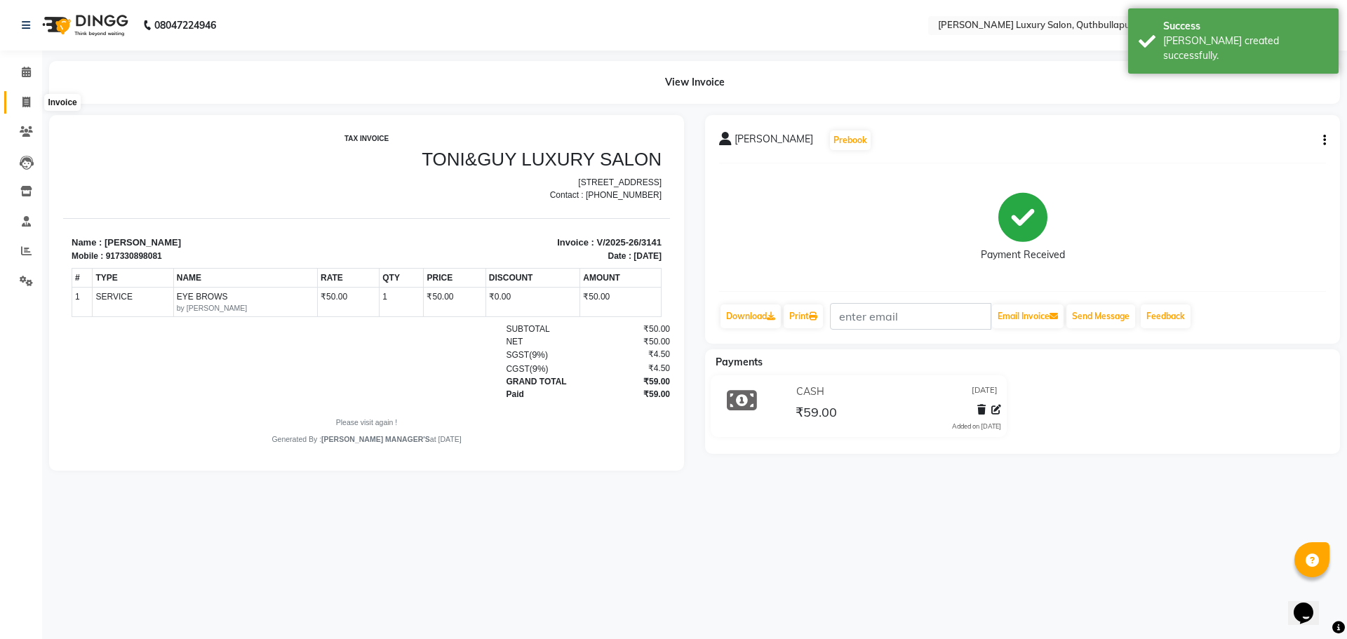
click at [31, 105] on span at bounding box center [26, 103] width 25 height 16
select select "service"
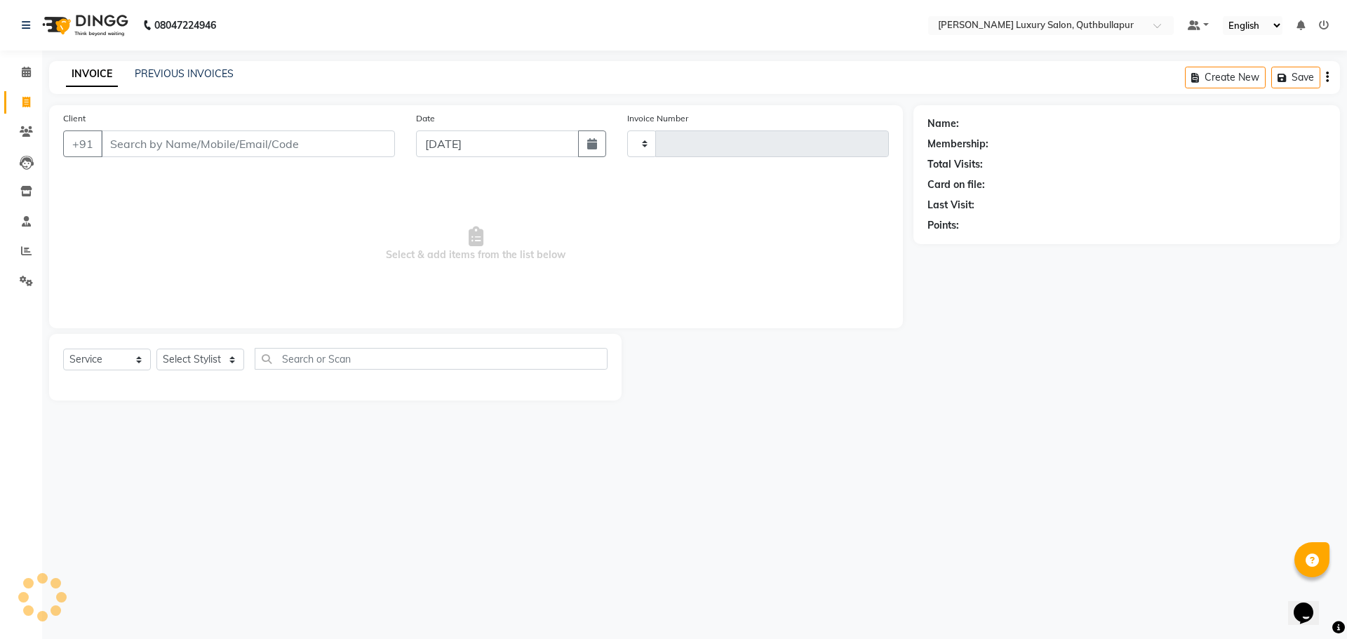
type input "3142"
select select "5816"
click at [218, 72] on link "PREVIOUS INVOICES" at bounding box center [184, 73] width 99 height 13
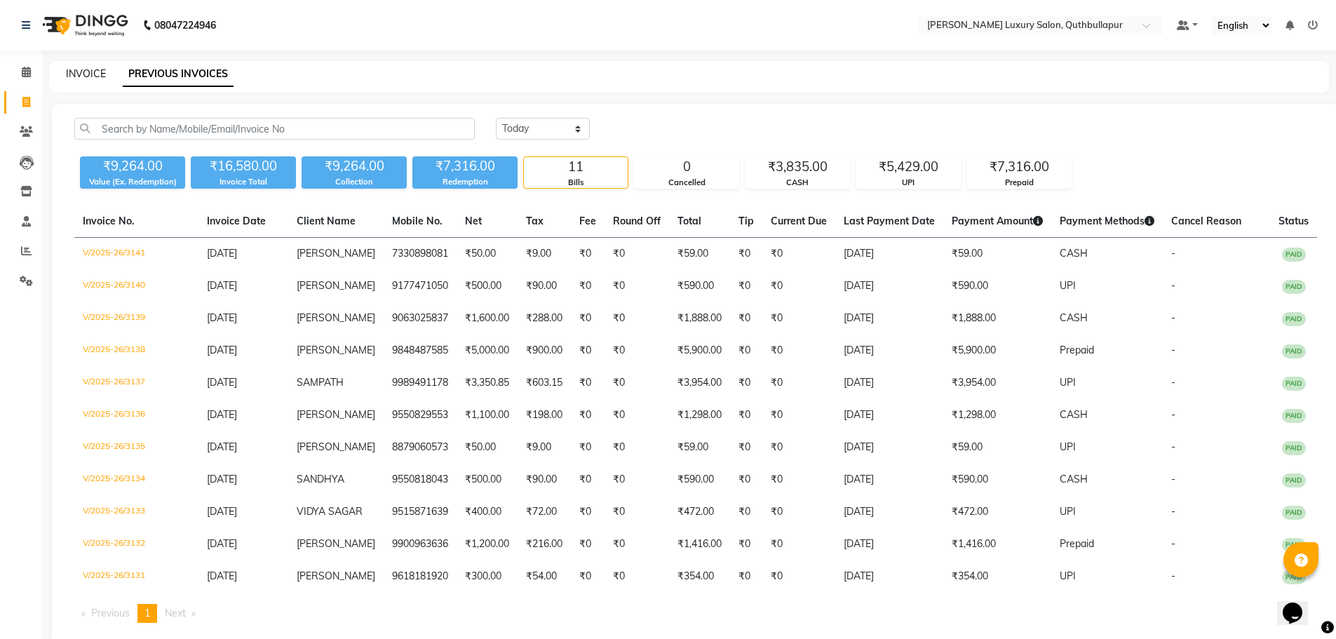
click at [82, 67] on link "INVOICE" at bounding box center [86, 73] width 40 height 13
select select "5816"
select select "service"
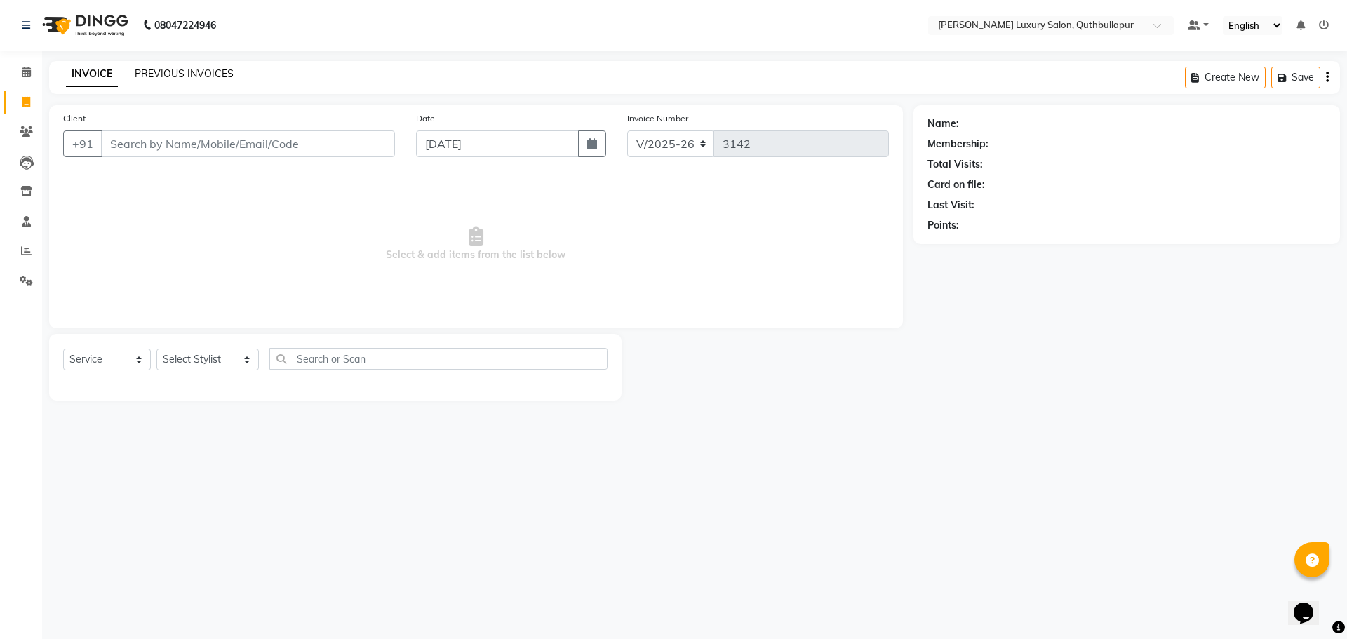
click at [193, 71] on link "PREVIOUS INVOICES" at bounding box center [184, 73] width 99 height 13
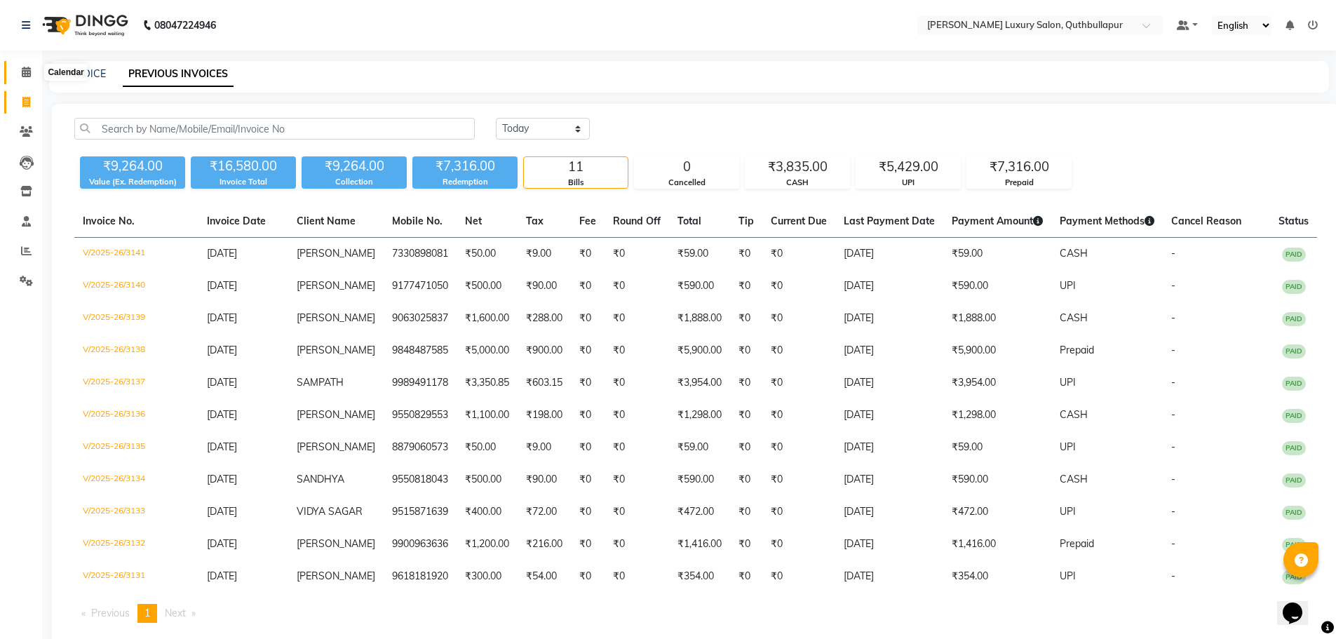
click at [23, 73] on icon at bounding box center [26, 72] width 9 height 11
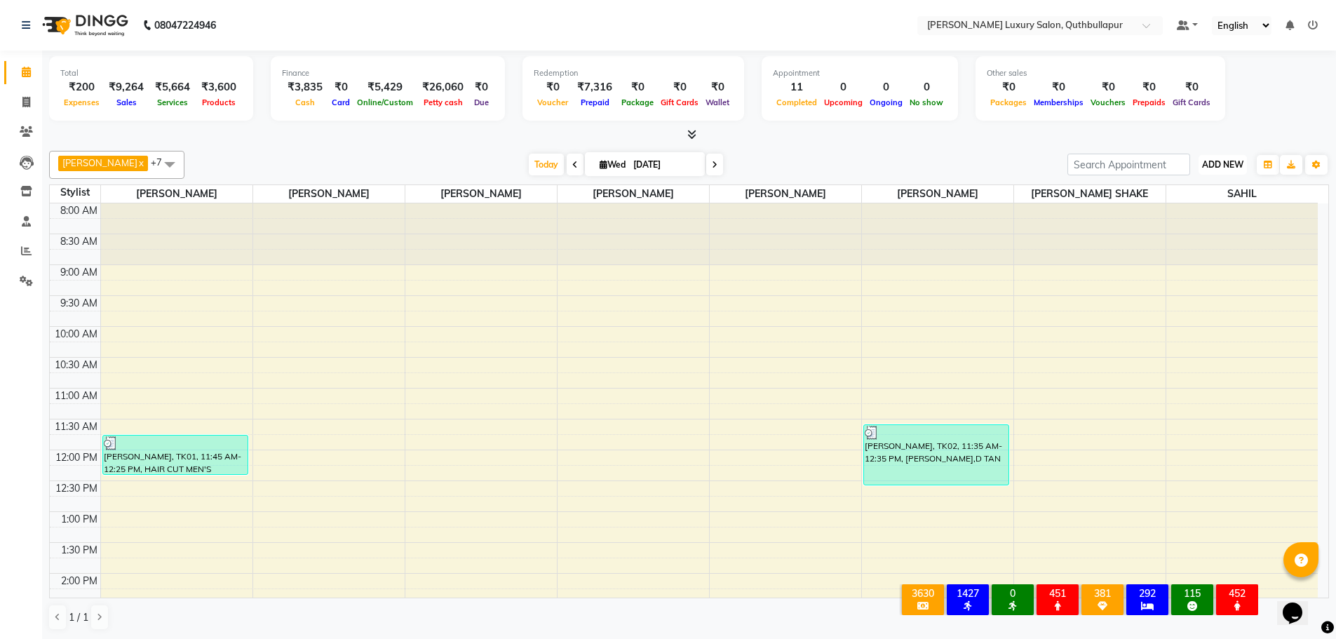
click at [1233, 168] on span "ADD NEW" at bounding box center [1222, 164] width 41 height 11
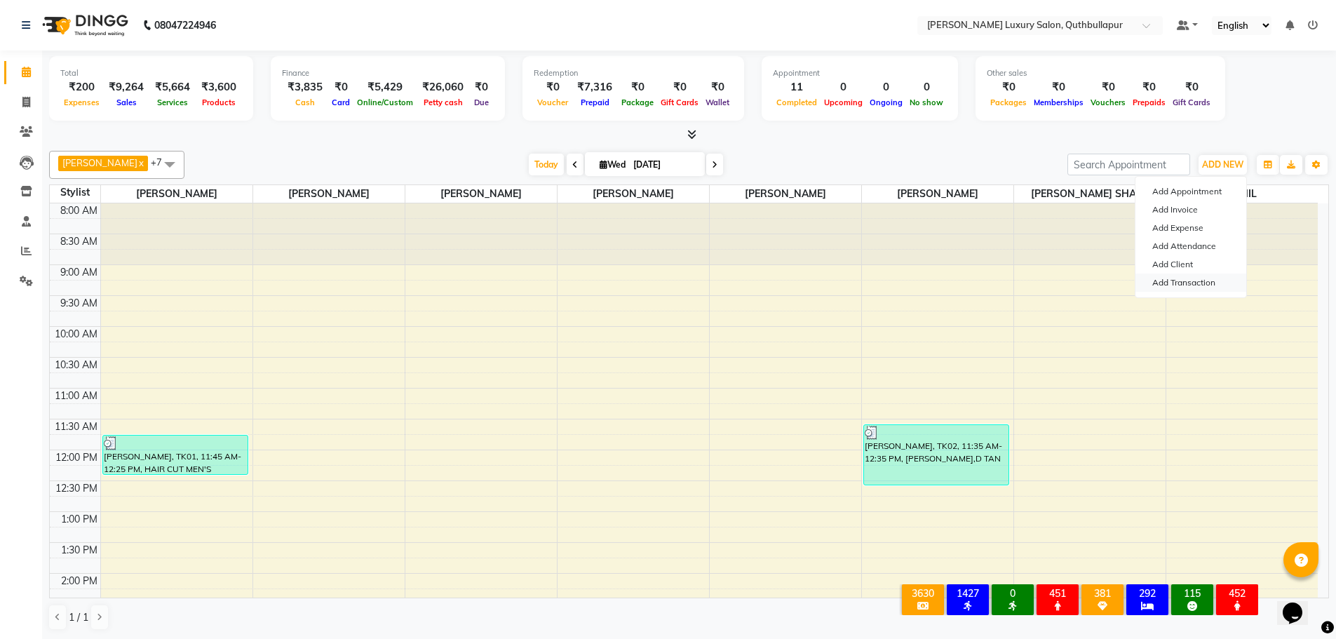
click at [1212, 276] on link "Add Transaction" at bounding box center [1191, 283] width 111 height 18
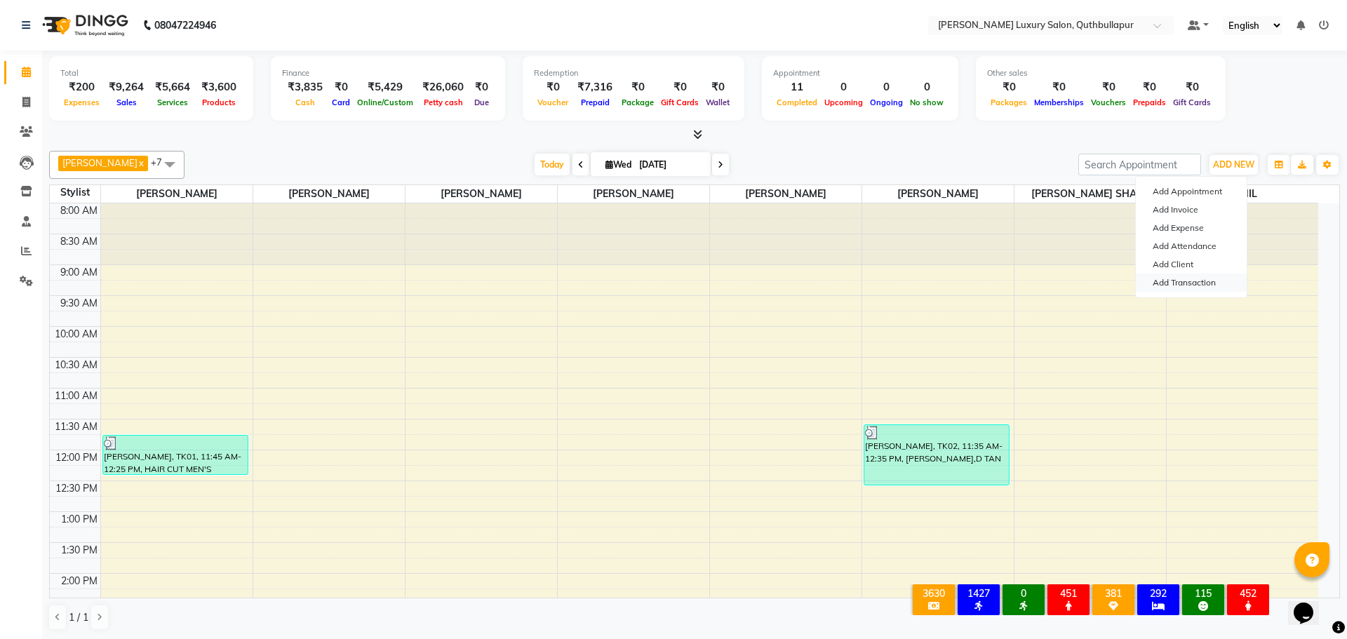
select select "direct"
select select
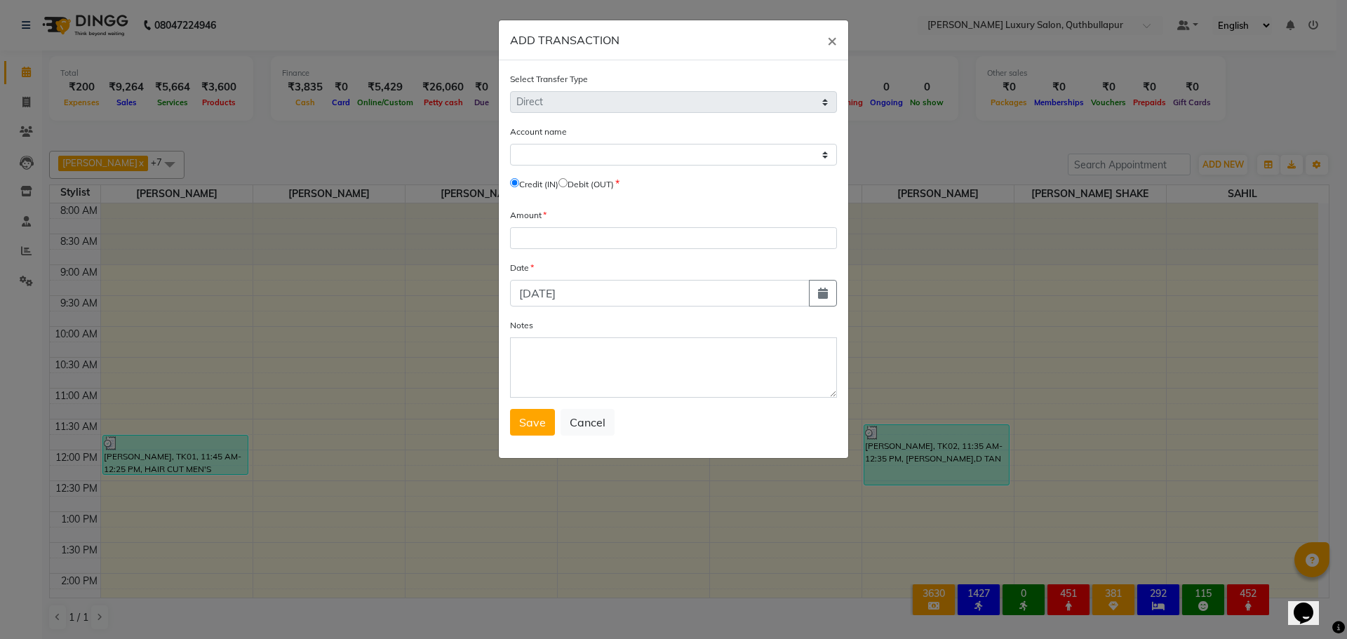
click at [568, 182] on input "radio" at bounding box center [562, 182] width 9 height 9
radio input "true"
click at [604, 154] on select "Select Petty Cash" at bounding box center [673, 155] width 327 height 22
select select "4771"
click at [510, 144] on select "Select Petty Cash" at bounding box center [673, 155] width 327 height 22
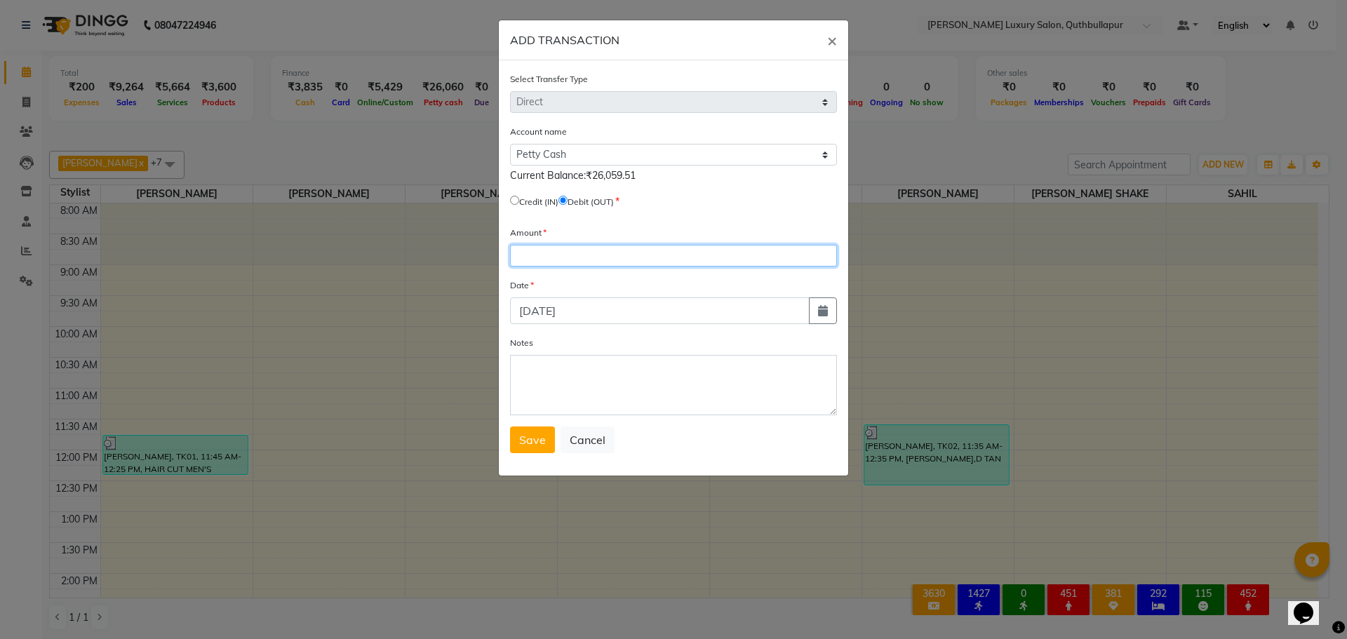
click at [631, 259] on input "number" at bounding box center [673, 256] width 327 height 22
type input "50"
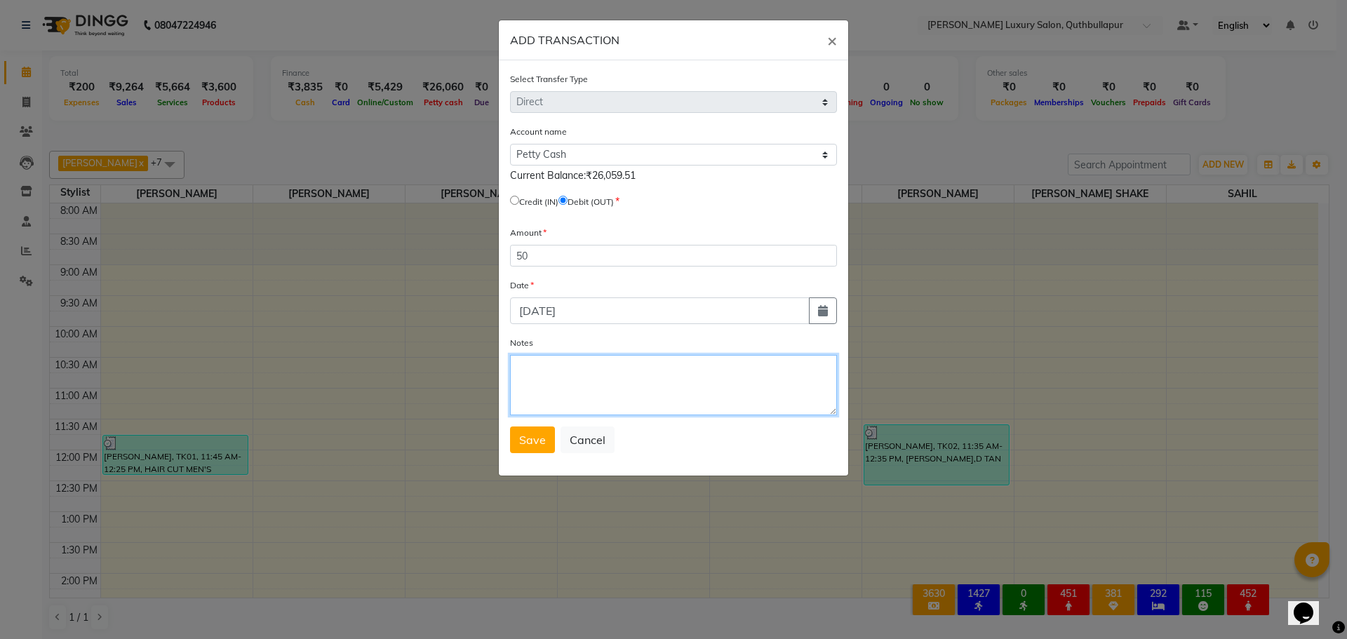
click at [638, 382] on textarea "Notes" at bounding box center [673, 385] width 327 height 60
type textarea "[PERSON_NAME] POWER"
click at [527, 432] on button "Save" at bounding box center [532, 440] width 45 height 27
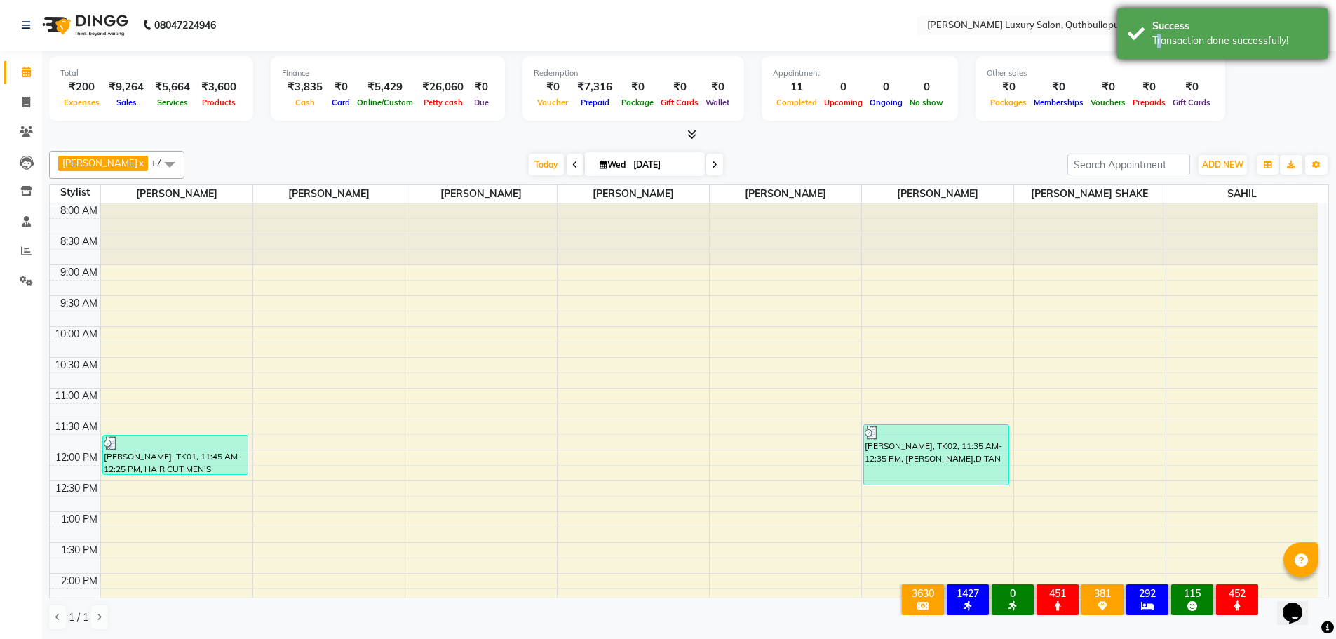
drag, startPoint x: 1156, startPoint y: 34, endPoint x: 1137, endPoint y: 34, distance: 18.9
click at [1137, 34] on div "Success Transaction done successfully!" at bounding box center [1223, 33] width 210 height 51
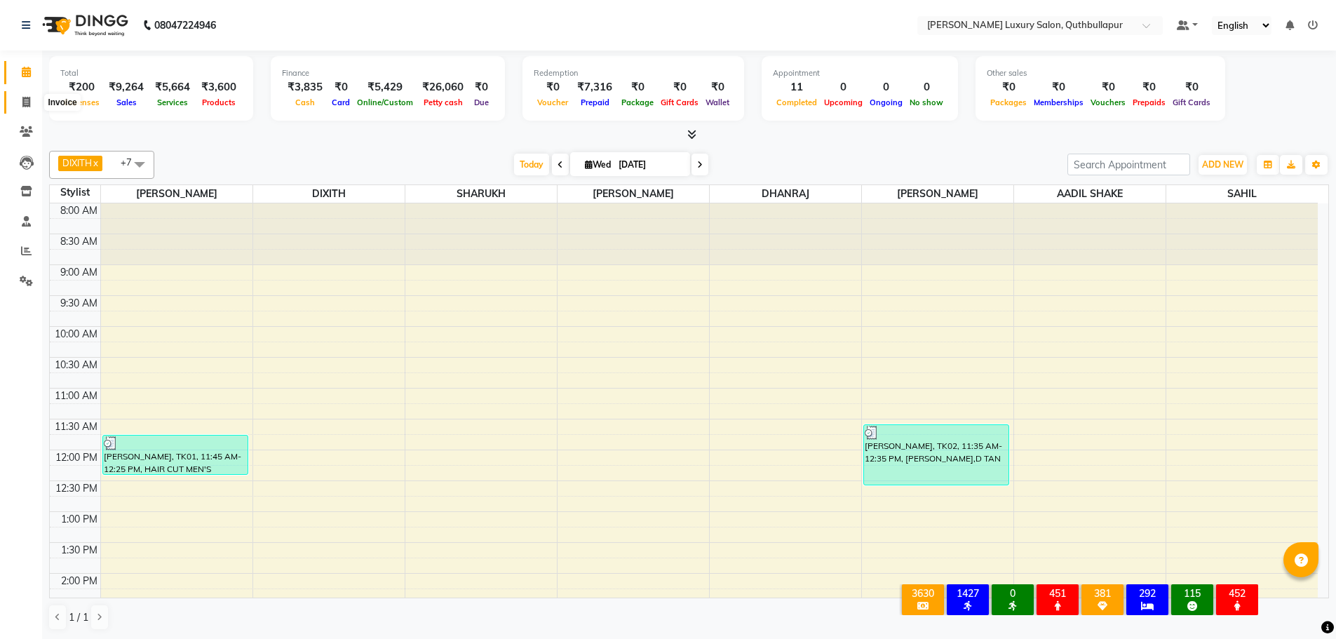
drag, startPoint x: 18, startPoint y: 105, endPoint x: 36, endPoint y: 76, distance: 34.3
click at [20, 103] on span at bounding box center [26, 103] width 25 height 16
select select "service"
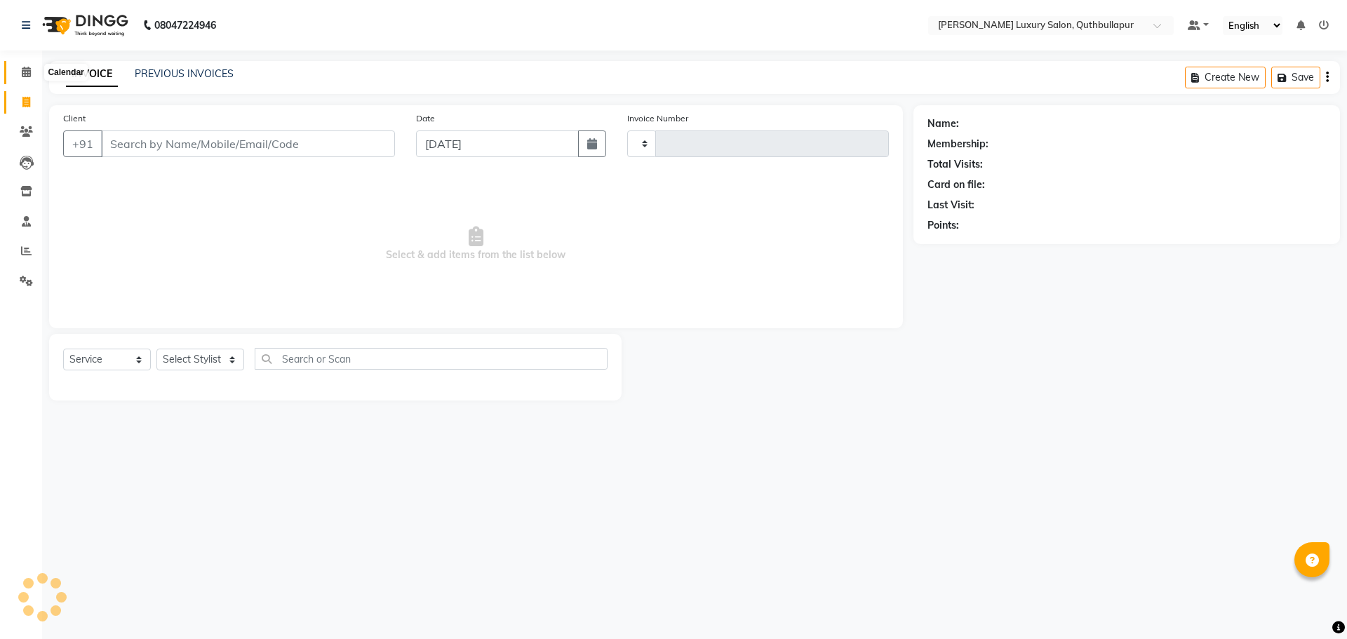
type input "3142"
select select "5816"
click at [25, 69] on icon at bounding box center [26, 72] width 9 height 11
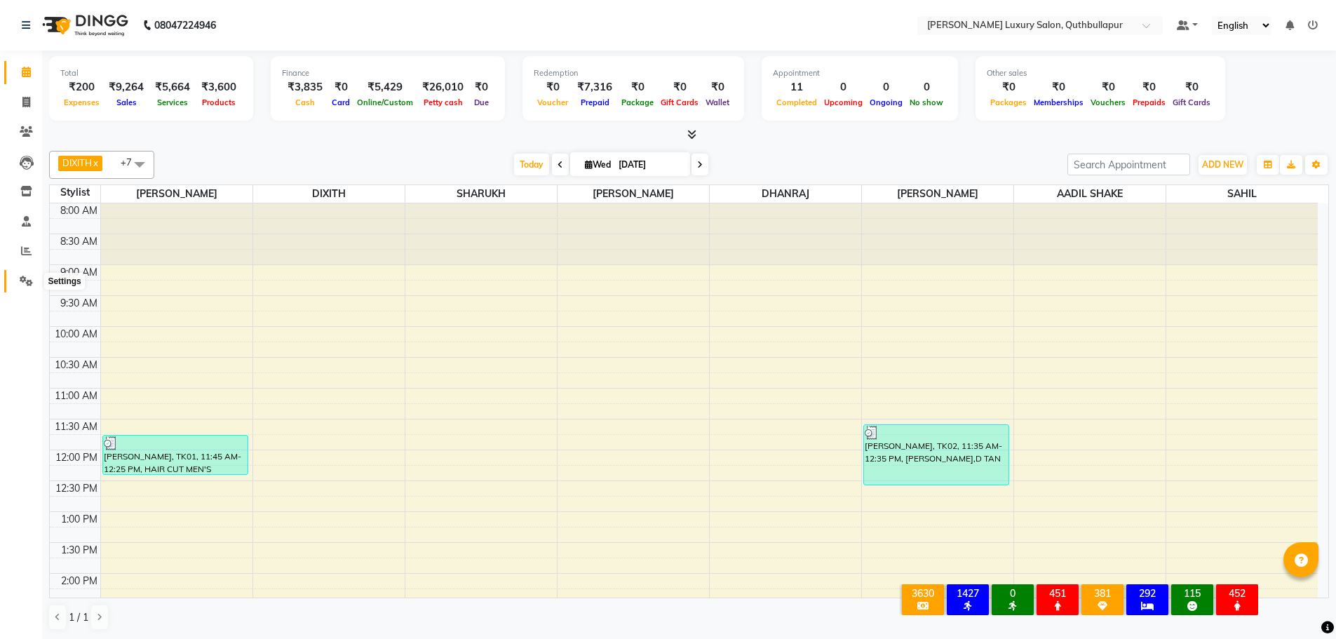
click at [27, 279] on icon at bounding box center [26, 281] width 13 height 11
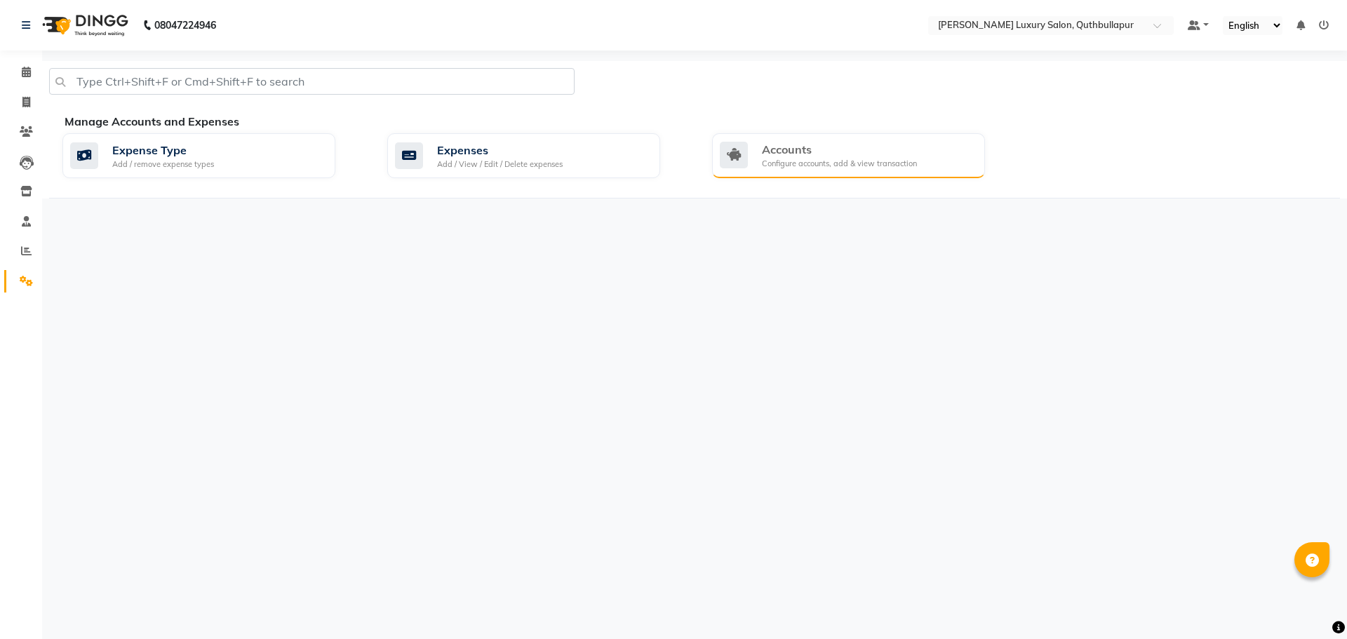
click at [819, 152] on div "Accounts" at bounding box center [839, 149] width 155 height 17
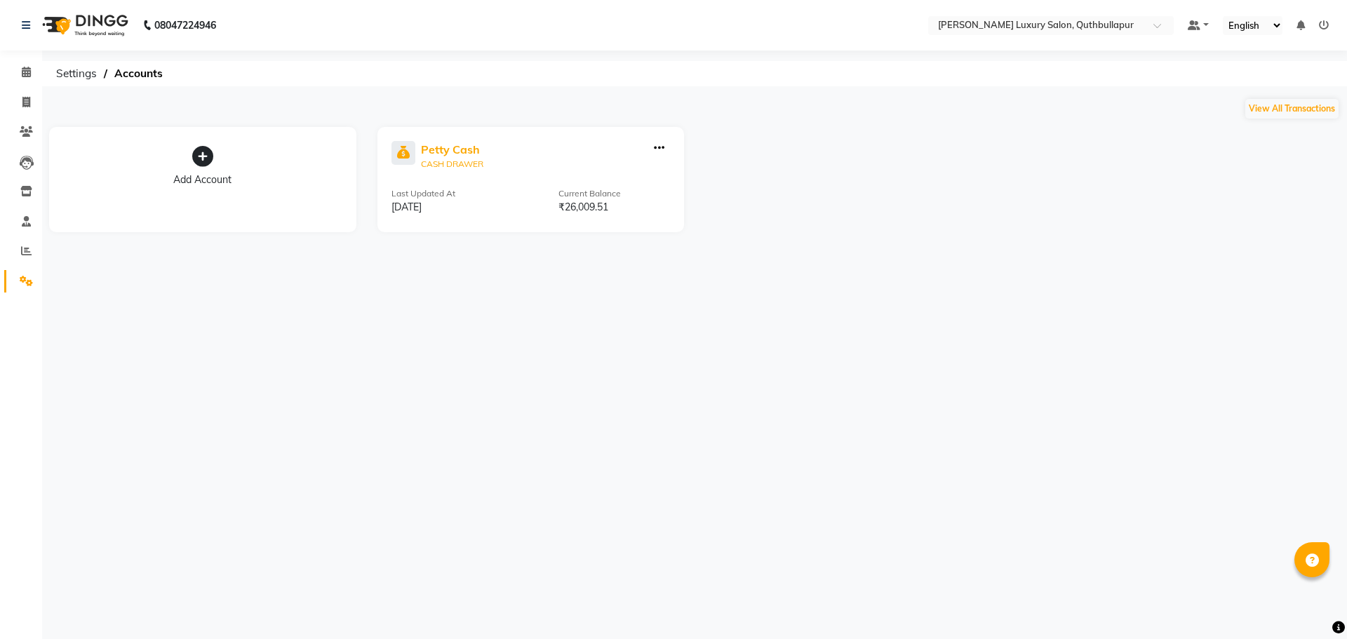
click at [434, 154] on div "Petty Cash" at bounding box center [452, 149] width 62 height 17
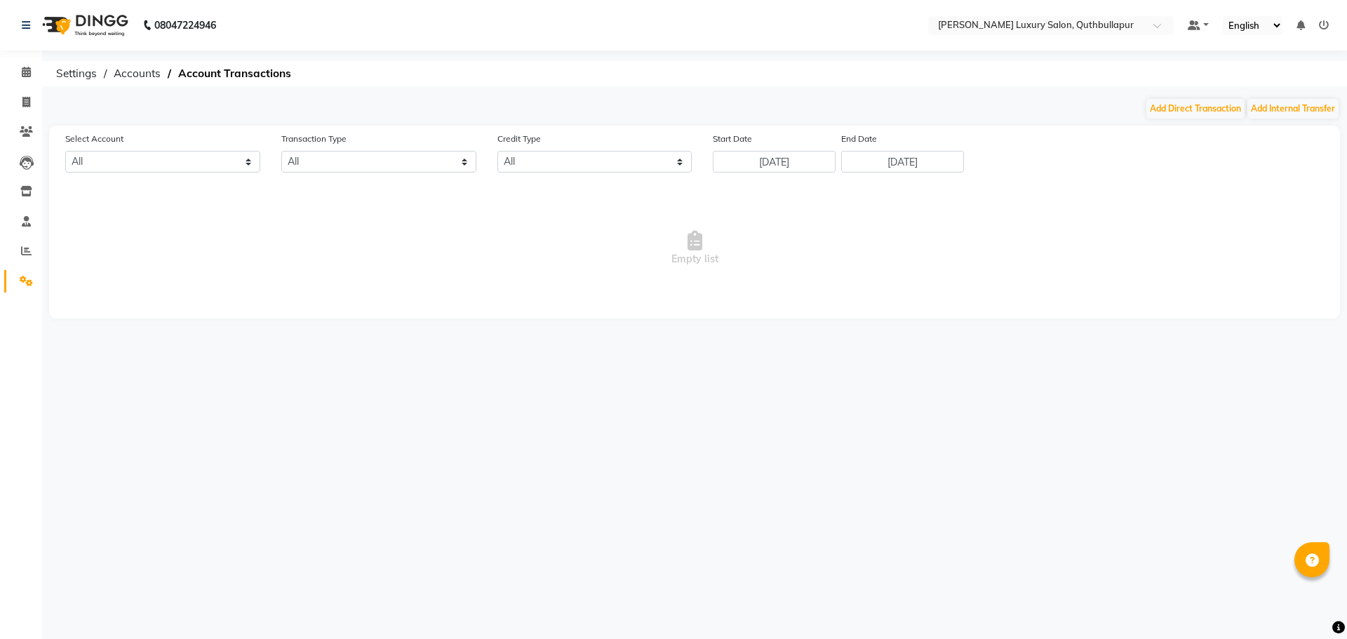
select select "4771"
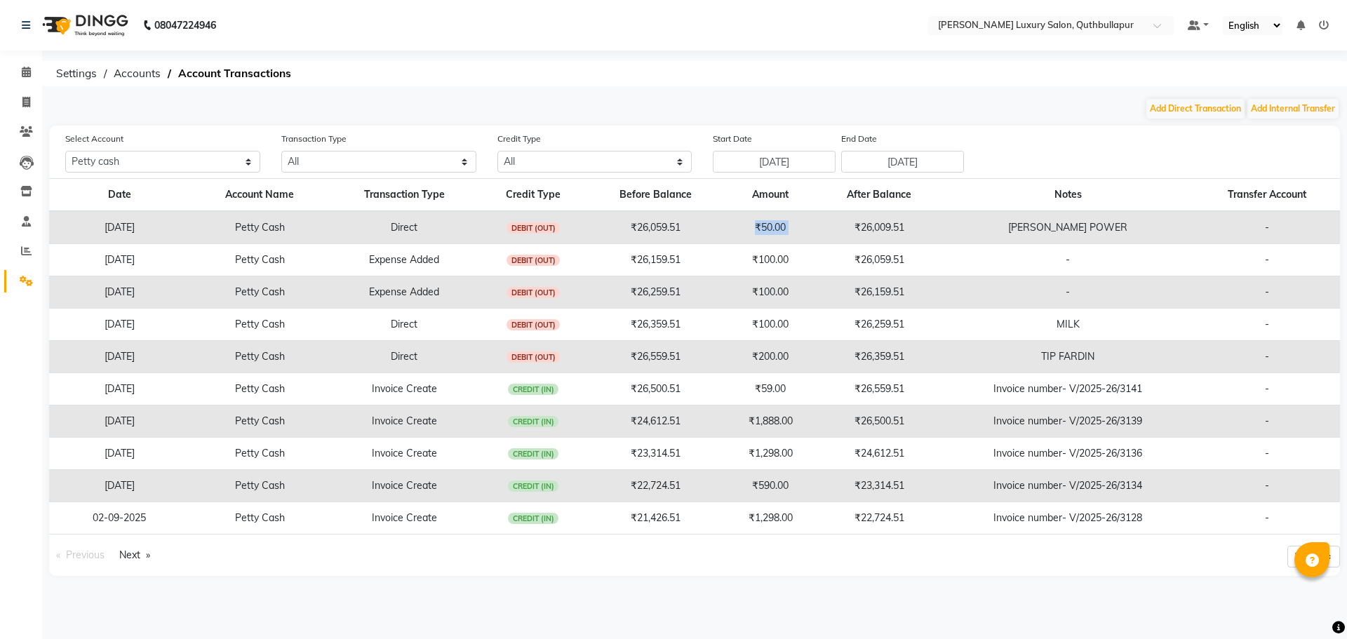
drag, startPoint x: 833, startPoint y: 227, endPoint x: 753, endPoint y: 222, distance: 80.1
click at [753, 222] on tr "[DATE] [PERSON_NAME] Cash Direct DEBIT (OUT) ₹26,059.51 ₹50.00 ₹26,009.51 [PERS…" at bounding box center [694, 227] width 1291 height 33
click at [29, 108] on span at bounding box center [26, 103] width 25 height 16
select select "service"
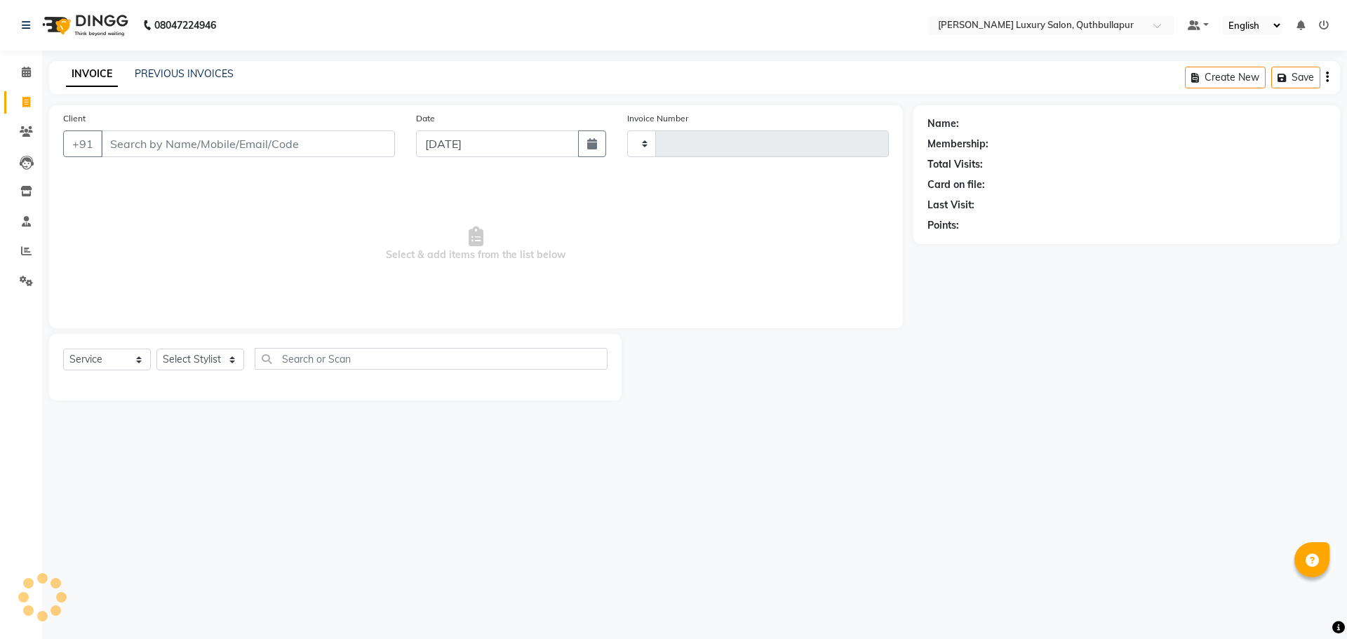
type input "3142"
select select "5816"
click at [32, 79] on span at bounding box center [26, 73] width 25 height 16
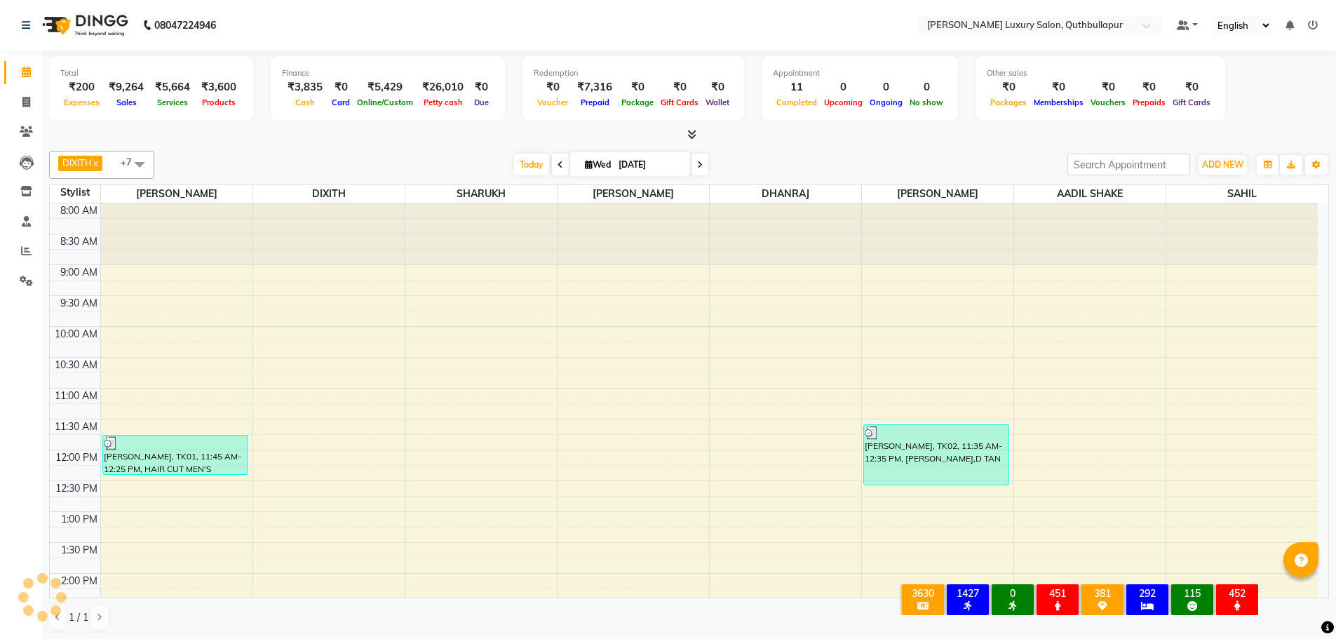
scroll to position [408, 0]
